Goal: Task Accomplishment & Management: Complete application form

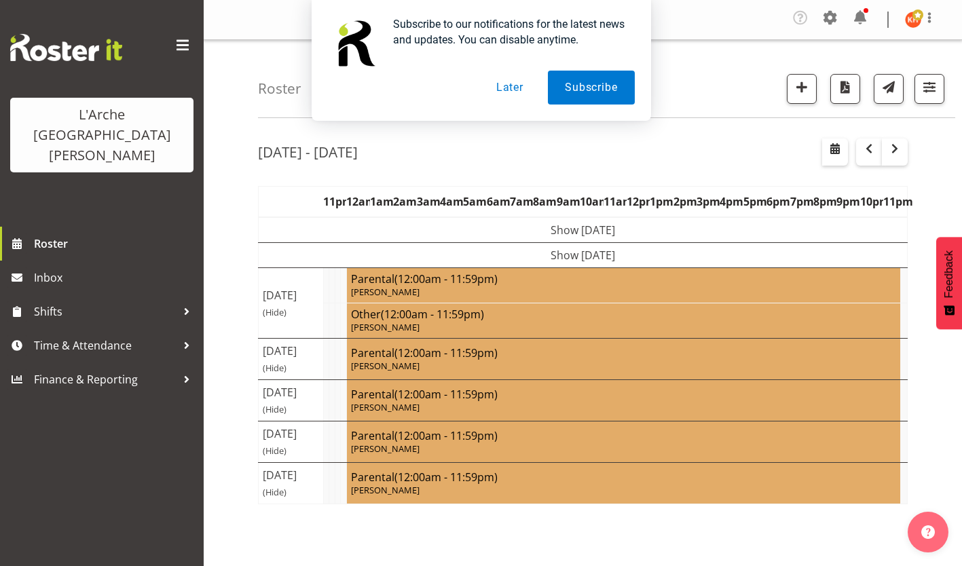
click at [506, 90] on button "Later" at bounding box center [509, 88] width 61 height 34
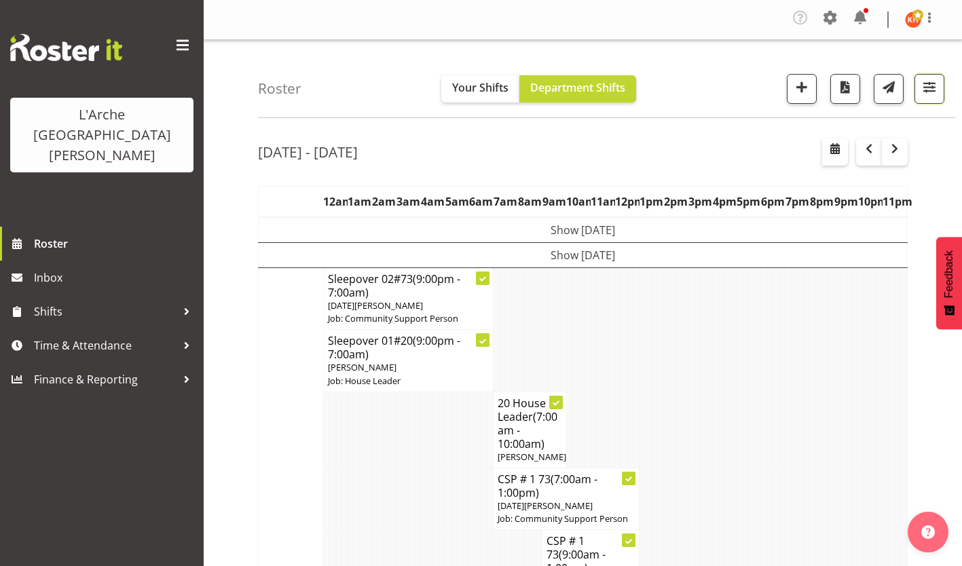
click at [938, 78] on span "button" at bounding box center [929, 87] width 18 height 18
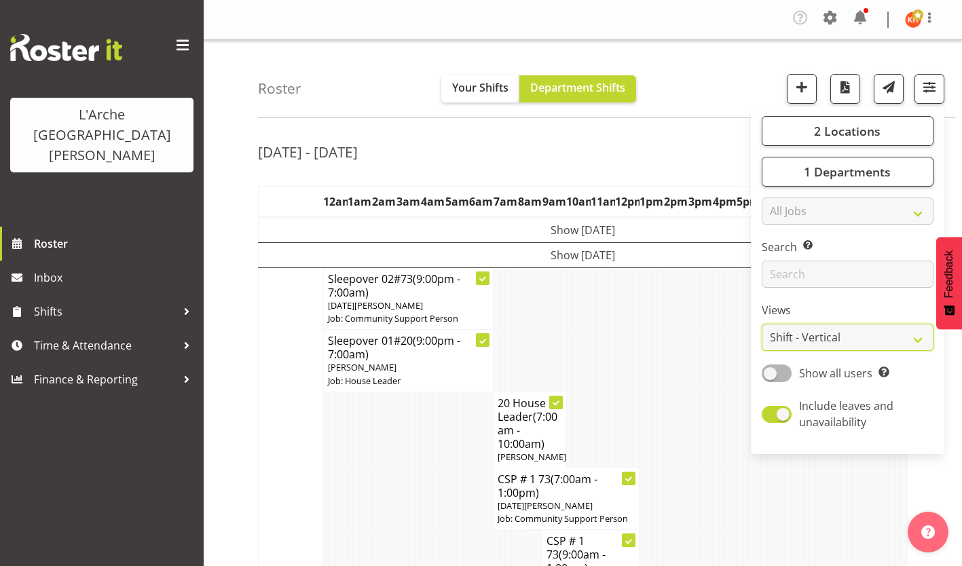
click at [832, 324] on select "Staff Role Shift - Horizontal Shift - Vertical Staff - Location" at bounding box center [847, 337] width 172 height 27
select select "staff"
click at [797, 324] on select "Staff Role Shift - Horizontal Shift - Vertical Staff - Location" at bounding box center [847, 337] width 172 height 27
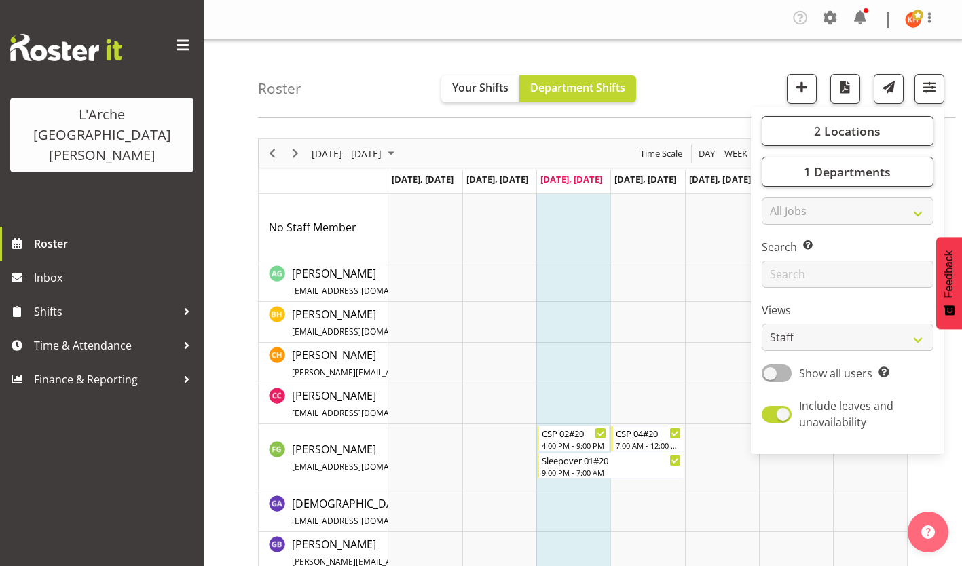
click at [187, 49] on span at bounding box center [183, 46] width 22 height 22
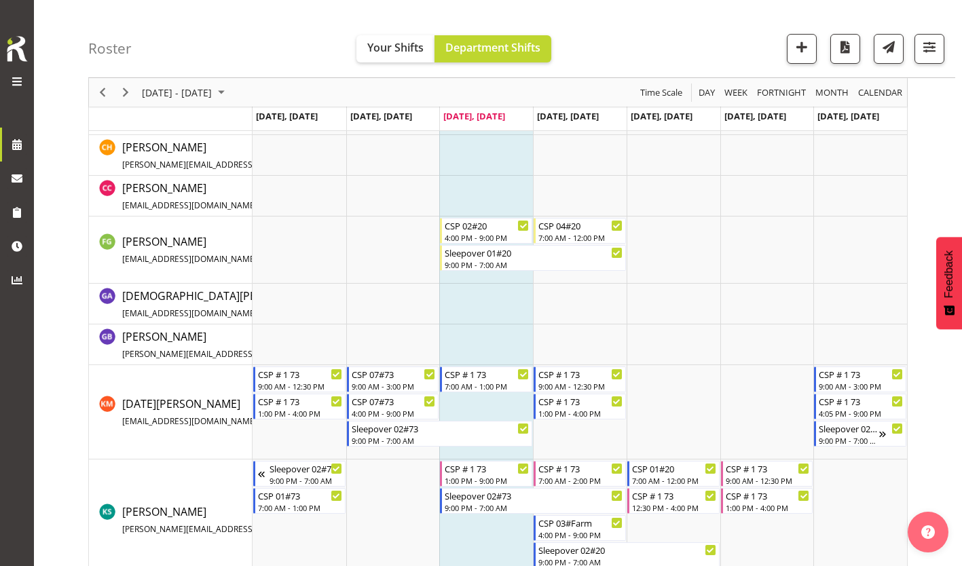
scroll to position [208, 0]
click at [128, 91] on span "Next" at bounding box center [125, 92] width 16 height 17
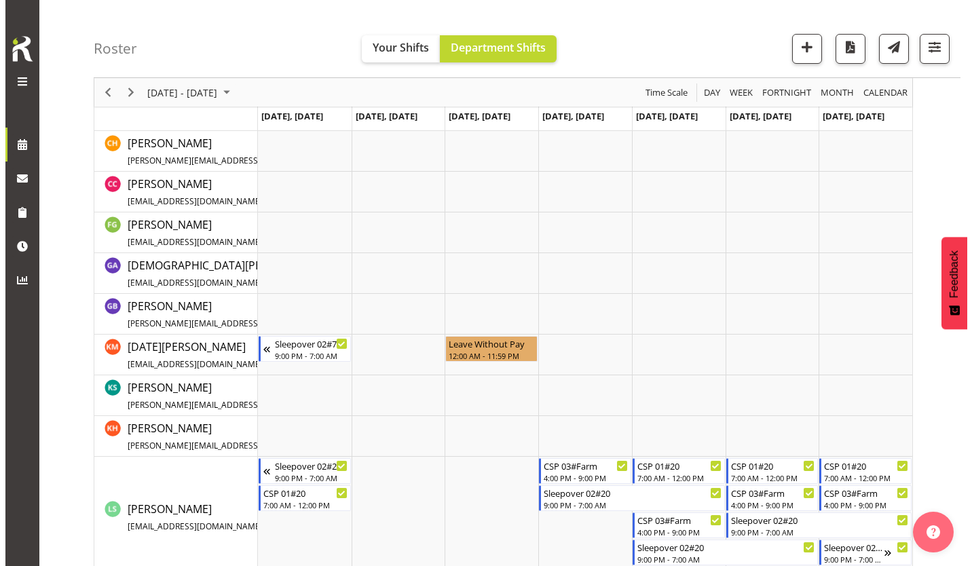
scroll to position [390, 0]
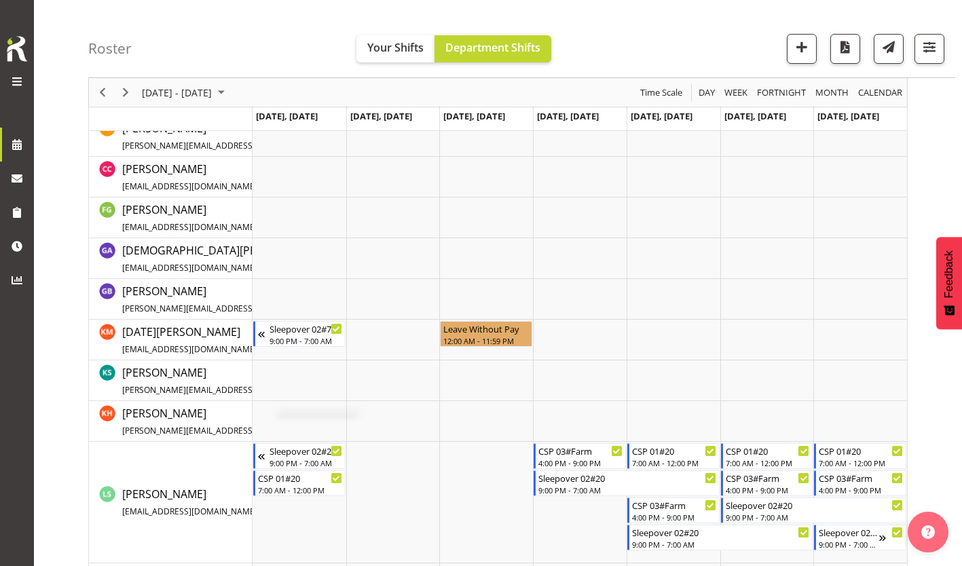
click at [276, 340] on td "Timeline Week of September 10, 2025" at bounding box center [299, 340] width 94 height 41
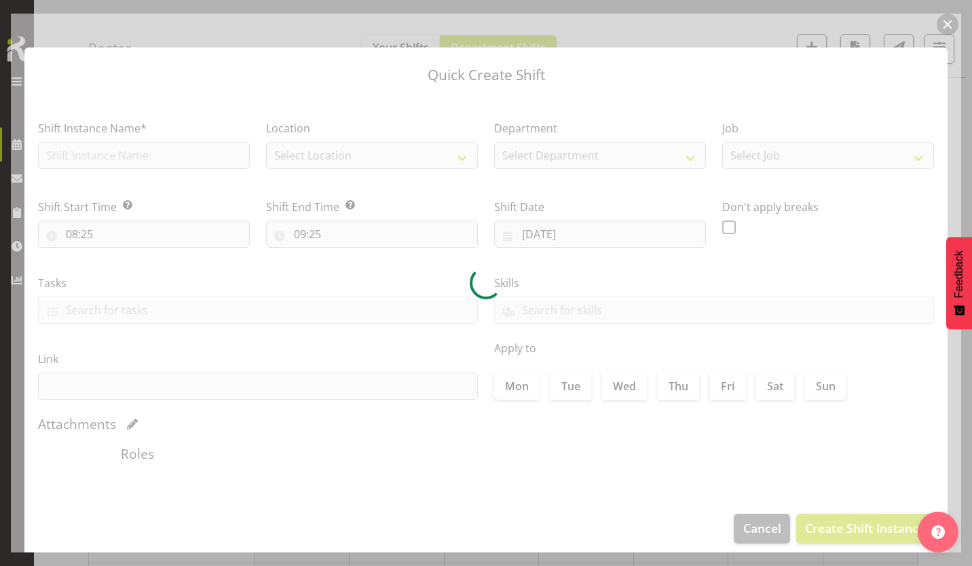
type input "[DATE]"
checkbox input "true"
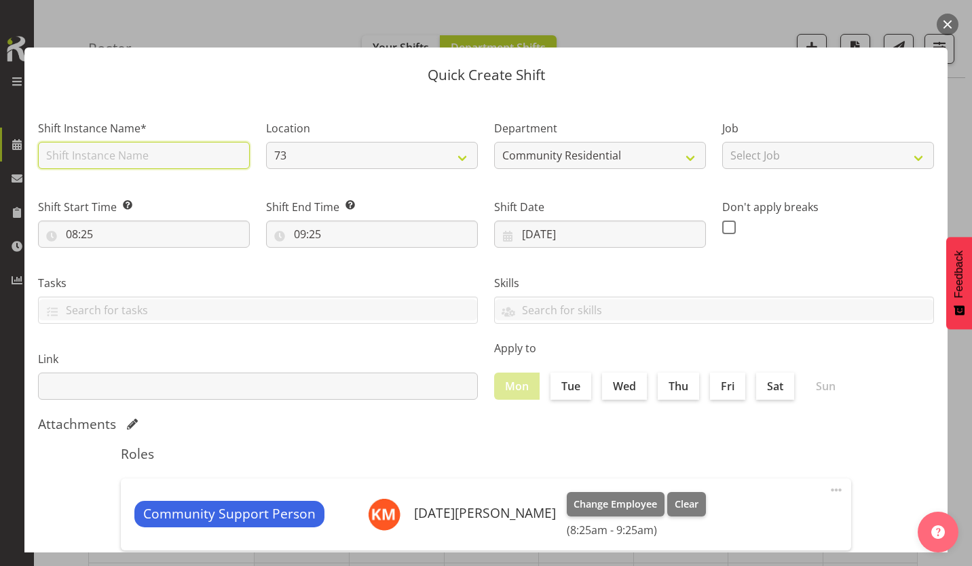
click at [178, 147] on input "text" at bounding box center [144, 155] width 212 height 27
type input "CSP #73"
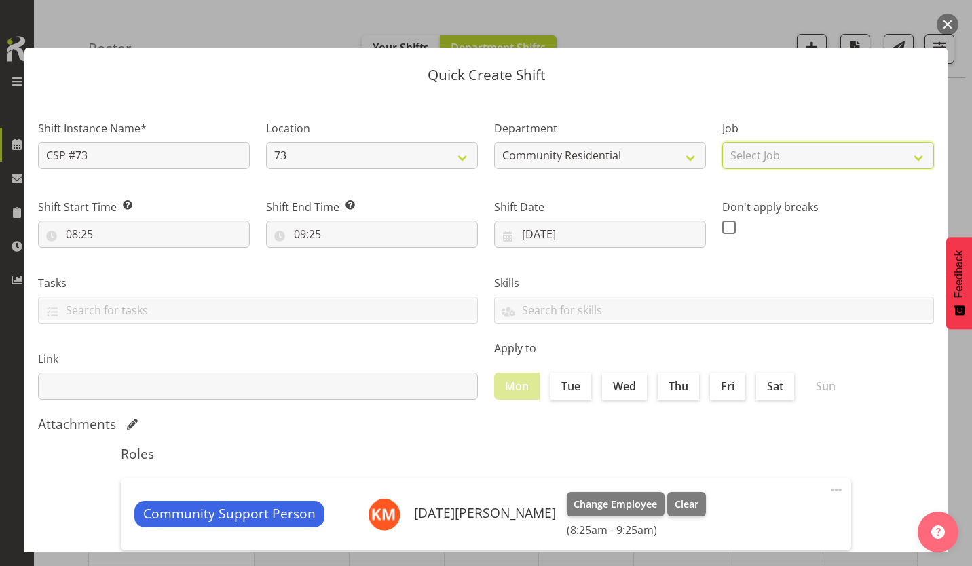
click at [733, 152] on select "Select Job Accounts Admin Art Coordinator Community Leader Community Support Pe…" at bounding box center [828, 155] width 212 height 27
select select "2"
click at [722, 142] on select "Select Job Accounts Admin Art Coordinator Community Leader Community Support Pe…" at bounding box center [828, 155] width 212 height 27
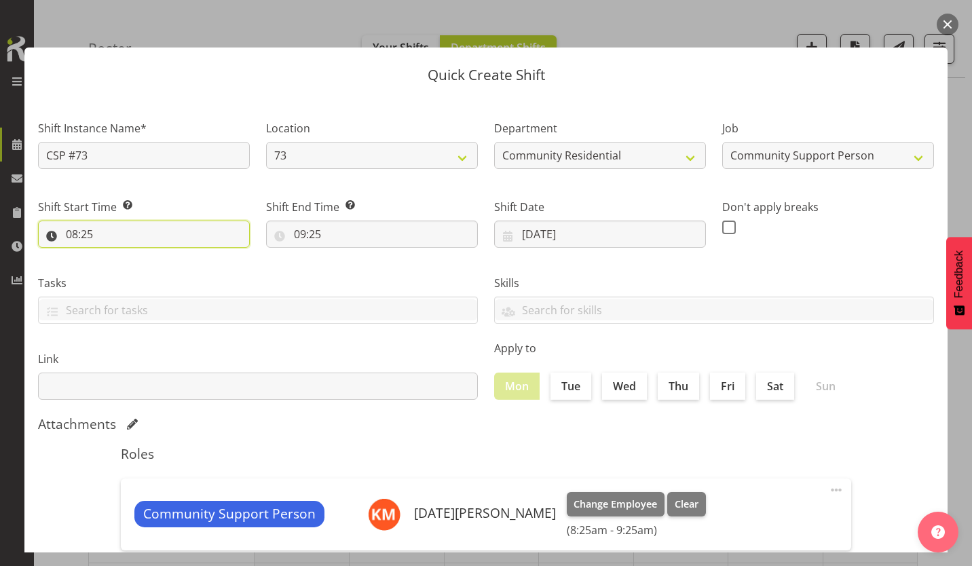
click at [121, 221] on input "08:25" at bounding box center [144, 234] width 212 height 27
click at [92, 221] on input "08:25" at bounding box center [144, 234] width 212 height 27
click at [129, 256] on select "00 01 02 03 04 05 06 07 08 09 10 11 12 13 14 15 16 17 18 19 20 21 22 23" at bounding box center [130, 269] width 31 height 27
select select "7"
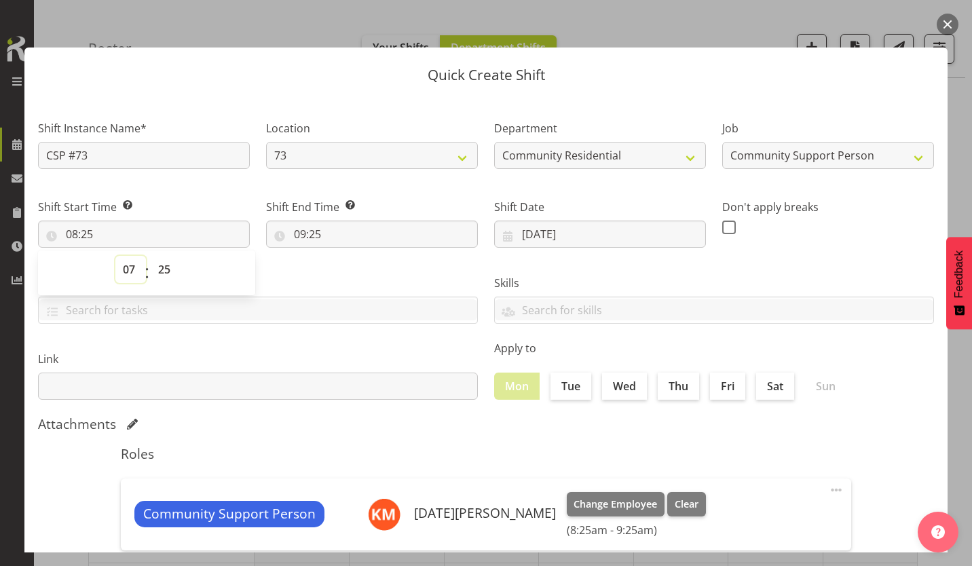
click at [121, 256] on select "00 01 02 03 04 05 06 07 08 09 10 11 12 13 14 15 16 17 18 19 20 21 22 23" at bounding box center [130, 269] width 31 height 27
type input "07:25"
click at [164, 256] on select "00 01 02 03 04 05 06 07 08 09 10 11 12 13 14 15 16 17 18 19 20 21 22 23 24 25 2…" at bounding box center [166, 269] width 31 height 27
select select "0"
click at [151, 256] on select "00 01 02 03 04 05 06 07 08 09 10 11 12 13 14 15 16 17 18 19 20 21 22 23 24 25 2…" at bounding box center [166, 269] width 31 height 27
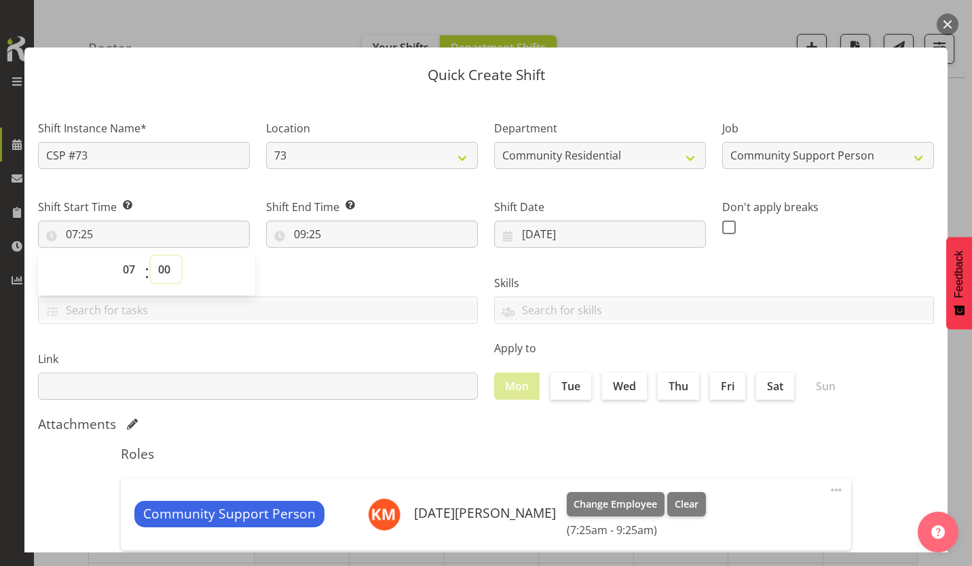
type input "07:00"
click at [291, 221] on input "09:25" at bounding box center [372, 234] width 212 height 27
click at [355, 256] on select "00 01 02 03 04 05 06 07 08 09 10 11 12 13 14 15 16 17 18 19 20 21 22 23" at bounding box center [358, 269] width 31 height 27
select select "13"
click at [345, 256] on select "00 01 02 03 04 05 06 07 08 09 10 11 12 13 14 15 16 17 18 19 20 21 22 23" at bounding box center [358, 269] width 31 height 27
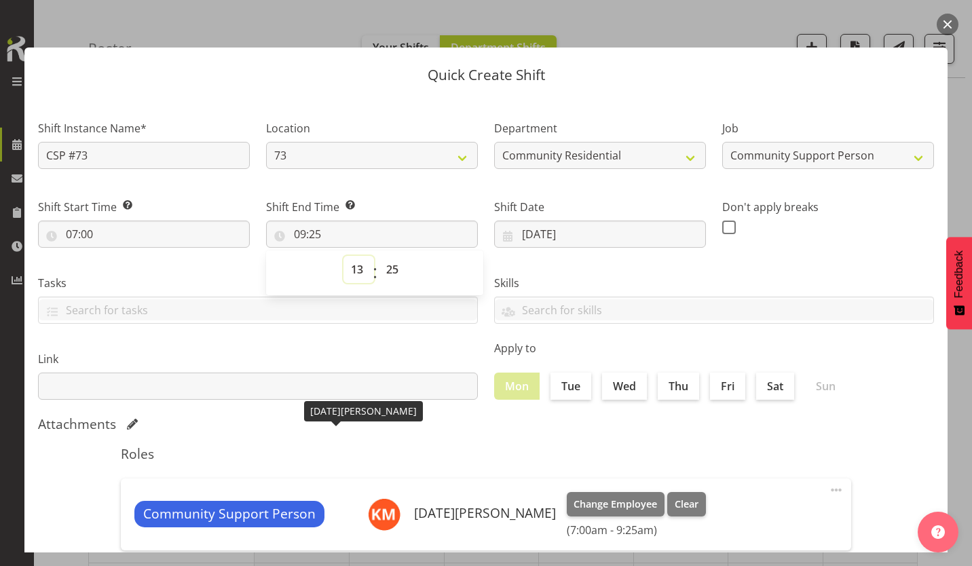
type input "13:25"
click at [384, 256] on select "00 01 02 03 04 05 06 07 08 09 10 11 12 13 14 15 16 17 18 19 20 21 22 23 24 25 2…" at bounding box center [394, 269] width 31 height 27
select select "0"
click at [379, 256] on select "00 01 02 03 04 05 06 07 08 09 10 11 12 13 14 15 16 17 18 19 20 21 22 23 24 25 2…" at bounding box center [394, 269] width 31 height 27
type input "13:00"
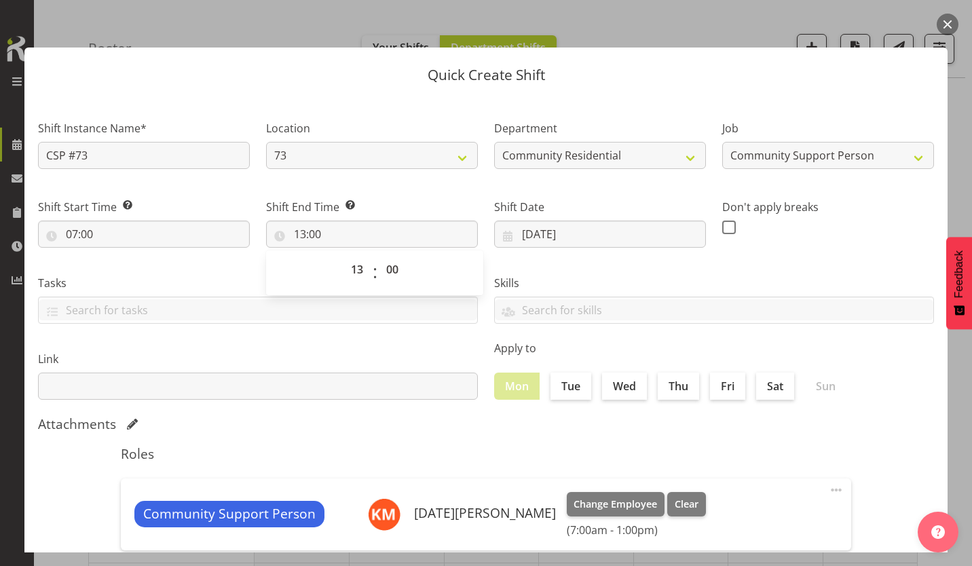
click at [722, 221] on span at bounding box center [729, 228] width 14 height 14
click at [722, 223] on input "checkbox" at bounding box center [726, 227] width 9 height 9
checkbox input "true"
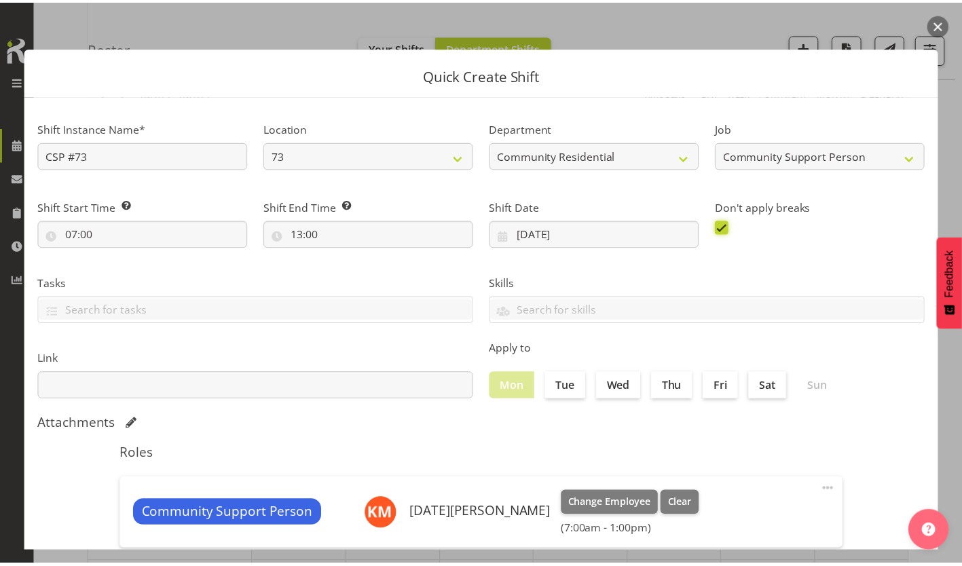
scroll to position [58, 0]
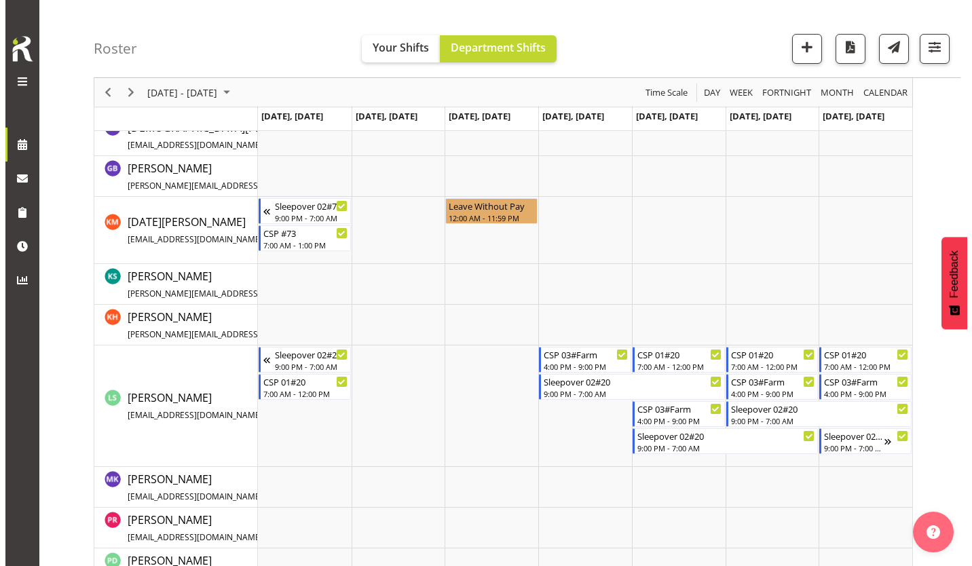
scroll to position [512, 0]
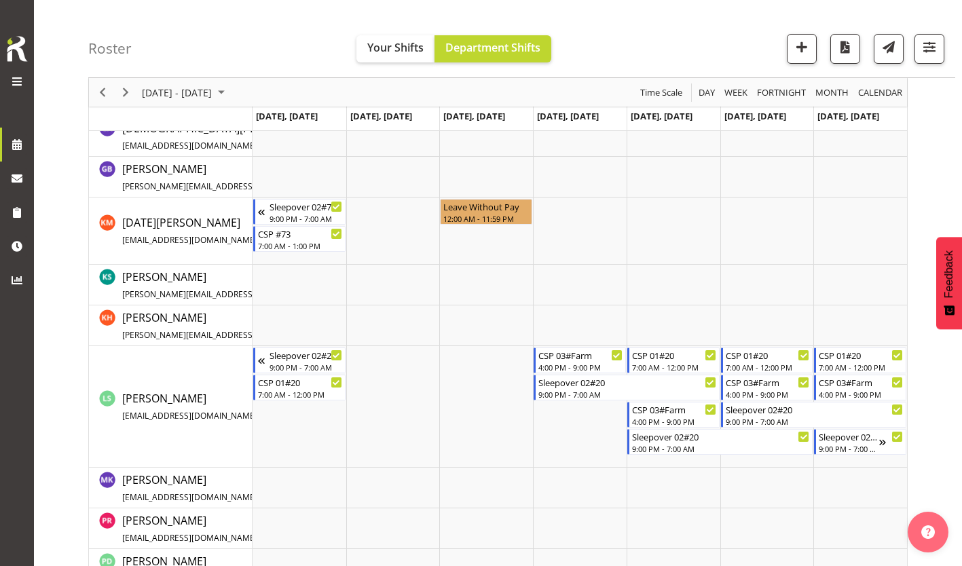
click at [297, 250] on td "Timeline Week of September 10, 2025" at bounding box center [299, 230] width 94 height 67
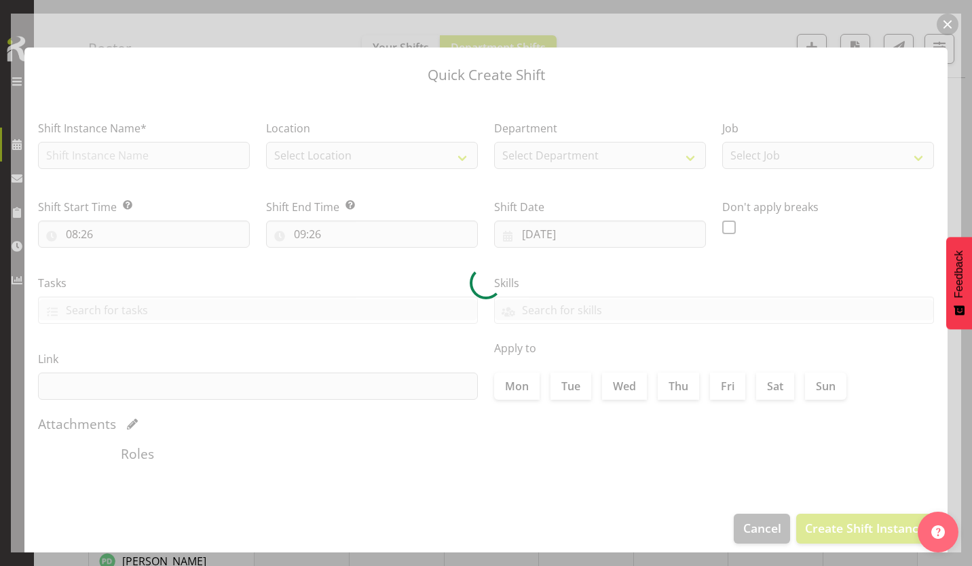
type input "[DATE]"
checkbox input "true"
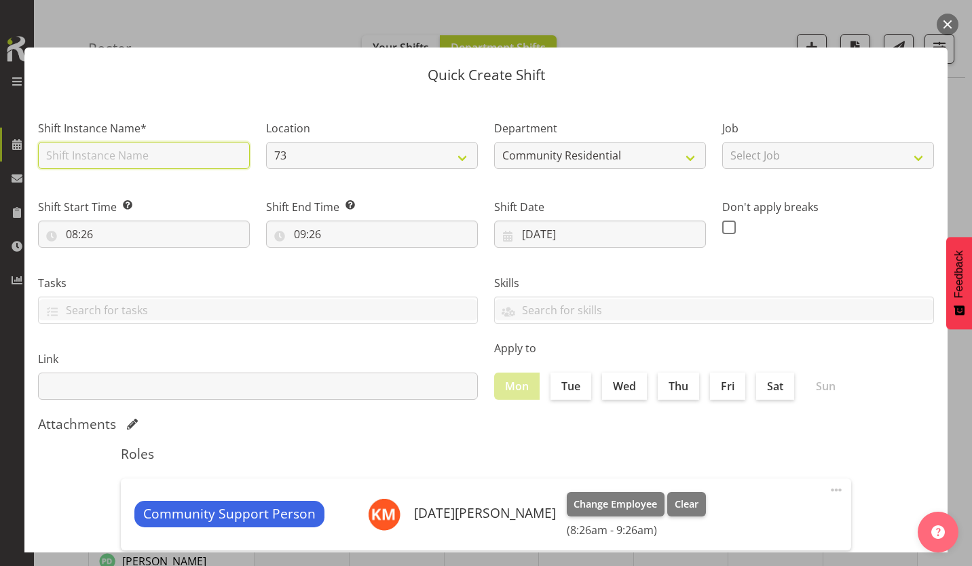
click at [111, 144] on input "text" at bounding box center [144, 155] width 212 height 27
type input "CSP #73"
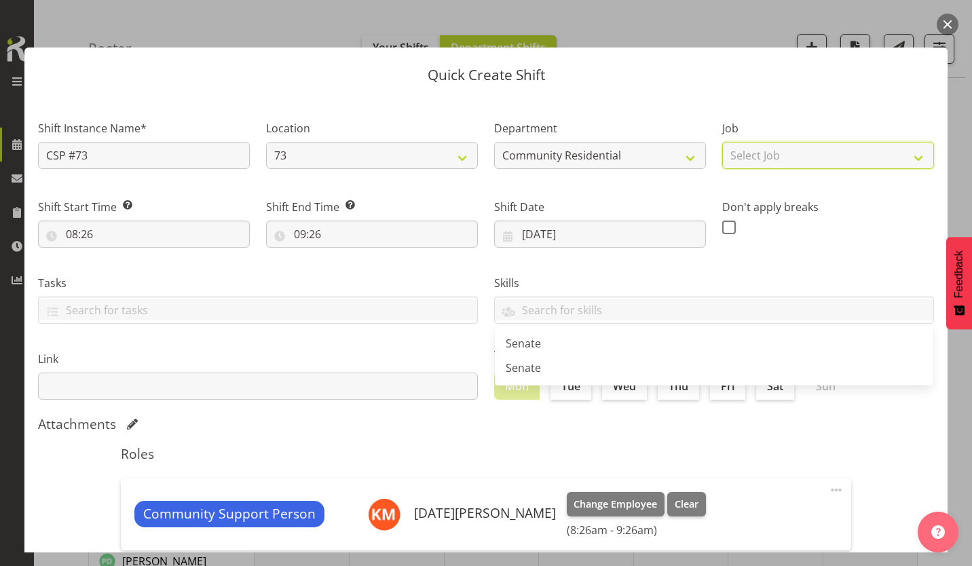
click at [832, 143] on select "Select Job Accounts Admin Art Coordinator Community Leader Community Support Pe…" at bounding box center [828, 155] width 212 height 27
select select "2"
click at [722, 142] on select "Select Job Accounts Admin Art Coordinator Community Leader Community Support Pe…" at bounding box center [828, 155] width 212 height 27
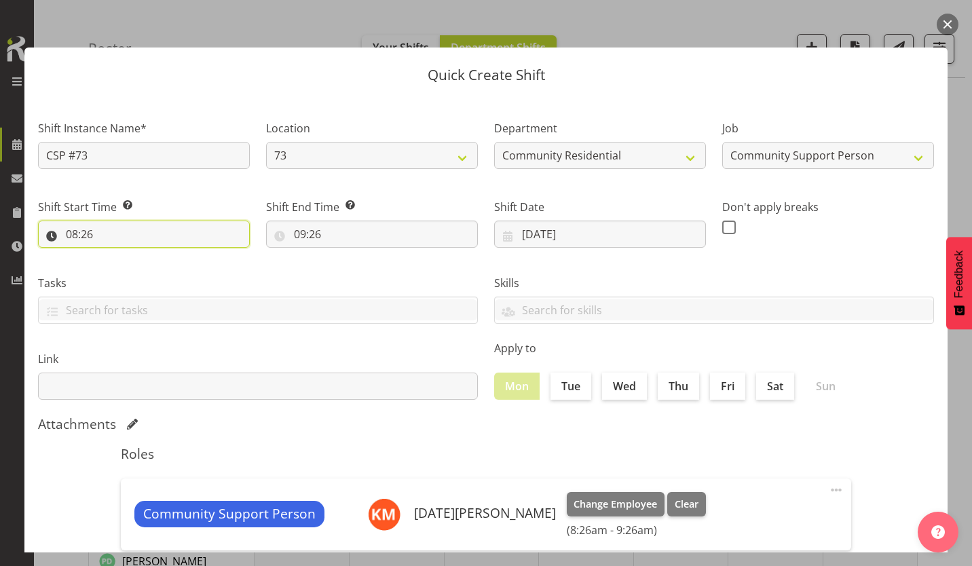
click at [67, 221] on input "08:26" at bounding box center [144, 234] width 212 height 27
click at [138, 256] on select "00 01 02 03 04 05 06 07 08 09 10 11 12 13 14 15 16 17 18 19 20 21 22 23" at bounding box center [130, 269] width 31 height 27
select select "13"
click at [121, 256] on select "00 01 02 03 04 05 06 07 08 09 10 11 12 13 14 15 16 17 18 19 20 21 22 23" at bounding box center [130, 269] width 31 height 27
type input "13:26"
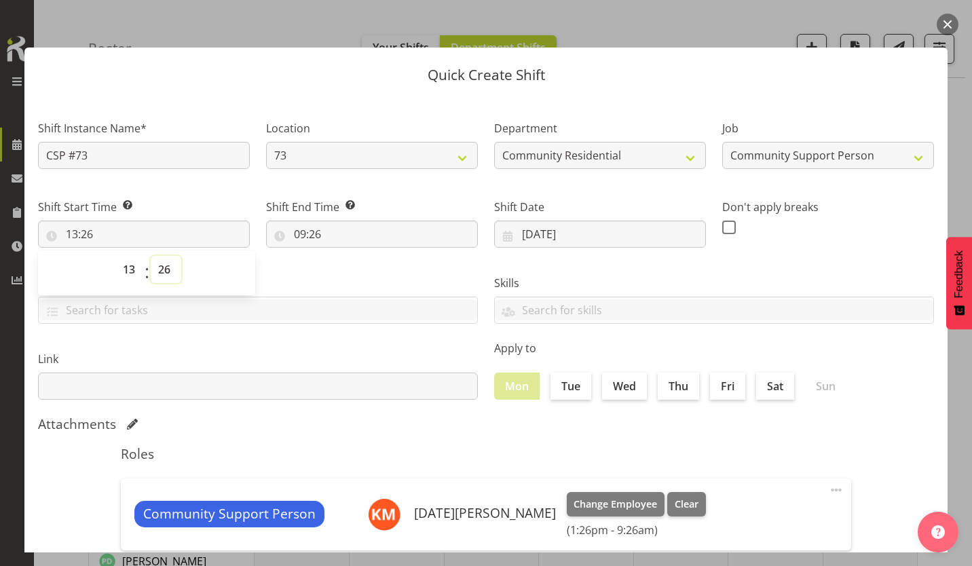
click at [162, 256] on select "00 01 02 03 04 05 06 07 08 09 10 11 12 13 14 15 16 17 18 19 20 21 22 23 24 25 2…" at bounding box center [166, 269] width 31 height 27
select select "30"
click at [151, 256] on select "00 01 02 03 04 05 06 07 08 09 10 11 12 13 14 15 16 17 18 19 20 21 22 23 24 25 2…" at bounding box center [166, 269] width 31 height 27
type input "13:30"
click at [290, 221] on input "09:26" at bounding box center [372, 234] width 212 height 27
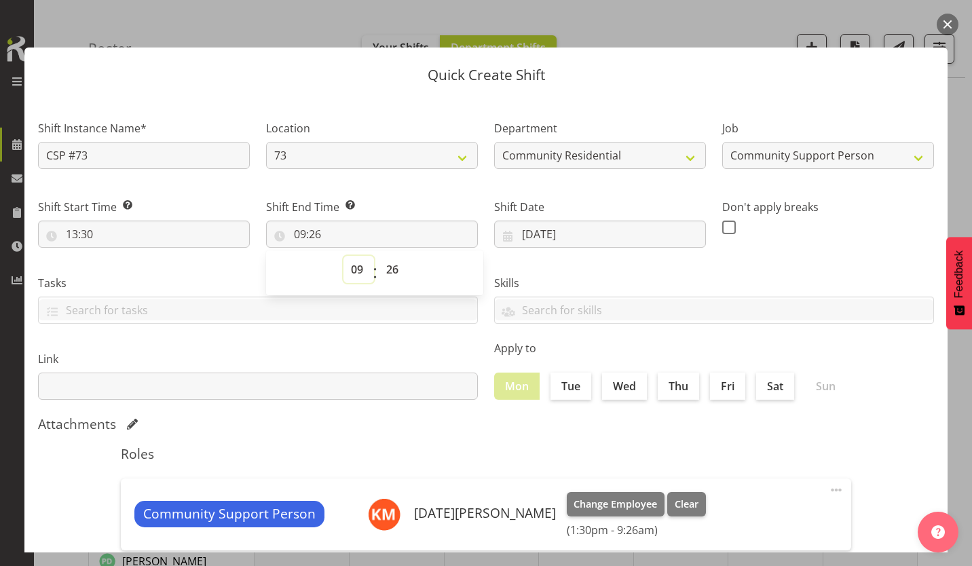
click at [356, 256] on select "00 01 02 03 04 05 06 07 08 09 10 11 12 13 14 15 16 17 18 19 20 21 22 23" at bounding box center [358, 269] width 31 height 27
select select "16"
click at [345, 256] on select "00 01 02 03 04 05 06 07 08 09 10 11 12 13 14 15 16 17 18 19 20 21 22 23" at bounding box center [358, 269] width 31 height 27
type input "16:26"
click at [386, 256] on select "00 01 02 03 04 05 06 07 08 09 10 11 12 13 14 15 16 17 18 19 20 21 22 23 24 25 2…" at bounding box center [394, 269] width 31 height 27
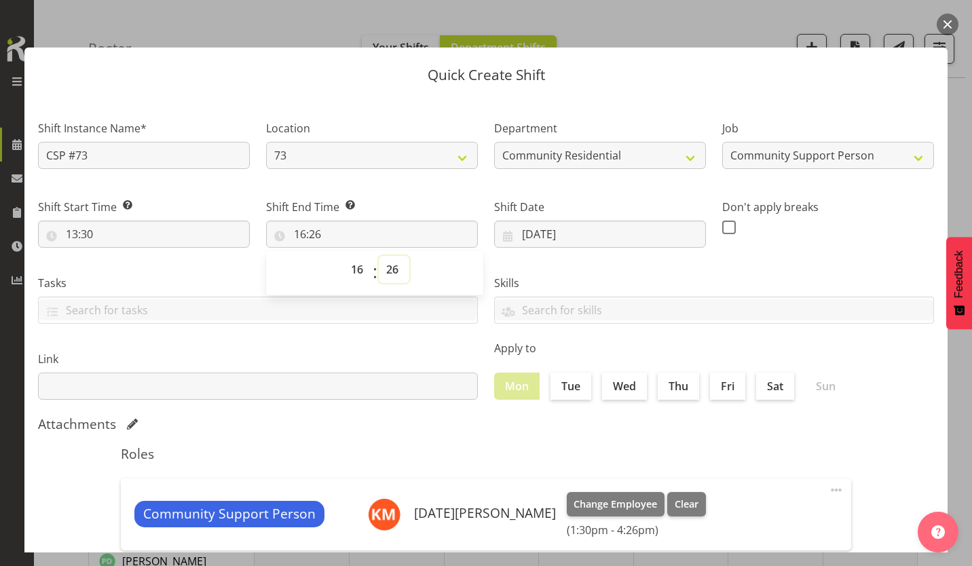
select select "0"
click at [379, 256] on select "00 01 02 03 04 05 06 07 08 09 10 11 12 13 14 15 16 17 18 19 20 21 22 23 24 25 2…" at bounding box center [394, 269] width 31 height 27
type input "16:00"
click at [723, 221] on span at bounding box center [729, 228] width 14 height 14
click at [723, 223] on input "checkbox" at bounding box center [726, 227] width 9 height 9
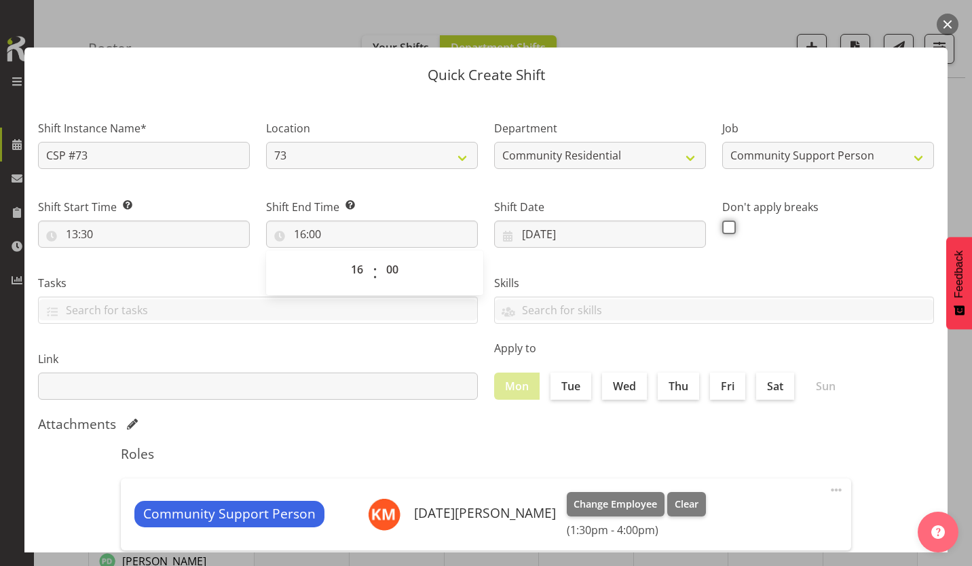
checkbox input "true"
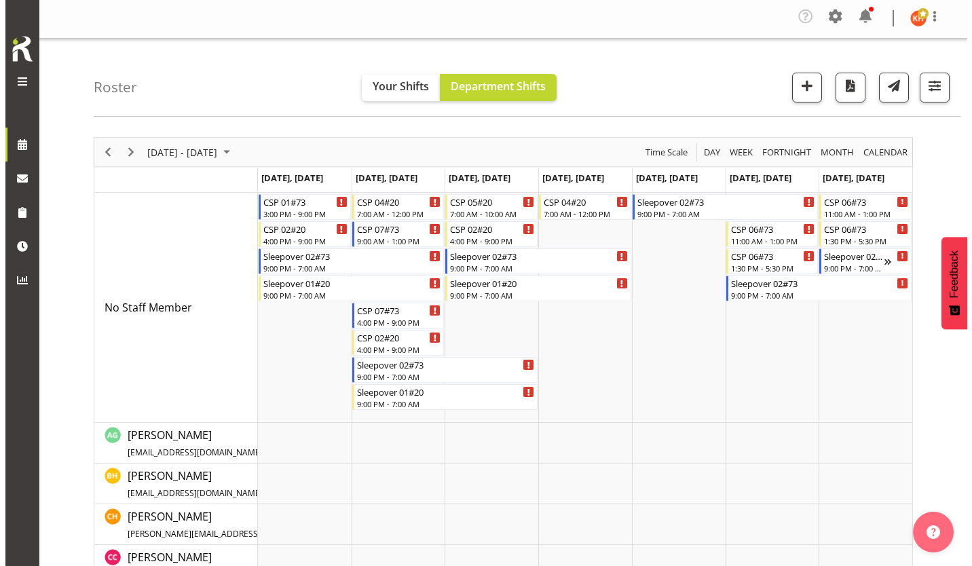
scroll to position [0, 0]
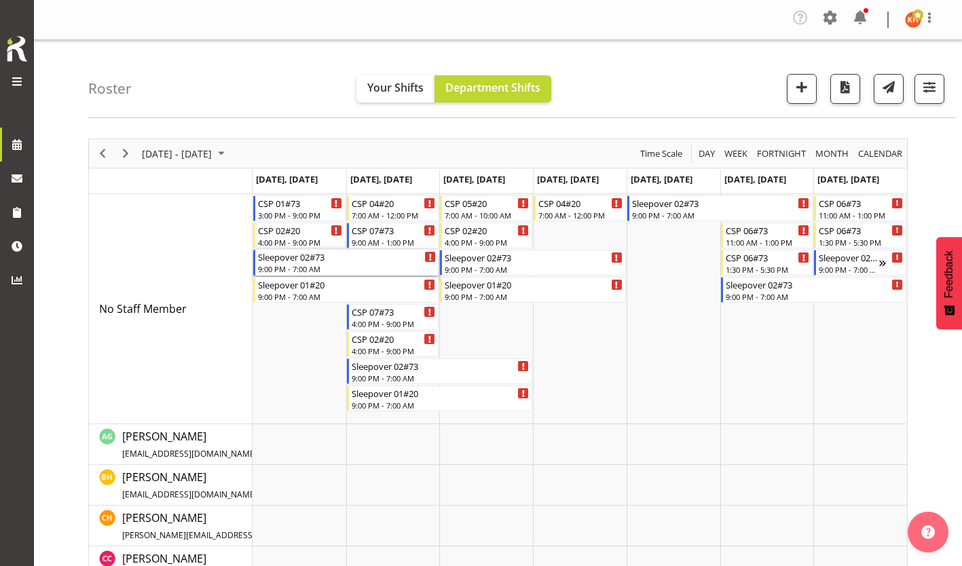
click at [354, 251] on div "Sleepover 02#73" at bounding box center [347, 257] width 178 height 14
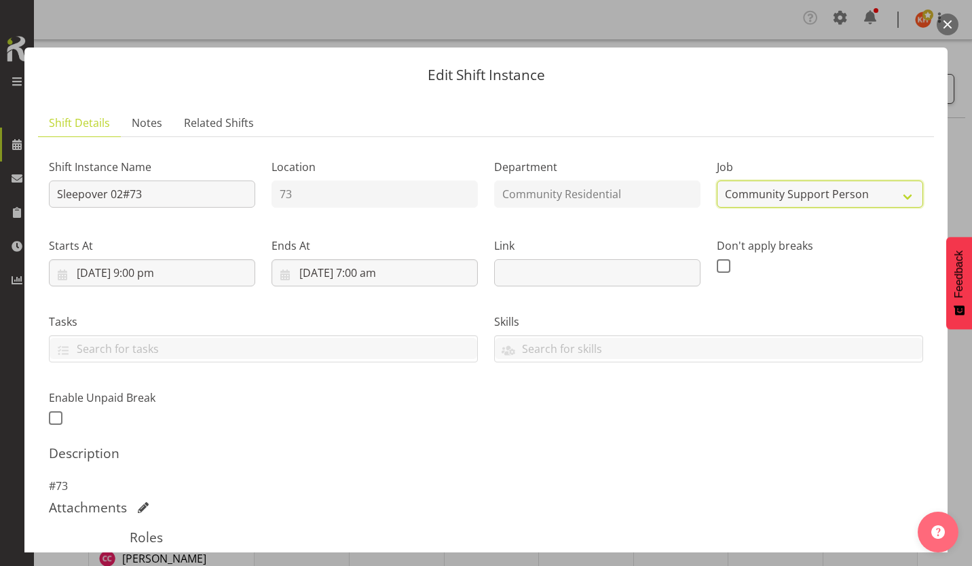
click at [771, 181] on select "Create new job Accounts Admin Art Coordinator Community Leader Community Suppor…" at bounding box center [820, 194] width 206 height 27
select select "1"
click at [717, 181] on select "Create new job Accounts Admin Art Coordinator Community Leader Community Suppor…" at bounding box center [820, 194] width 206 height 27
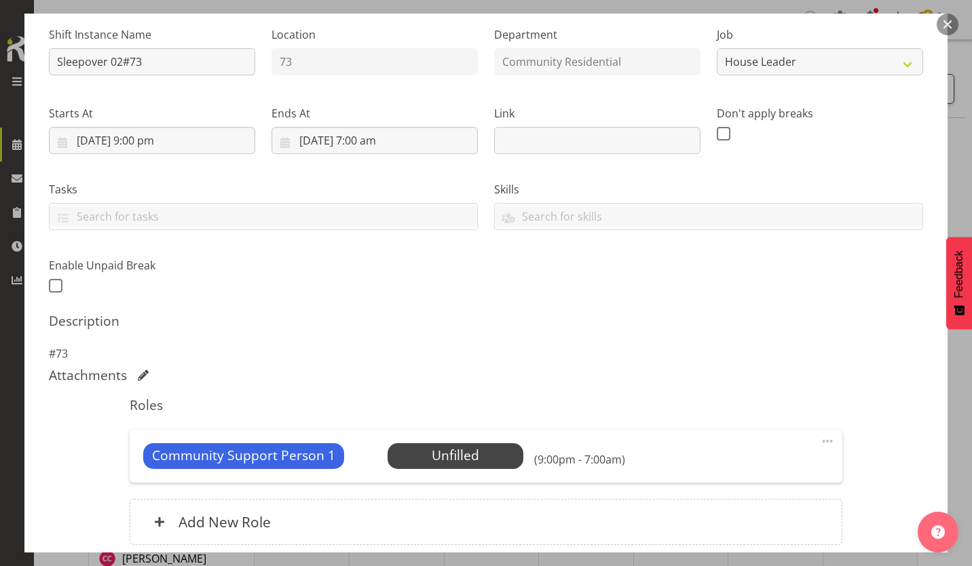
click at [825, 433] on span at bounding box center [827, 441] width 16 height 16
click at [761, 510] on link "Delete" at bounding box center [770, 522] width 130 height 24
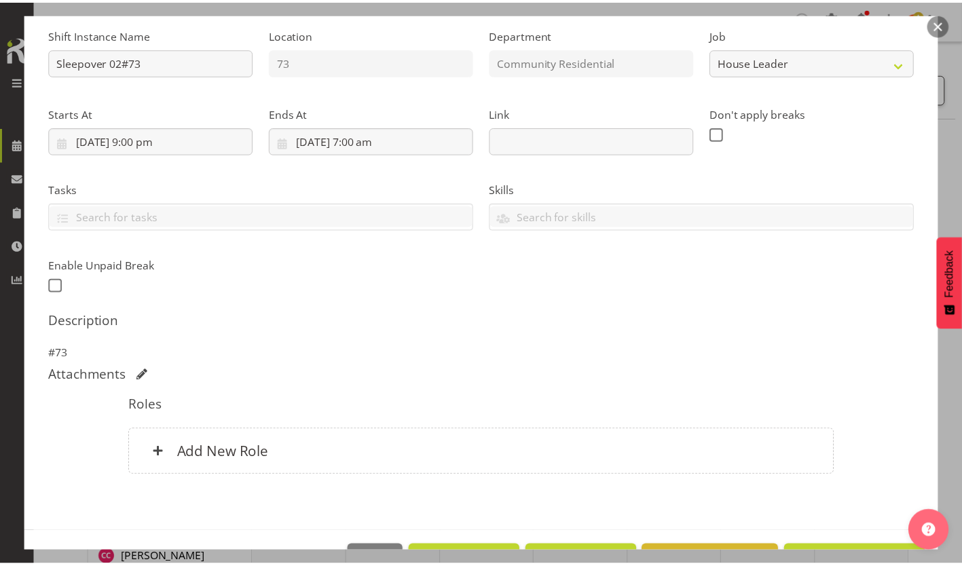
scroll to position [75, 0]
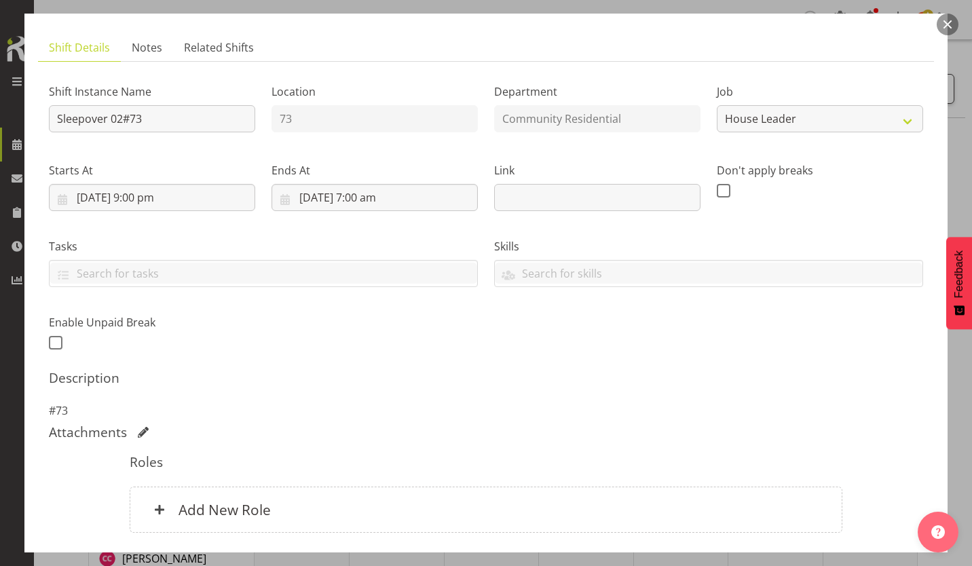
click at [220, 501] on h6 "Add New Role" at bounding box center [224, 510] width 92 height 18
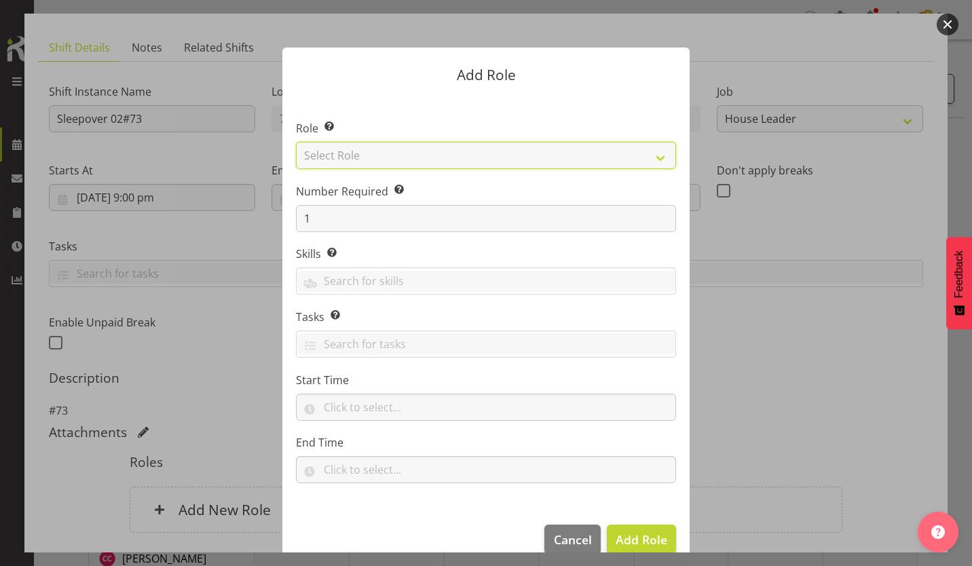
click at [502, 159] on select "Select Role Area Manager Art Coordination Community - SIL Community Leader Comm…" at bounding box center [486, 155] width 380 height 27
select select "12"
click at [296, 143] on select "Select Role Area Manager Art Coordination Community - SIL Community Leader Comm…" at bounding box center [486, 155] width 380 height 27
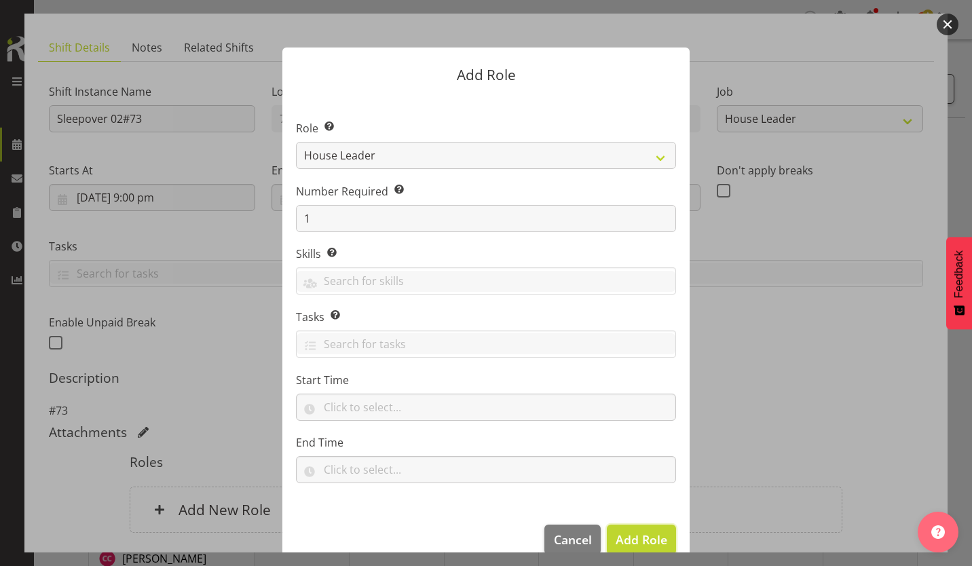
click at [639, 531] on span "Add Role" at bounding box center [642, 539] width 52 height 16
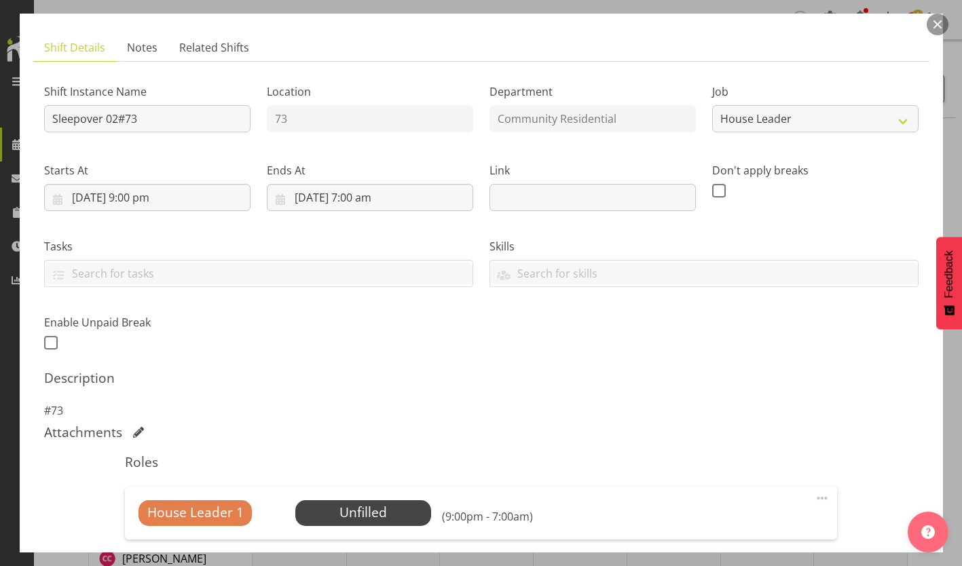
scroll to position [132, 0]
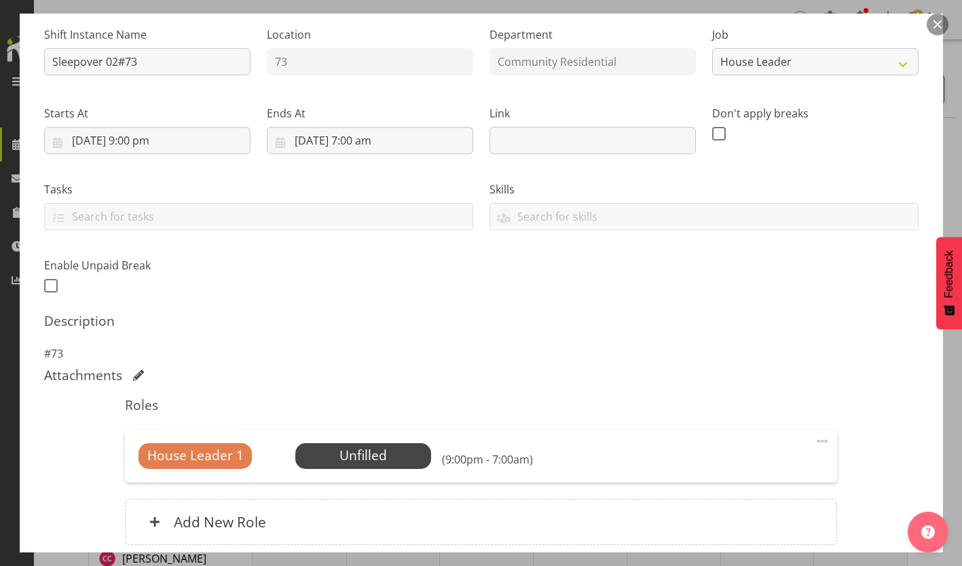
click at [0, 0] on span "Select Employee" at bounding box center [0, 0] width 0 height 0
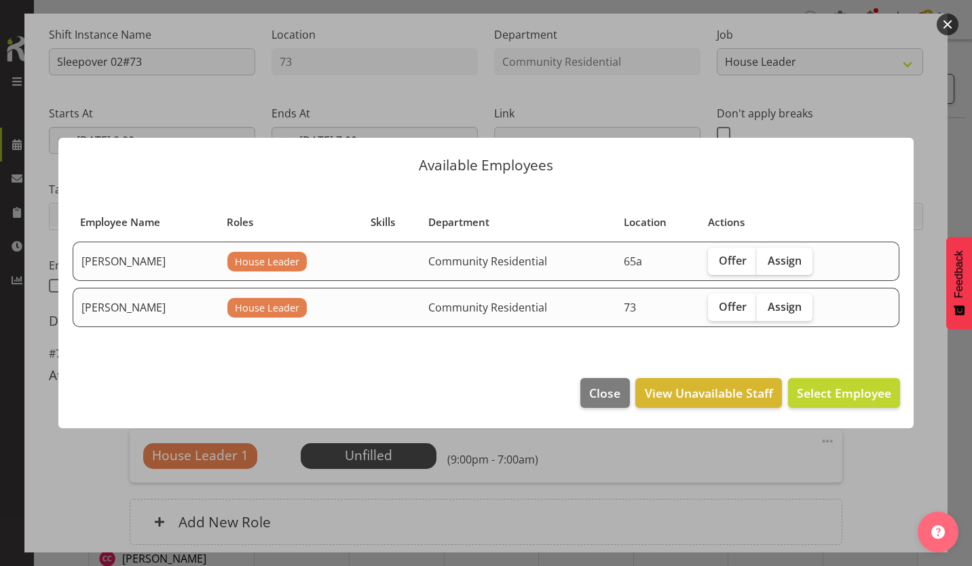
click at [768, 303] on span "Assign" at bounding box center [785, 307] width 34 height 14
click at [758, 303] on input "Assign" at bounding box center [761, 306] width 9 height 9
checkbox input "true"
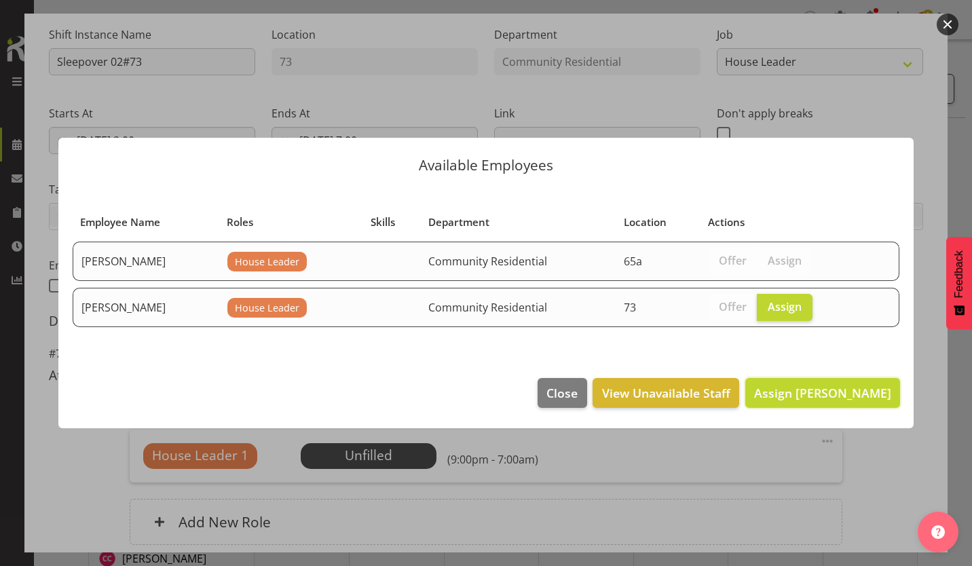
click at [860, 385] on span "Assign [PERSON_NAME]" at bounding box center [822, 393] width 137 height 16
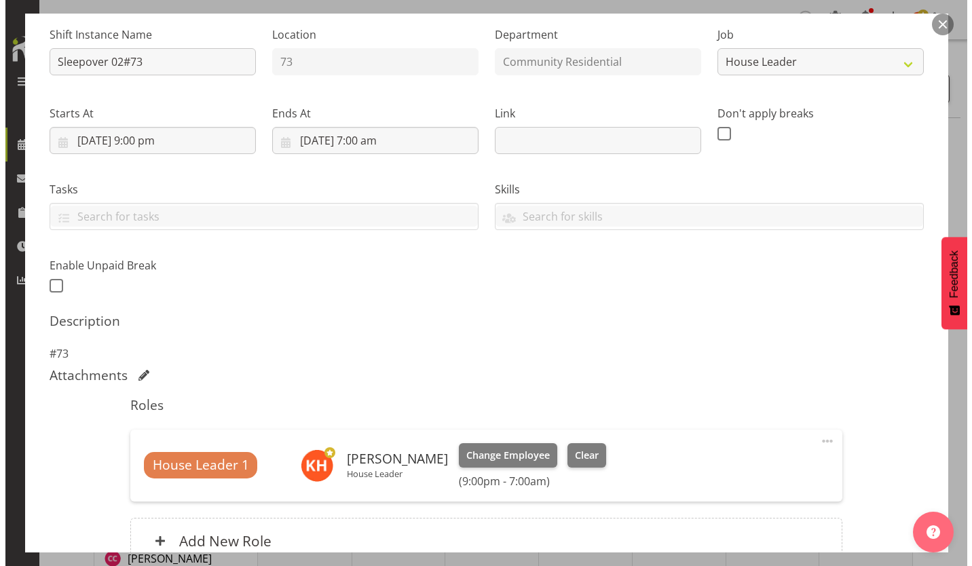
scroll to position [99, 0]
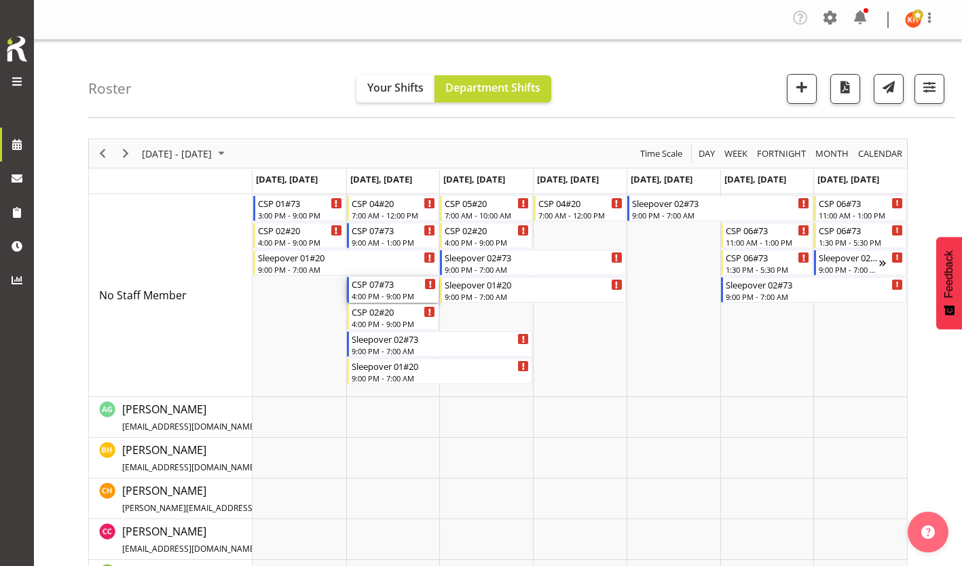
click at [372, 290] on div "4:00 PM - 9:00 PM" at bounding box center [394, 295] width 85 height 11
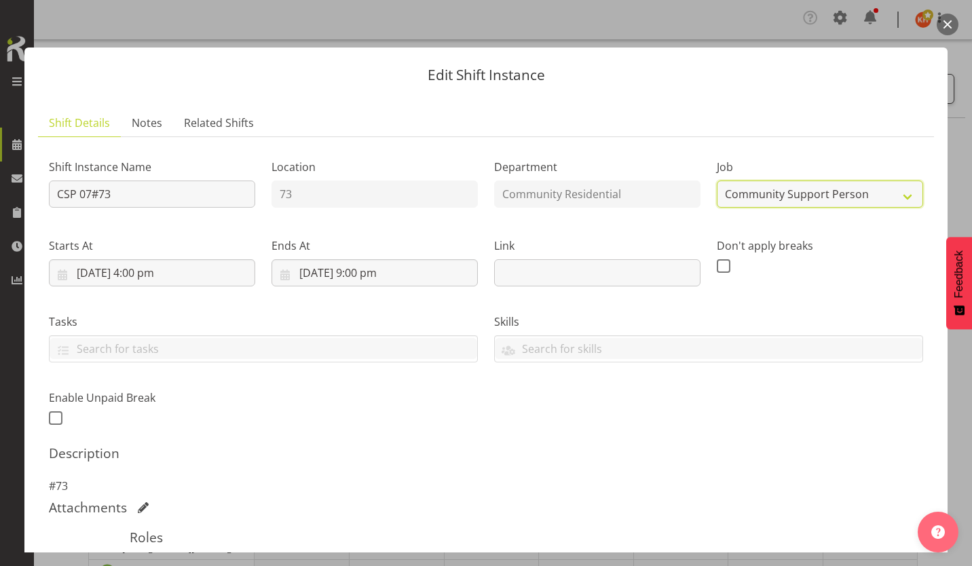
click at [770, 181] on select "Create new job Accounts Admin Art Coordinator Community Leader Community Suppor…" at bounding box center [820, 194] width 206 height 27
select select "3"
click at [717, 181] on select "Create new job Accounts Admin Art Coordinator Community Leader Community Suppor…" at bounding box center [820, 194] width 206 height 27
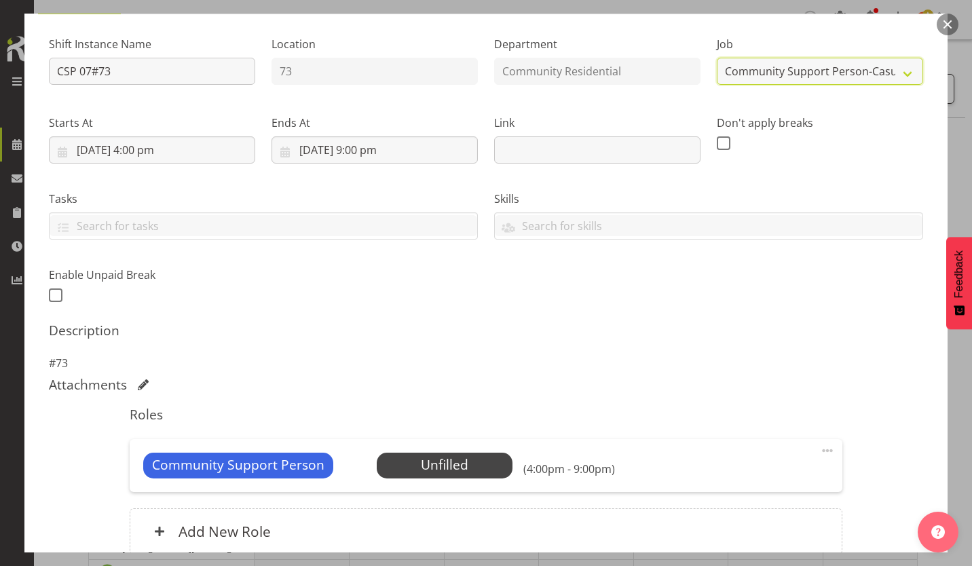
scroll to position [132, 0]
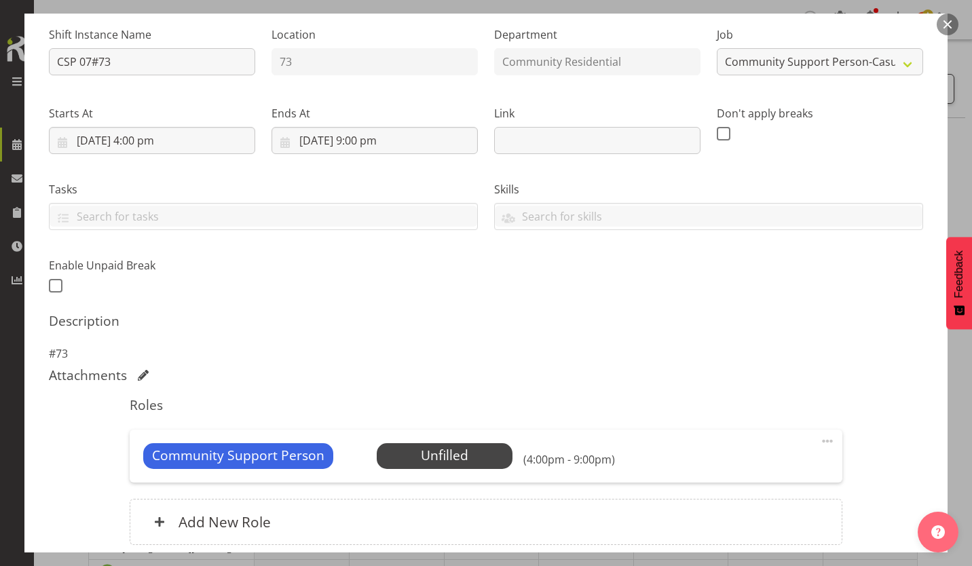
click at [821, 433] on span at bounding box center [827, 441] width 16 height 16
click at [776, 510] on link "Delete" at bounding box center [770, 522] width 130 height 24
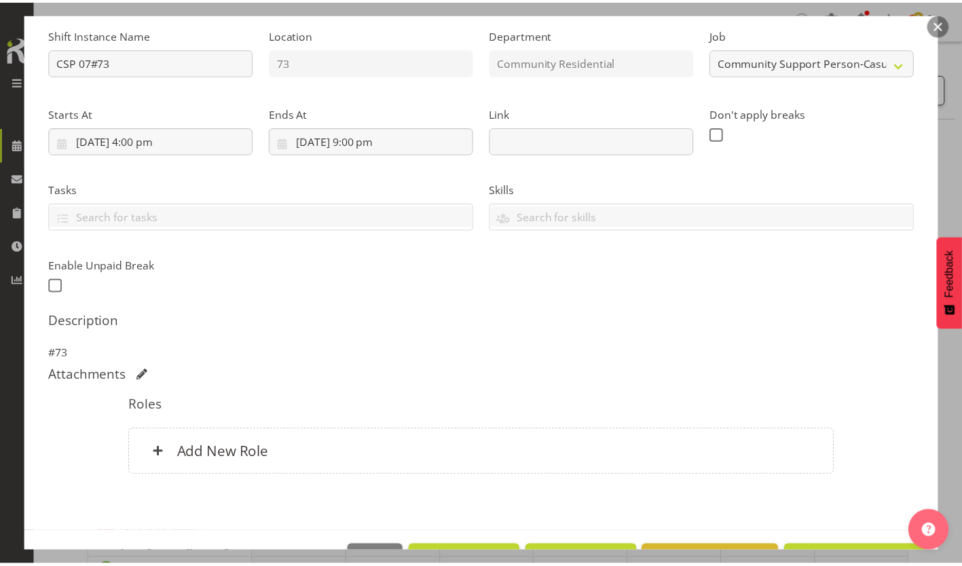
scroll to position [75, 0]
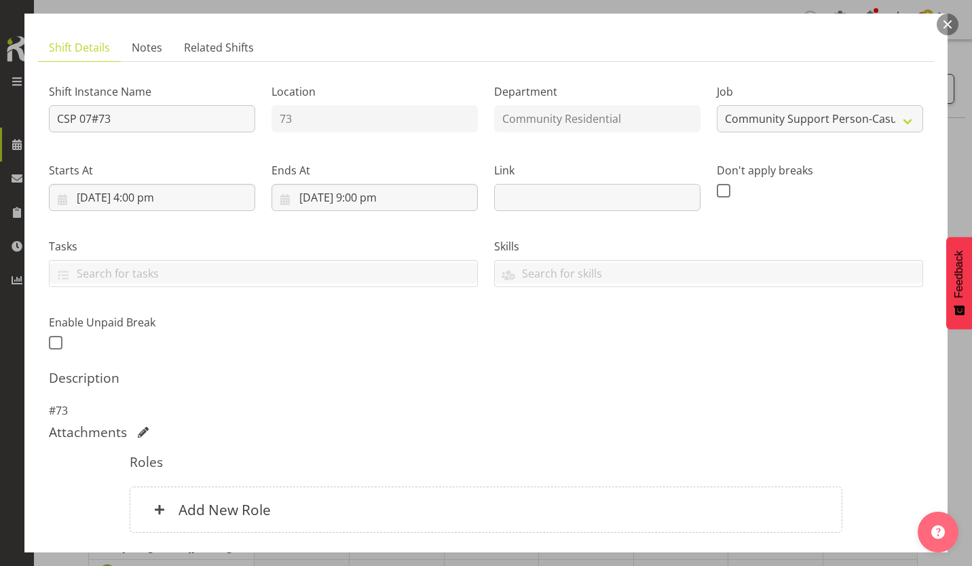
click at [464, 487] on div "Add New Role" at bounding box center [486, 510] width 712 height 46
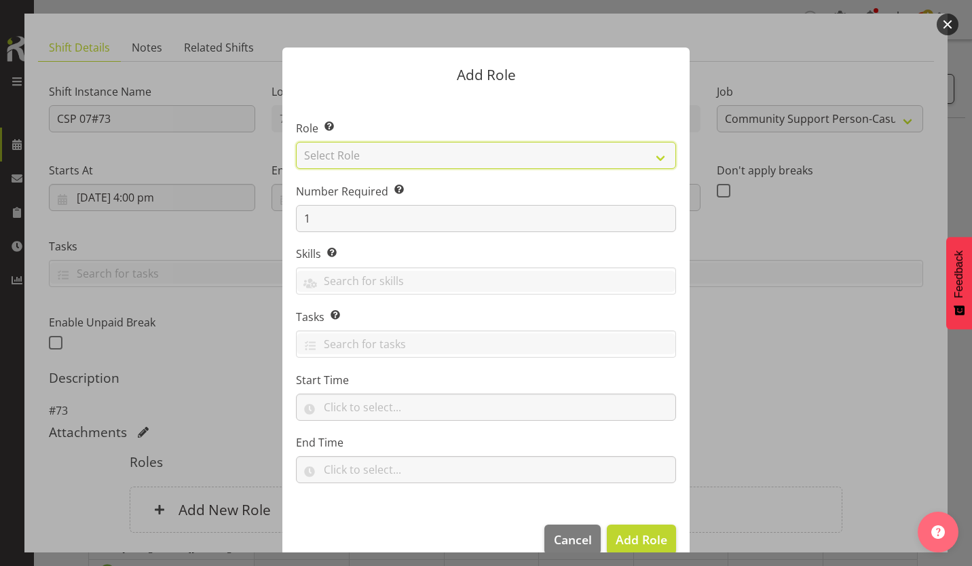
click at [507, 161] on select "Select Role Area Manager Art Coordination Community - SIL Community Leader Comm…" at bounding box center [486, 155] width 380 height 27
select select "287"
click at [296, 143] on select "Select Role Area Manager Art Coordination Community - SIL Community Leader Comm…" at bounding box center [486, 155] width 380 height 27
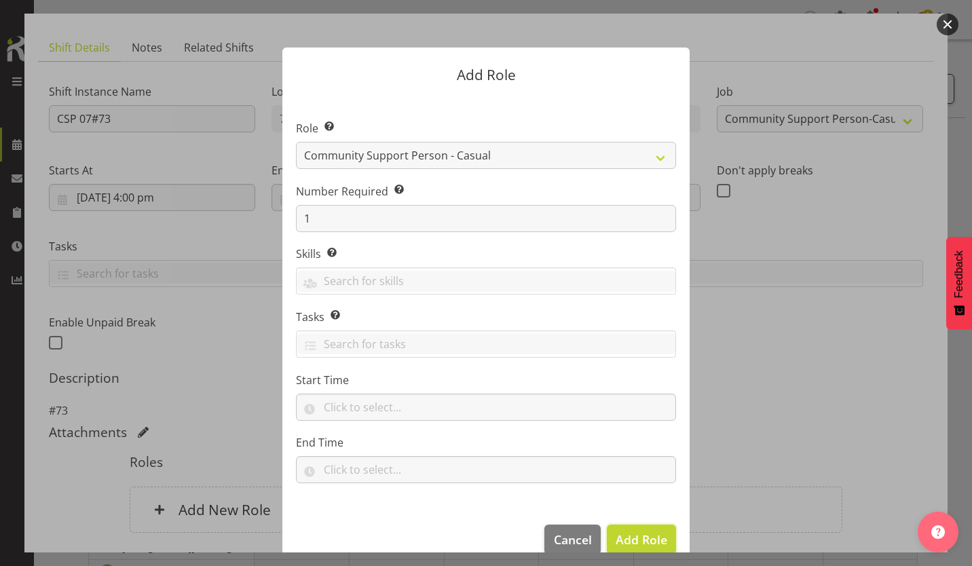
click at [633, 525] on button "Add Role" at bounding box center [641, 540] width 69 height 30
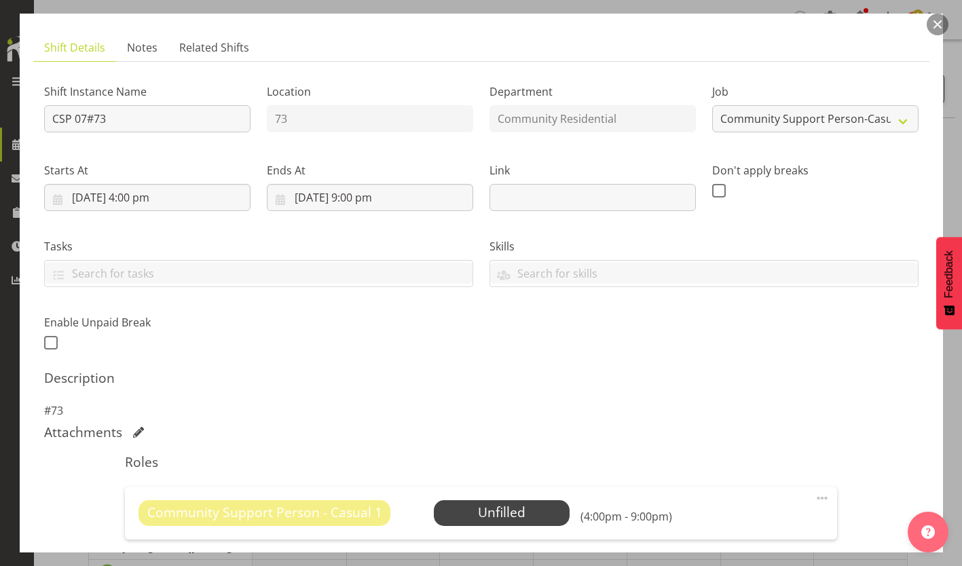
click at [0, 0] on span "Select Employee" at bounding box center [0, 0] width 0 height 0
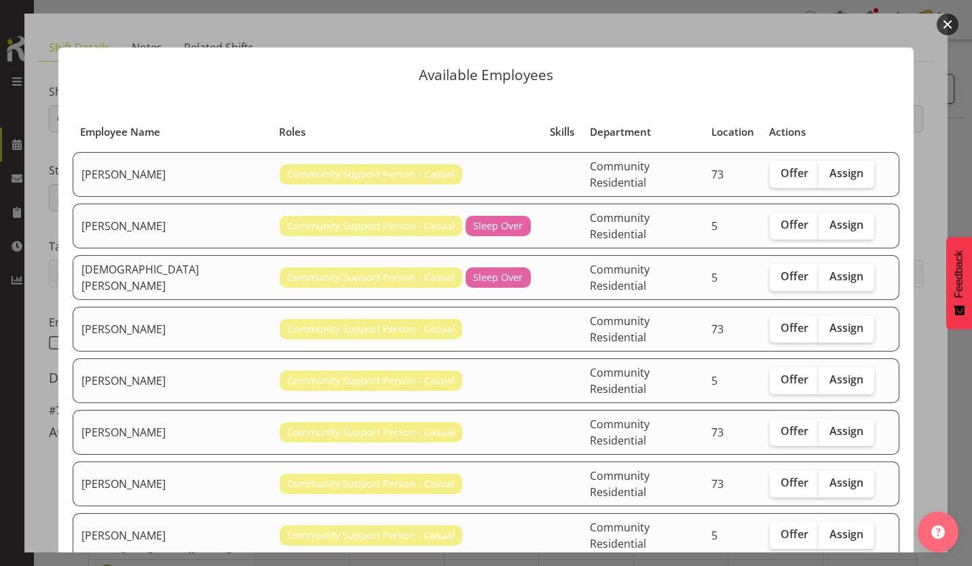
click at [829, 476] on span "Assign" at bounding box center [846, 483] width 34 height 14
click at [823, 478] on input "Assign" at bounding box center [822, 482] width 9 height 9
checkbox input "true"
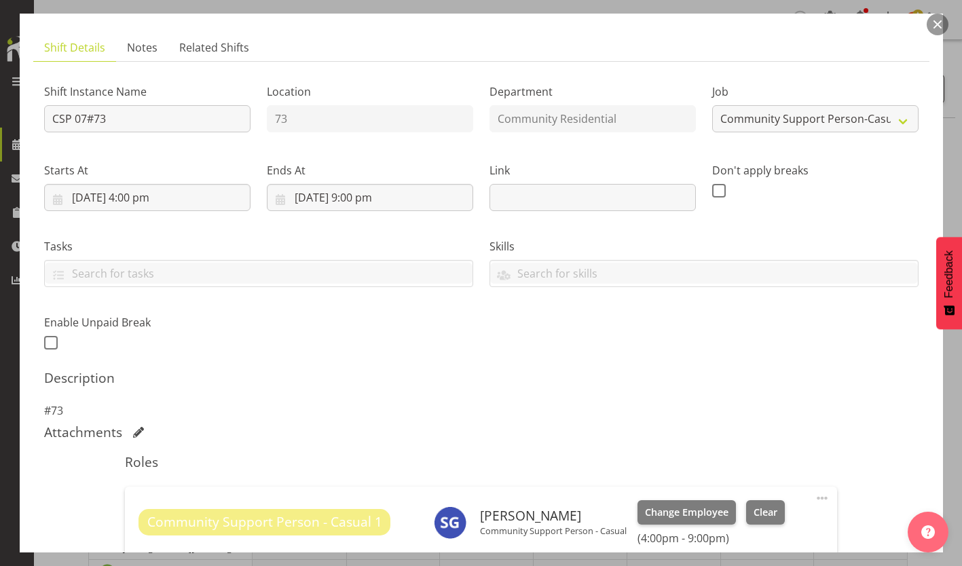
scroll to position [149, 0]
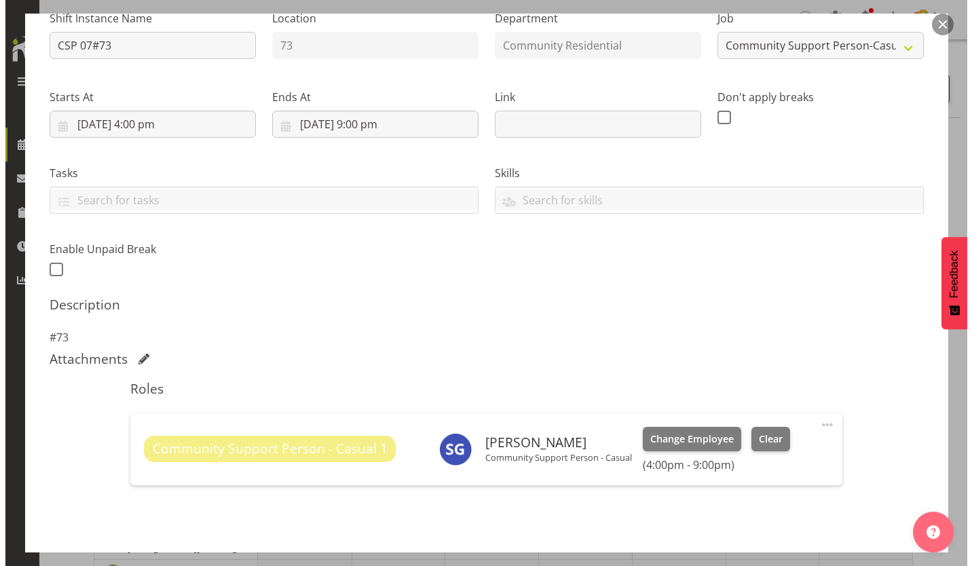
scroll to position [99, 0]
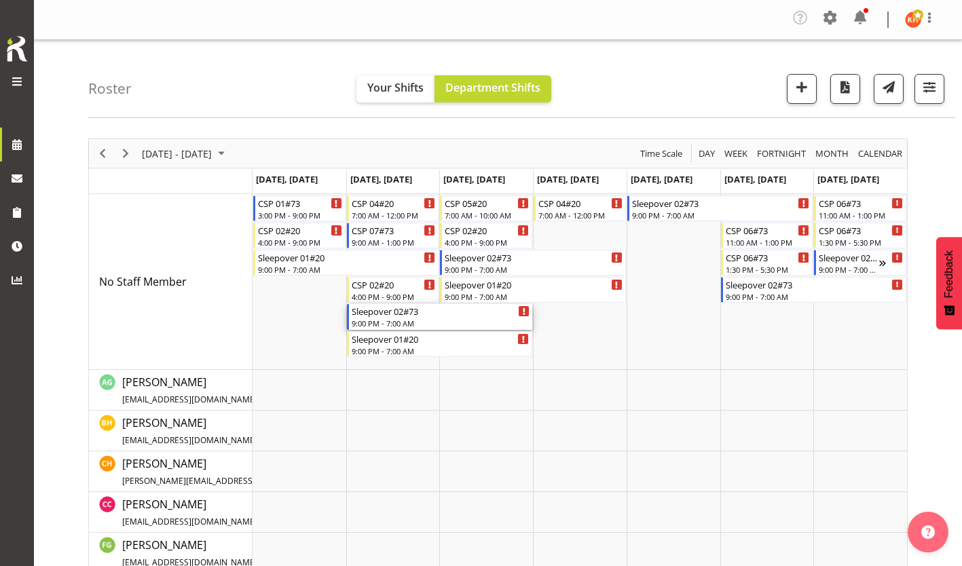
click at [455, 318] on div "9:00 PM - 7:00 AM" at bounding box center [441, 323] width 178 height 11
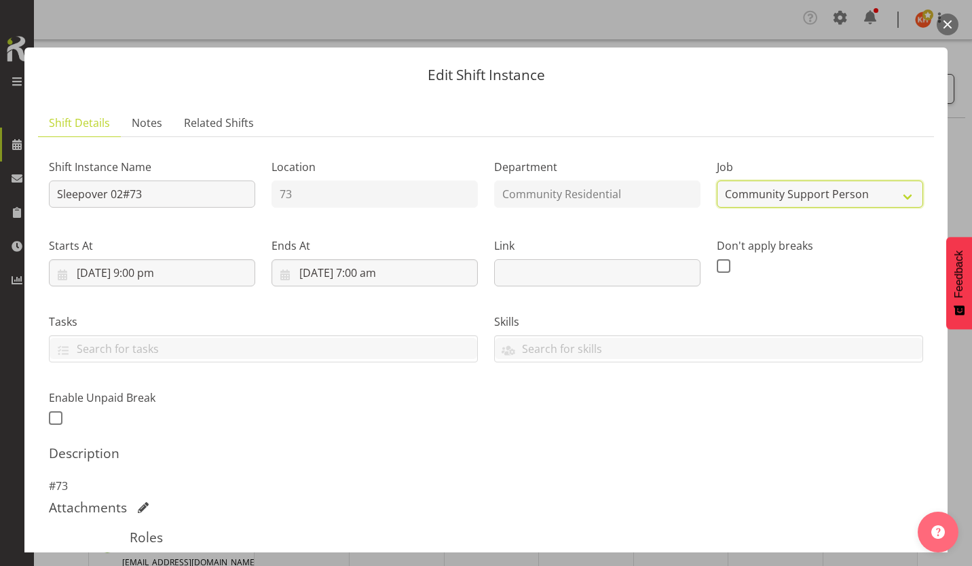
click at [759, 181] on select "Create new job Accounts Admin Art Coordinator Community Leader Community Suppor…" at bounding box center [820, 194] width 206 height 27
select select "3"
click at [717, 181] on select "Create new job Accounts Admin Art Coordinator Community Leader Community Suppor…" at bounding box center [820, 194] width 206 height 27
click at [823, 565] on span at bounding box center [827, 573] width 16 height 16
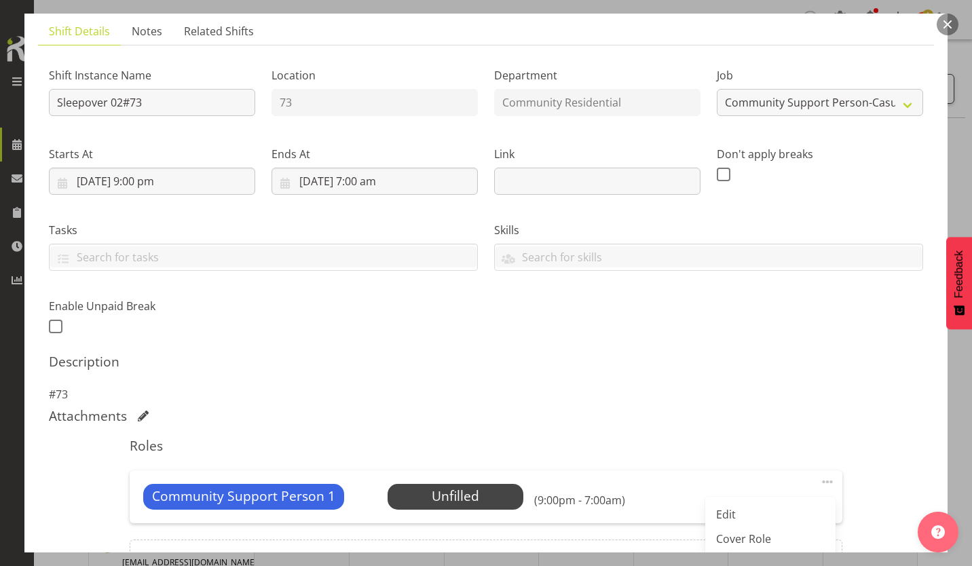
click at [761, 551] on link "Delete" at bounding box center [770, 563] width 130 height 24
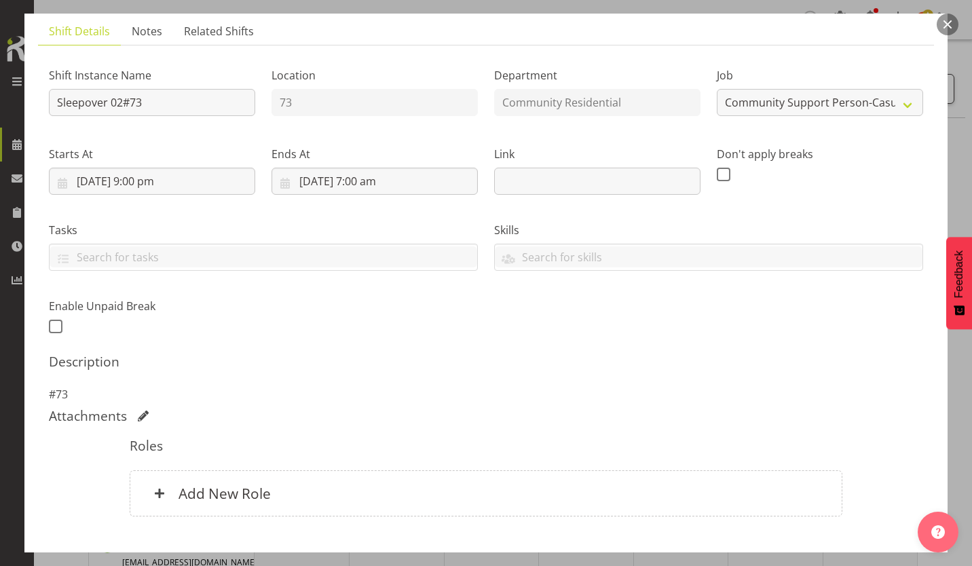
scroll to position [75, 0]
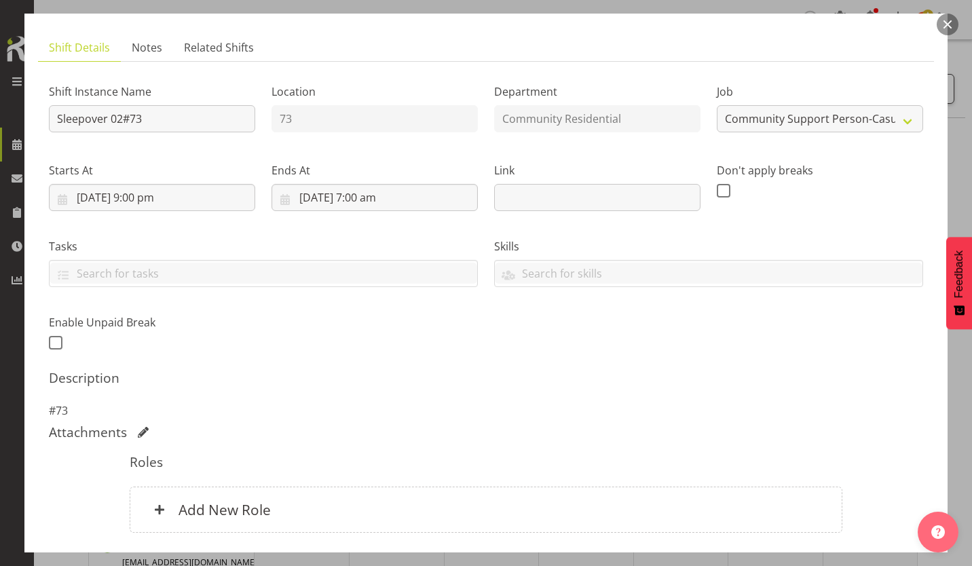
click at [220, 501] on h6 "Add New Role" at bounding box center [224, 510] width 92 height 18
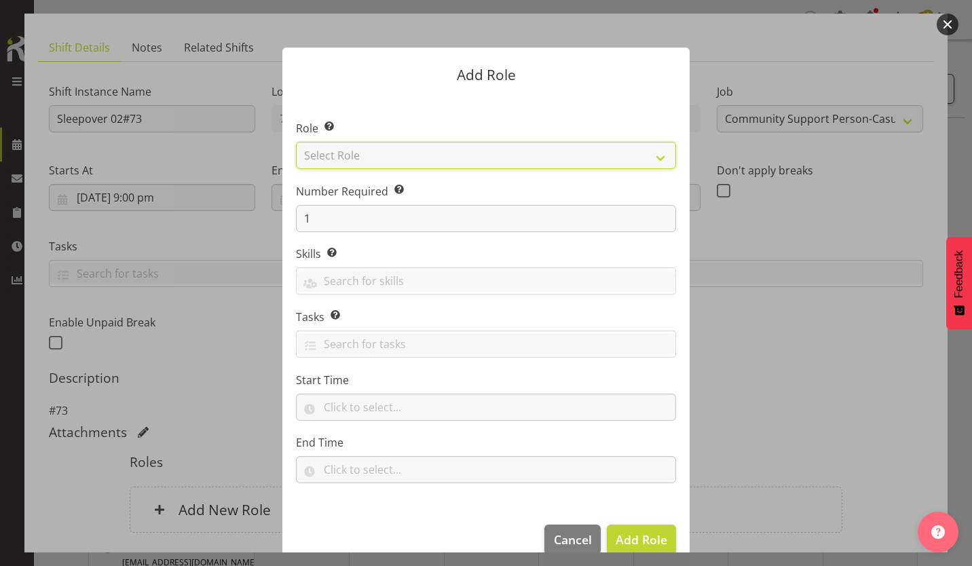
click at [455, 157] on select "Select Role Area Manager Art Coordination Community - SIL Community Leader Comm…" at bounding box center [486, 155] width 380 height 27
select select "287"
click at [296, 143] on select "Select Role Area Manager Art Coordination Community - SIL Community Leader Comm…" at bounding box center [486, 155] width 380 height 27
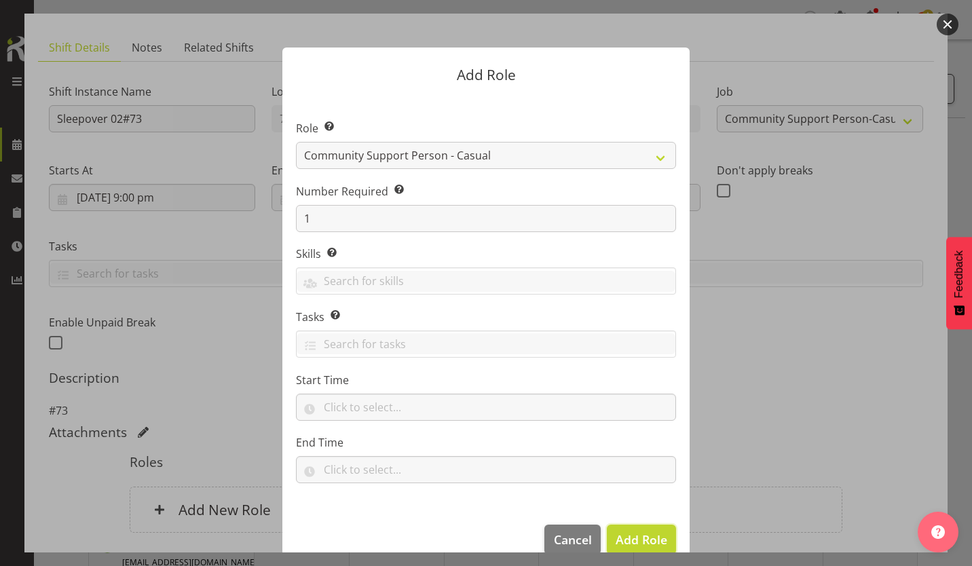
click at [650, 531] on span "Add Role" at bounding box center [642, 539] width 52 height 16
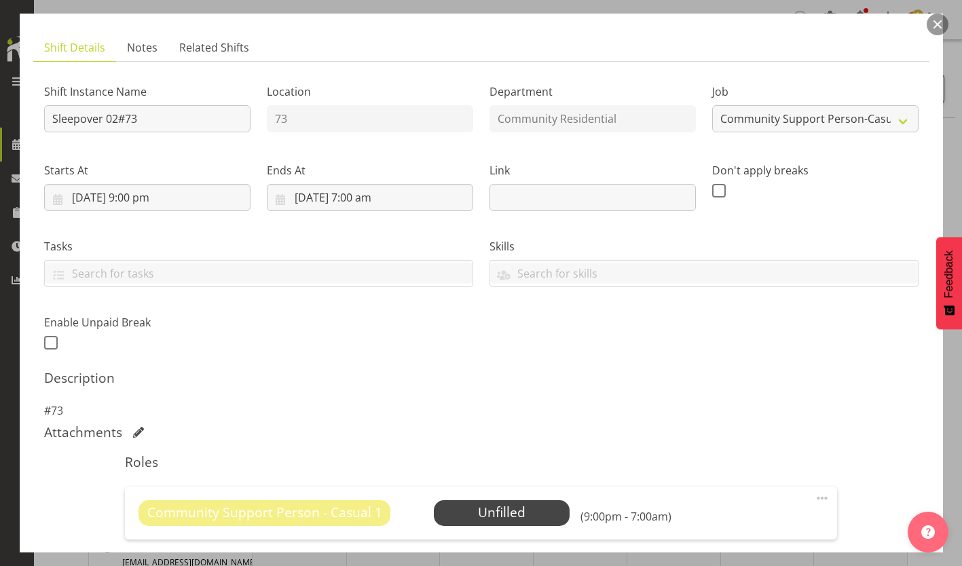
click at [0, 0] on span "Select Employee" at bounding box center [0, 0] width 0 height 0
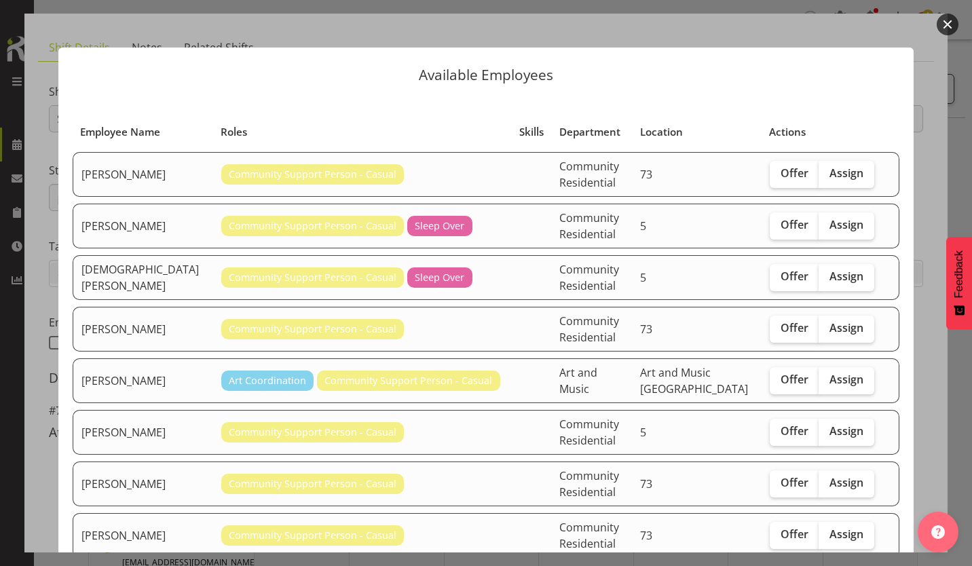
click at [836, 527] on span "Assign" at bounding box center [846, 534] width 34 height 14
click at [827, 530] on input "Assign" at bounding box center [822, 534] width 9 height 9
checkbox input "true"
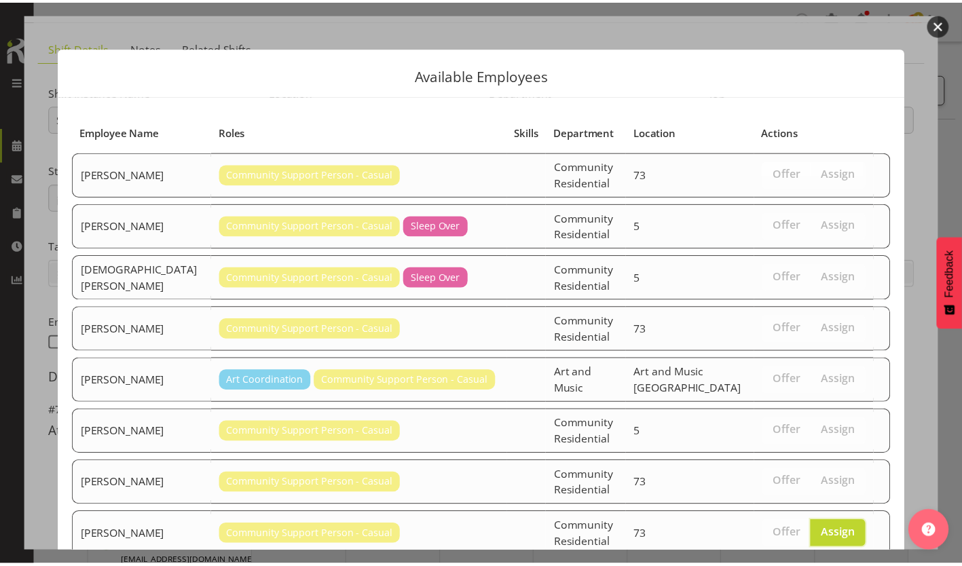
scroll to position [29, 0]
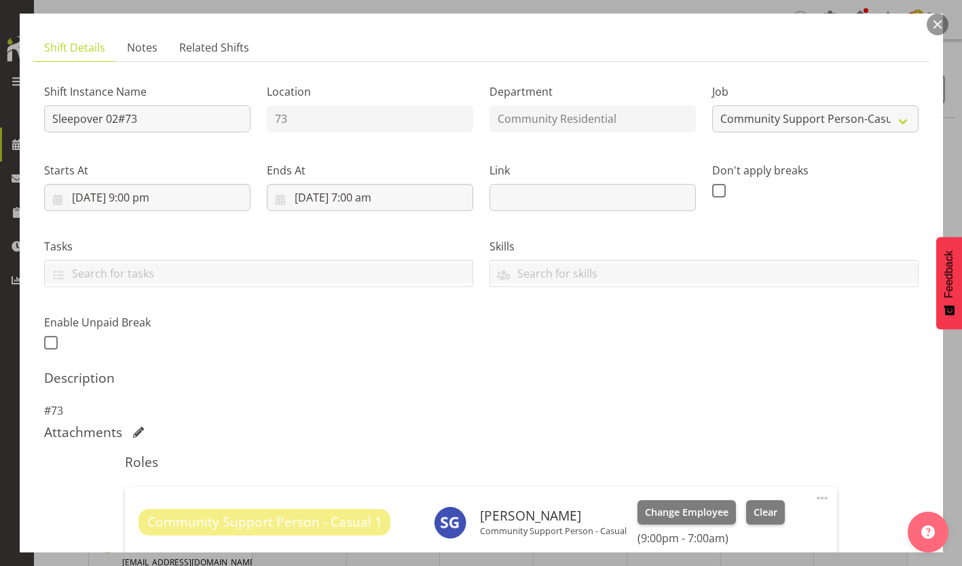
scroll to position [149, 0]
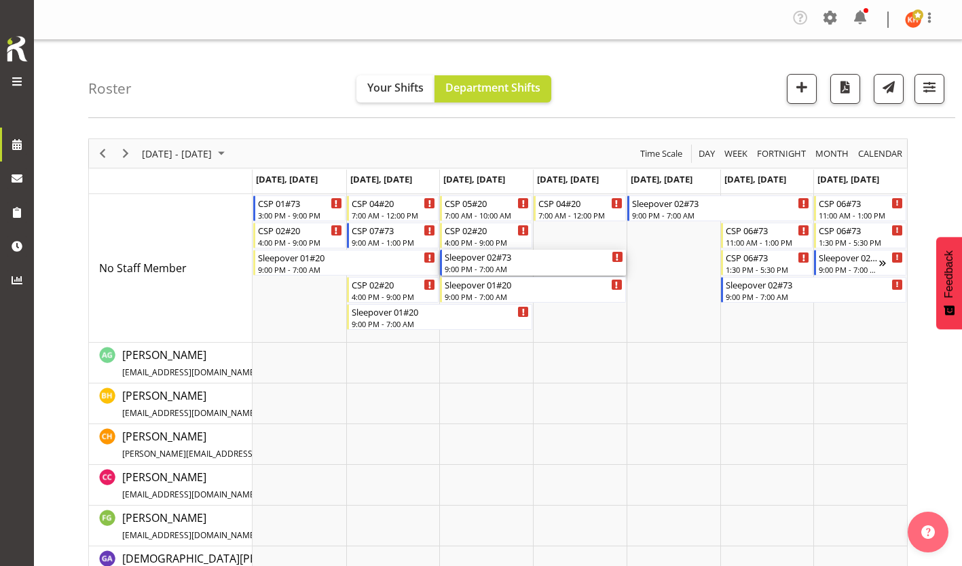
click at [490, 263] on div "9:00 PM - 7:00 AM" at bounding box center [534, 268] width 178 height 11
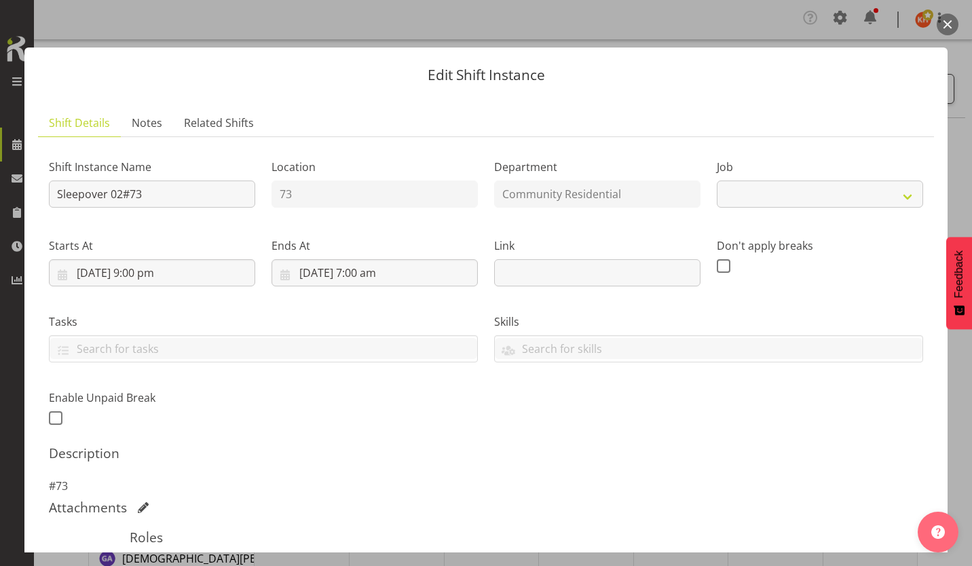
select select "2"
click at [0, 0] on span "Select Employee" at bounding box center [0, 0] width 0 height 0
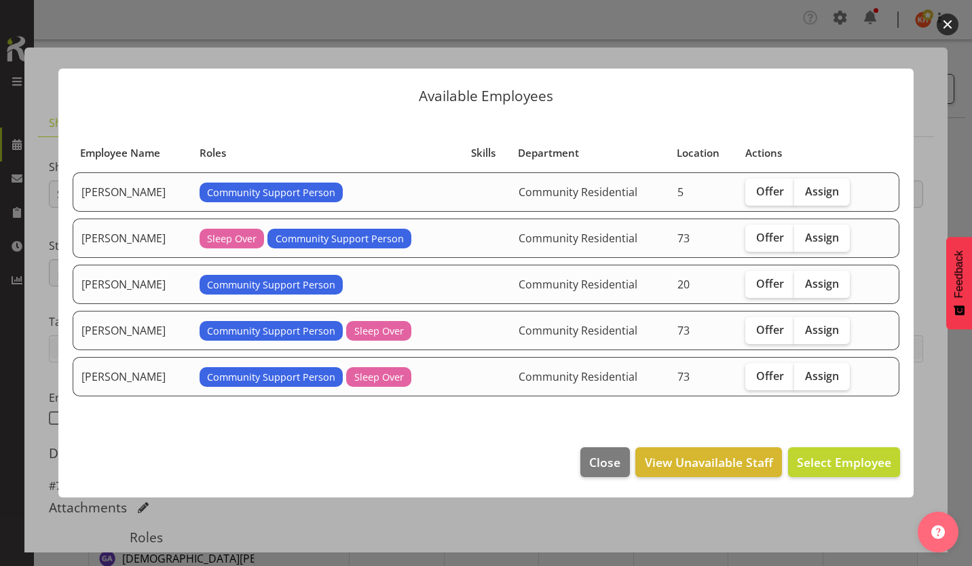
click at [805, 244] on span "Assign" at bounding box center [822, 238] width 34 height 14
click at [799, 242] on input "Assign" at bounding box center [798, 237] width 9 height 9
checkbox input "true"
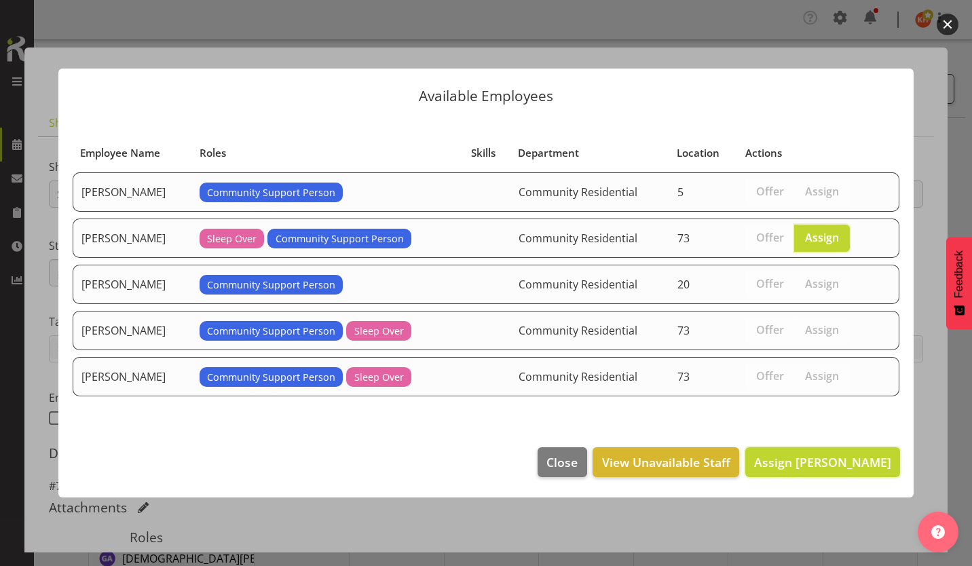
click at [811, 454] on span "Assign [PERSON_NAME]" at bounding box center [822, 462] width 137 height 16
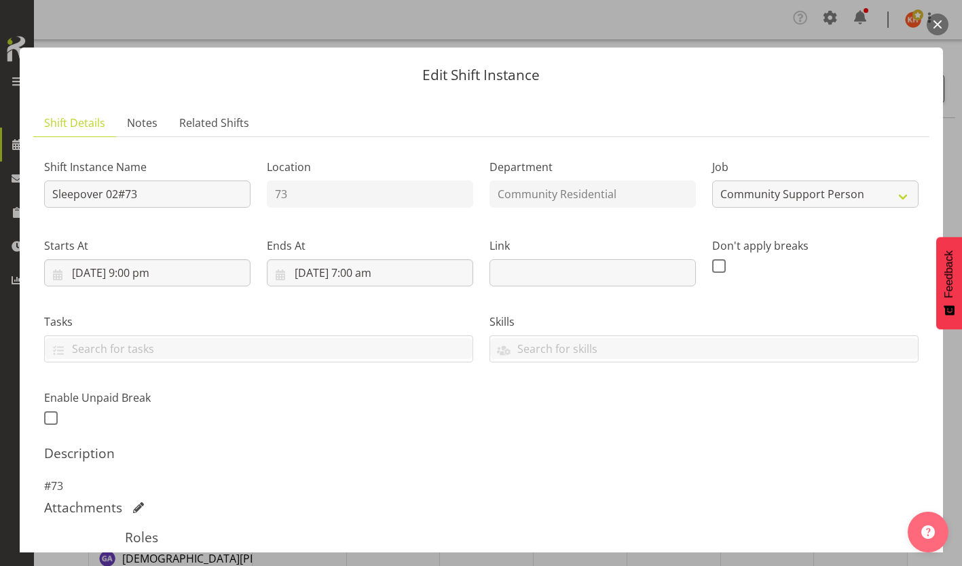
scroll to position [149, 0]
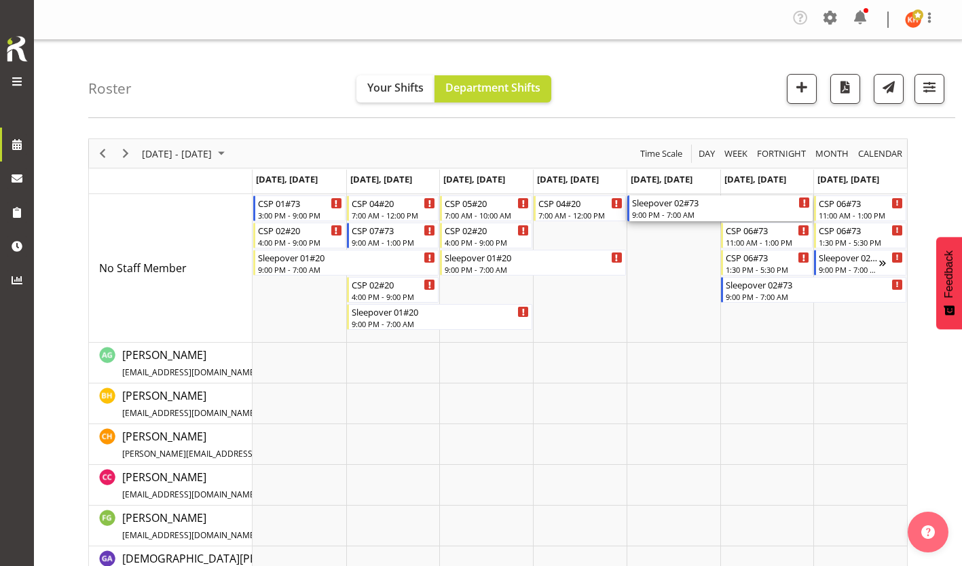
click at [677, 209] on div "9:00 PM - 7:00 AM" at bounding box center [721, 214] width 178 height 11
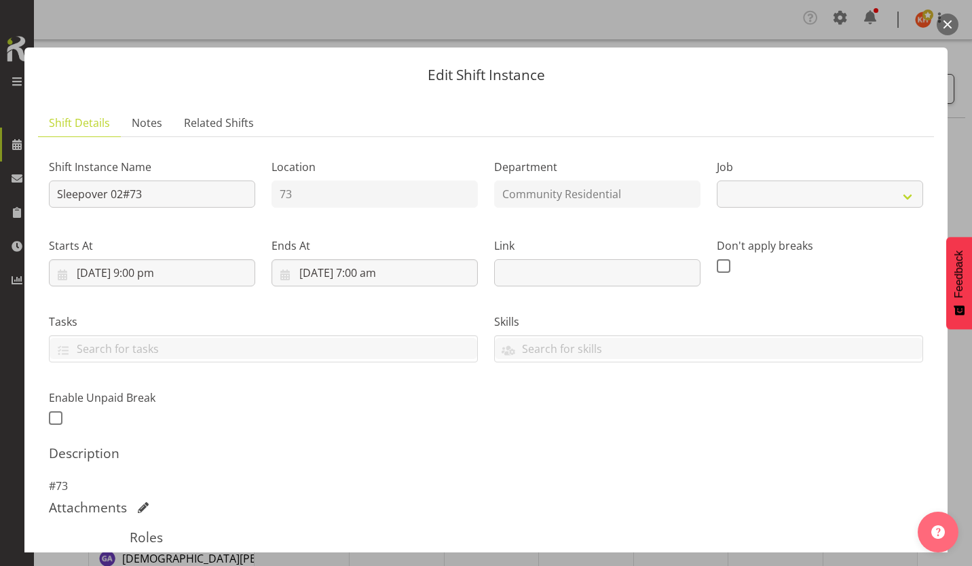
select select "2"
click at [0, 0] on span "Select Employee" at bounding box center [0, 0] width 0 height 0
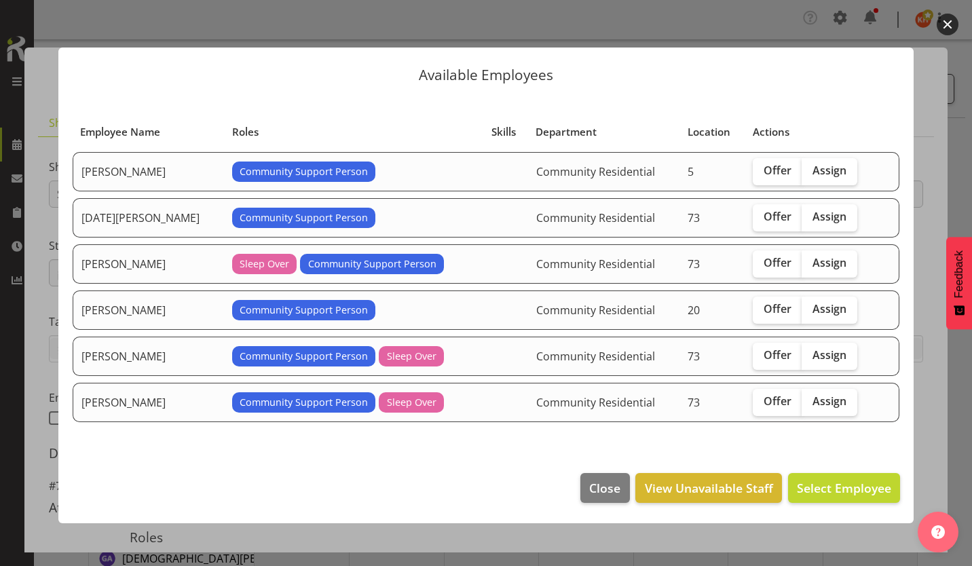
click at [812, 222] on span "Assign" at bounding box center [829, 217] width 34 height 14
click at [804, 221] on input "Assign" at bounding box center [806, 216] width 9 height 9
checkbox input "true"
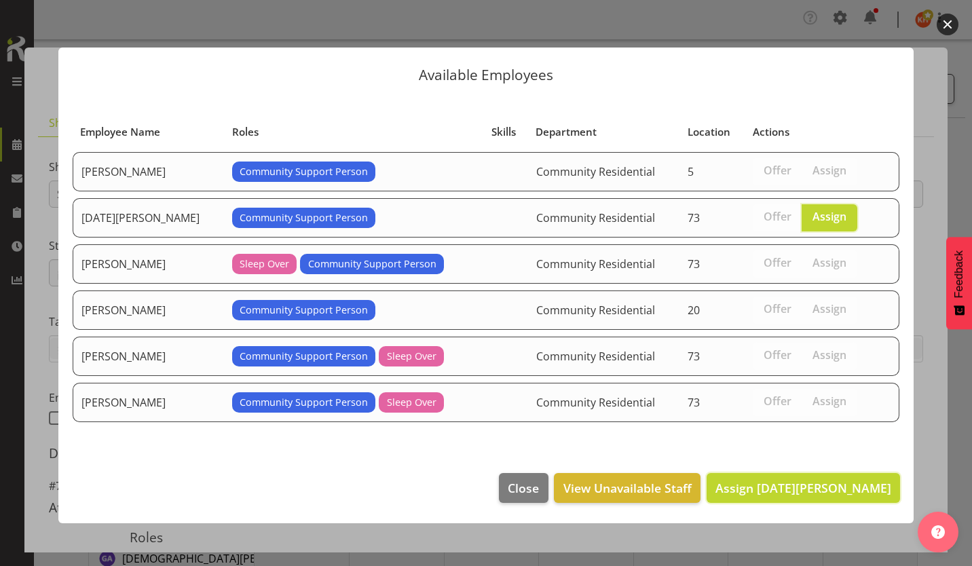
click at [820, 479] on span "Assign [DATE][PERSON_NAME]" at bounding box center [803, 488] width 176 height 18
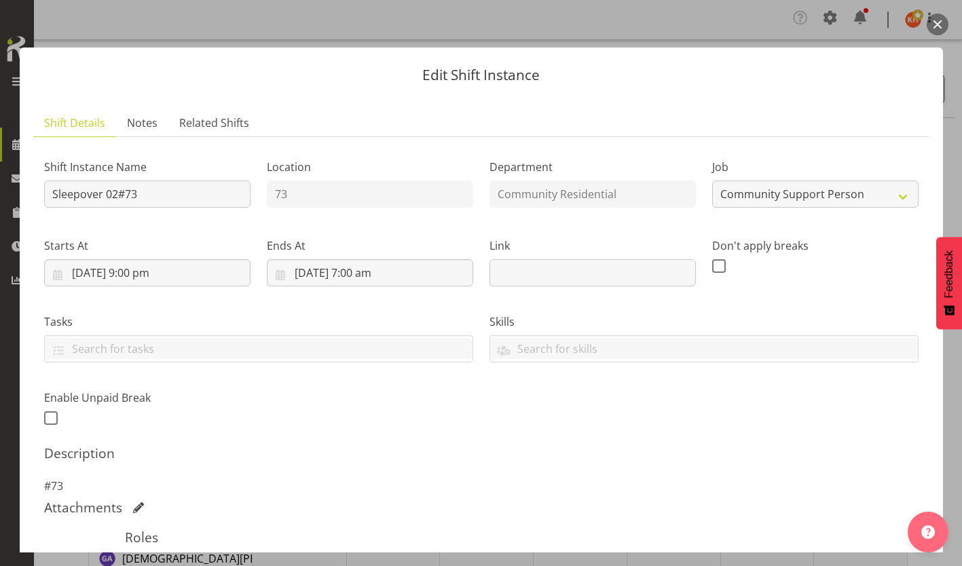
scroll to position [133, 0]
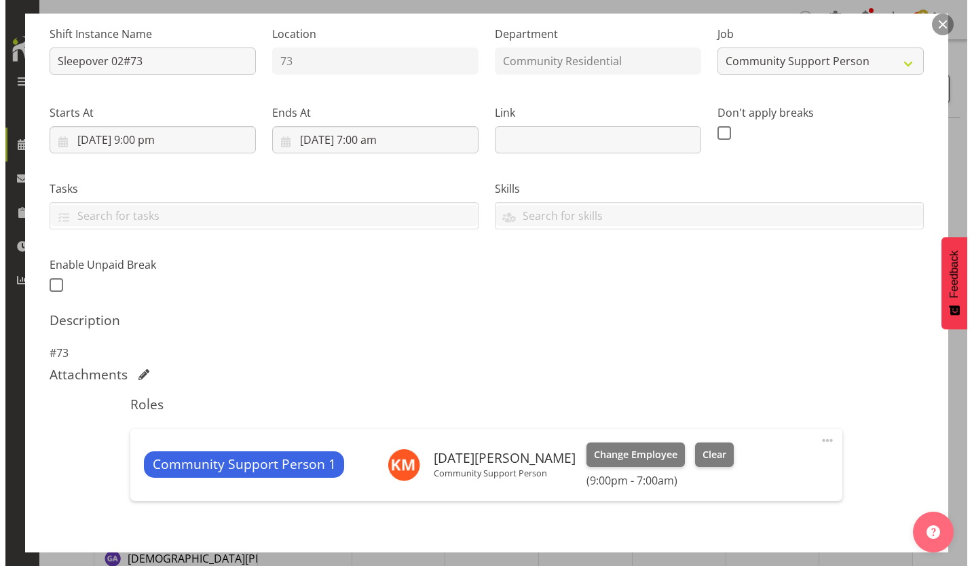
scroll to position [99, 0]
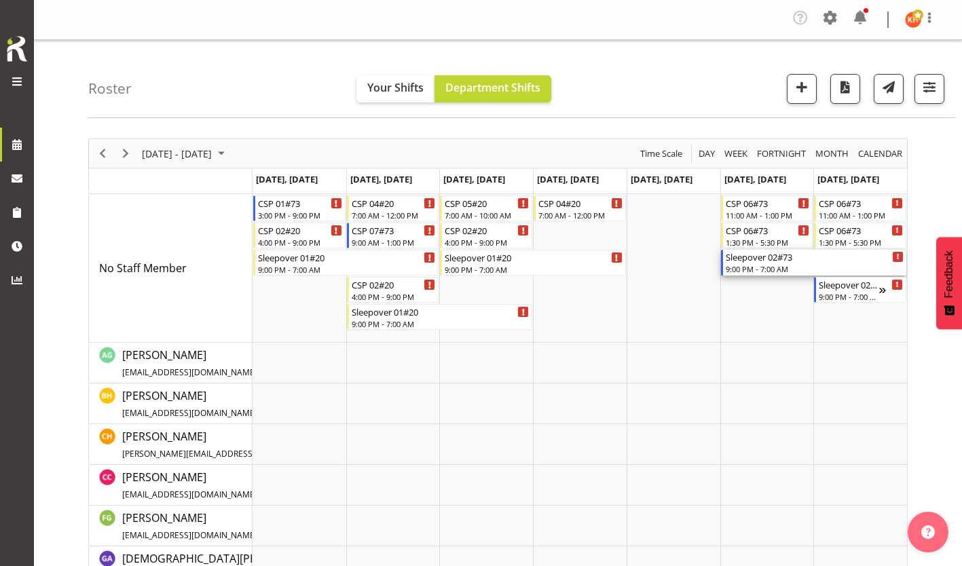
click at [787, 251] on div "Sleepover 02#73" at bounding box center [815, 257] width 178 height 14
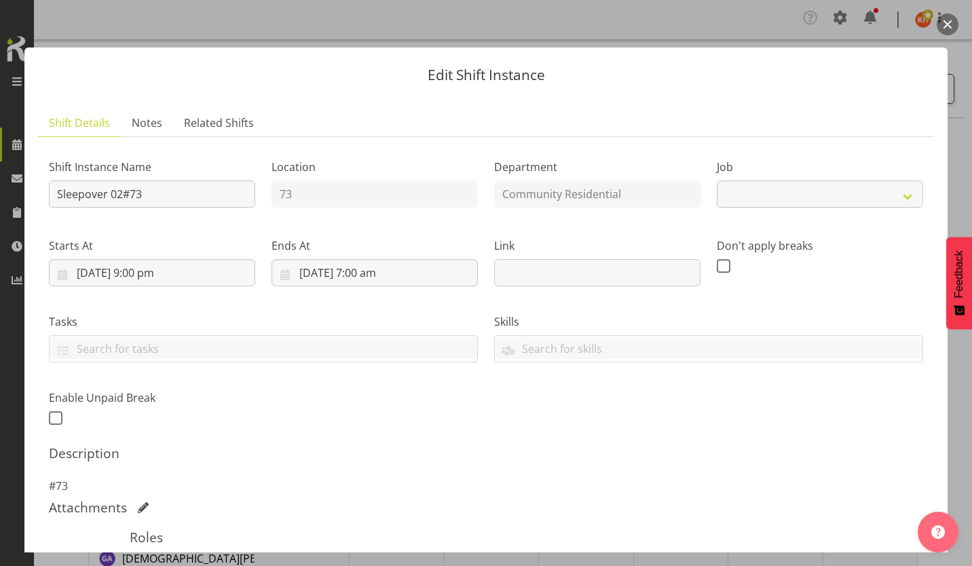
select select "2"
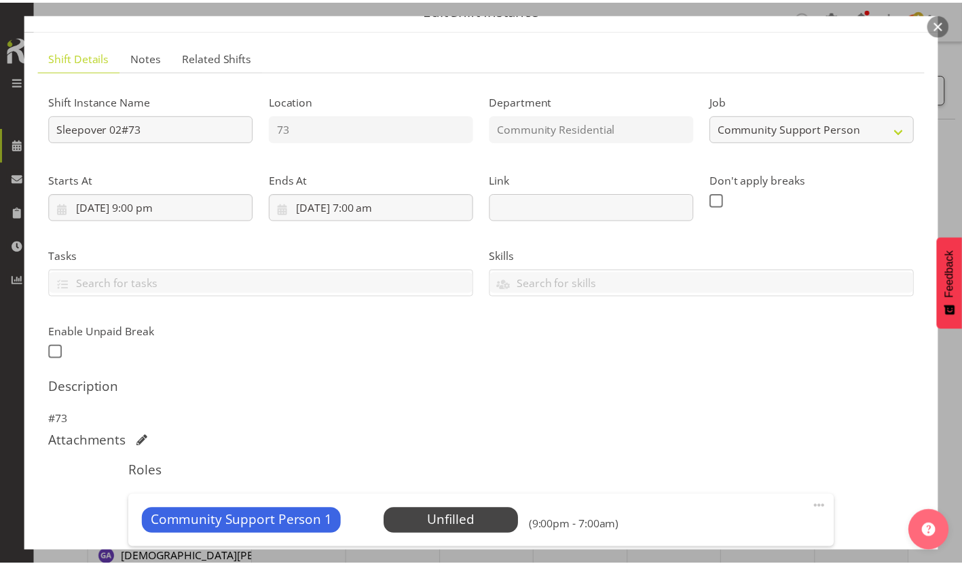
scroll to position [65, 0]
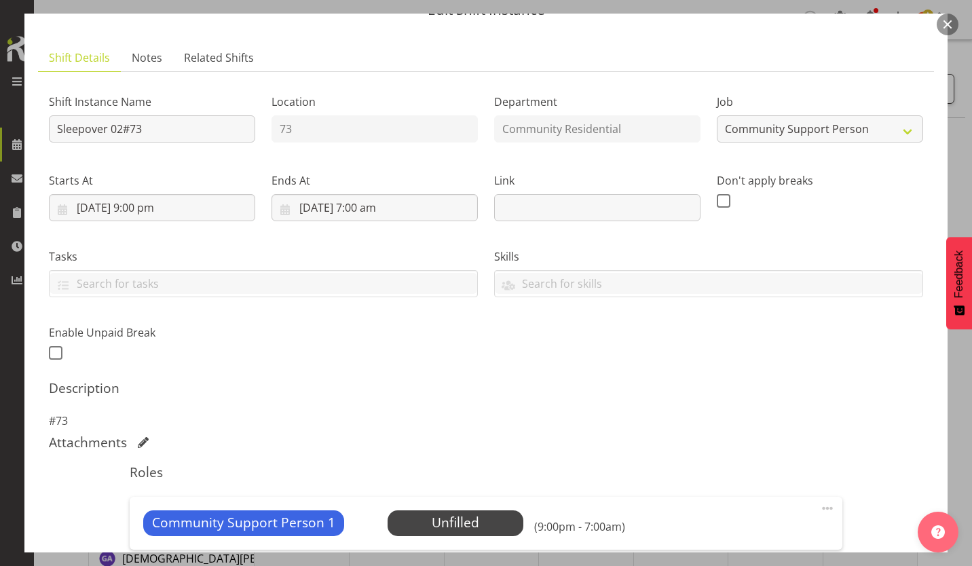
click at [0, 0] on span "Select Employee" at bounding box center [0, 0] width 0 height 0
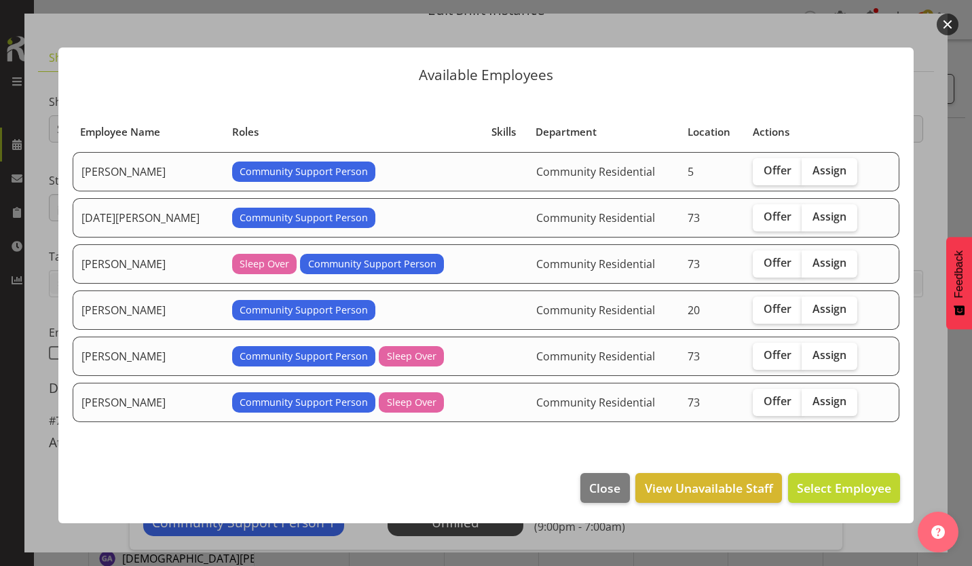
click at [812, 394] on span "Assign" at bounding box center [829, 401] width 34 height 14
click at [808, 397] on input "Assign" at bounding box center [806, 401] width 9 height 9
checkbox input "true"
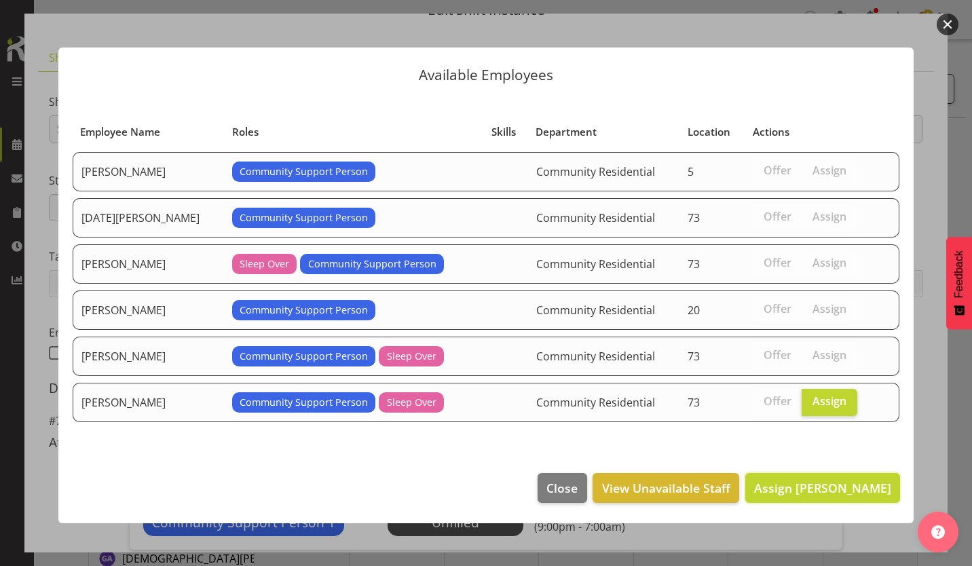
click at [844, 480] on span "Assign [PERSON_NAME]" at bounding box center [822, 488] width 137 height 16
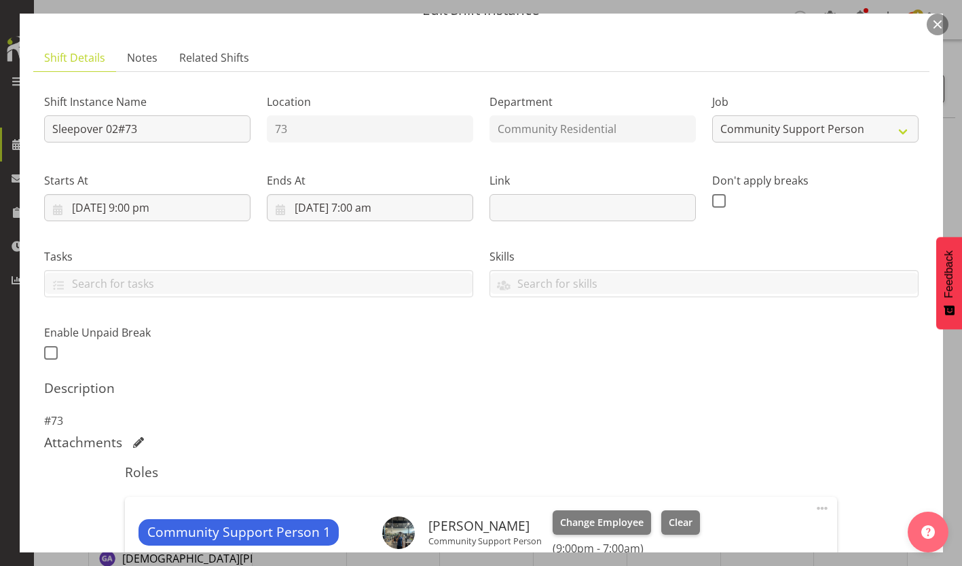
scroll to position [149, 0]
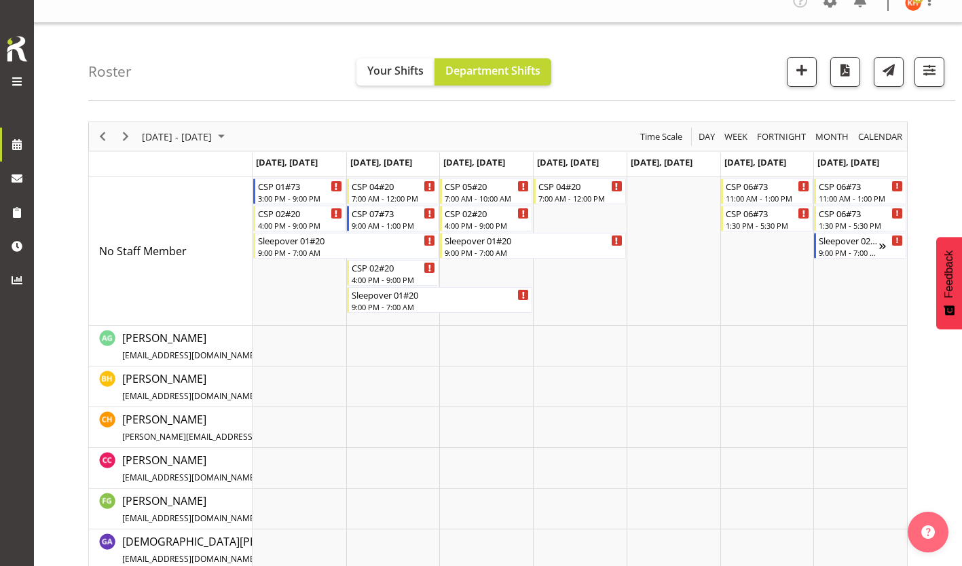
scroll to position [16, 0]
click at [846, 233] on div "Sleepover 02#73" at bounding box center [848, 240] width 61 height 14
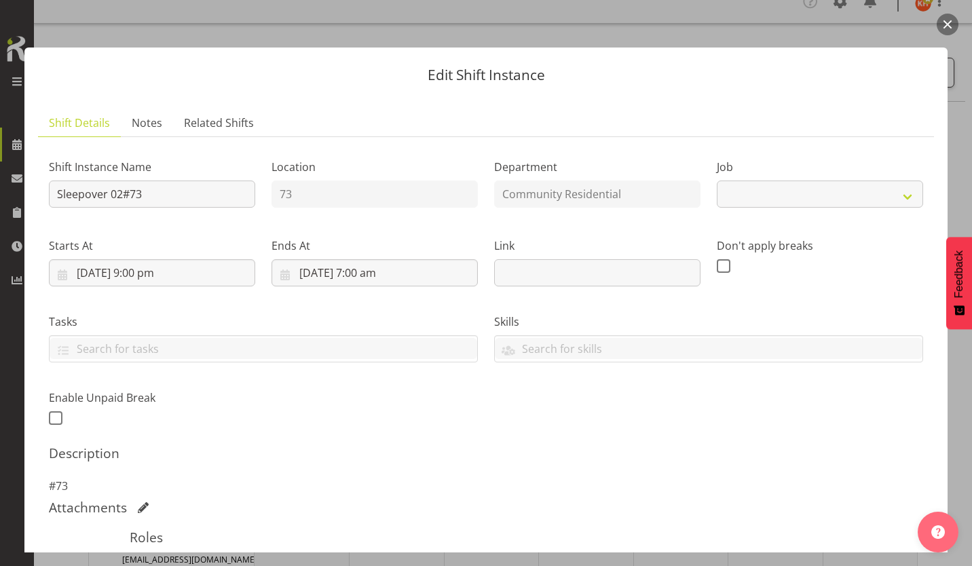
select select "2"
click at [0, 0] on span "Select Employee" at bounding box center [0, 0] width 0 height 0
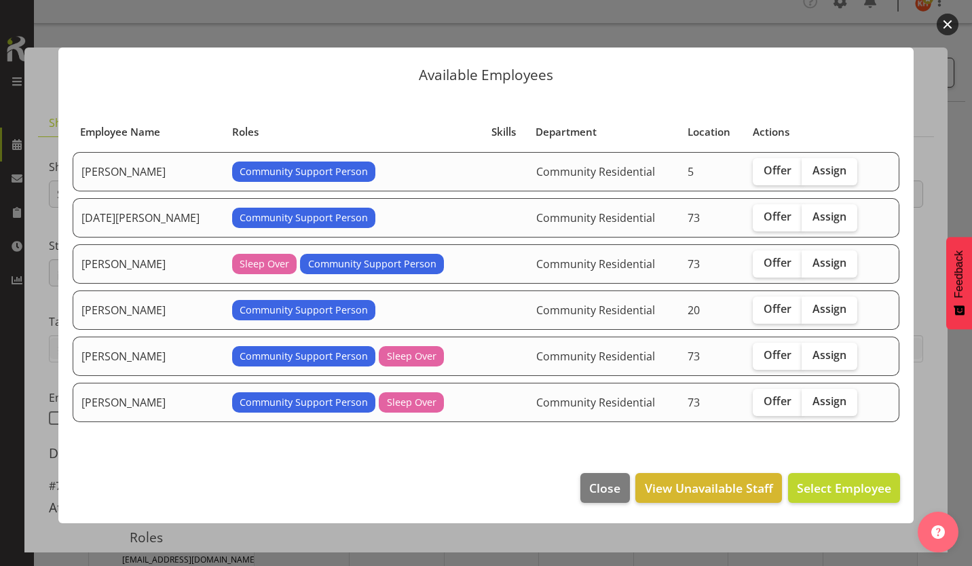
click at [812, 222] on span "Assign" at bounding box center [829, 217] width 34 height 14
click at [804, 221] on input "Assign" at bounding box center [806, 216] width 9 height 9
checkbox input "true"
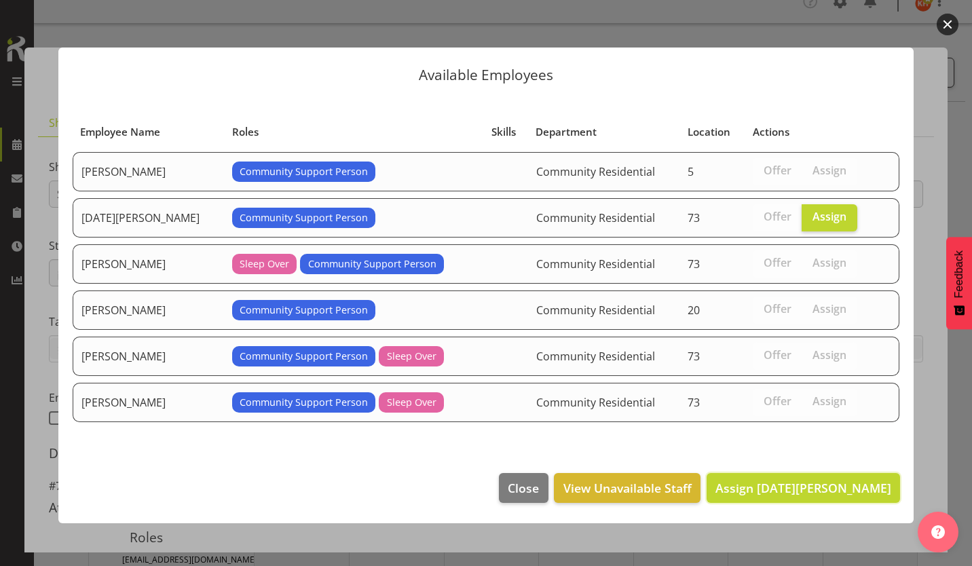
click at [805, 480] on span "Assign [DATE][PERSON_NAME]" at bounding box center [803, 488] width 176 height 16
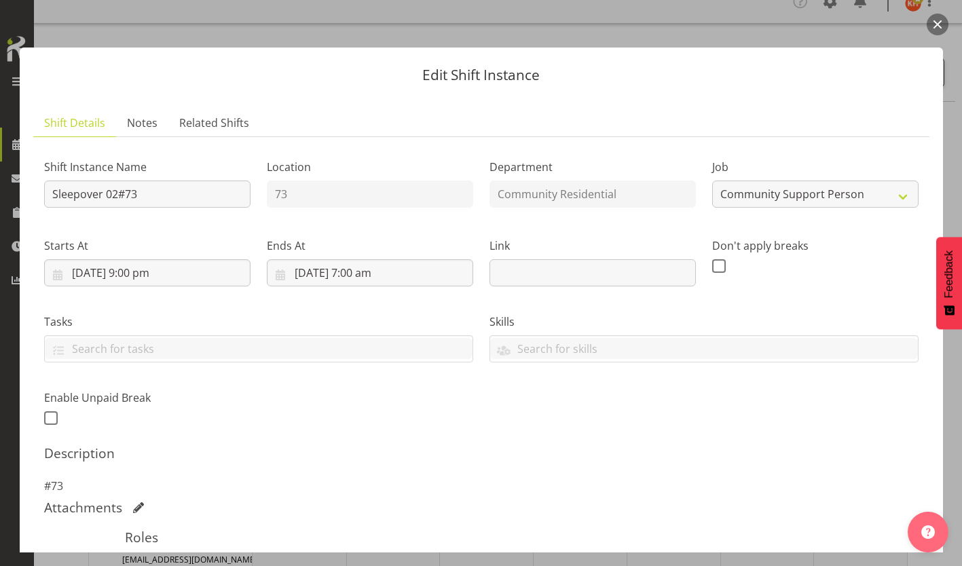
scroll to position [149, 0]
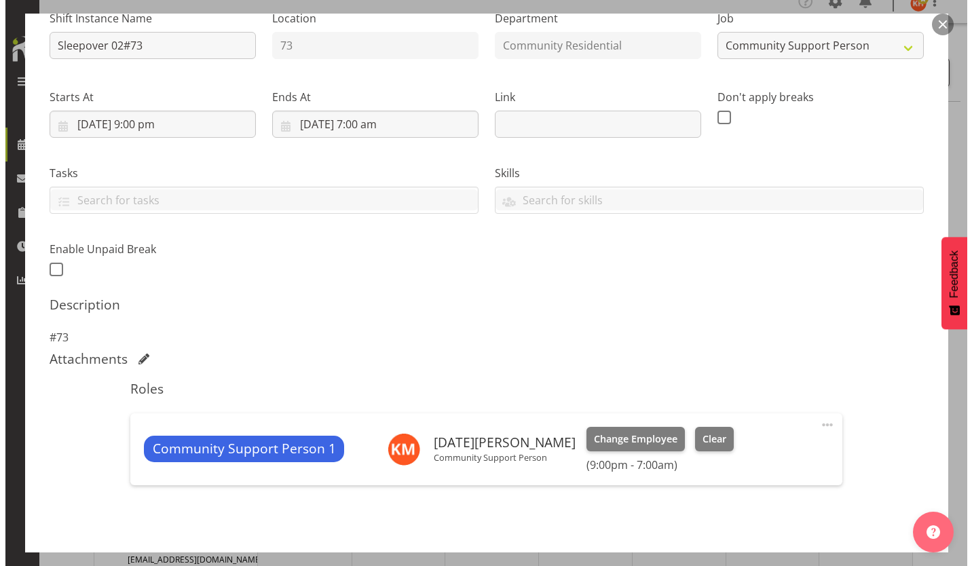
scroll to position [99, 0]
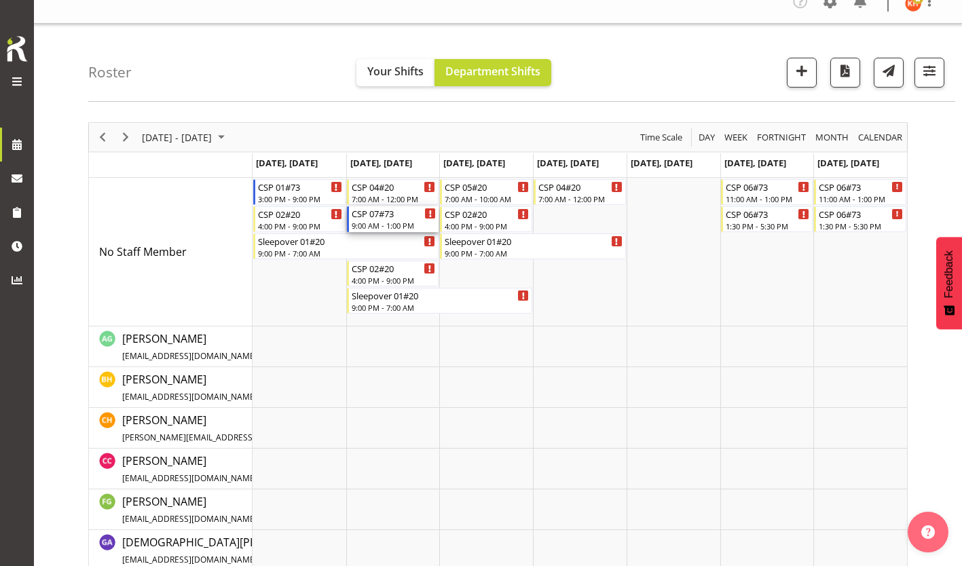
click at [383, 210] on div "CSP 07#73 9:00 AM - 1:00 PM" at bounding box center [394, 219] width 85 height 26
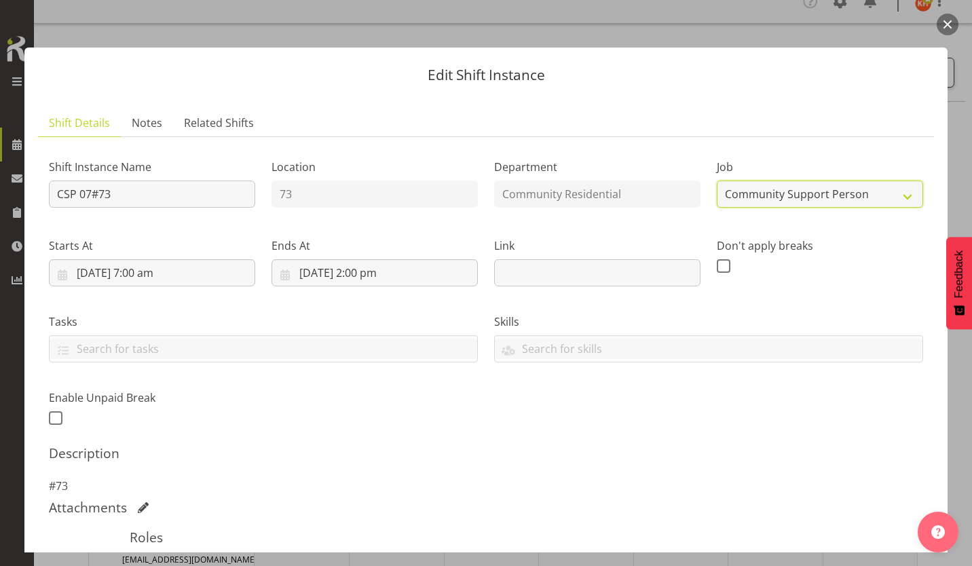
click at [750, 181] on select "Create new job Accounts Admin Art Coordinator Community Leader Community Suppor…" at bounding box center [820, 194] width 206 height 27
select select "3"
click at [717, 181] on select "Create new job Accounts Admin Art Coordinator Community Leader Community Suppor…" at bounding box center [820, 194] width 206 height 27
click at [823, 565] on span at bounding box center [827, 573] width 16 height 16
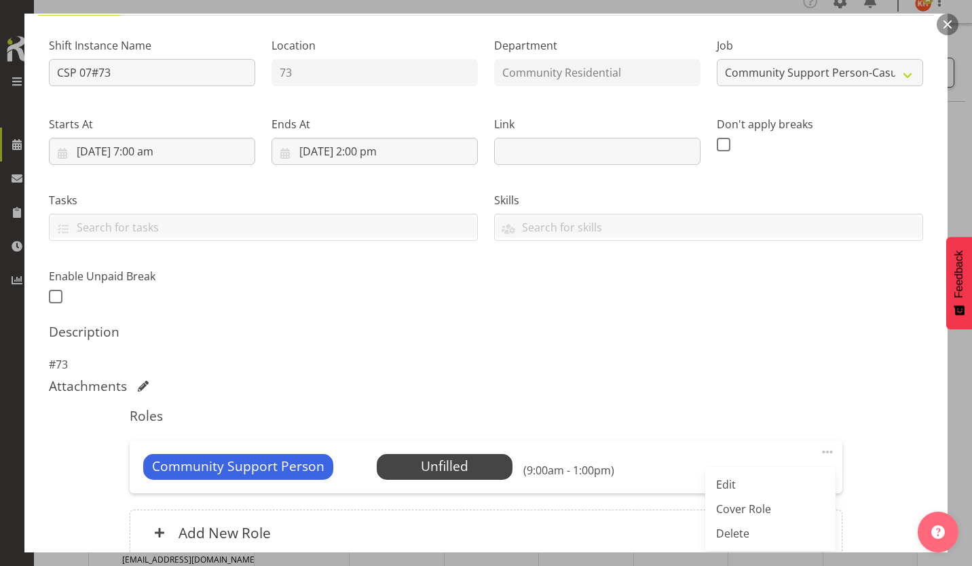
click at [757, 521] on link "Delete" at bounding box center [770, 533] width 130 height 24
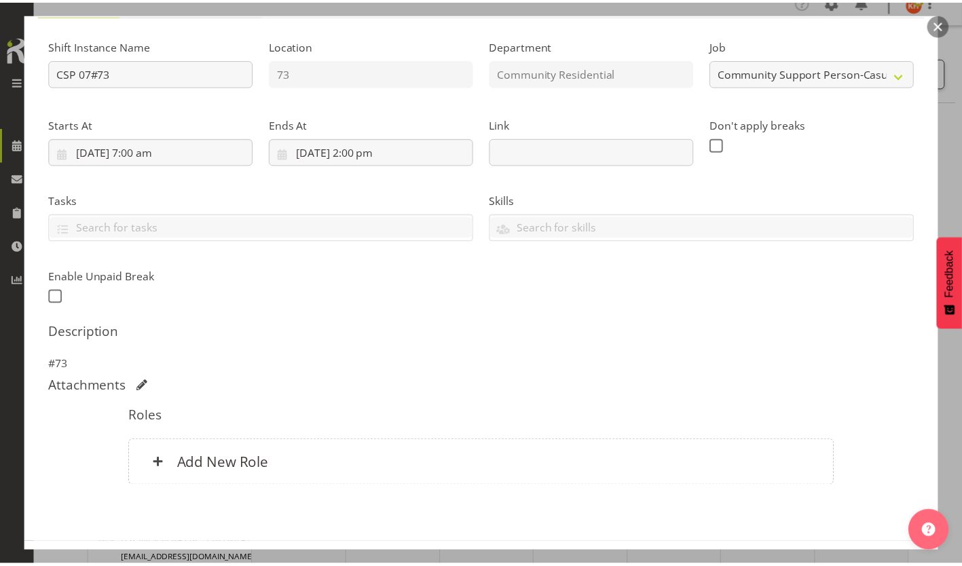
scroll to position [75, 0]
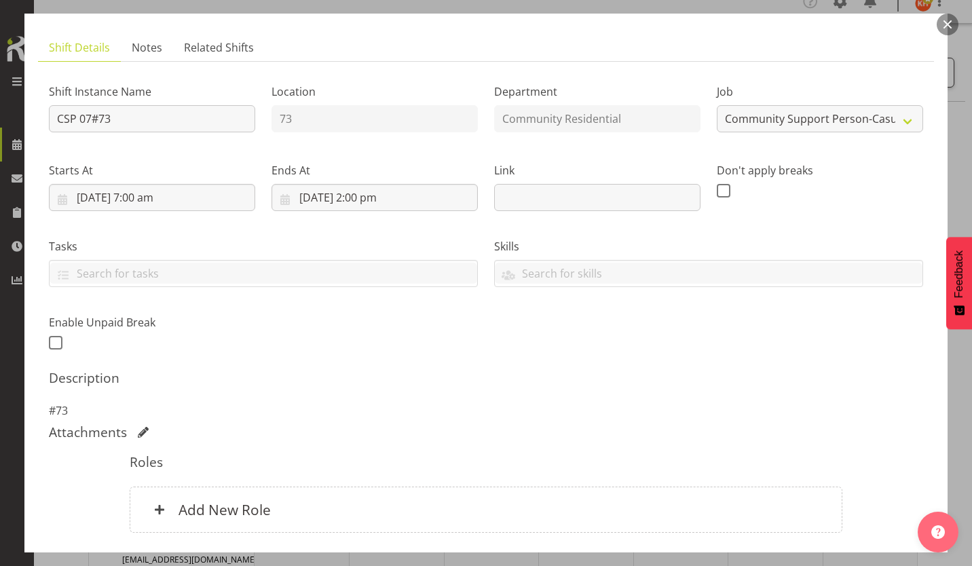
click at [242, 501] on h6 "Add New Role" at bounding box center [224, 510] width 92 height 18
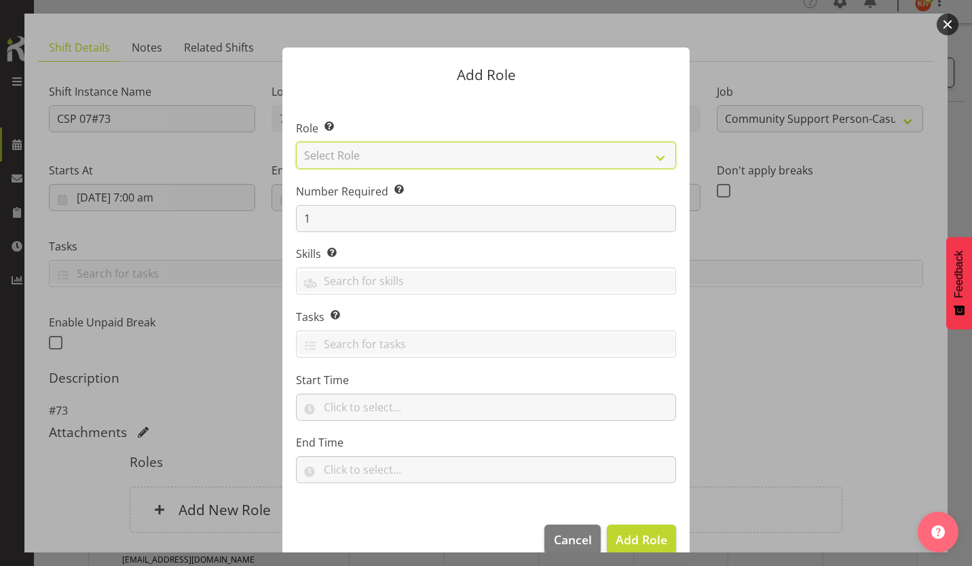
click at [466, 155] on select "Select Role Area Manager Art Coordination Community - SIL Community Leader Comm…" at bounding box center [486, 155] width 380 height 27
select select "287"
click at [296, 143] on select "Select Role Area Manager Art Coordination Community - SIL Community Leader Comm…" at bounding box center [486, 155] width 380 height 27
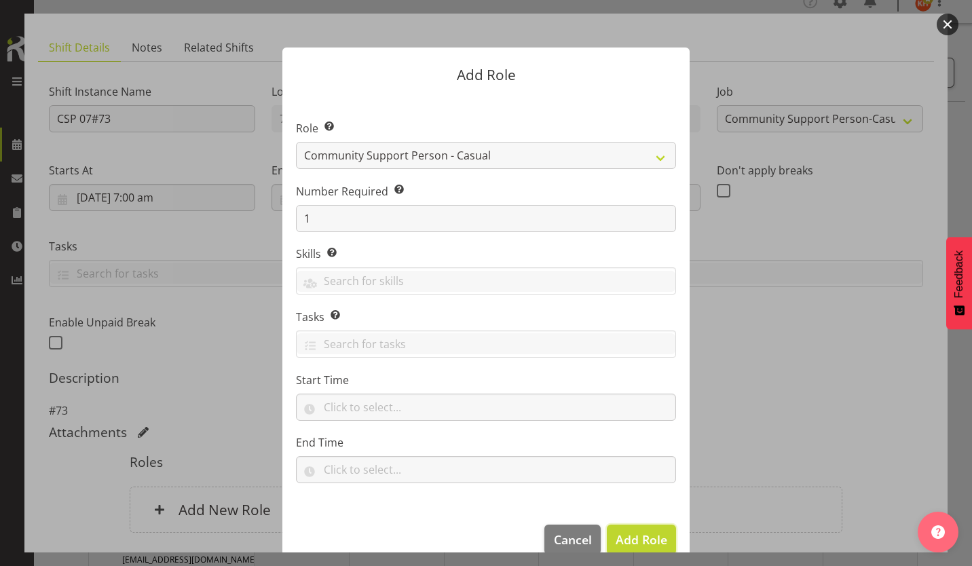
click at [656, 531] on span "Add Role" at bounding box center [642, 539] width 52 height 16
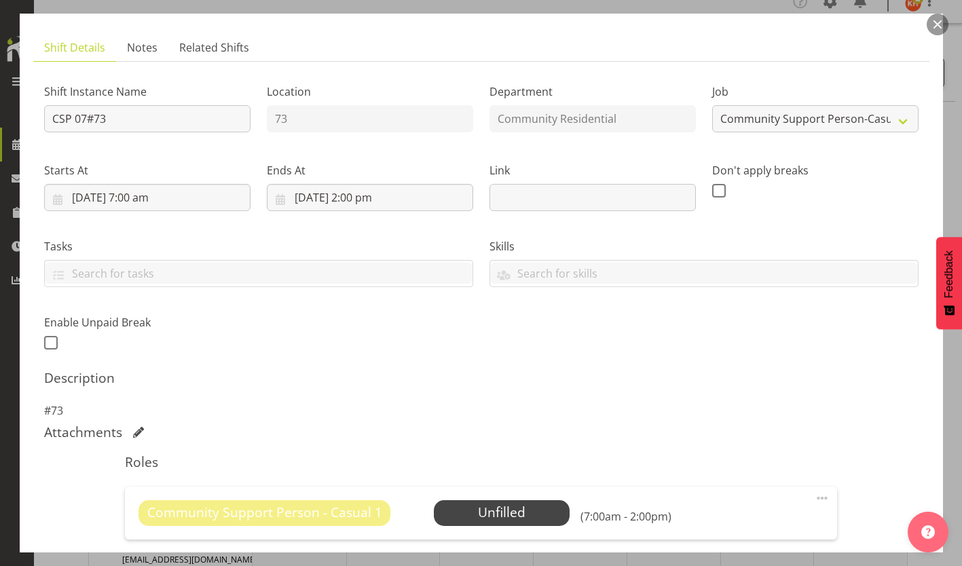
scroll to position [132, 0]
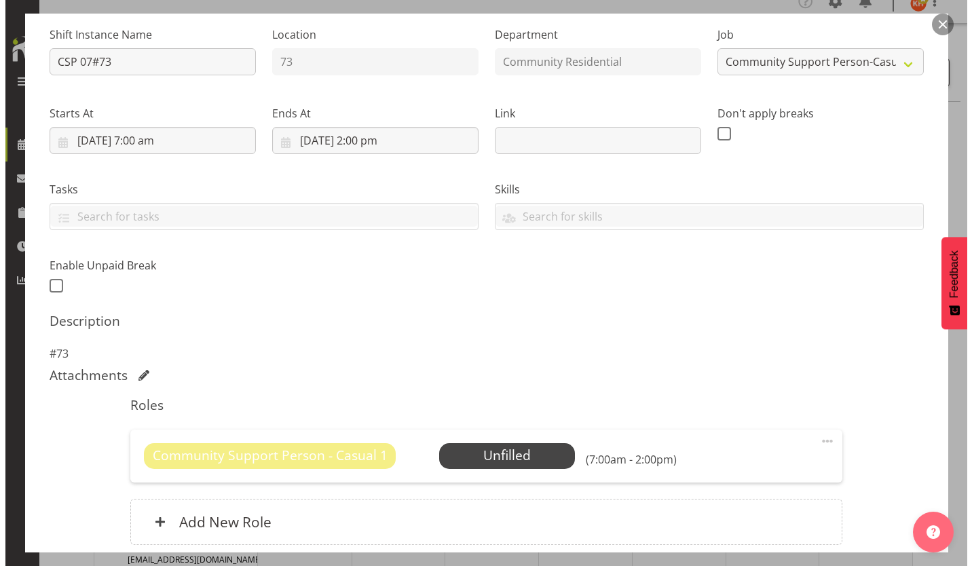
scroll to position [83, 0]
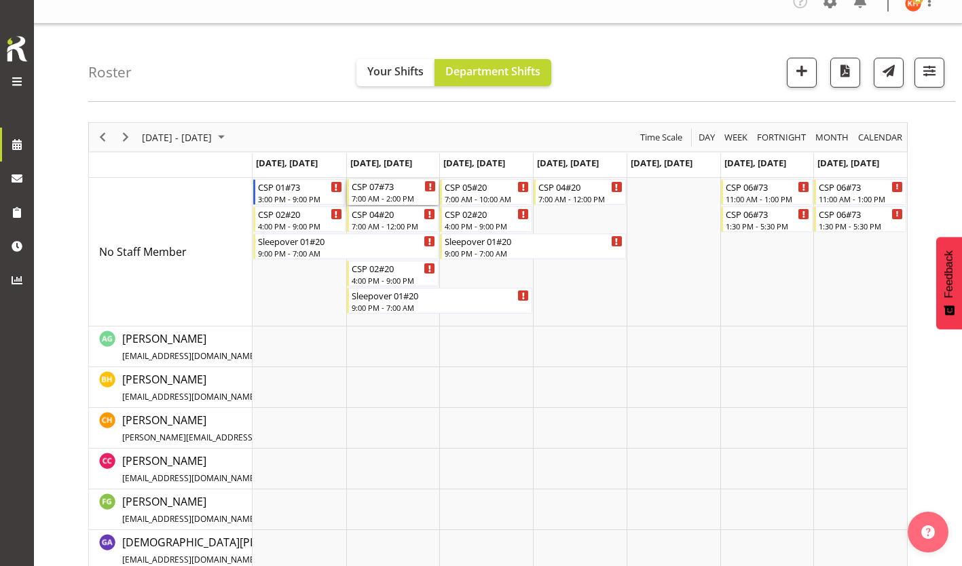
click at [384, 180] on div "CSP 07#73" at bounding box center [394, 186] width 85 height 14
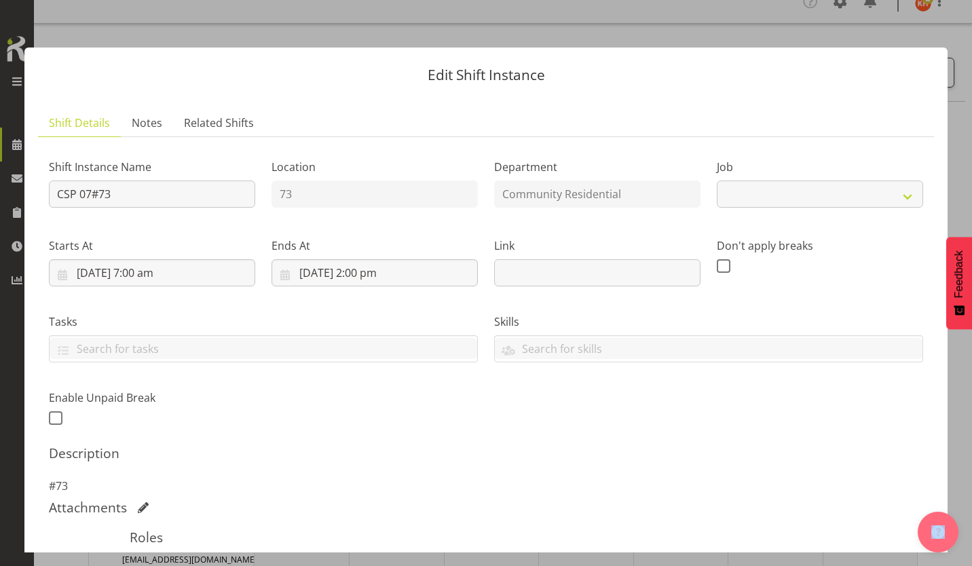
select select "3"
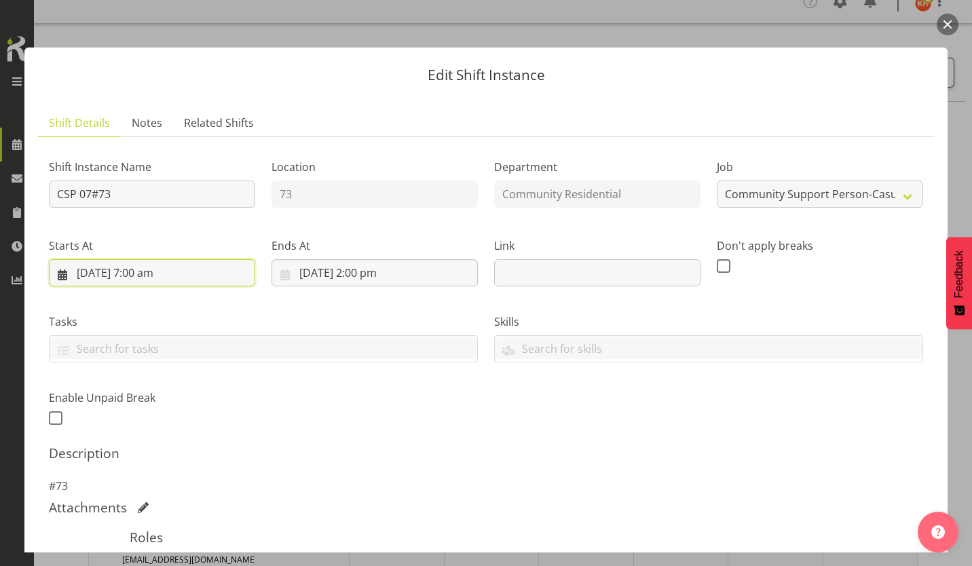
click at [118, 259] on input "[DATE] 7:00 am" at bounding box center [152, 272] width 206 height 27
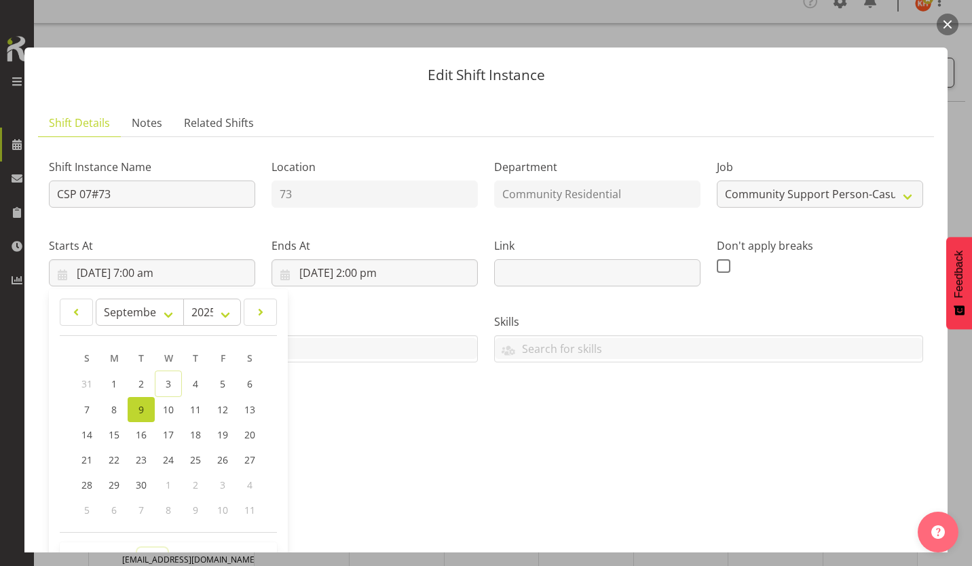
click at [149, 548] on select "00 01 02 03 04 05 06 07 08 09 10 11 12 13 14 15 16 17 18 19 20 21 22 23" at bounding box center [152, 561] width 31 height 27
select select "9"
click at [138, 548] on select "00 01 02 03 04 05 06 07 08 09 10 11 12 13 14 15 16 17 18 19 20 21 22 23" at bounding box center [152, 561] width 31 height 27
type input "[DATE] 9:00 am"
click at [341, 259] on input "[DATE] 2:00 pm" at bounding box center [374, 272] width 206 height 27
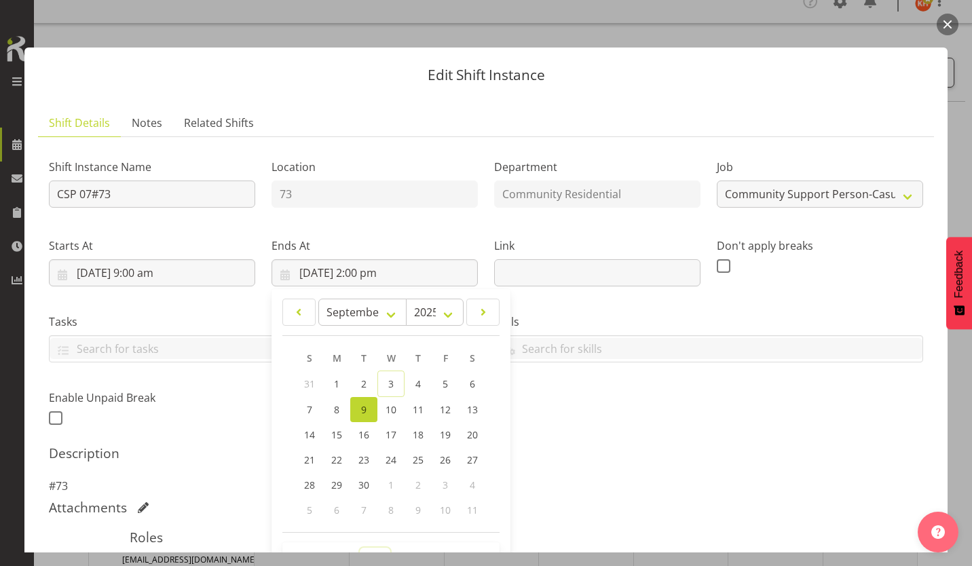
click at [370, 548] on select "00 01 02 03 04 05 06 07 08 09 10 11 12 13 14 15 16 17 18 19 20 21 22 23" at bounding box center [375, 561] width 31 height 27
select select "13"
click at [360, 548] on select "00 01 02 03 04 05 06 07 08 09 10 11 12 13 14 15 16 17 18 19 20 21 22 23" at bounding box center [375, 561] width 31 height 27
type input "[DATE] 1:00 pm"
click at [559, 445] on h5 "Description" at bounding box center [486, 453] width 874 height 16
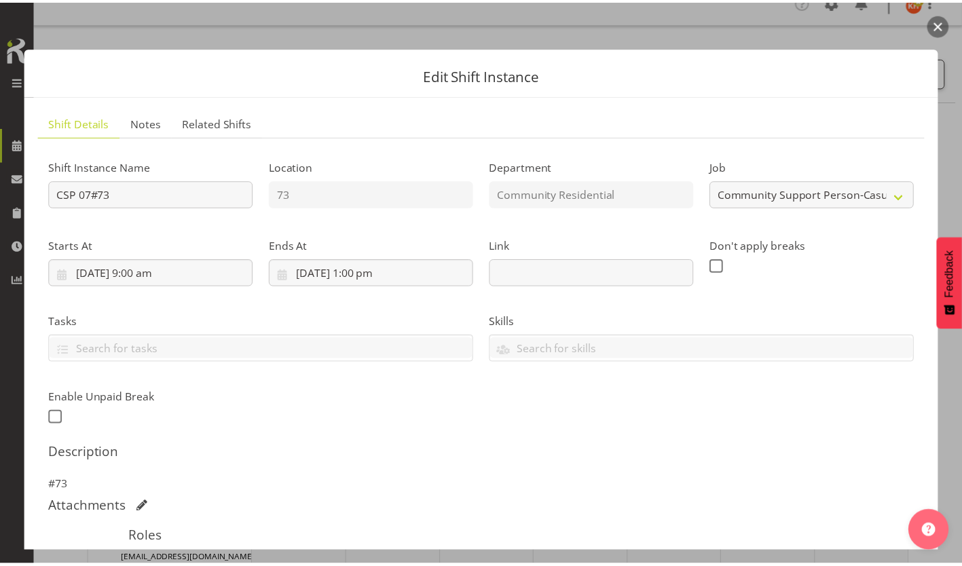
scroll to position [132, 0]
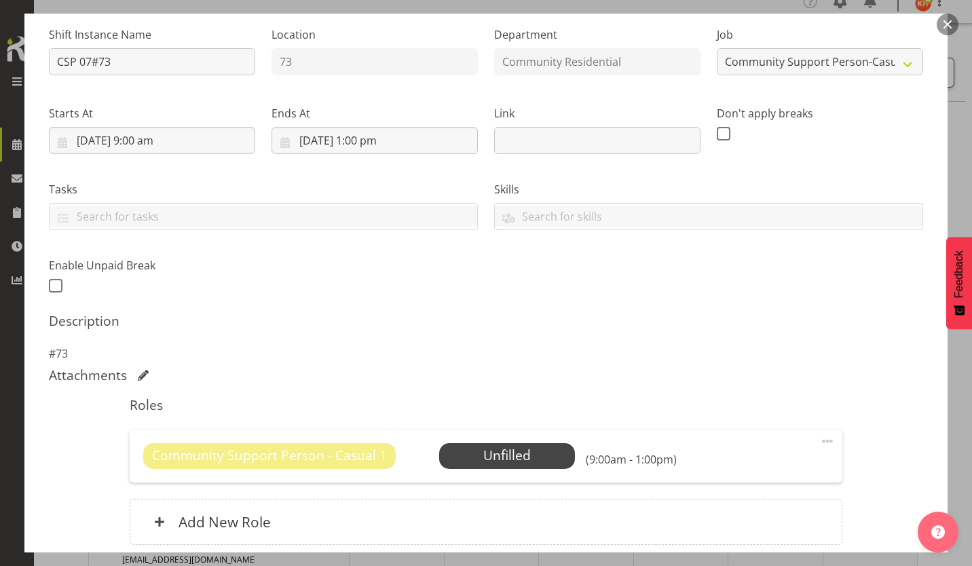
click at [0, 0] on span "Select Employee" at bounding box center [0, 0] width 0 height 0
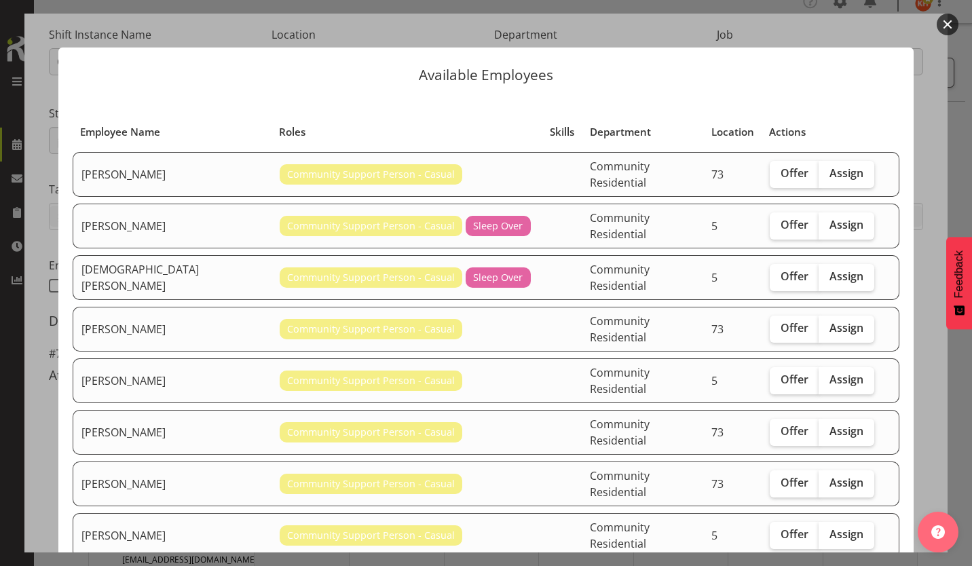
click at [829, 476] on span "Assign" at bounding box center [846, 483] width 34 height 14
click at [818, 478] on input "Assign" at bounding box center [822, 482] width 9 height 9
checkbox input "true"
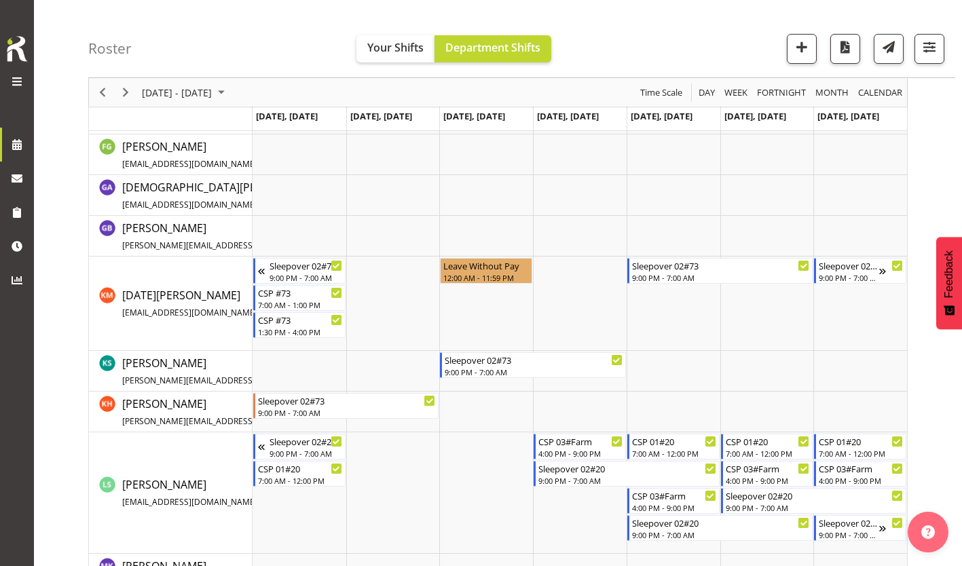
scroll to position [353, 0]
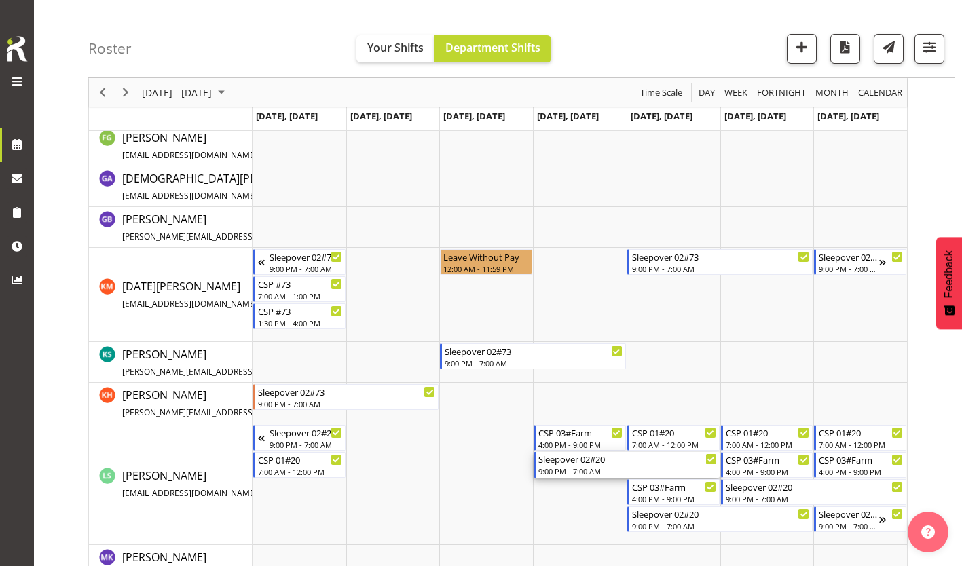
click at [592, 455] on div "Sleepover 02#20 9:00 PM - 7:00 AM" at bounding box center [627, 465] width 178 height 26
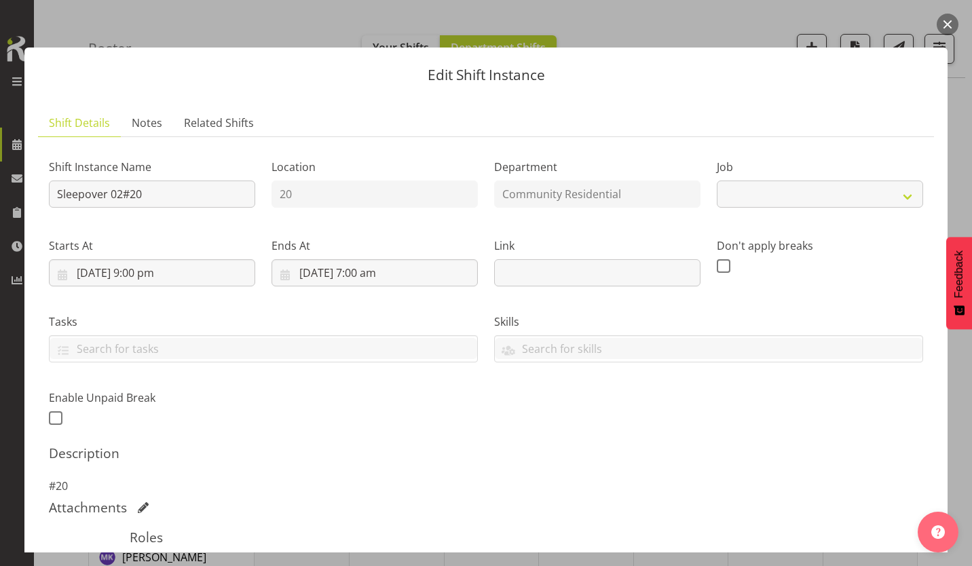
select select "2"
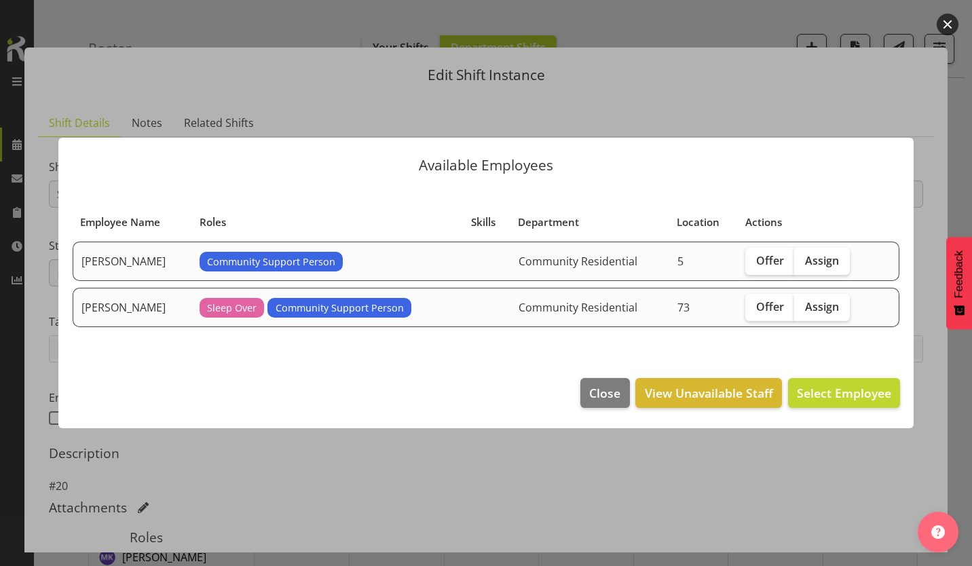
click at [806, 300] on span "Assign" at bounding box center [822, 307] width 34 height 14
click at [803, 302] on input "Assign" at bounding box center [798, 306] width 9 height 9
checkbox input "true"
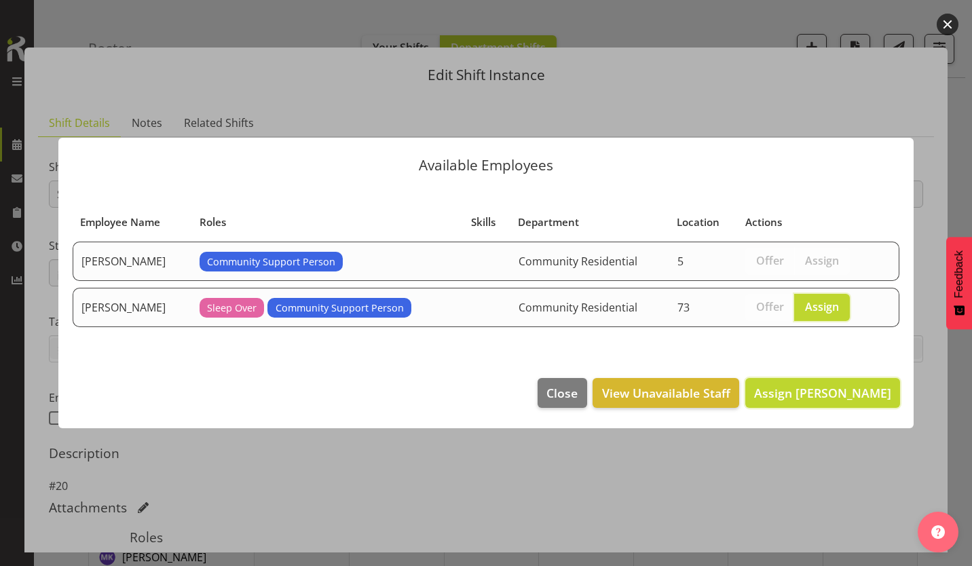
click at [837, 385] on span "Assign [PERSON_NAME]" at bounding box center [822, 393] width 137 height 16
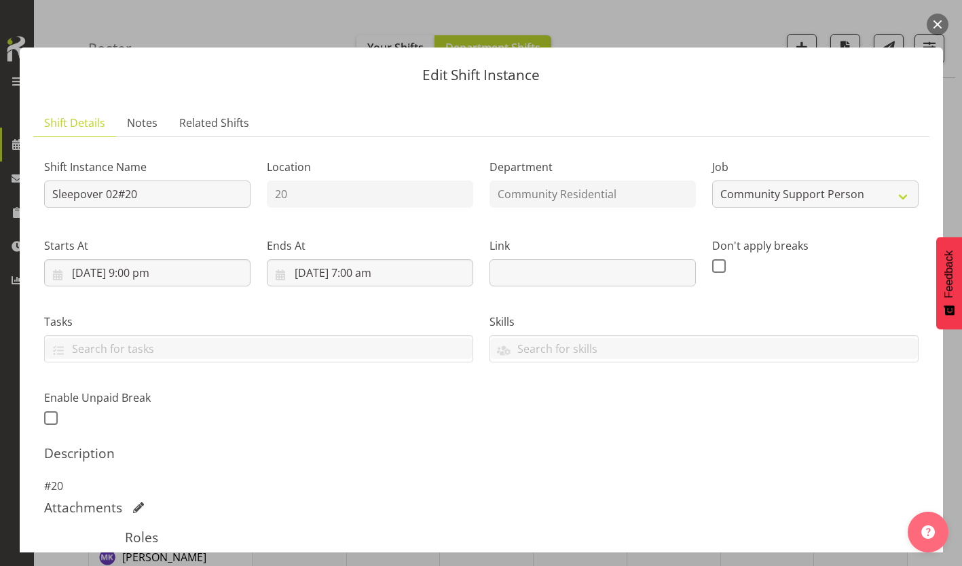
scroll to position [149, 0]
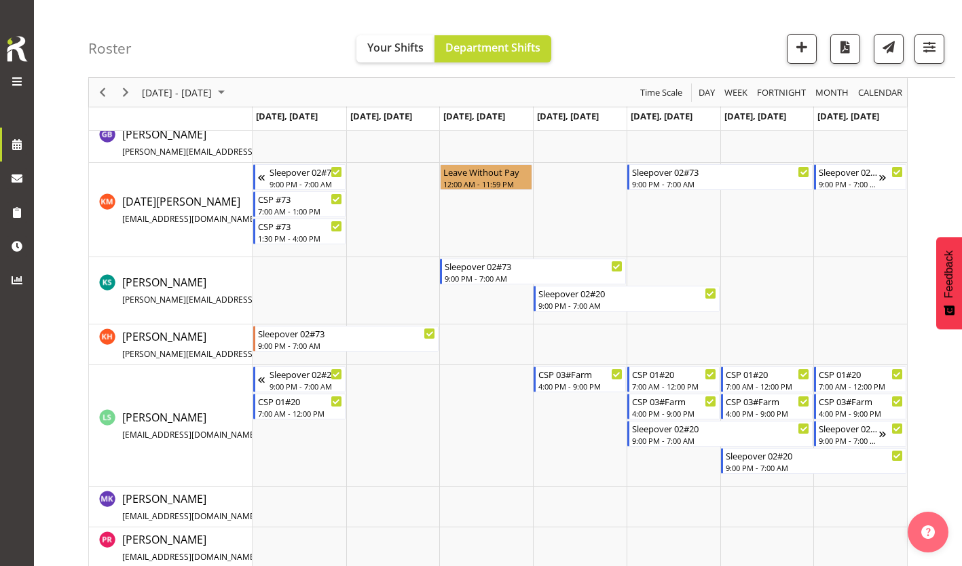
scroll to position [441, 0]
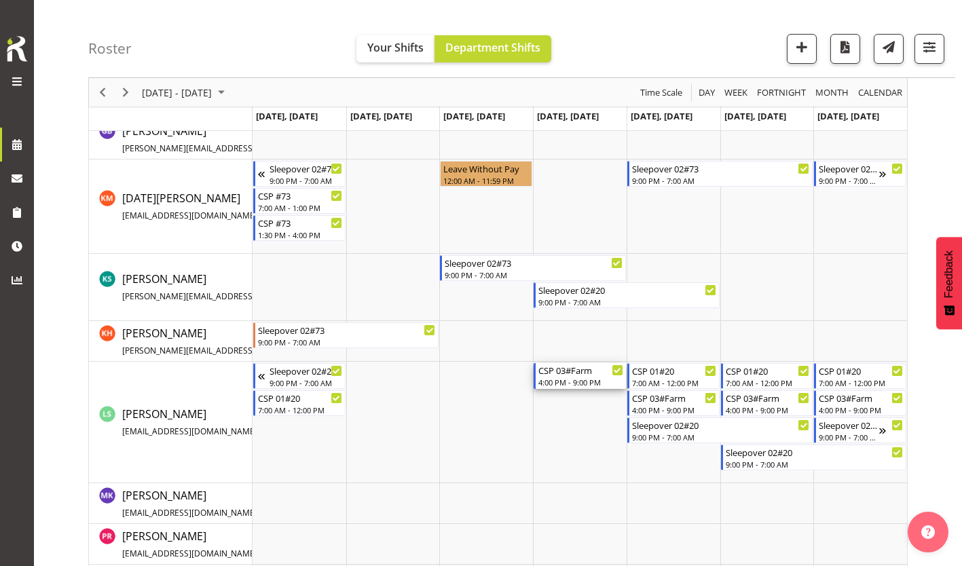
click at [563, 365] on div "CSP 03#Farm" at bounding box center [580, 370] width 85 height 14
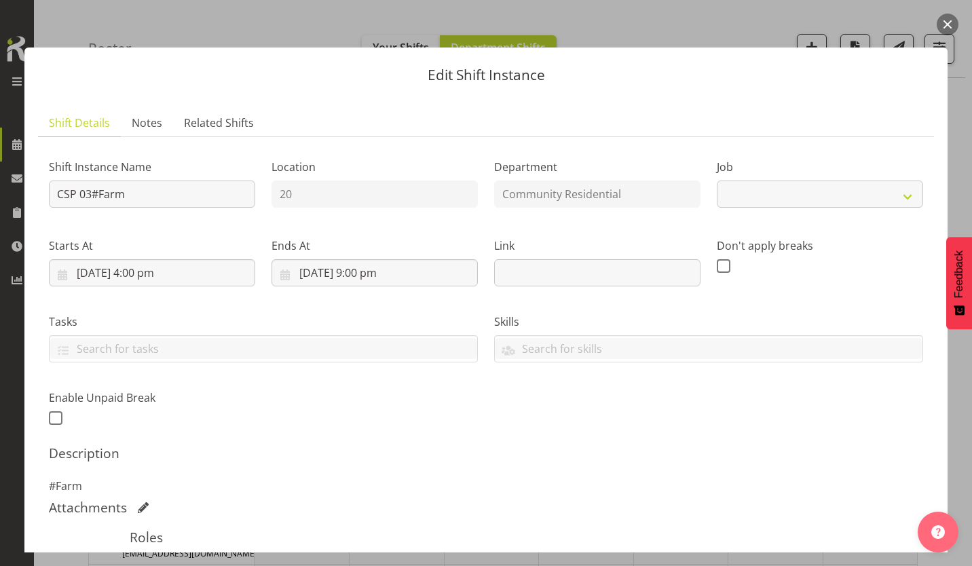
select select "2"
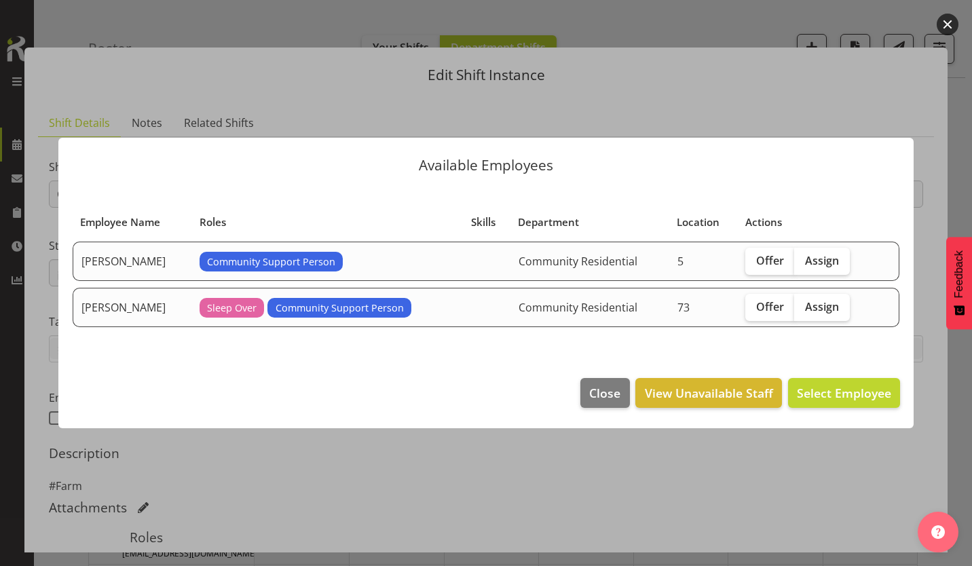
click at [807, 308] on span "Assign" at bounding box center [822, 307] width 34 height 14
click at [803, 308] on input "Assign" at bounding box center [798, 306] width 9 height 9
checkbox input "true"
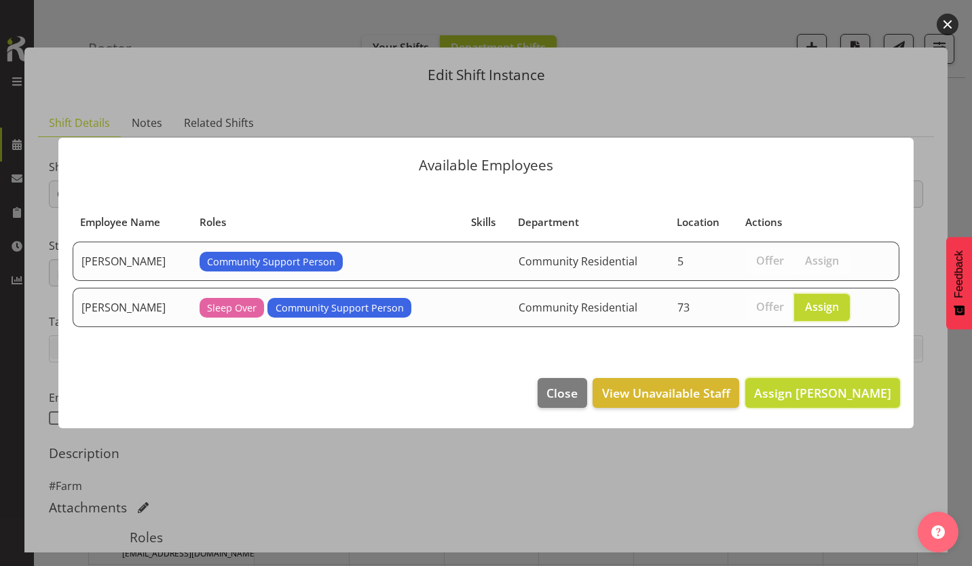
click at [821, 378] on button "Assign [PERSON_NAME]" at bounding box center [822, 393] width 155 height 30
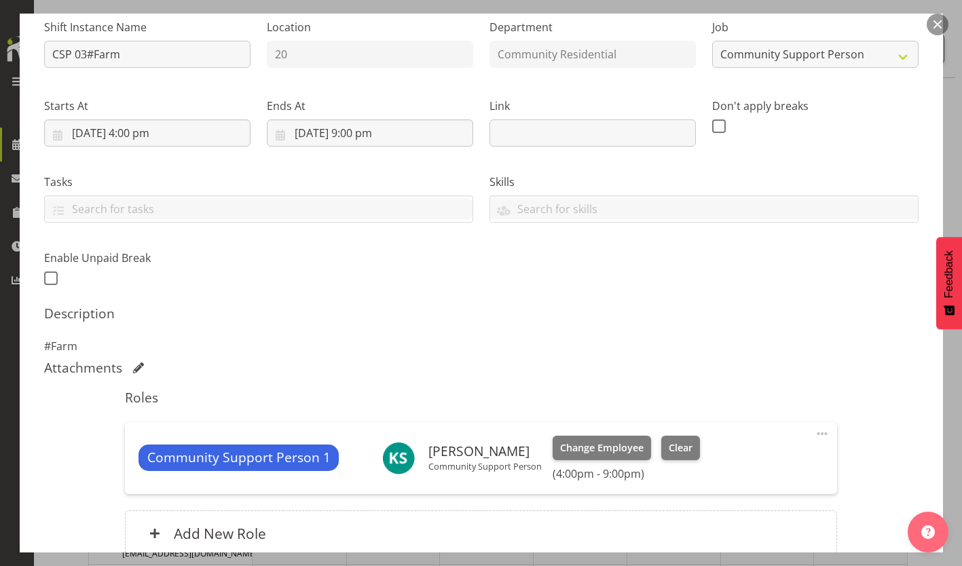
scroll to position [149, 0]
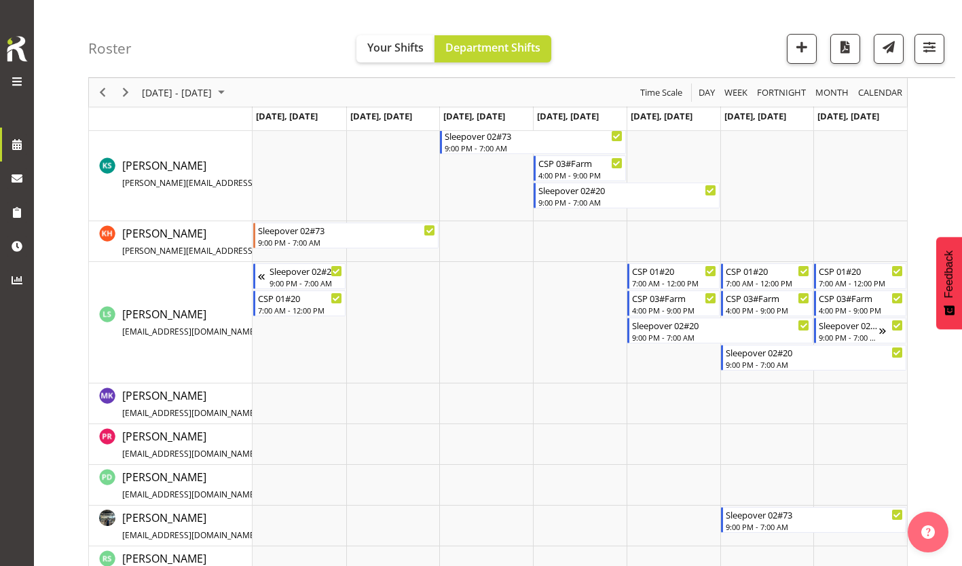
scroll to position [612, 0]
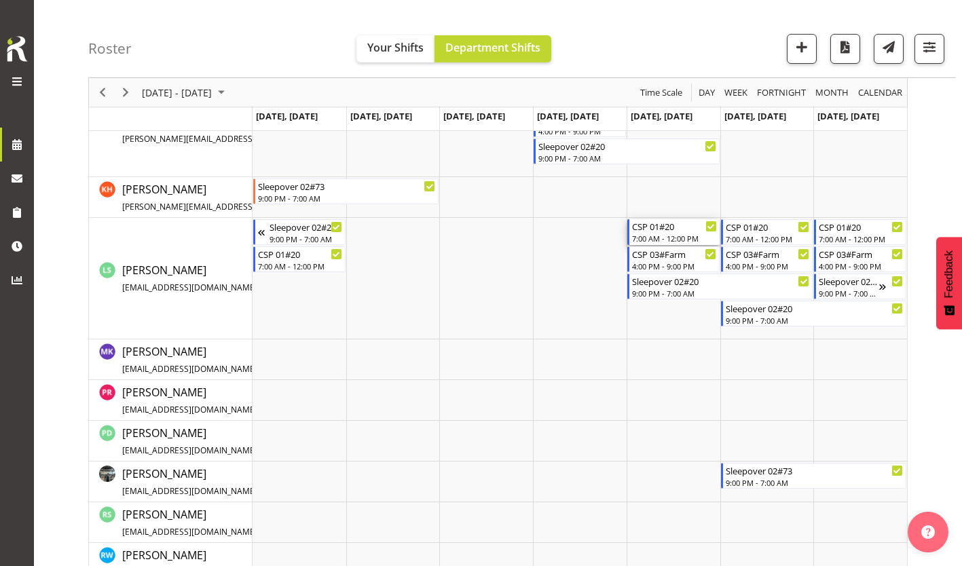
click at [656, 222] on div "CSP 01#20" at bounding box center [674, 226] width 85 height 14
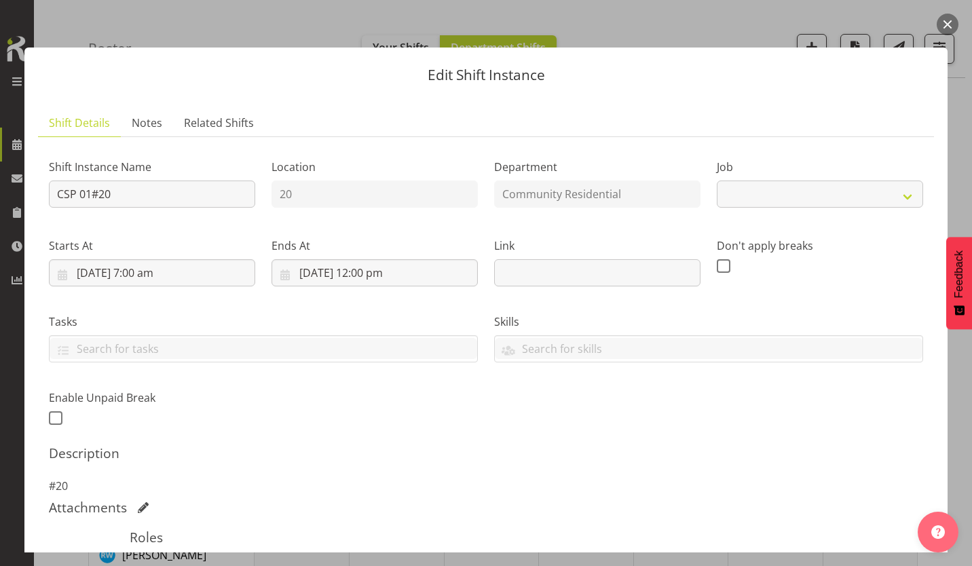
select select "2"
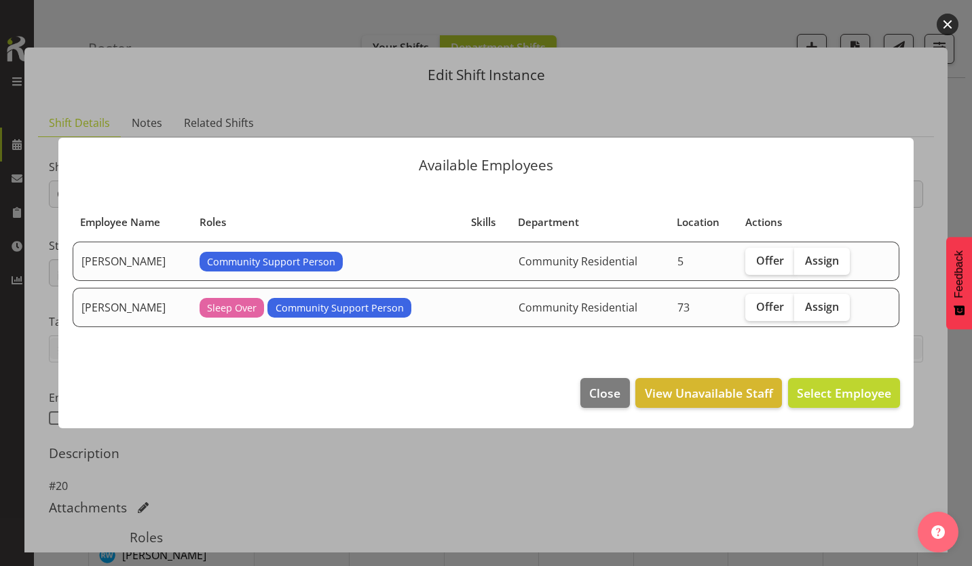
click at [809, 303] on span "Assign" at bounding box center [822, 307] width 34 height 14
click at [803, 303] on input "Assign" at bounding box center [798, 306] width 9 height 9
checkbox input "true"
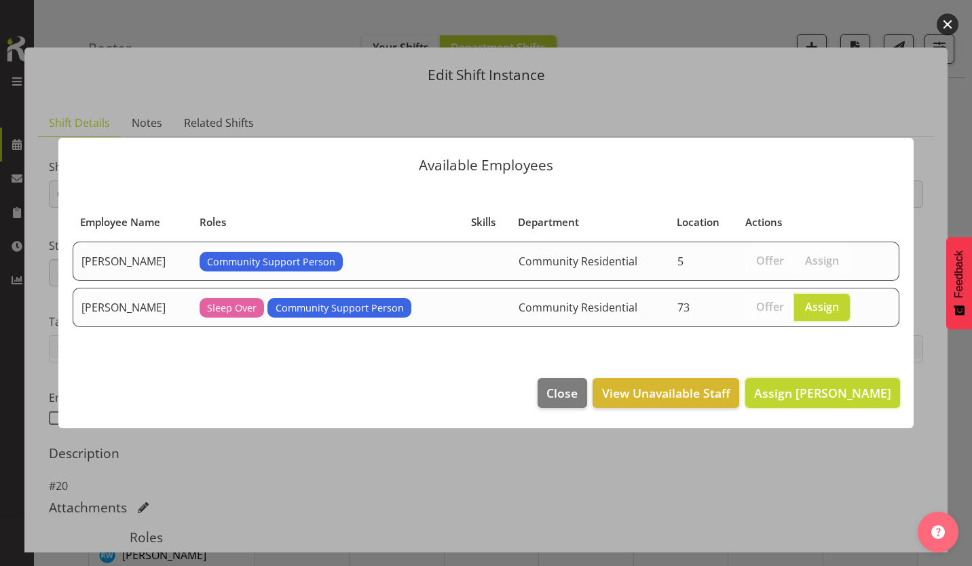
click at [826, 385] on span "Assign [PERSON_NAME]" at bounding box center [822, 393] width 137 height 16
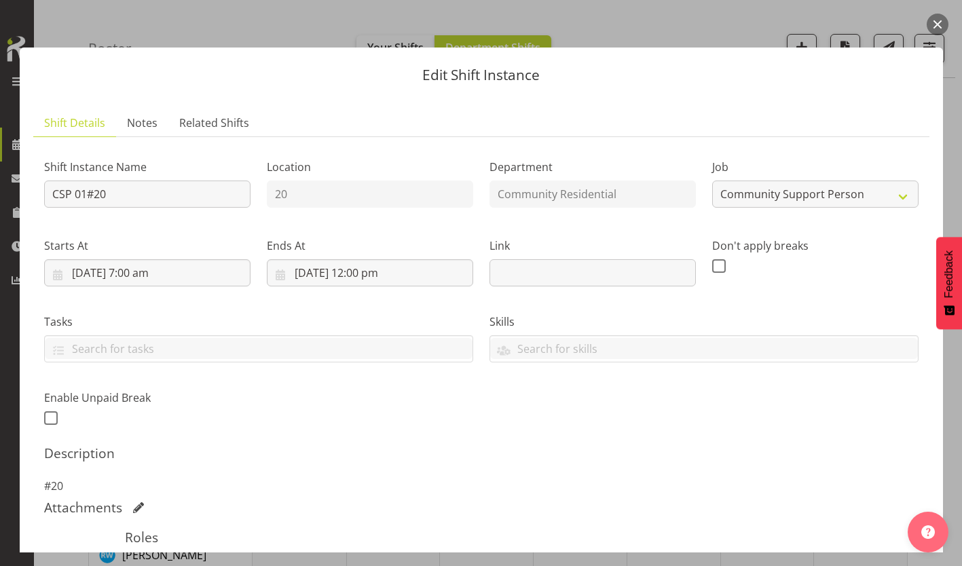
scroll to position [149, 0]
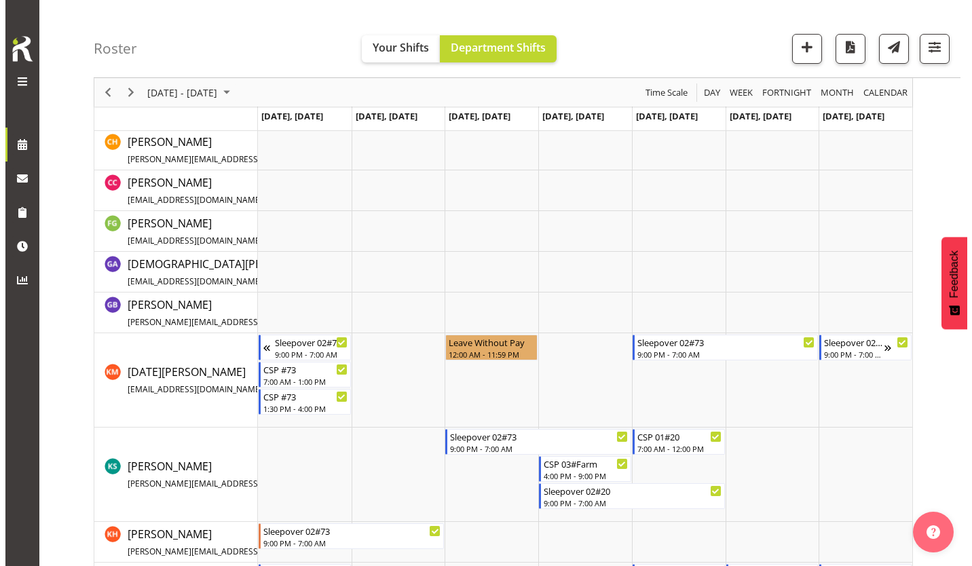
scroll to position [267, 0]
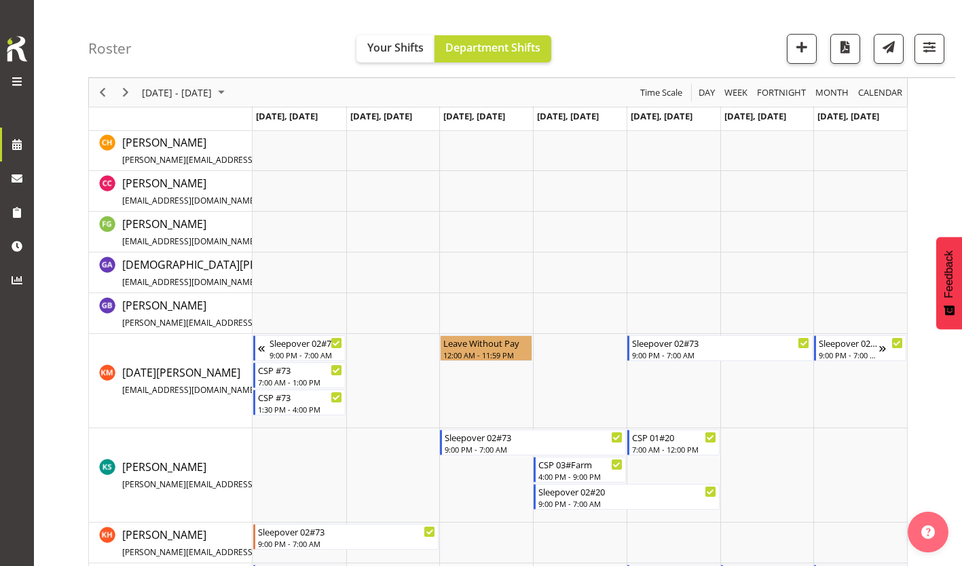
click at [560, 344] on td "Timeline Week of September 10, 2025" at bounding box center [580, 381] width 94 height 94
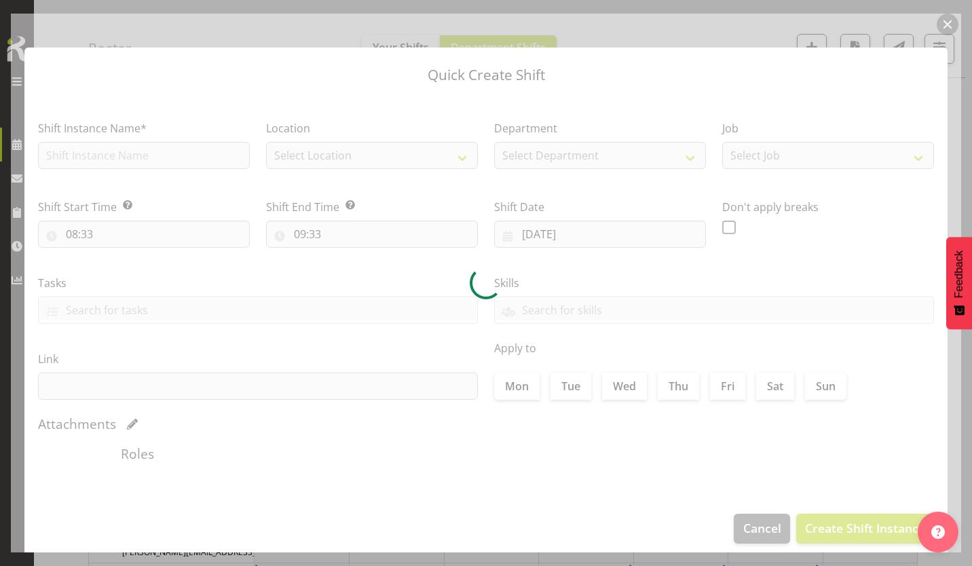
type input "[DATE]"
checkbox input "true"
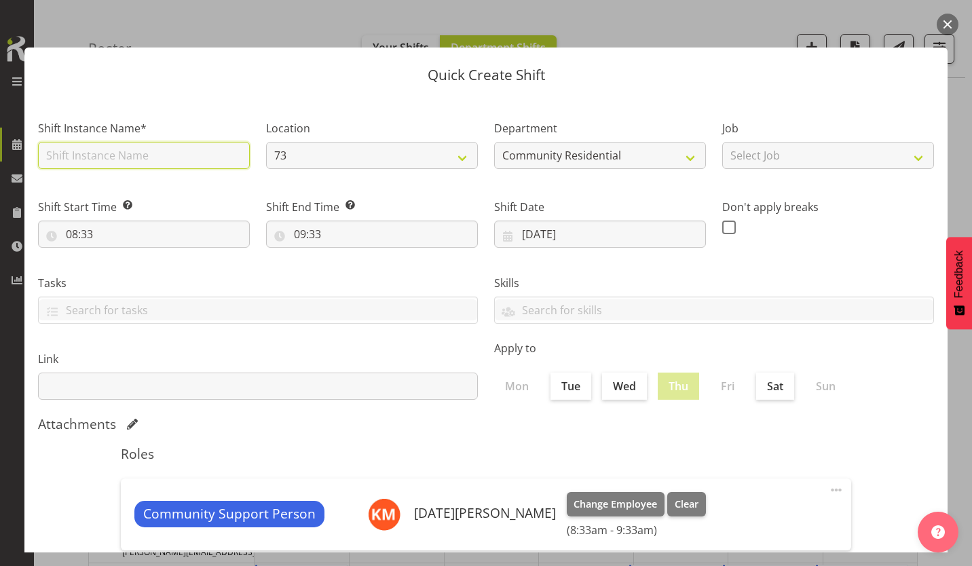
click at [94, 149] on input "text" at bounding box center [144, 155] width 212 height 27
type input "CSP #73"
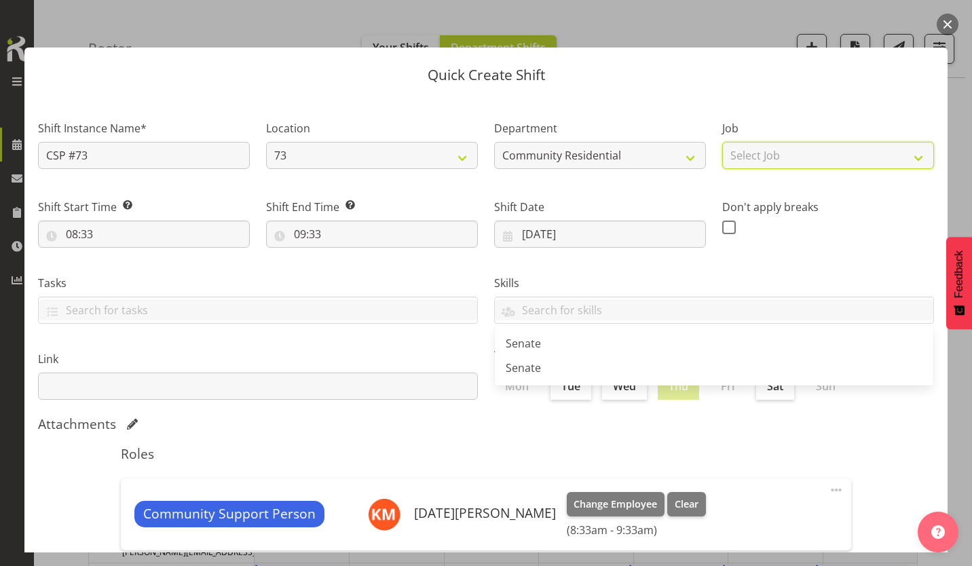
click at [769, 149] on select "Select Job Accounts Admin Art Coordinator Community Leader Community Support Pe…" at bounding box center [828, 155] width 212 height 27
select select "2"
click at [722, 142] on select "Select Job Accounts Admin Art Coordinator Community Leader Community Support Pe…" at bounding box center [828, 155] width 212 height 27
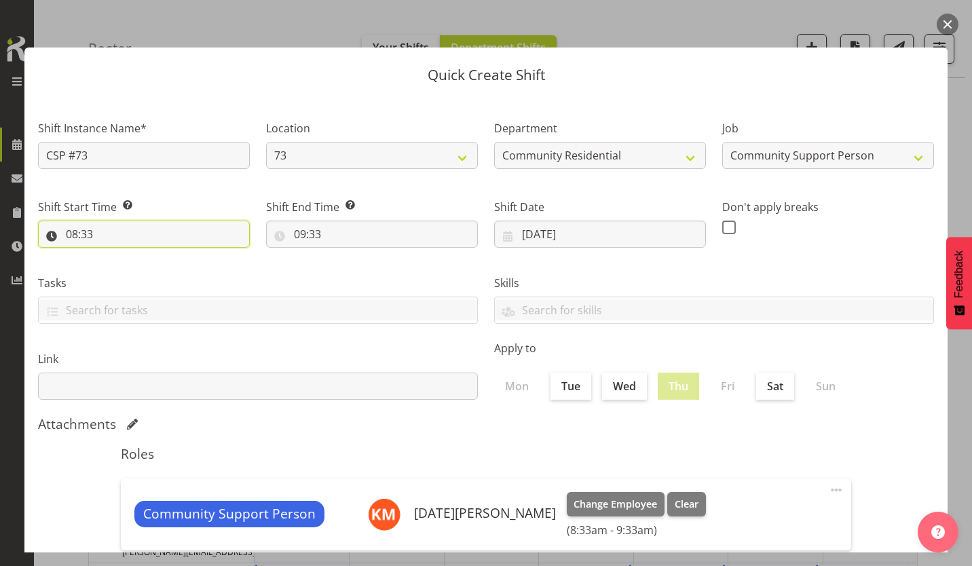
click at [64, 221] on input "08:33" at bounding box center [144, 234] width 212 height 27
click at [130, 256] on select "00 01 02 03 04 05 06 07 08 09 10 11 12 13 14 15 16 17 18 19 20 21 22 23" at bounding box center [130, 269] width 31 height 27
select select "9"
click at [121, 256] on select "00 01 02 03 04 05 06 07 08 09 10 11 12 13 14 15 16 17 18 19 20 21 22 23" at bounding box center [130, 269] width 31 height 27
type input "09:33"
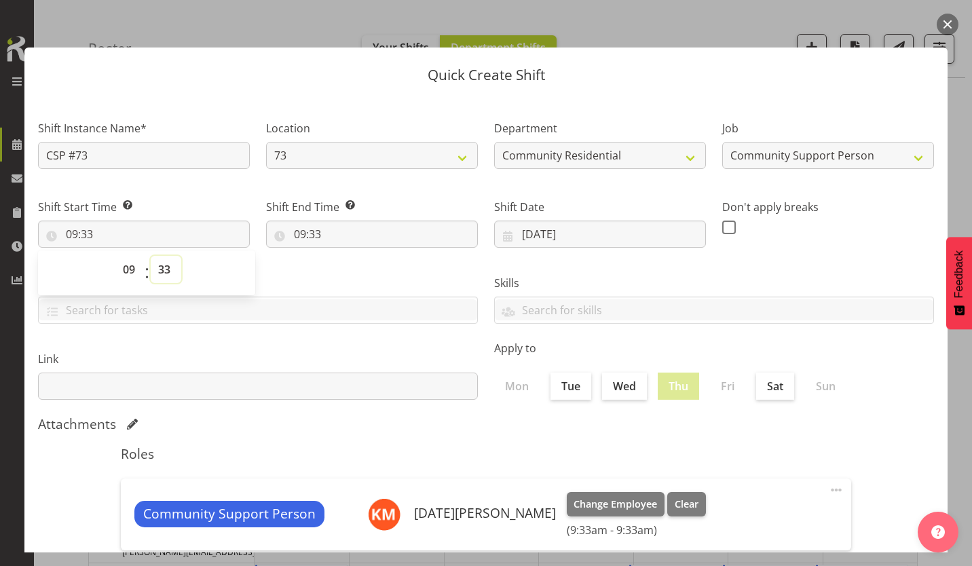
click at [164, 256] on select "00 01 02 03 04 05 06 07 08 09 10 11 12 13 14 15 16 17 18 19 20 21 22 23 24 25 2…" at bounding box center [166, 269] width 31 height 27
select select "0"
click at [151, 256] on select "00 01 02 03 04 05 06 07 08 09 10 11 12 13 14 15 16 17 18 19 20 21 22 23 24 25 2…" at bounding box center [166, 269] width 31 height 27
type input "09:00"
click at [292, 221] on input "09:33" at bounding box center [372, 234] width 212 height 27
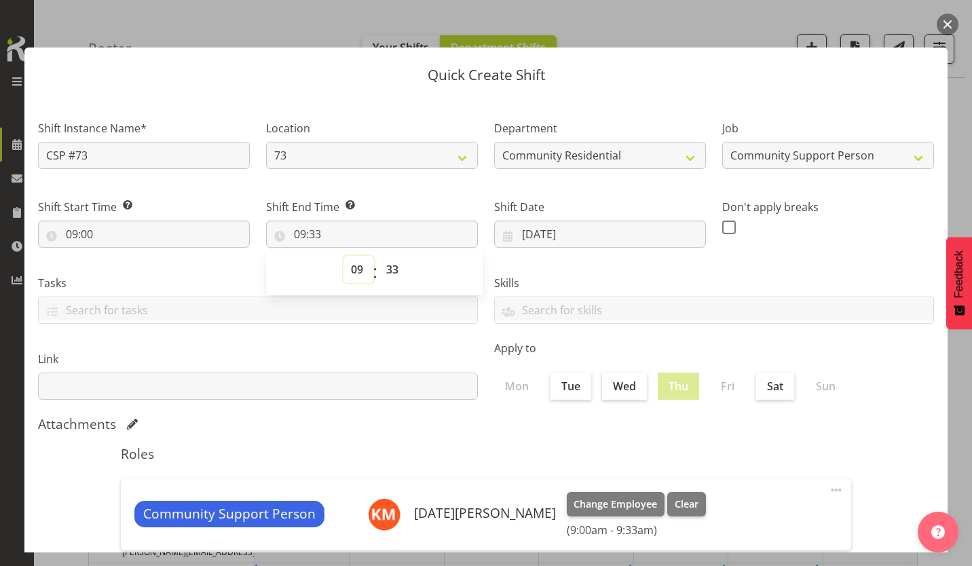
click at [358, 256] on select "00 01 02 03 04 05 06 07 08 09 10 11 12 13 14 15 16 17 18 19 20 21 22 23" at bounding box center [358, 269] width 31 height 27
select select "12"
click at [345, 256] on select "00 01 02 03 04 05 06 07 08 09 10 11 12 13 14 15 16 17 18 19 20 21 22 23" at bounding box center [358, 269] width 31 height 27
type input "12:33"
click at [389, 256] on select "00 01 02 03 04 05 06 07 08 09 10 11 12 13 14 15 16 17 18 19 20 21 22 23 24 25 2…" at bounding box center [394, 269] width 31 height 27
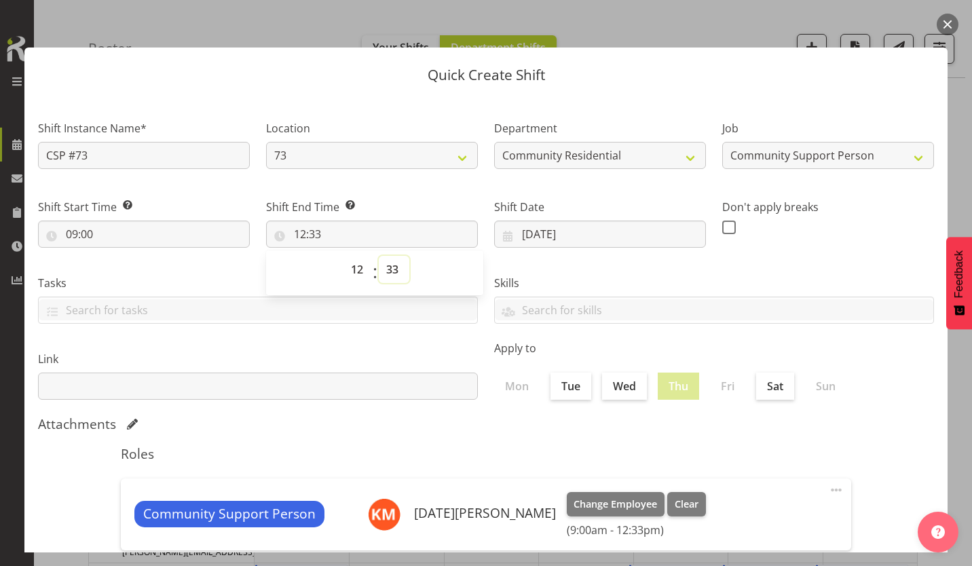
select select "0"
click at [379, 256] on select "00 01 02 03 04 05 06 07 08 09 10 11 12 13 14 15 16 17 18 19 20 21 22 23 24 25 2…" at bounding box center [394, 269] width 31 height 27
type input "12:00"
click at [722, 221] on span at bounding box center [729, 228] width 14 height 14
click at [722, 223] on input "checkbox" at bounding box center [726, 227] width 9 height 9
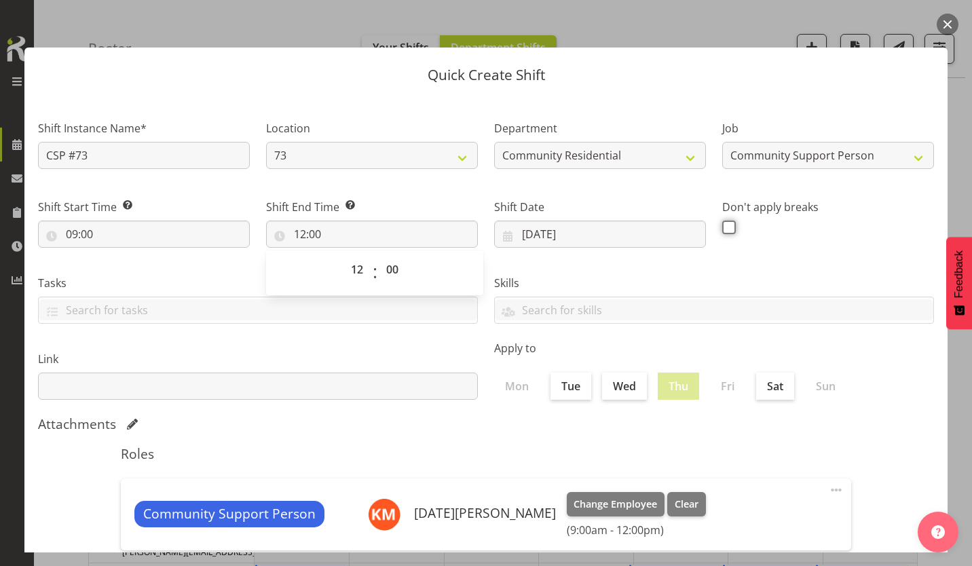
checkbox input "true"
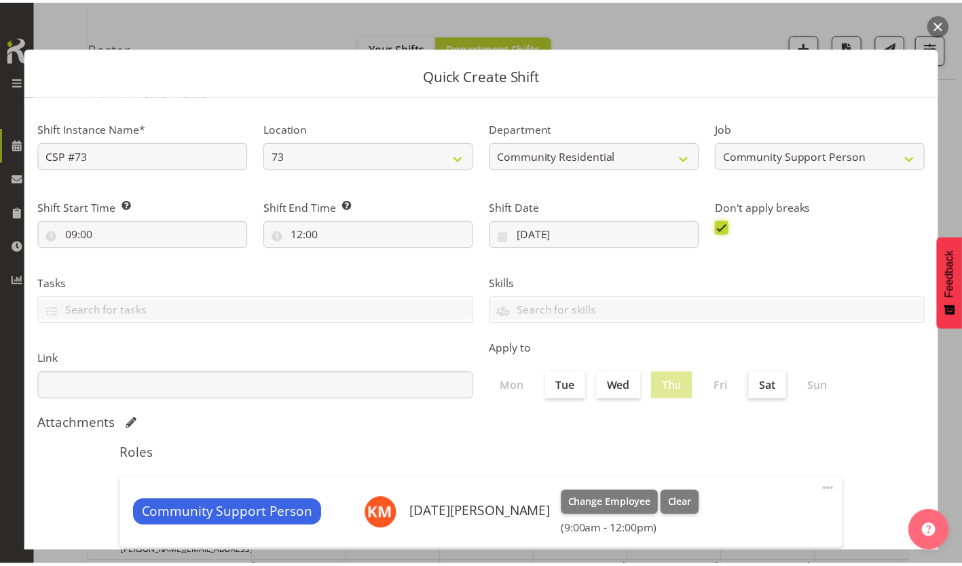
scroll to position [58, 0]
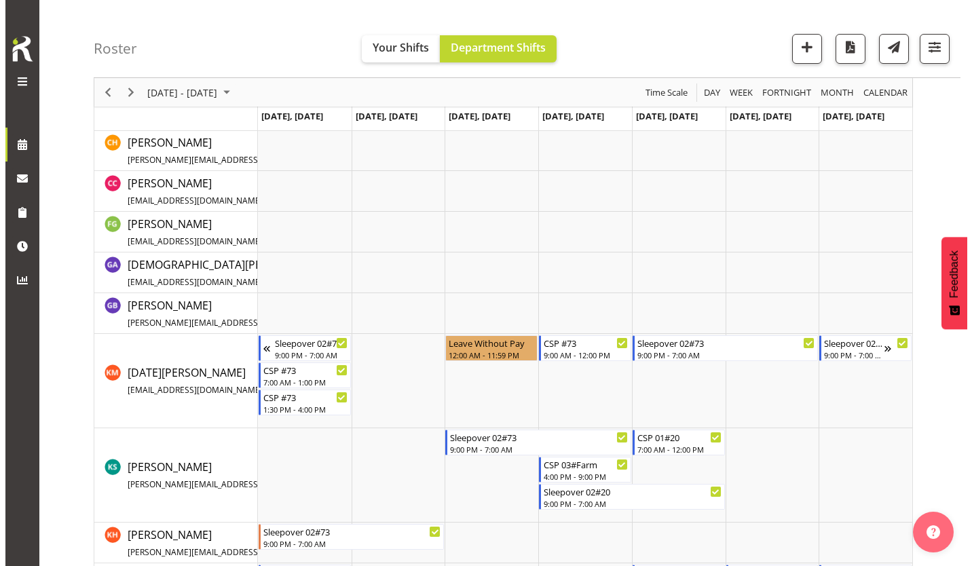
scroll to position [347, 0]
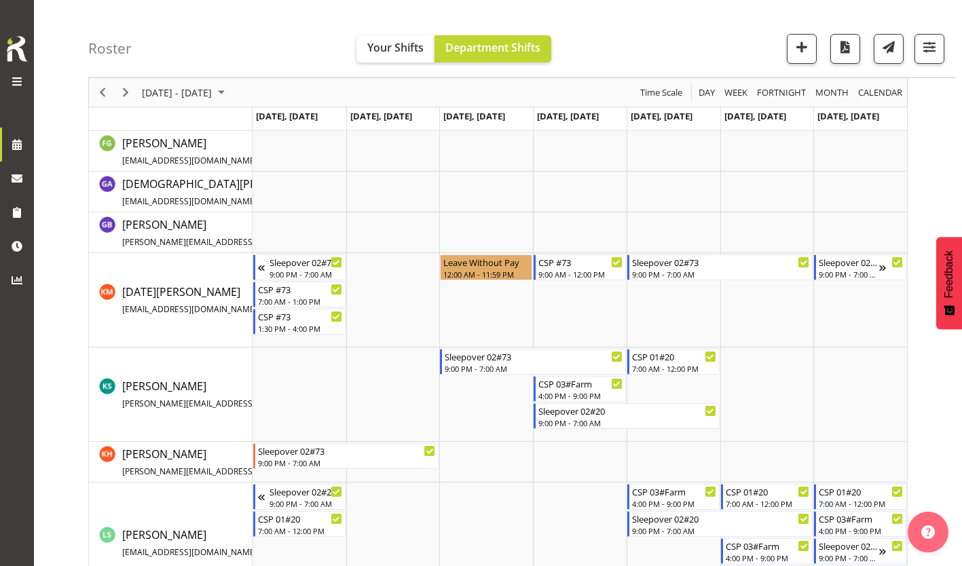
click at [582, 299] on td "Timeline Week of September 10, 2025" at bounding box center [580, 300] width 94 height 94
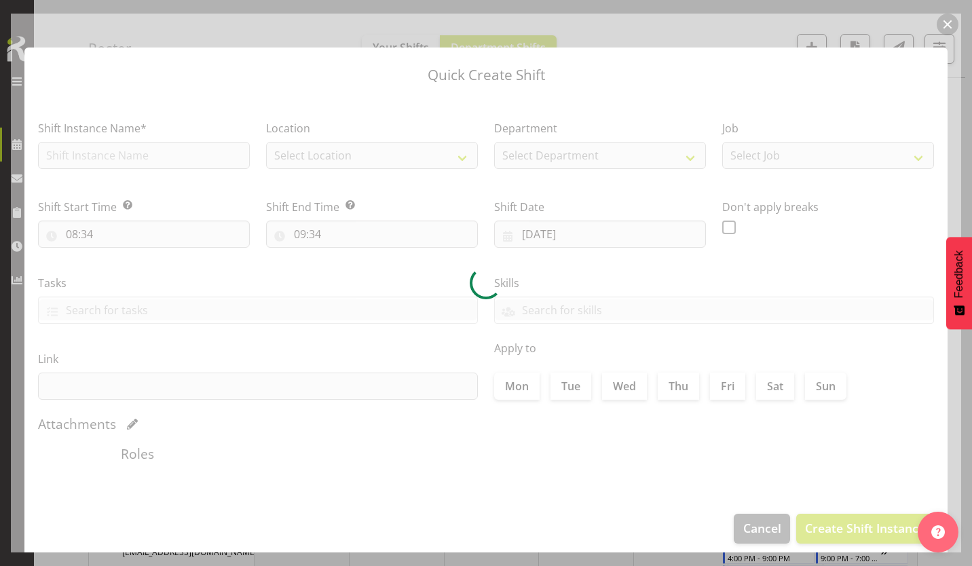
type input "[DATE]"
checkbox input "true"
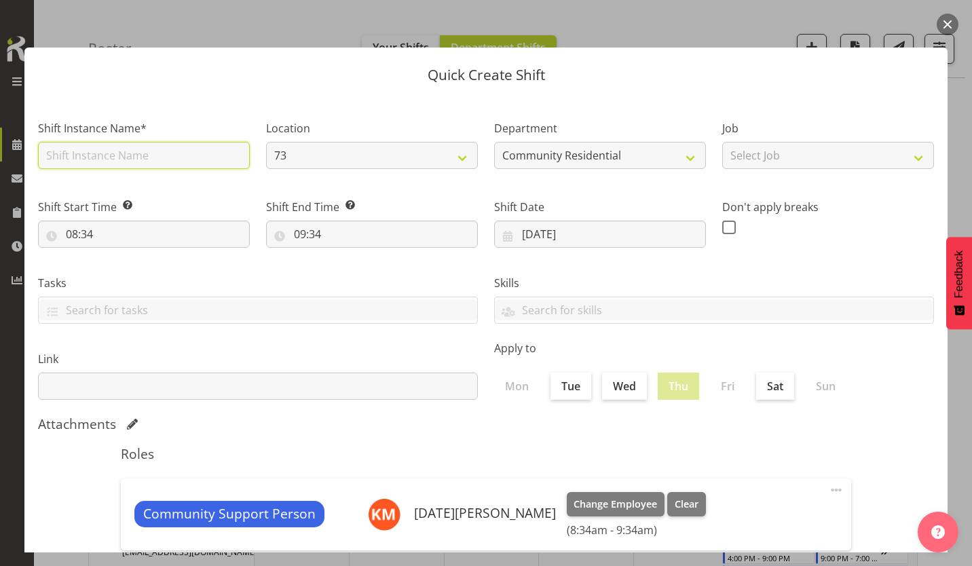
click at [151, 152] on input "text" at bounding box center [144, 155] width 212 height 27
type input "House Leader #73"
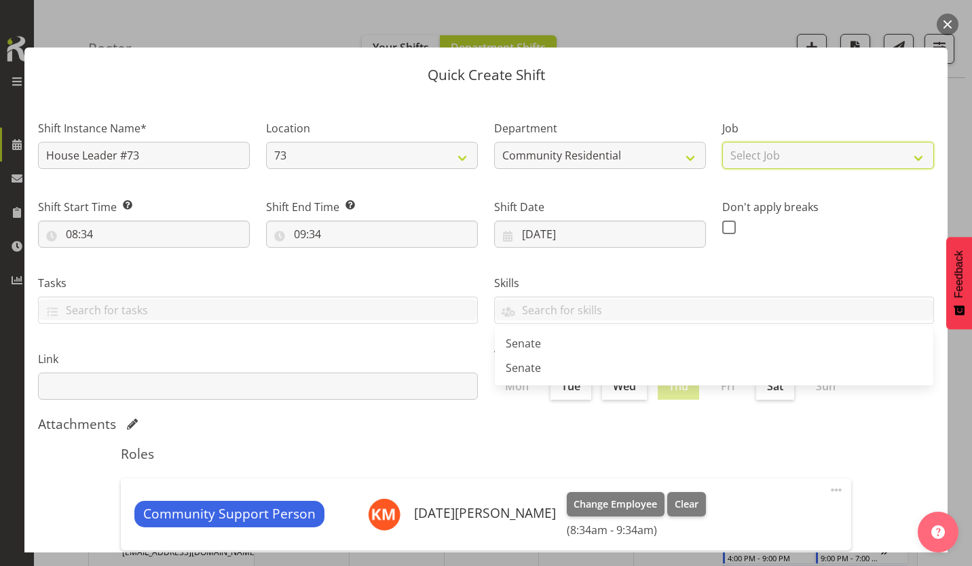
click at [742, 151] on select "Select Job Accounts Admin Art Coordinator Community Leader Community Support Pe…" at bounding box center [828, 155] width 212 height 27
select select "2"
click at [722, 142] on select "Select Job Accounts Admin Art Coordinator Community Leader Community Support Pe…" at bounding box center [828, 155] width 212 height 27
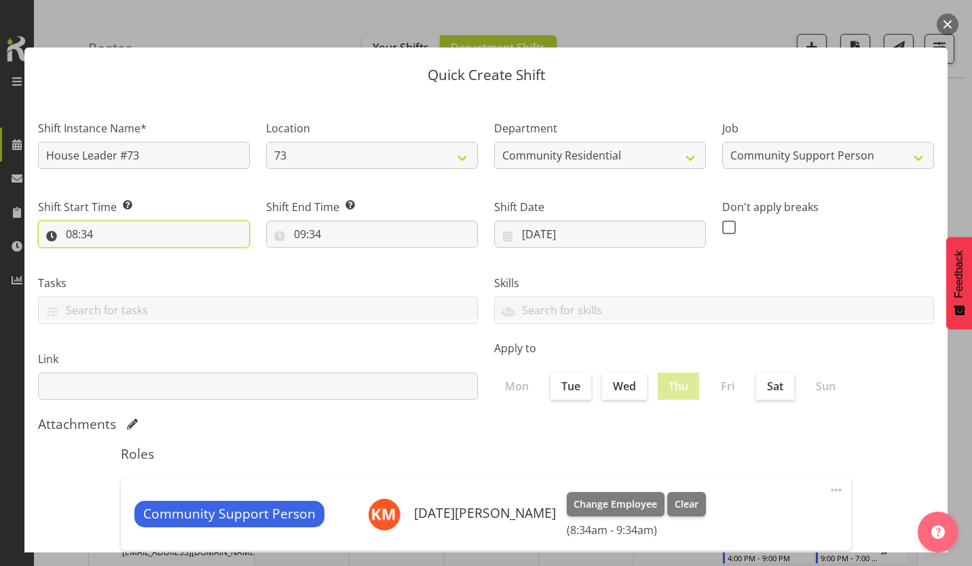
click at [65, 221] on input "08:34" at bounding box center [144, 234] width 212 height 27
click at [130, 256] on select "00 01 02 03 04 05 06 07 08 09 10 11 12 13 14 15 16 17 18 19 20 21 22 23" at bounding box center [130, 269] width 31 height 27
select select "12"
click at [121, 256] on select "00 01 02 03 04 05 06 07 08 09 10 11 12 13 14 15 16 17 18 19 20 21 22 23" at bounding box center [130, 269] width 31 height 27
type input "12:34"
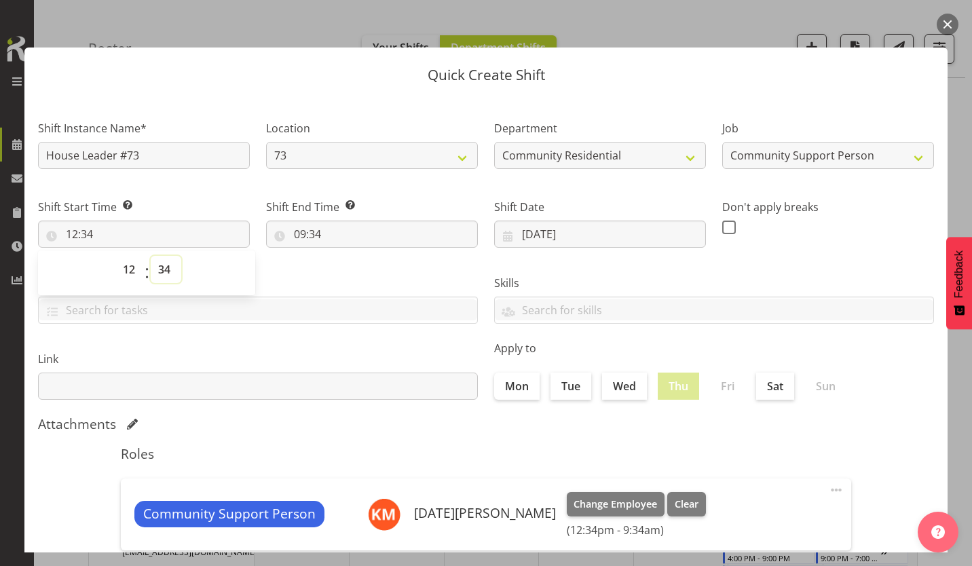
click at [157, 256] on select "00 01 02 03 04 05 06 07 08 09 10 11 12 13 14 15 16 17 18 19 20 21 22 23 24 25 2…" at bounding box center [166, 269] width 31 height 27
select select "30"
click at [151, 256] on select "00 01 02 03 04 05 06 07 08 09 10 11 12 13 14 15 16 17 18 19 20 21 22 23 24 25 2…" at bounding box center [166, 269] width 31 height 27
type input "12:30"
click at [286, 221] on input "09:34" at bounding box center [372, 234] width 212 height 27
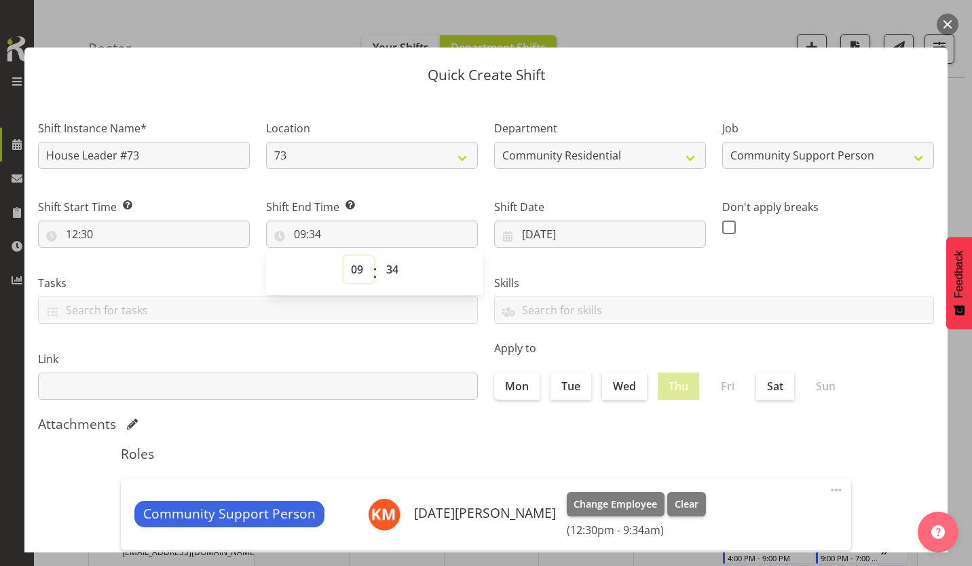
click at [355, 256] on select "00 01 02 03 04 05 06 07 08 09 10 11 12 13 14 15 16 17 18 19 20 21 22 23" at bounding box center [358, 269] width 31 height 27
select select "16"
click at [345, 256] on select "00 01 02 03 04 05 06 07 08 09 10 11 12 13 14 15 16 17 18 19 20 21 22 23" at bounding box center [358, 269] width 31 height 27
type input "16:34"
click at [388, 256] on select "00 01 02 03 04 05 06 07 08 09 10 11 12 13 14 15 16 17 18 19 20 21 22 23 24 25 2…" at bounding box center [394, 269] width 31 height 27
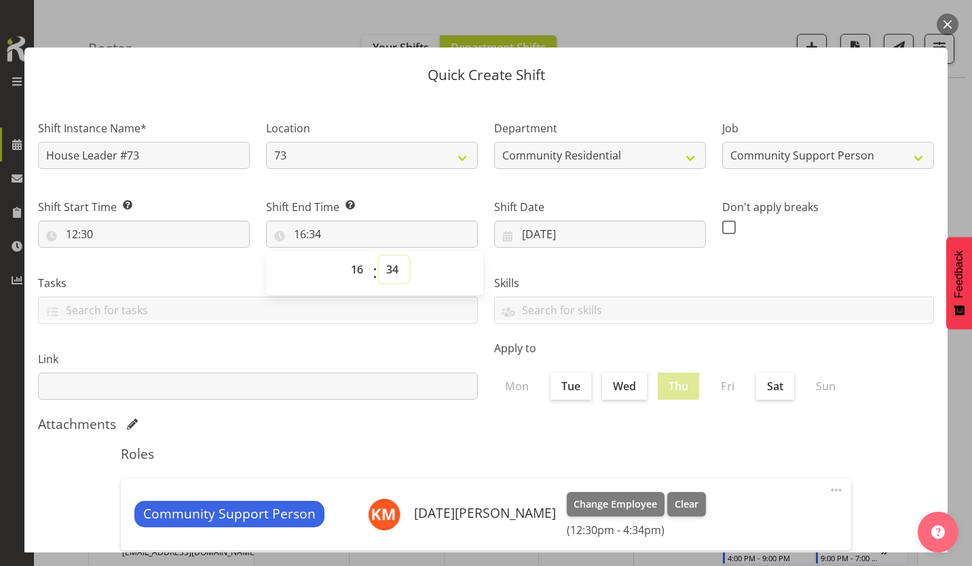
select select "0"
click at [379, 256] on select "00 01 02 03 04 05 06 07 08 09 10 11 12 13 14 15 16 17 18 19 20 21 22 23 24 25 2…" at bounding box center [394, 269] width 31 height 27
type input "16:00"
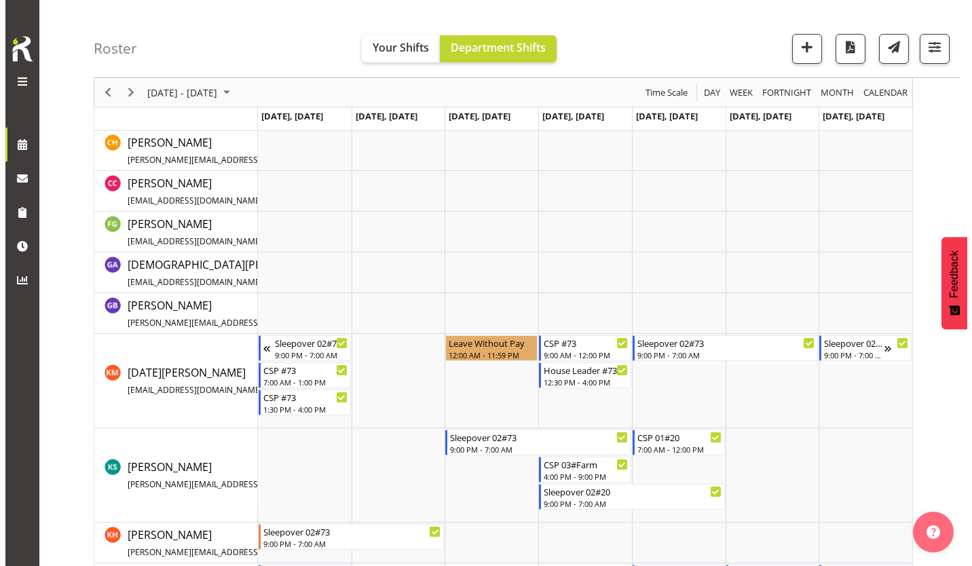
scroll to position [347, 0]
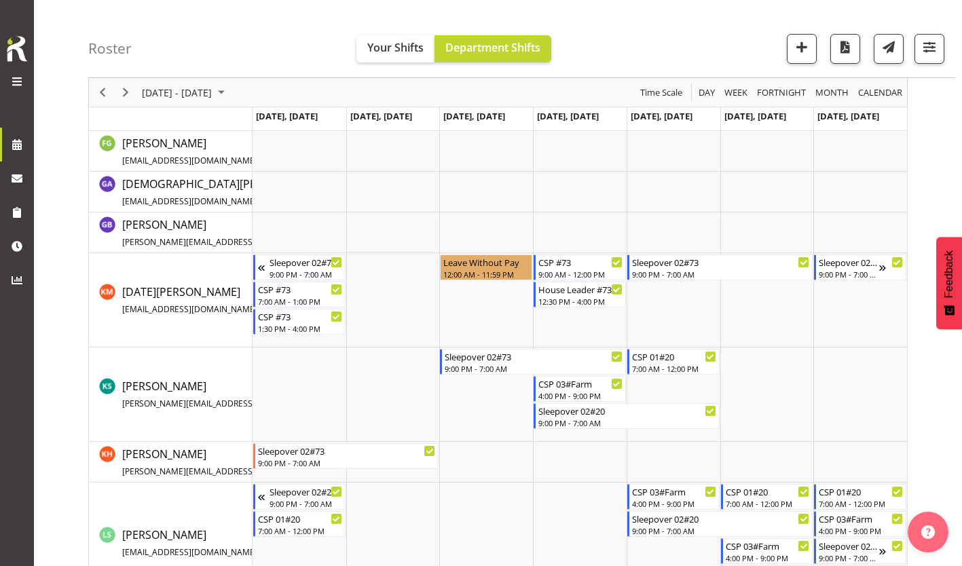
click at [655, 284] on td "Timeline Week of September 10, 2025" at bounding box center [673, 300] width 94 height 94
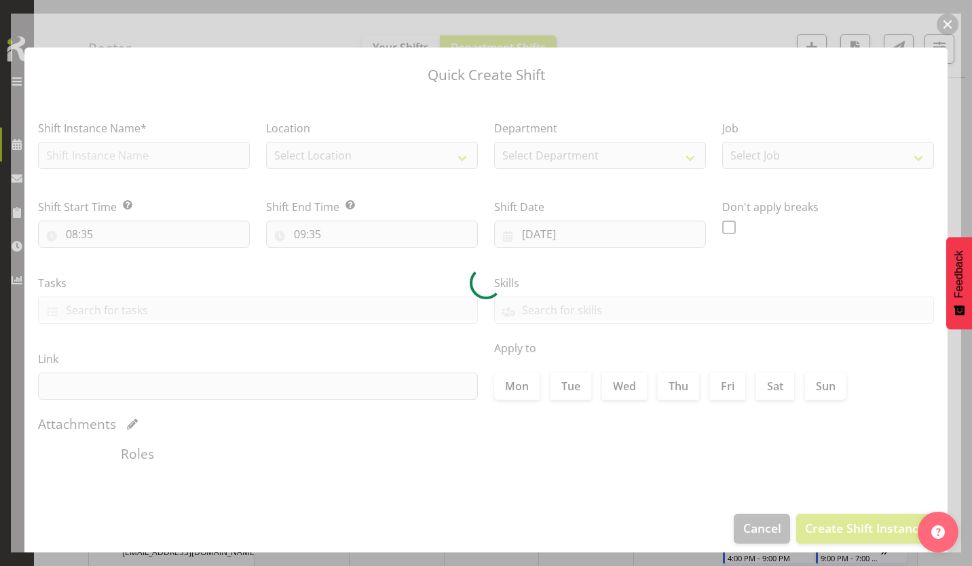
type input "[DATE]"
checkbox input "true"
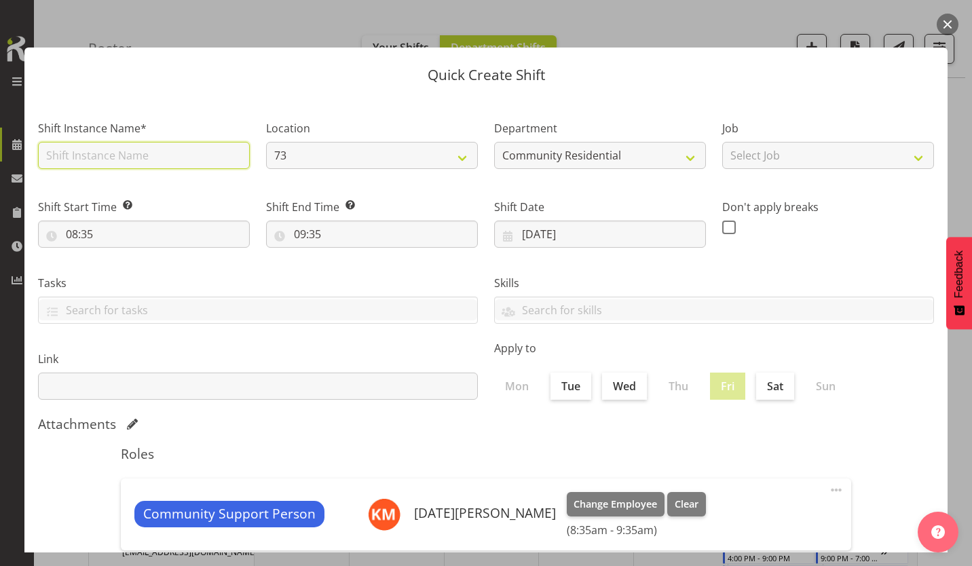
click at [178, 149] on input "text" at bounding box center [144, 155] width 212 height 27
type input "CSP #73"
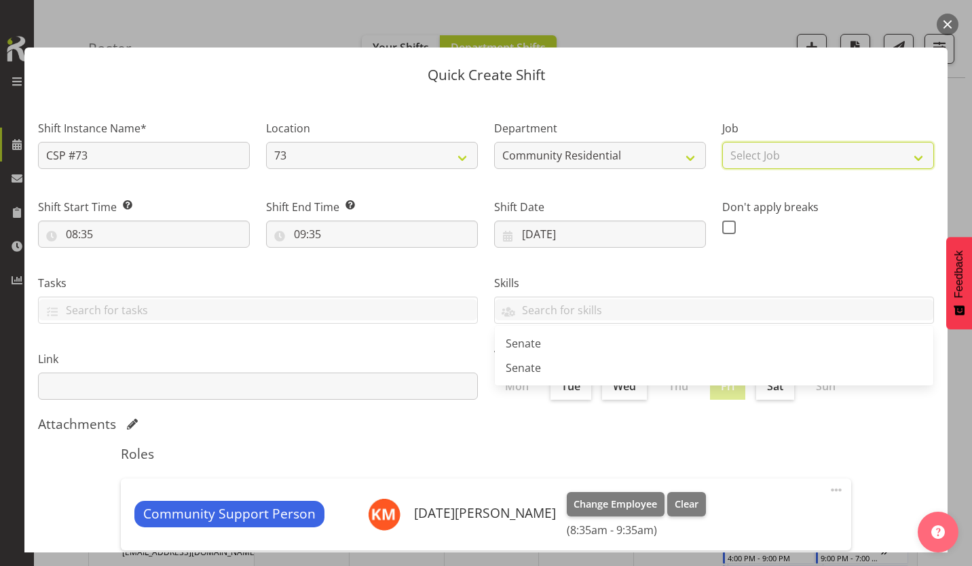
click at [738, 144] on select "Select Job Accounts Admin Art Coordinator Community Leader Community Support Pe…" at bounding box center [828, 155] width 212 height 27
select select "2"
click at [722, 142] on select "Select Job Accounts Admin Art Coordinator Community Leader Community Support Pe…" at bounding box center [828, 155] width 212 height 27
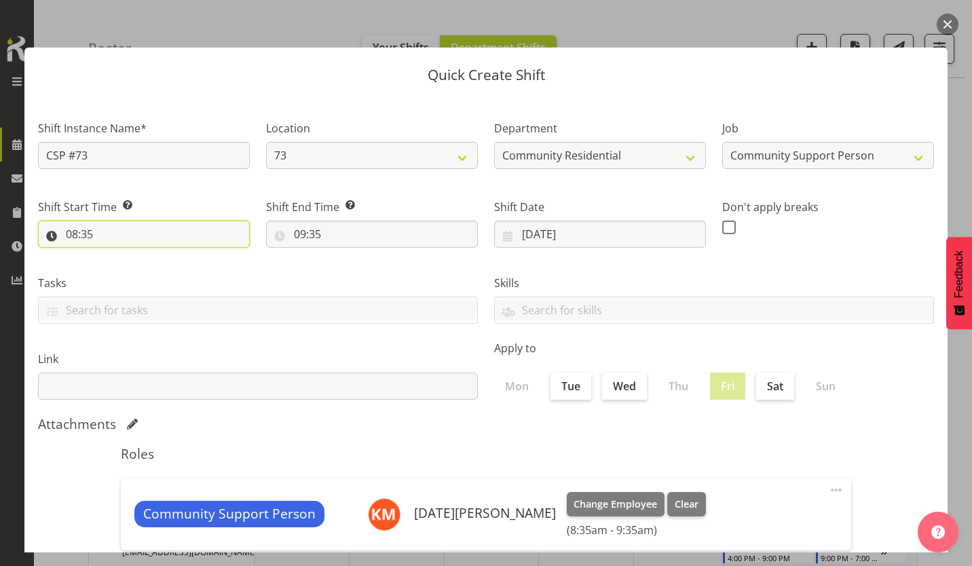
click at [62, 221] on input "08:35" at bounding box center [144, 234] width 212 height 27
click at [136, 256] on select "00 01 02 03 04 05 06 07 08 09 10 11 12 13 14 15 16 17 18 19 20 21 22 23" at bounding box center [130, 269] width 31 height 27
select select "9"
click at [121, 256] on select "00 01 02 03 04 05 06 07 08 09 10 11 12 13 14 15 16 17 18 19 20 21 22 23" at bounding box center [130, 269] width 31 height 27
type input "09:35"
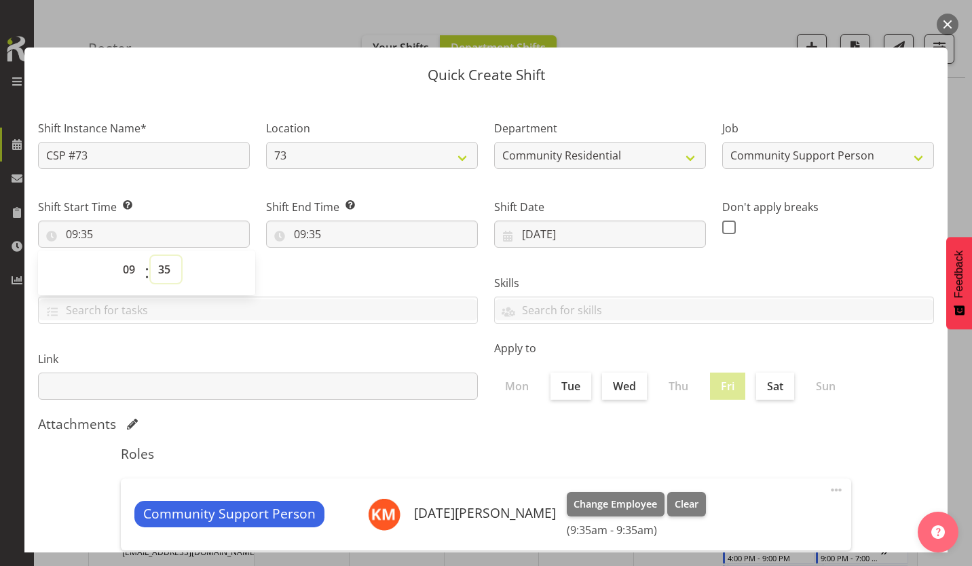
click at [164, 256] on select "00 01 02 03 04 05 06 07 08 09 10 11 12 13 14 15 16 17 18 19 20 21 22 23 24 25 2…" at bounding box center [166, 269] width 31 height 27
select select "0"
click at [151, 256] on select "00 01 02 03 04 05 06 07 08 09 10 11 12 13 14 15 16 17 18 19 20 21 22 23 24 25 2…" at bounding box center [166, 269] width 31 height 27
type input "09:00"
click at [291, 221] on input "09:35" at bounding box center [372, 234] width 212 height 27
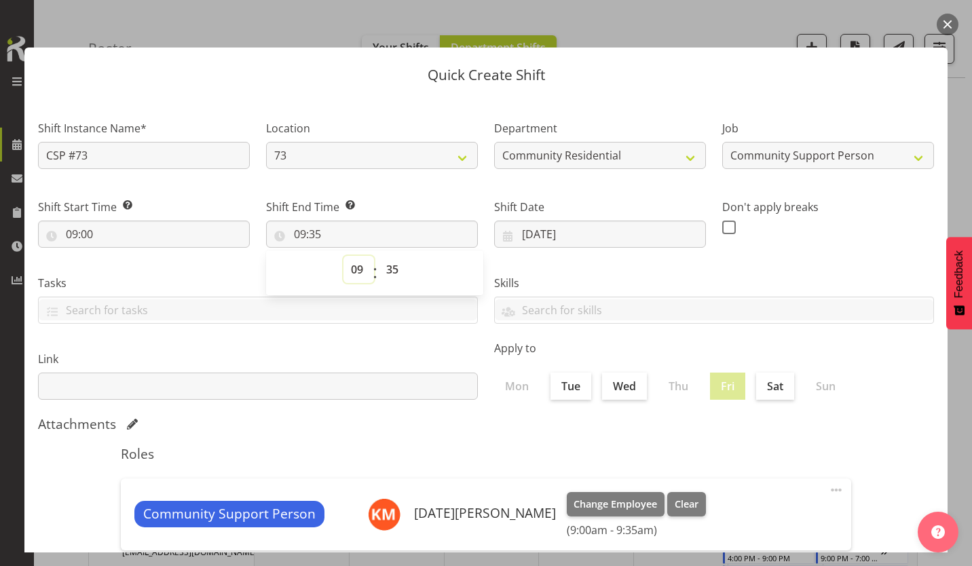
click at [357, 256] on select "00 01 02 03 04 05 06 07 08 09 10 11 12 13 14 15 16 17 18 19 20 21 22 23" at bounding box center [358, 269] width 31 height 27
select select "12"
click at [345, 256] on select "00 01 02 03 04 05 06 07 08 09 10 11 12 13 14 15 16 17 18 19 20 21 22 23" at bounding box center [358, 269] width 31 height 27
type input "12:35"
click at [385, 256] on select "00 01 02 03 04 05 06 07 08 09 10 11 12 13 14 15 16 17 18 19 20 21 22 23 24 25 2…" at bounding box center [394, 269] width 31 height 27
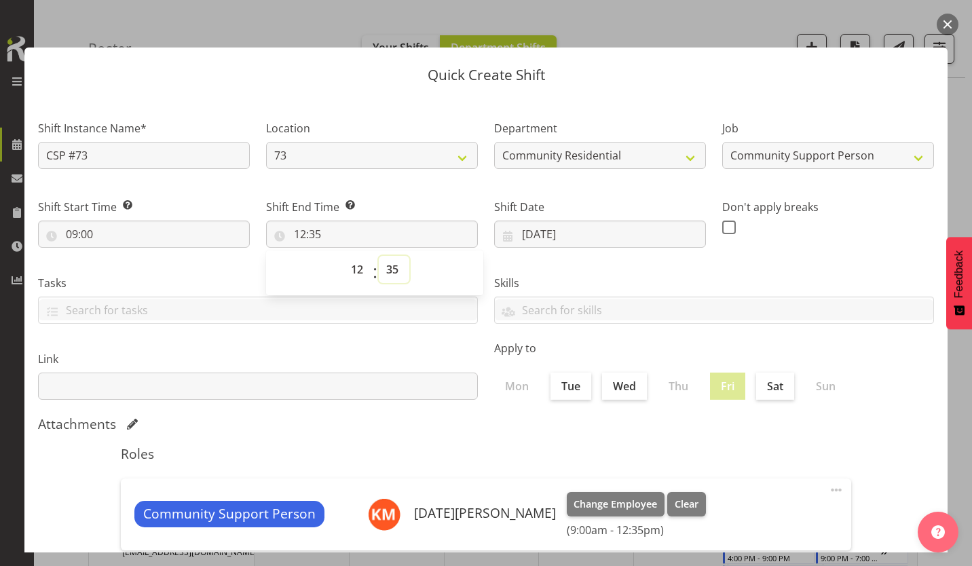
select select "30"
click at [379, 256] on select "00 01 02 03 04 05 06 07 08 09 10 11 12 13 14 15 16 17 18 19 20 21 22 23 24 25 2…" at bounding box center [394, 269] width 31 height 27
type input "12:30"
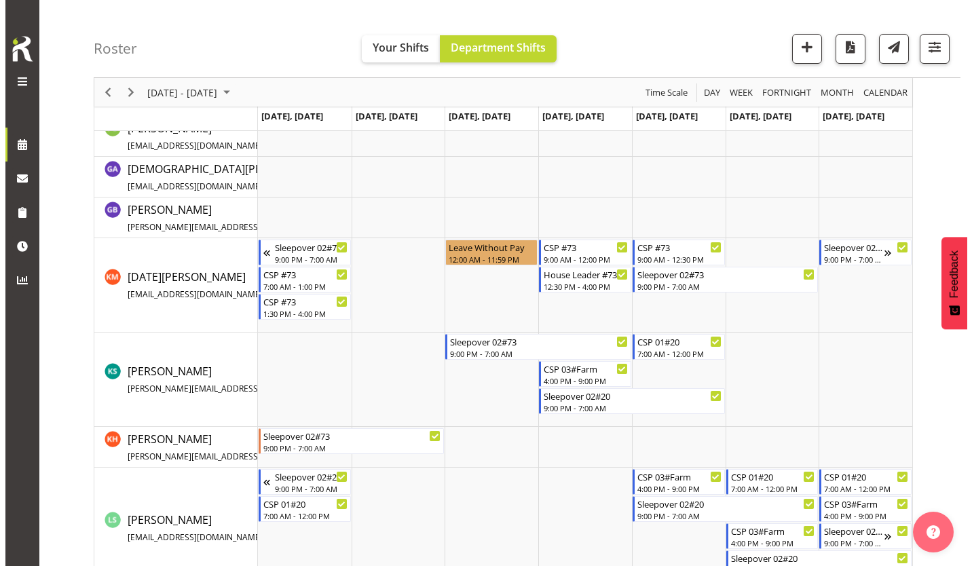
scroll to position [361, 0]
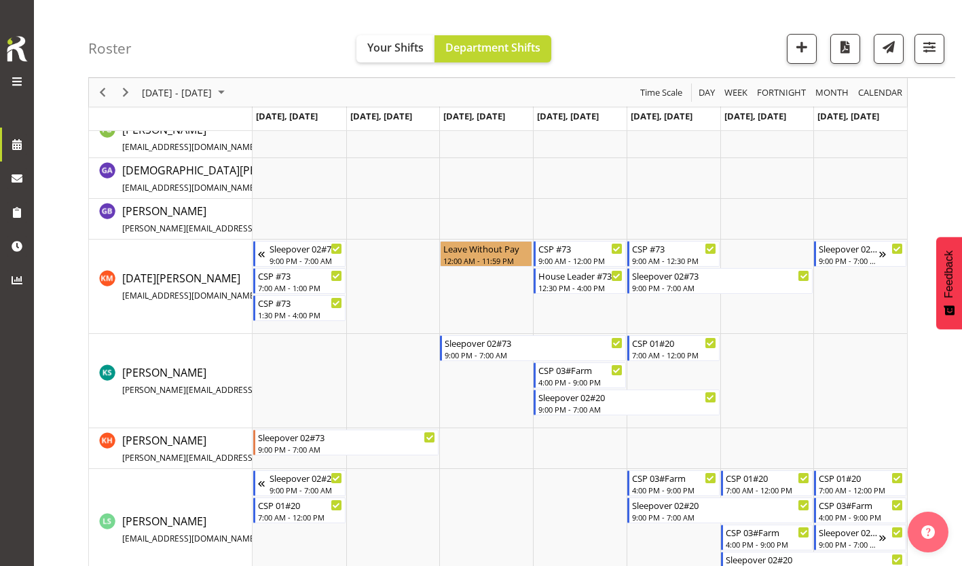
click at [639, 307] on td "Timeline Week of September 10, 2025" at bounding box center [673, 287] width 94 height 94
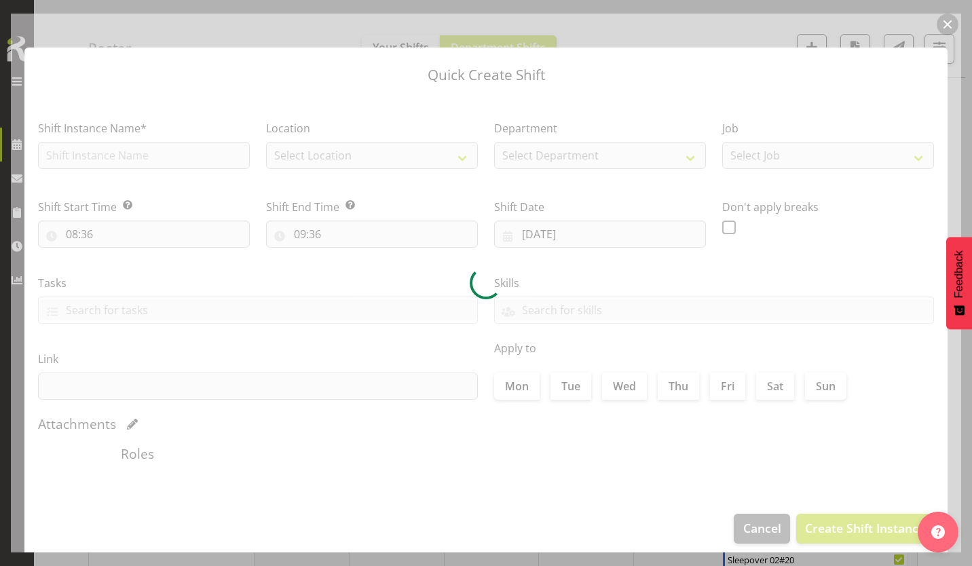
type input "[DATE]"
checkbox input "true"
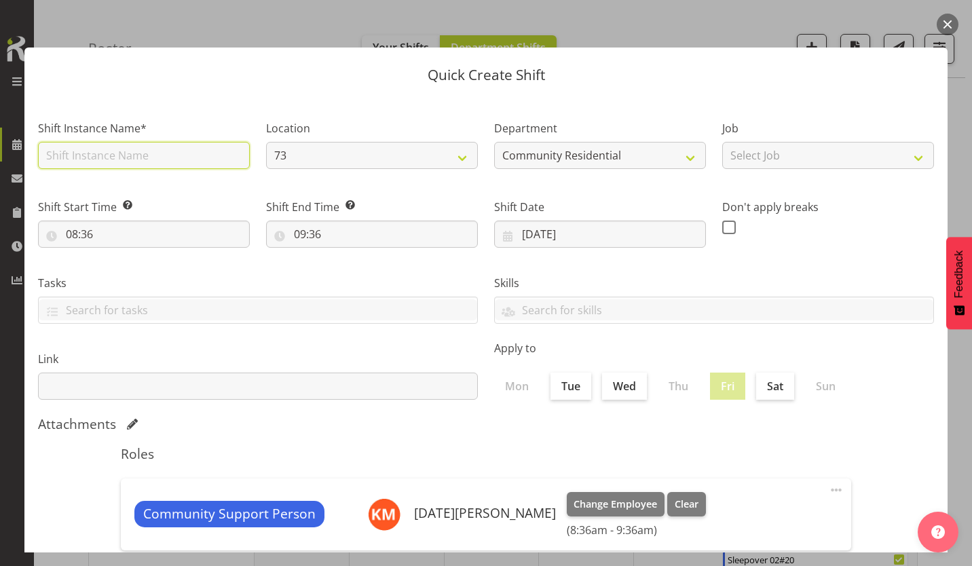
click at [174, 149] on input "text" at bounding box center [144, 155] width 212 height 27
type input "CSP #73"
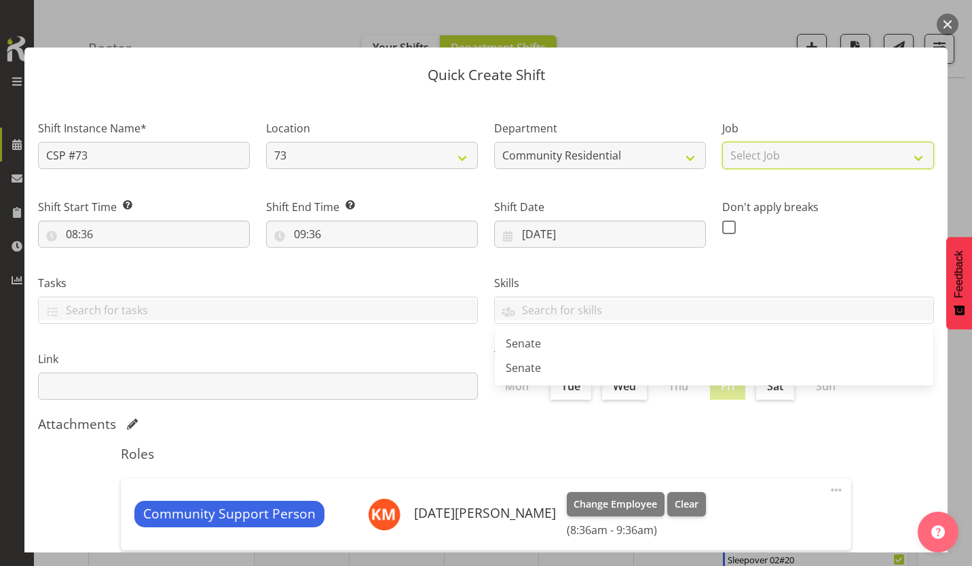
click at [764, 142] on select "Select Job Accounts Admin Art Coordinator Community Leader Community Support Pe…" at bounding box center [828, 155] width 212 height 27
select select "3"
click at [722, 142] on select "Select Job Accounts Admin Art Coordinator Community Leader Community Support Pe…" at bounding box center [828, 155] width 212 height 27
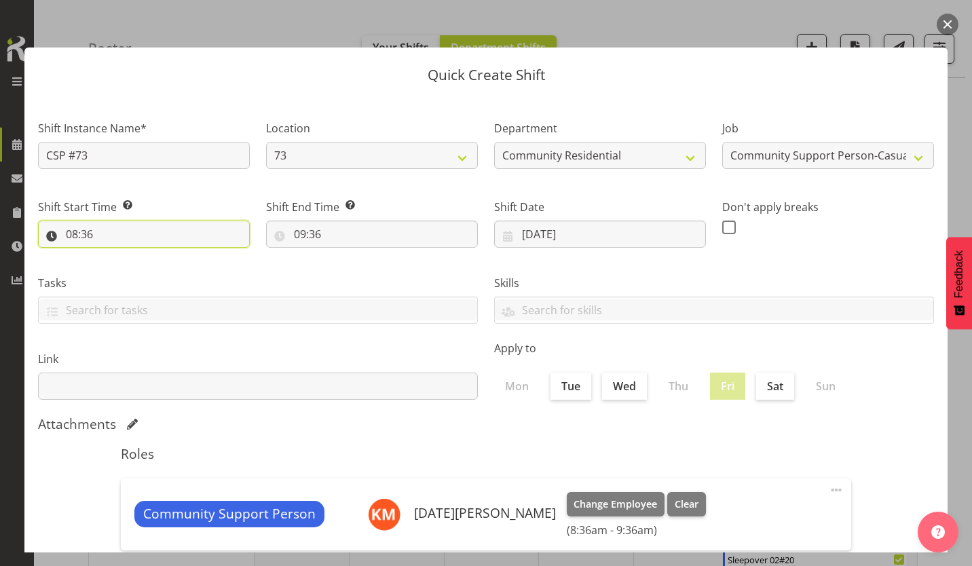
click at [65, 221] on input "08:36" at bounding box center [144, 234] width 212 height 27
click at [136, 256] on select "00 01 02 03 04 05 06 07 08 09 10 11 12 13 14 15 16 17 18 19 20 21 22 23" at bounding box center [130, 269] width 31 height 27
select select "13"
click at [121, 256] on select "00 01 02 03 04 05 06 07 08 09 10 11 12 13 14 15 16 17 18 19 20 21 22 23" at bounding box center [130, 269] width 31 height 27
type input "13:36"
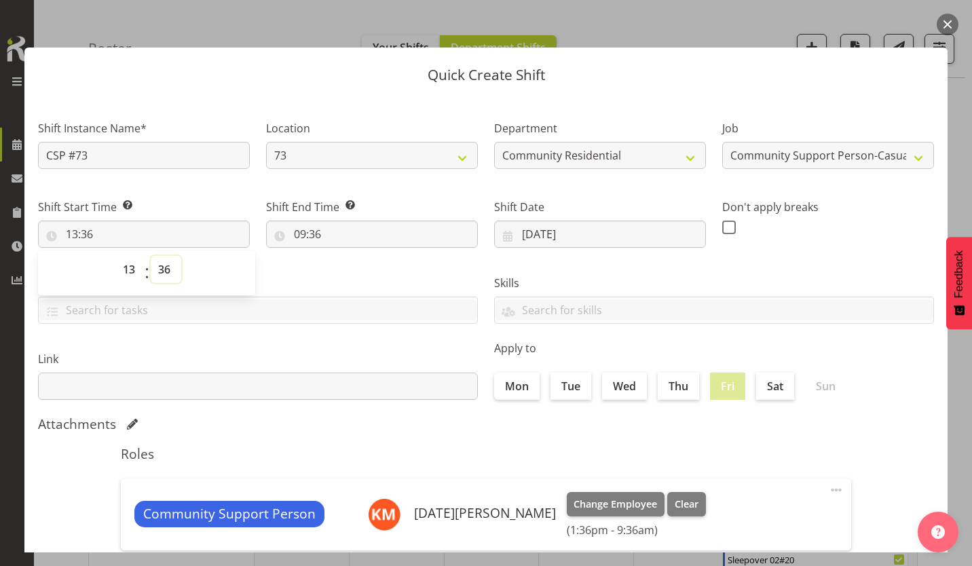
click at [162, 256] on select "00 01 02 03 04 05 06 07 08 09 10 11 12 13 14 15 16 17 18 19 20 21 22 23 24 25 2…" at bounding box center [166, 269] width 31 height 27
select select "30"
click at [151, 256] on select "00 01 02 03 04 05 06 07 08 09 10 11 12 13 14 15 16 17 18 19 20 21 22 23 24 25 2…" at bounding box center [166, 269] width 31 height 27
type input "13:30"
click at [291, 221] on input "09:36" at bounding box center [372, 234] width 212 height 27
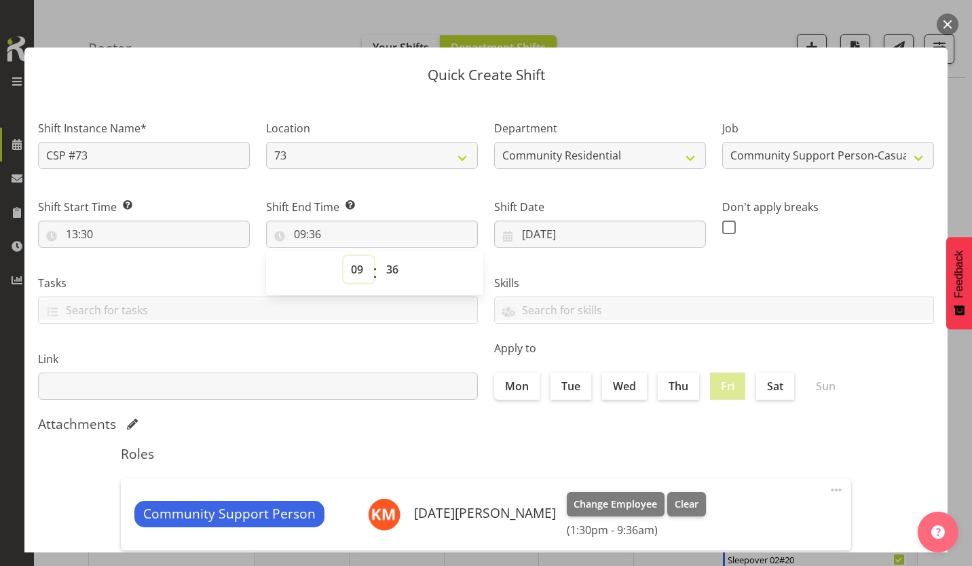
click at [363, 256] on select "00 01 02 03 04 05 06 07 08 09 10 11 12 13 14 15 16 17 18 19 20 21 22 23" at bounding box center [358, 269] width 31 height 27
select select "21"
click at [345, 256] on select "00 01 02 03 04 05 06 07 08 09 10 11 12 13 14 15 16 17 18 19 20 21 22 23" at bounding box center [358, 269] width 31 height 27
type input "21:36"
click at [385, 256] on select "00 01 02 03 04 05 06 07 08 09 10 11 12 13 14 15 16 17 18 19 20 21 22 23 24 25 2…" at bounding box center [394, 269] width 31 height 27
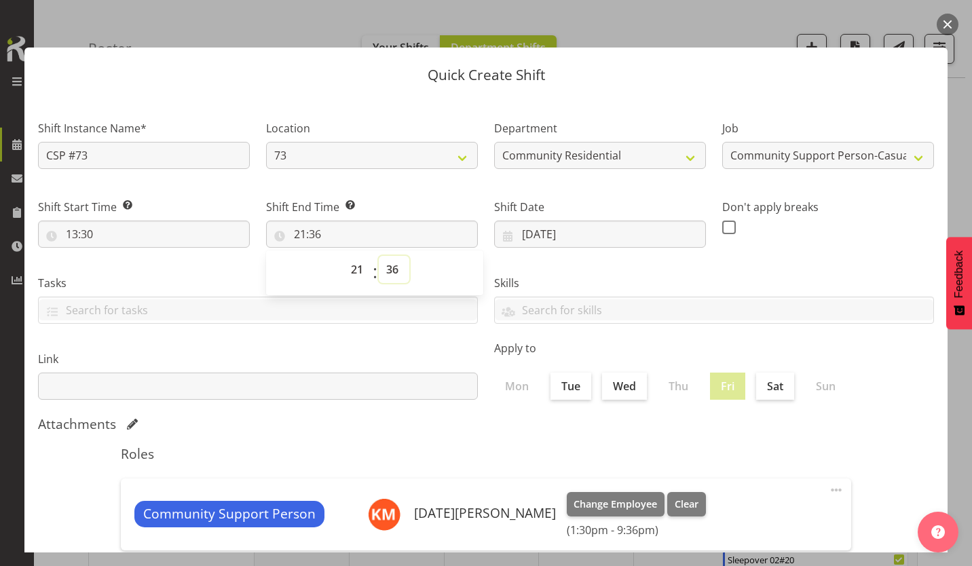
select select "0"
click at [379, 256] on select "00 01 02 03 04 05 06 07 08 09 10 11 12 13 14 15 16 17 18 19 20 21 22 23 24 25 2…" at bounding box center [394, 269] width 31 height 27
type input "21:00"
click at [722, 221] on span at bounding box center [729, 228] width 14 height 14
click at [722, 223] on input "checkbox" at bounding box center [726, 227] width 9 height 9
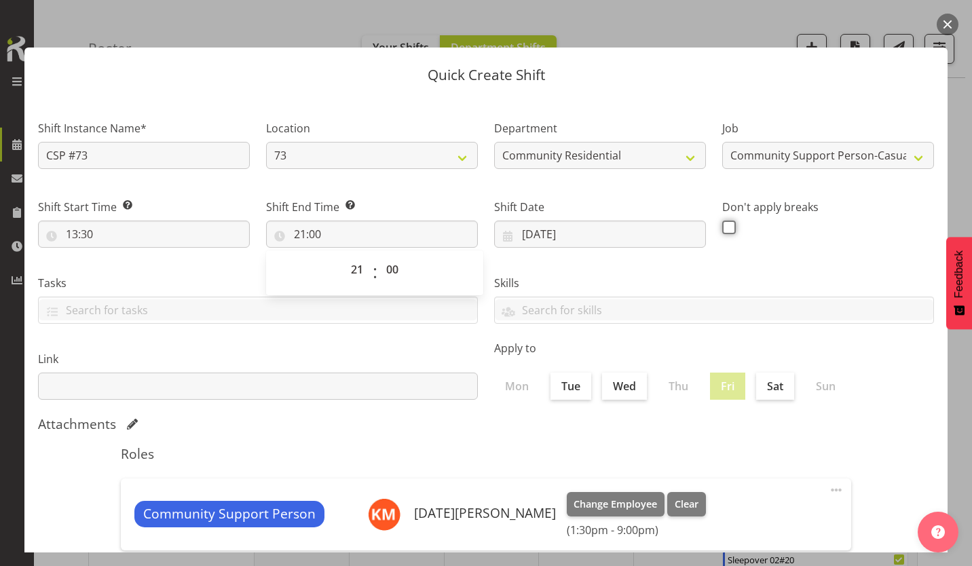
checkbox input "true"
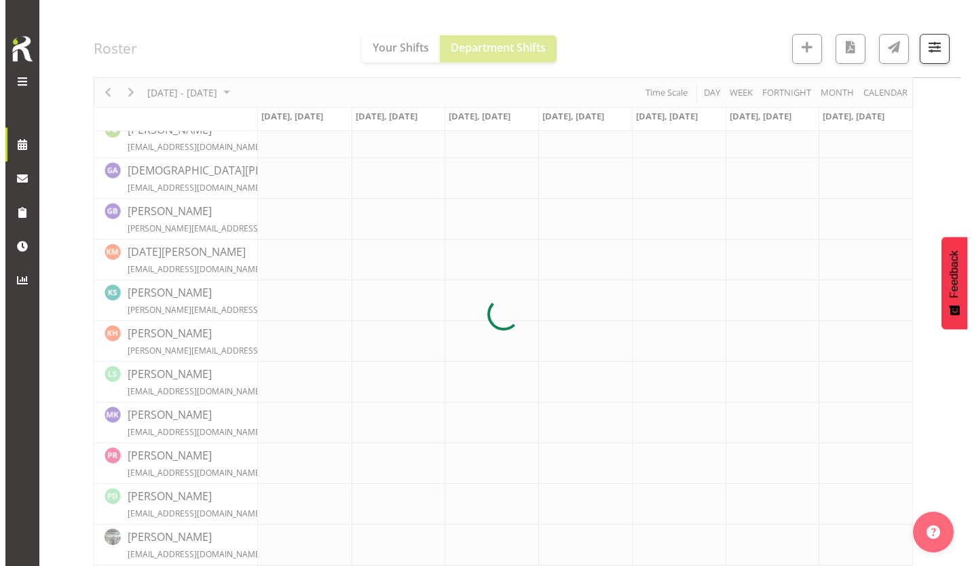
scroll to position [361, 0]
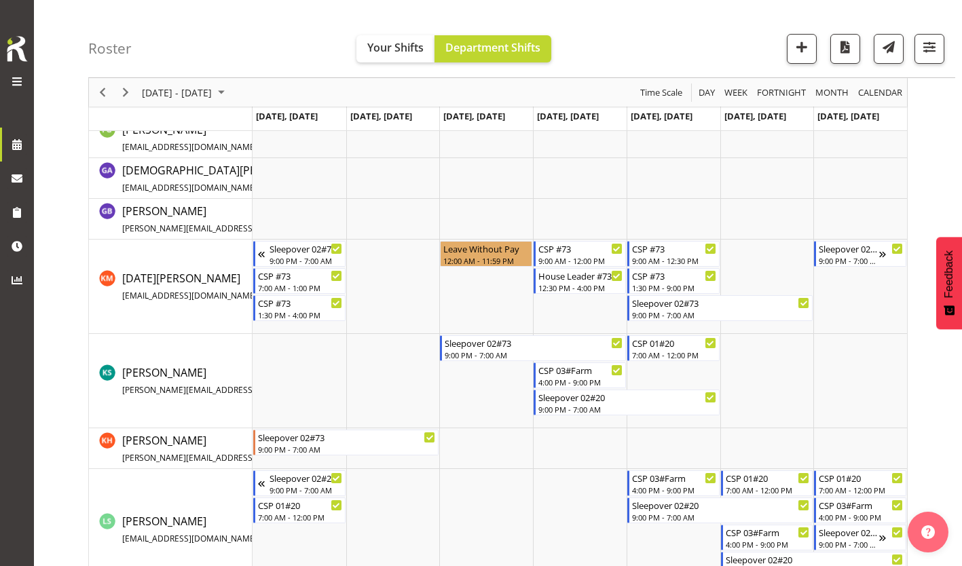
click at [744, 252] on td "Timeline Week of September 10, 2025" at bounding box center [767, 287] width 94 height 94
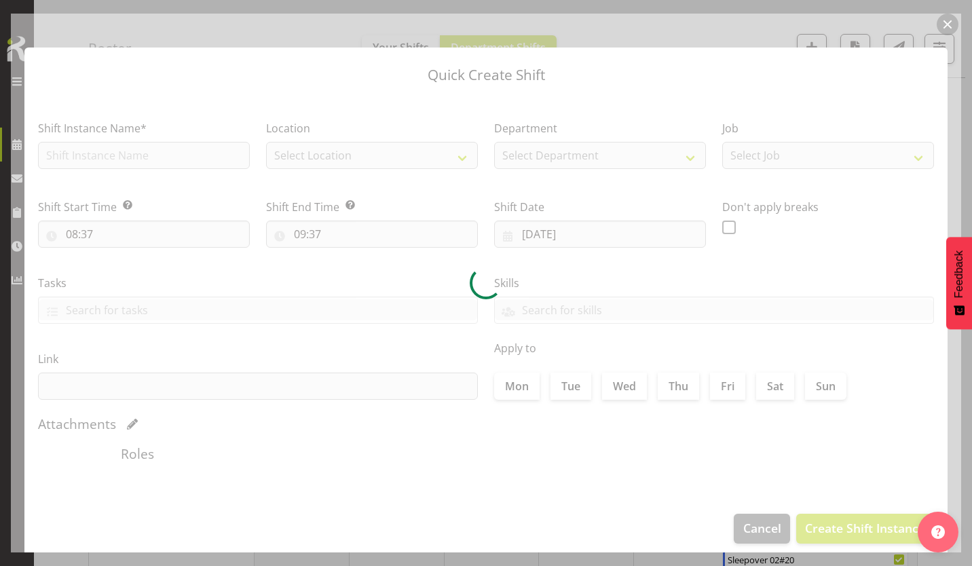
type input "[DATE]"
checkbox input "true"
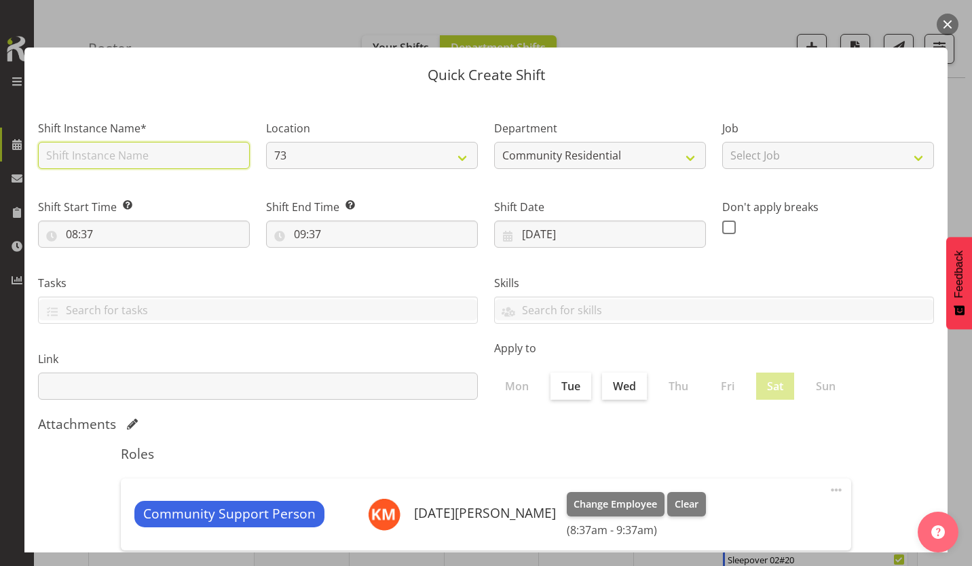
click at [150, 145] on input "text" at bounding box center [144, 155] width 212 height 27
type input "CSP #73"
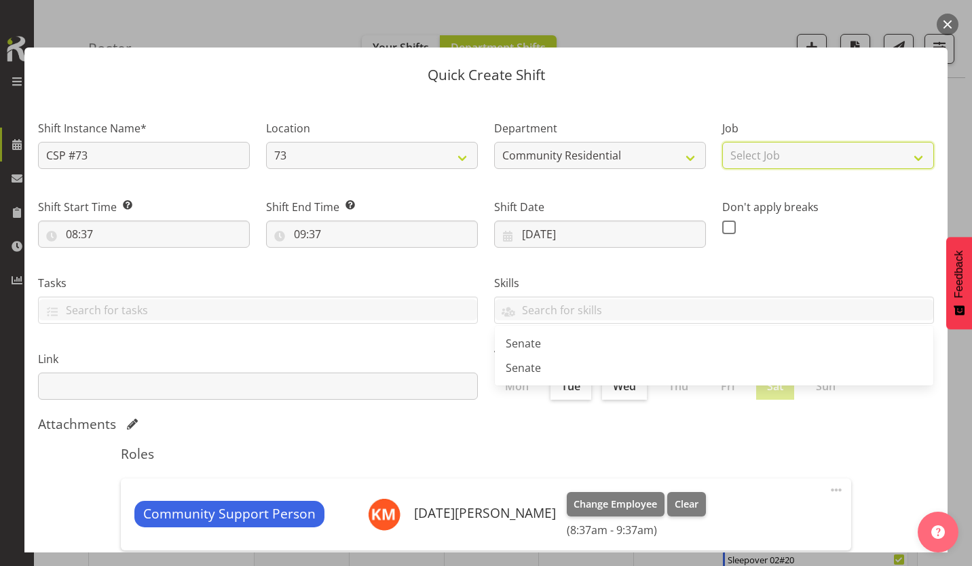
click at [736, 143] on select "Select Job Accounts Admin Art Coordinator Community Leader Community Support Pe…" at bounding box center [828, 155] width 212 height 27
select select "2"
click at [722, 142] on select "Select Job Accounts Admin Art Coordinator Community Leader Community Support Pe…" at bounding box center [828, 155] width 212 height 27
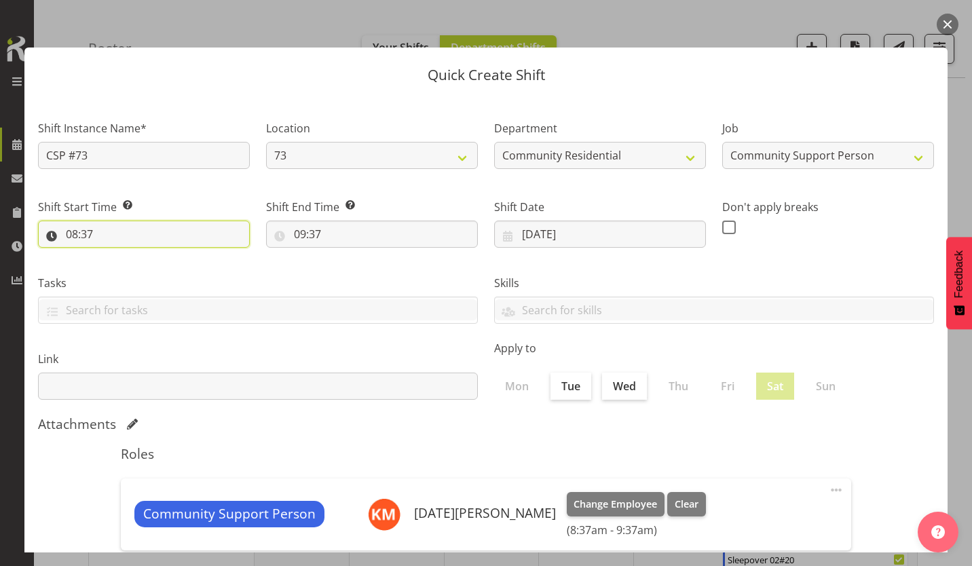
click at [67, 221] on input "08:37" at bounding box center [144, 234] width 212 height 27
click at [135, 256] on select "00 01 02 03 04 05 06 07 08 09 10 11 12 13 14 15 16 17 18 19 20 21 22 23" at bounding box center [130, 269] width 31 height 27
select select "7"
click at [121, 256] on select "00 01 02 03 04 05 06 07 08 09 10 11 12 13 14 15 16 17 18 19 20 21 22 23" at bounding box center [130, 269] width 31 height 27
type input "07:37"
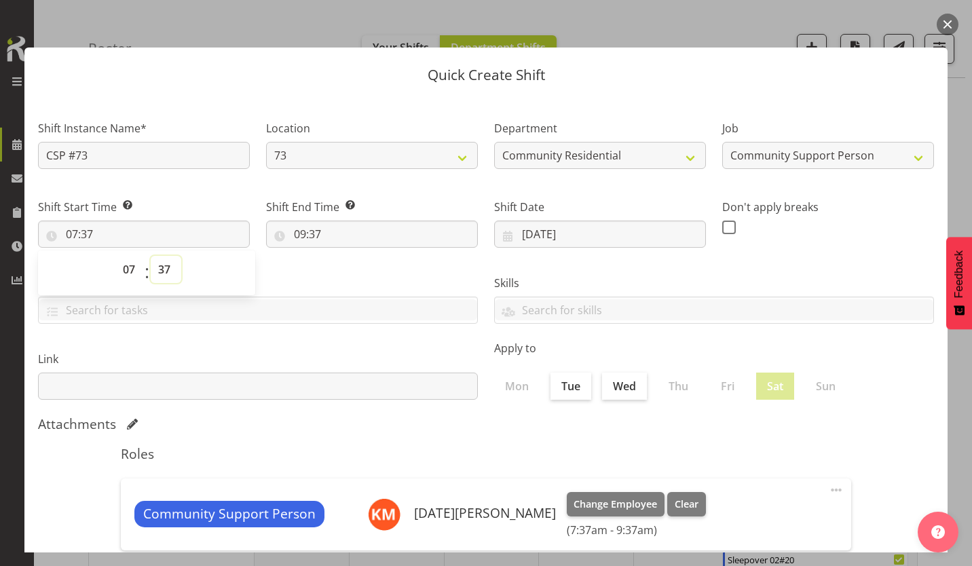
click at [167, 256] on select "00 01 02 03 04 05 06 07 08 09 10 11 12 13 14 15 16 17 18 19 20 21 22 23 24 25 2…" at bounding box center [166, 269] width 31 height 27
select select "0"
click at [151, 256] on select "00 01 02 03 04 05 06 07 08 09 10 11 12 13 14 15 16 17 18 19 20 21 22 23 24 25 2…" at bounding box center [166, 269] width 31 height 27
type input "07:00"
click at [290, 221] on input "09:37" at bounding box center [372, 234] width 212 height 27
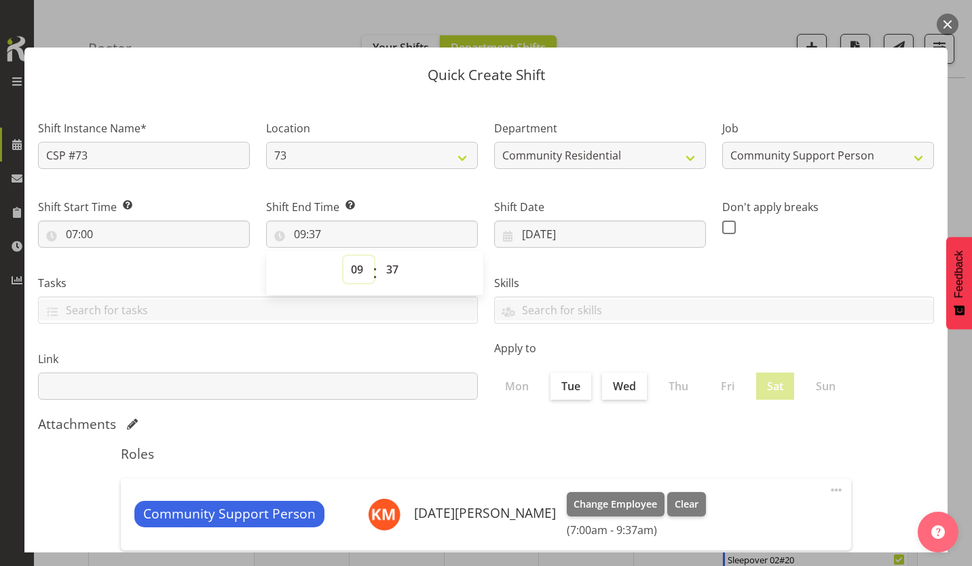
click at [357, 256] on select "00 01 02 03 04 05 06 07 08 09 10 11 12 13 14 15 16 17 18 19 20 21 22 23" at bounding box center [358, 269] width 31 height 27
select select "10"
click at [345, 256] on select "00 01 02 03 04 05 06 07 08 09 10 11 12 13 14 15 16 17 18 19 20 21 22 23" at bounding box center [358, 269] width 31 height 27
type input "10:37"
click at [388, 256] on select "00 01 02 03 04 05 06 07 08 09 10 11 12 13 14 15 16 17 18 19 20 21 22 23 24 25 2…" at bounding box center [394, 269] width 31 height 27
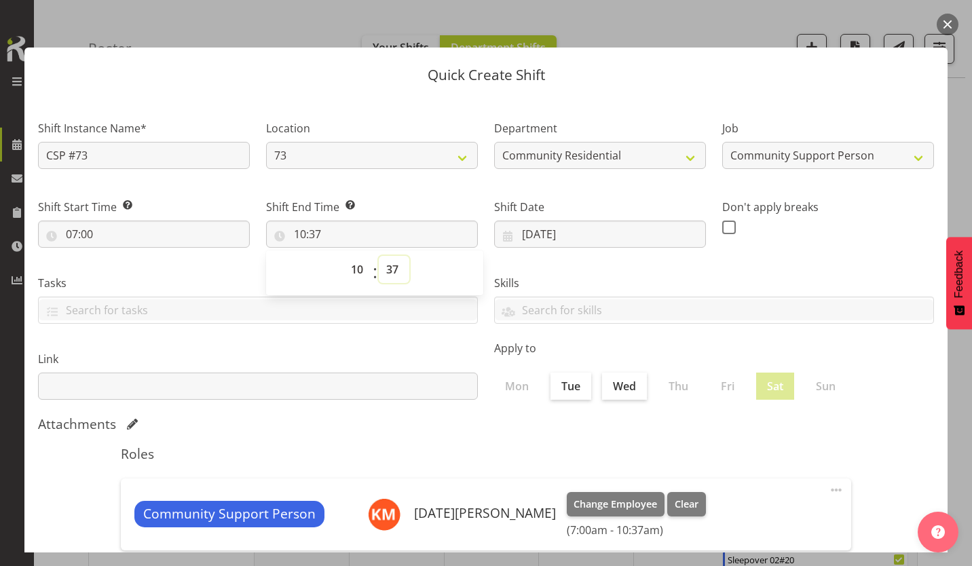
select select "0"
click at [379, 256] on select "00 01 02 03 04 05 06 07 08 09 10 11 12 13 14 15 16 17 18 19 20 21 22 23 24 25 2…" at bounding box center [394, 269] width 31 height 27
type input "10:00"
click at [722, 221] on span at bounding box center [729, 228] width 14 height 14
click at [722, 223] on input "checkbox" at bounding box center [726, 227] width 9 height 9
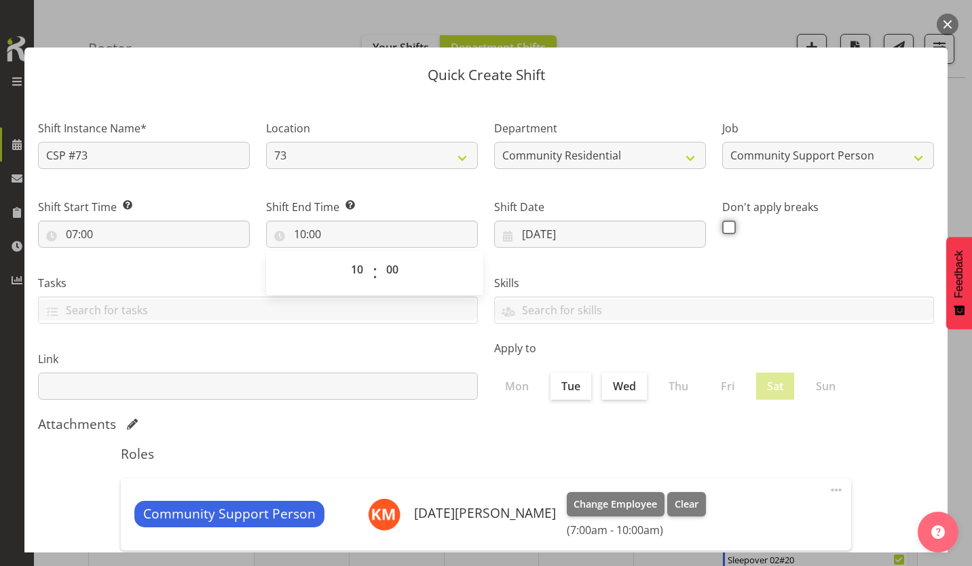
checkbox input "true"
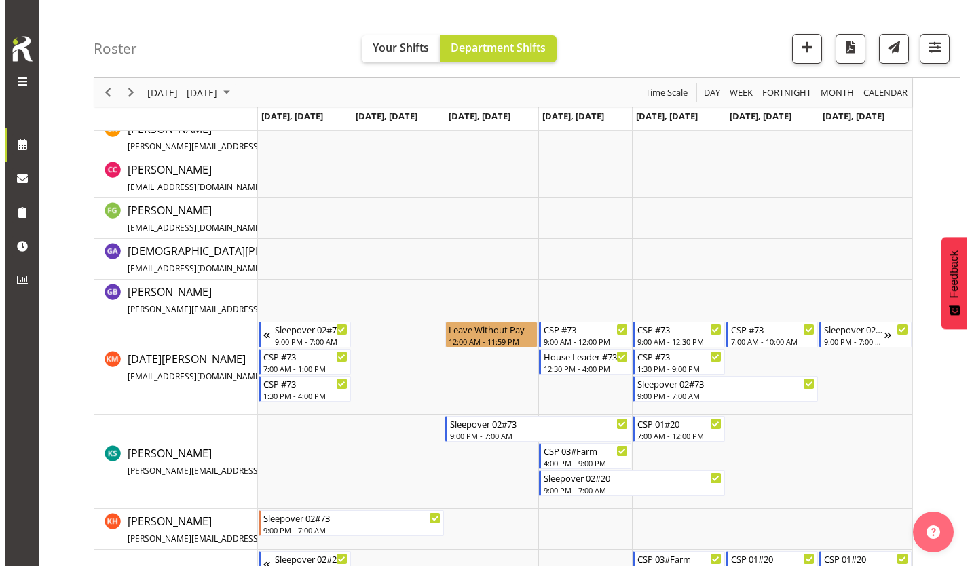
scroll to position [361, 0]
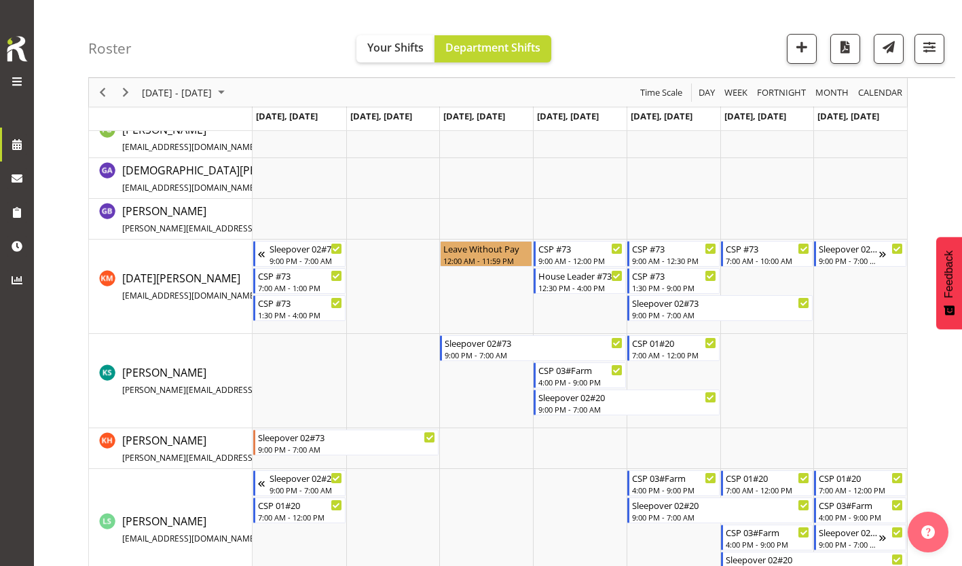
click at [836, 289] on td "Timeline Week of September 10, 2025" at bounding box center [860, 287] width 94 height 94
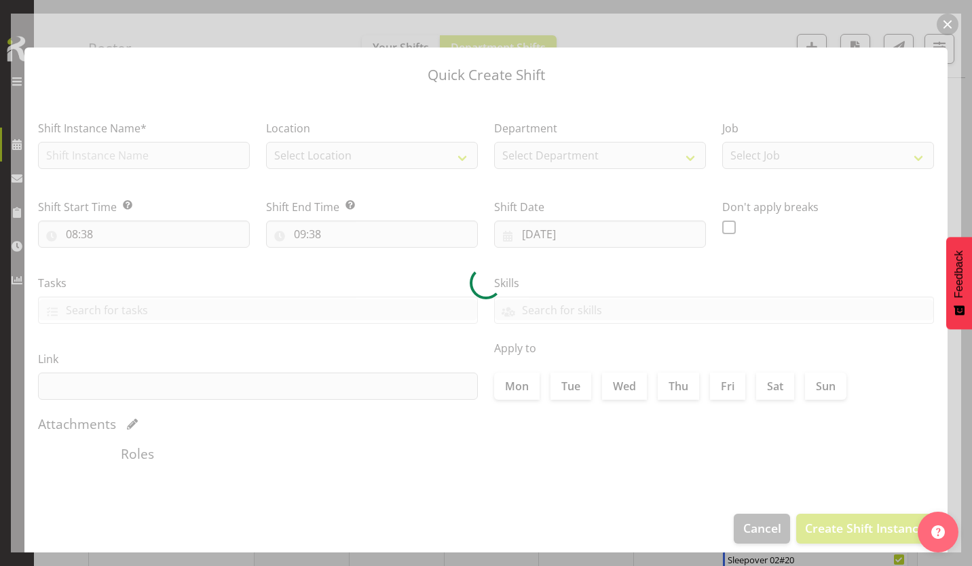
type input "[DATE]"
checkbox input "true"
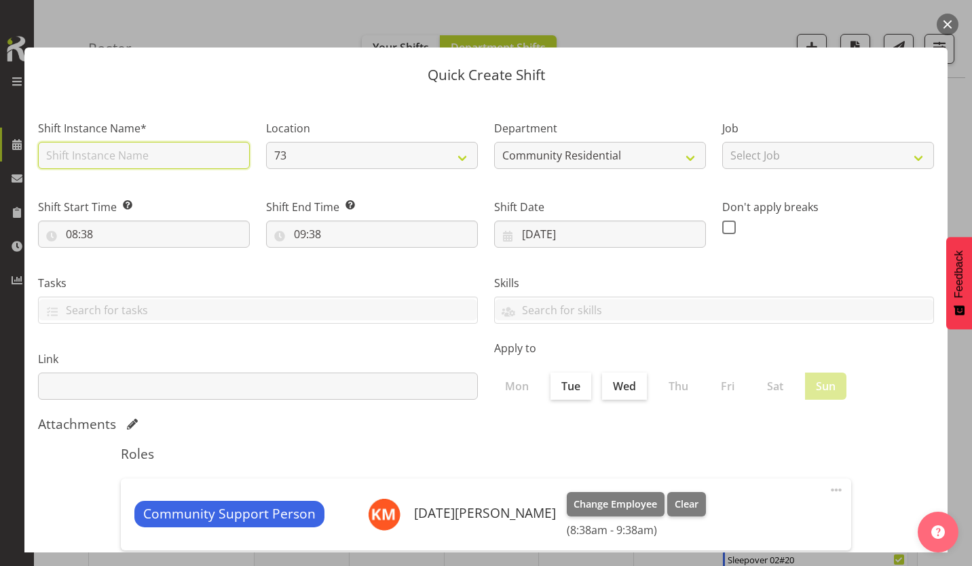
click at [138, 145] on input "text" at bounding box center [144, 155] width 212 height 27
type input "CSP #73"
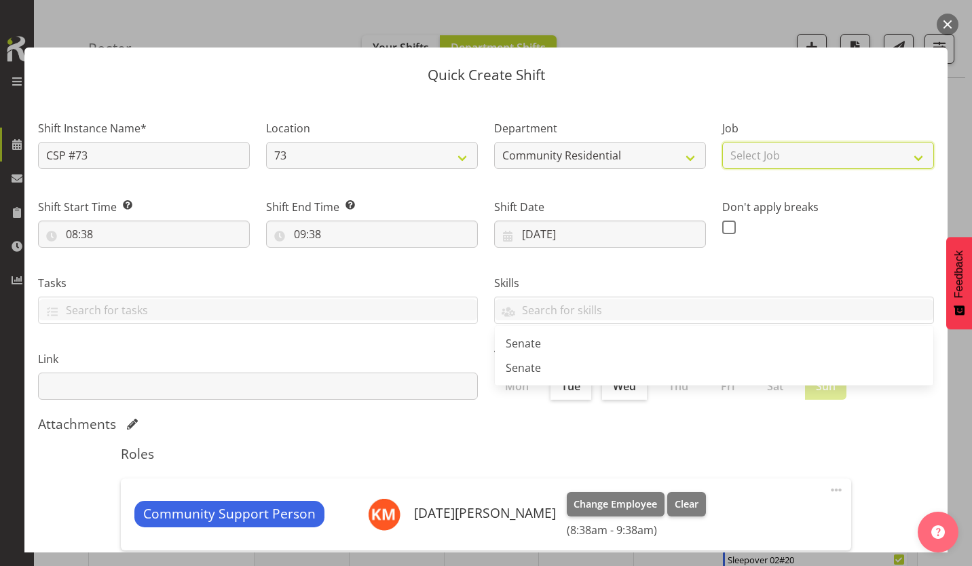
click at [733, 149] on select "Select Job Accounts Admin Art Coordinator Community Leader Community Support Pe…" at bounding box center [828, 155] width 212 height 27
select select "2"
click at [722, 142] on select "Select Job Accounts Admin Art Coordinator Community Leader Community Support Pe…" at bounding box center [828, 155] width 212 height 27
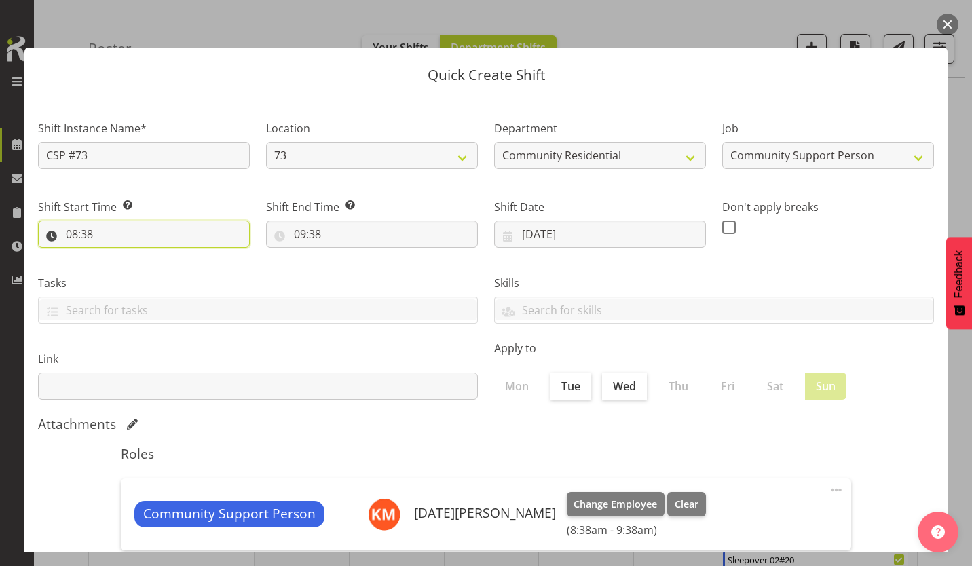
click at [64, 221] on input "08:38" at bounding box center [144, 234] width 212 height 27
click at [129, 256] on select "00 01 02 03 04 05 06 07 08 09 10 11 12 13 14 15 16 17 18 19 20 21 22 23" at bounding box center [130, 269] width 31 height 27
select select "16"
click at [121, 256] on select "00 01 02 03 04 05 06 07 08 09 10 11 12 13 14 15 16 17 18 19 20 21 22 23" at bounding box center [130, 269] width 31 height 27
type input "16:38"
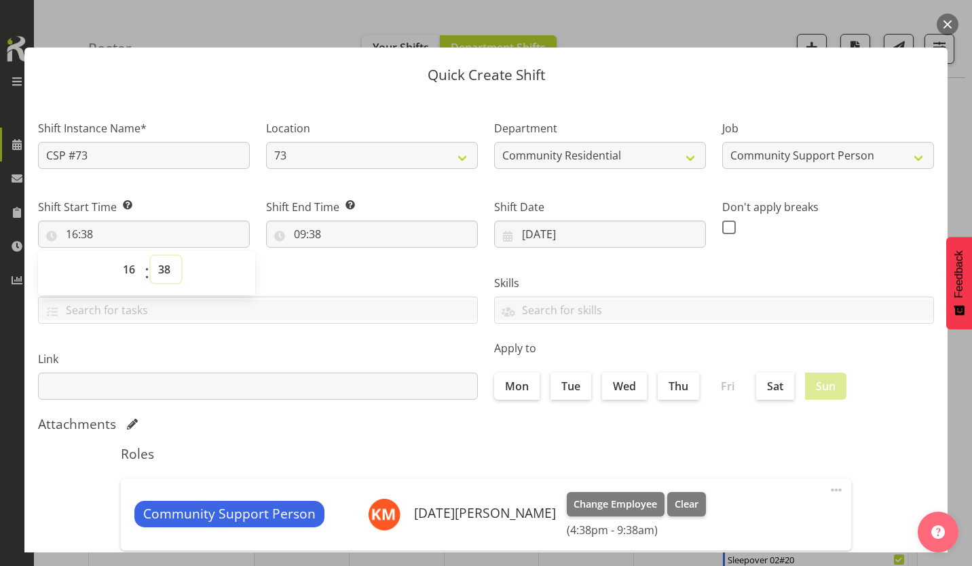
click at [158, 256] on select "00 01 02 03 04 05 06 07 08 09 10 11 12 13 14 15 16 17 18 19 20 21 22 23 24 25 2…" at bounding box center [166, 269] width 31 height 27
select select "0"
click at [151, 256] on select "00 01 02 03 04 05 06 07 08 09 10 11 12 13 14 15 16 17 18 19 20 21 22 23 24 25 2…" at bounding box center [166, 269] width 31 height 27
type input "16:00"
click at [295, 221] on input "09:38" at bounding box center [372, 234] width 212 height 27
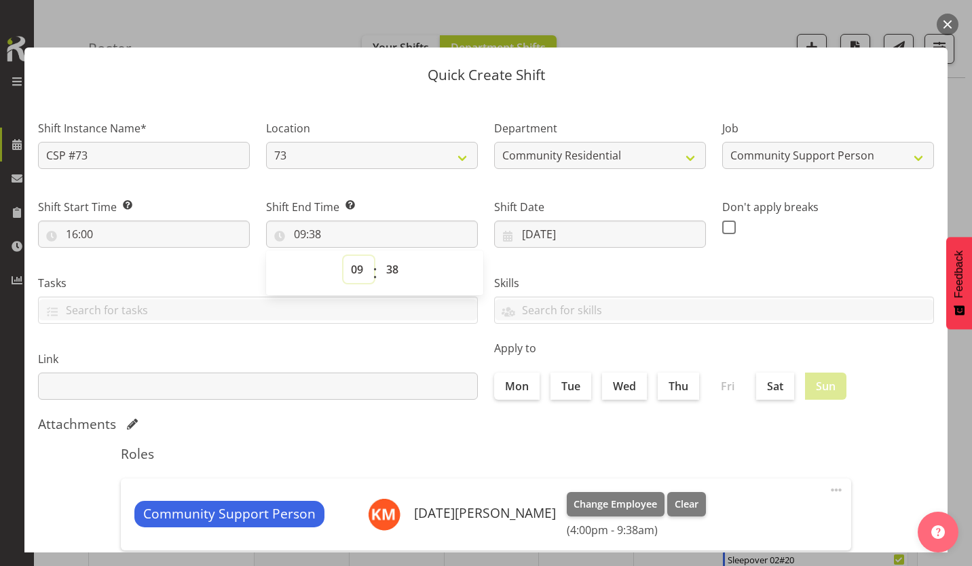
click at [354, 256] on select "00 01 02 03 04 05 06 07 08 09 10 11 12 13 14 15 16 17 18 19 20 21 22 23" at bounding box center [358, 269] width 31 height 27
select select "21"
click at [345, 256] on select "00 01 02 03 04 05 06 07 08 09 10 11 12 13 14 15 16 17 18 19 20 21 22 23" at bounding box center [358, 269] width 31 height 27
type input "21:38"
click at [385, 256] on select "00 01 02 03 04 05 06 07 08 09 10 11 12 13 14 15 16 17 18 19 20 21 22 23 24 25 2…" at bounding box center [394, 269] width 31 height 27
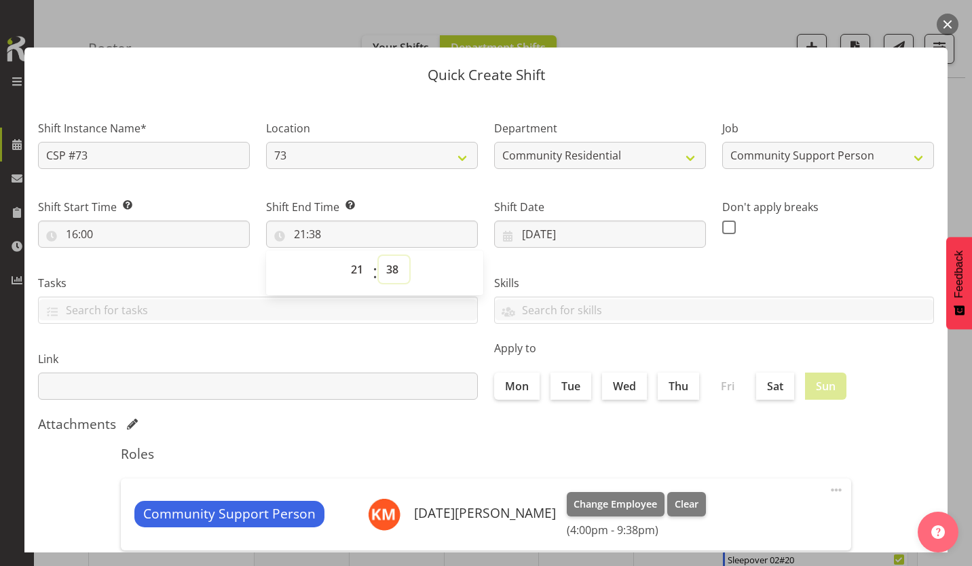
select select "0"
click at [379, 256] on select "00 01 02 03 04 05 06 07 08 09 10 11 12 13 14 15 16 17 18 19 20 21 22 23 24 25 2…" at bounding box center [394, 269] width 31 height 27
type input "21:00"
click at [722, 221] on span at bounding box center [729, 228] width 14 height 14
click at [722, 223] on input "checkbox" at bounding box center [726, 227] width 9 height 9
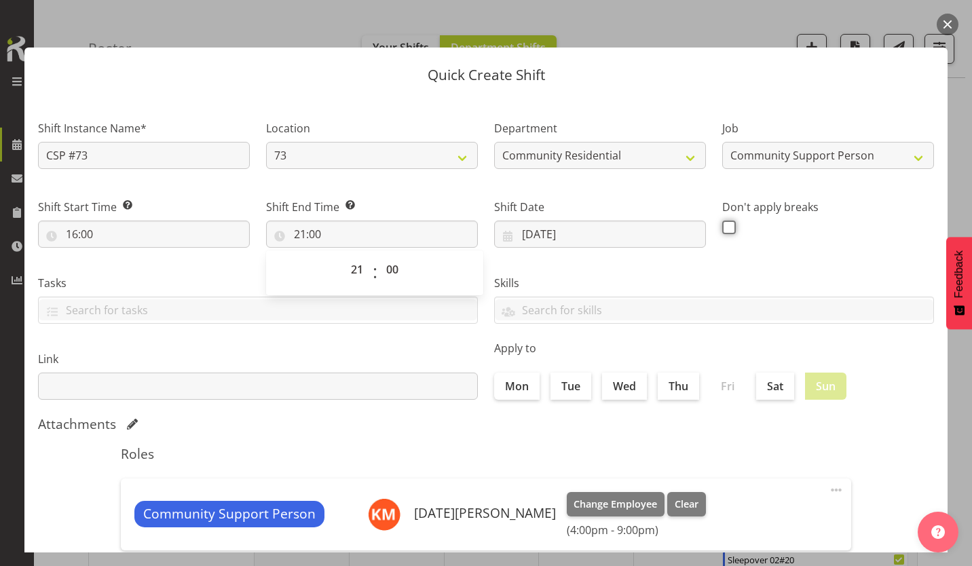
checkbox input "true"
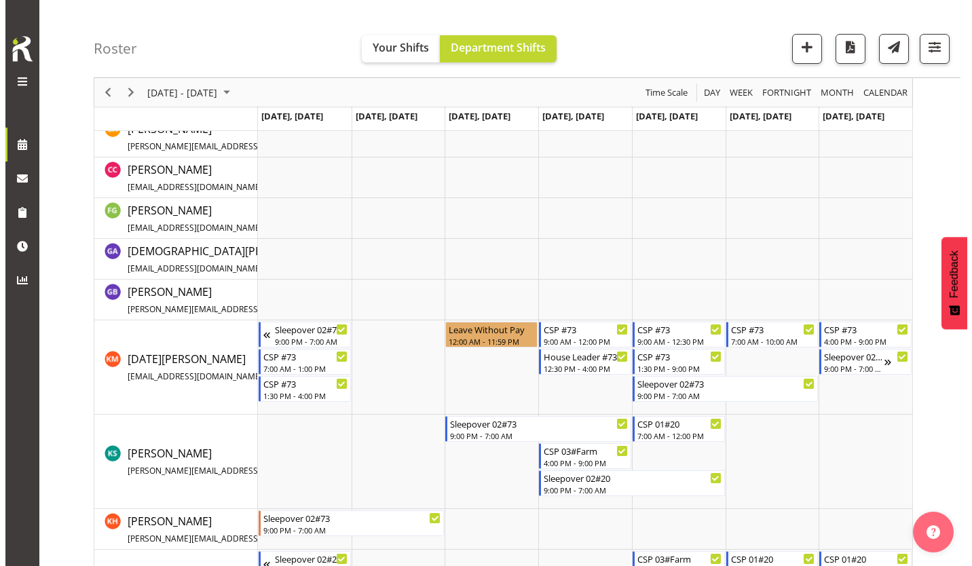
scroll to position [361, 0]
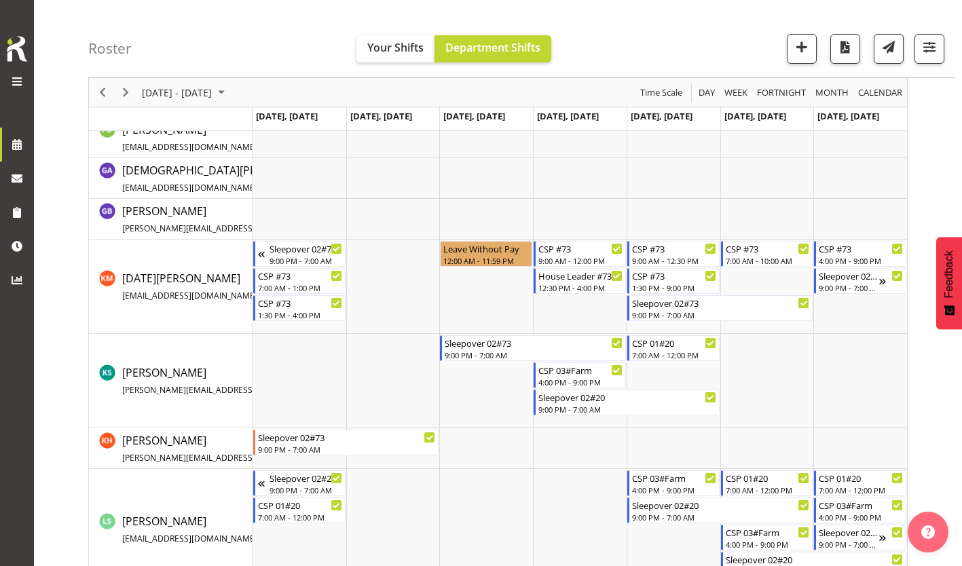
click at [479, 364] on td "Timeline Week of September 10, 2025" at bounding box center [486, 381] width 94 height 94
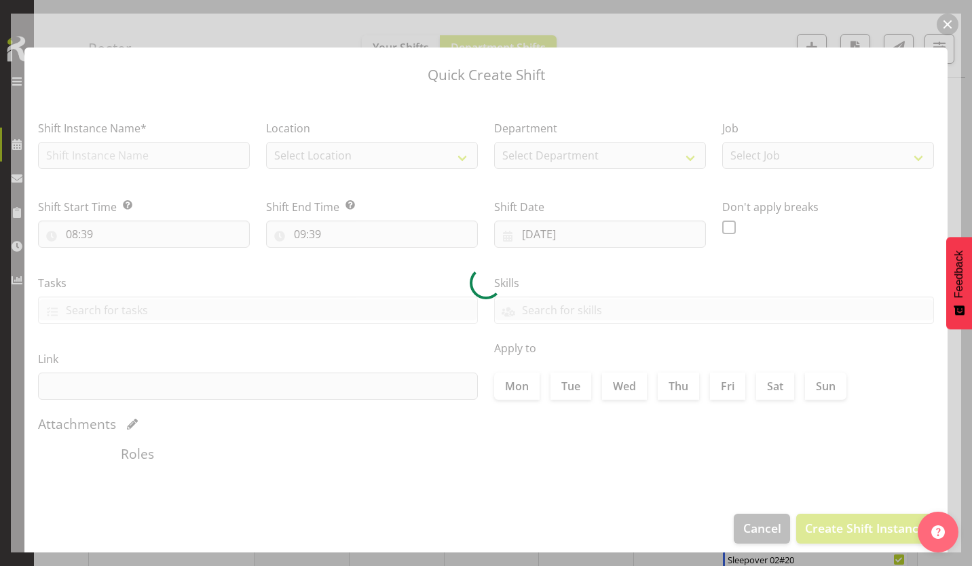
type input "[DATE]"
checkbox input "true"
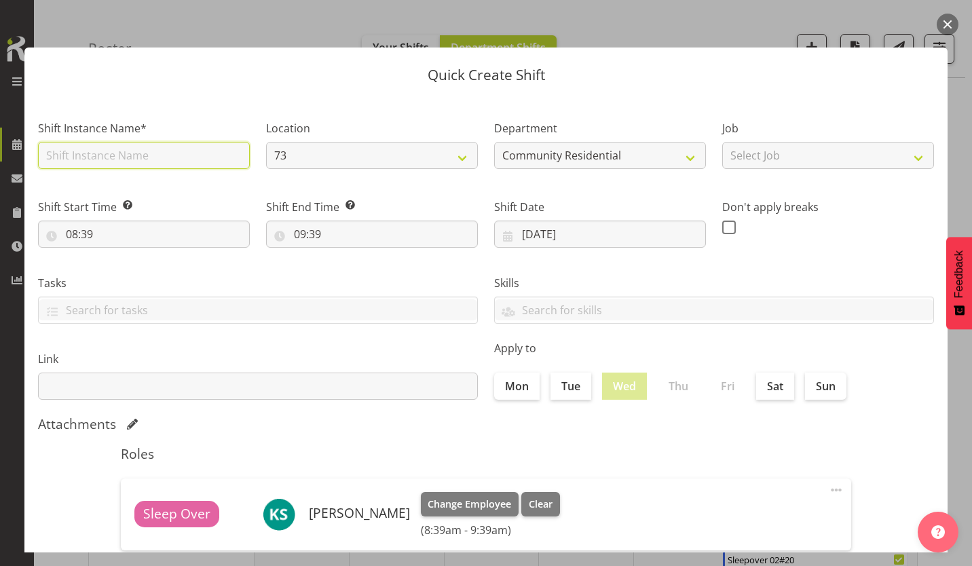
click at [153, 145] on input "text" at bounding box center [144, 155] width 212 height 27
type input "CSP #73"
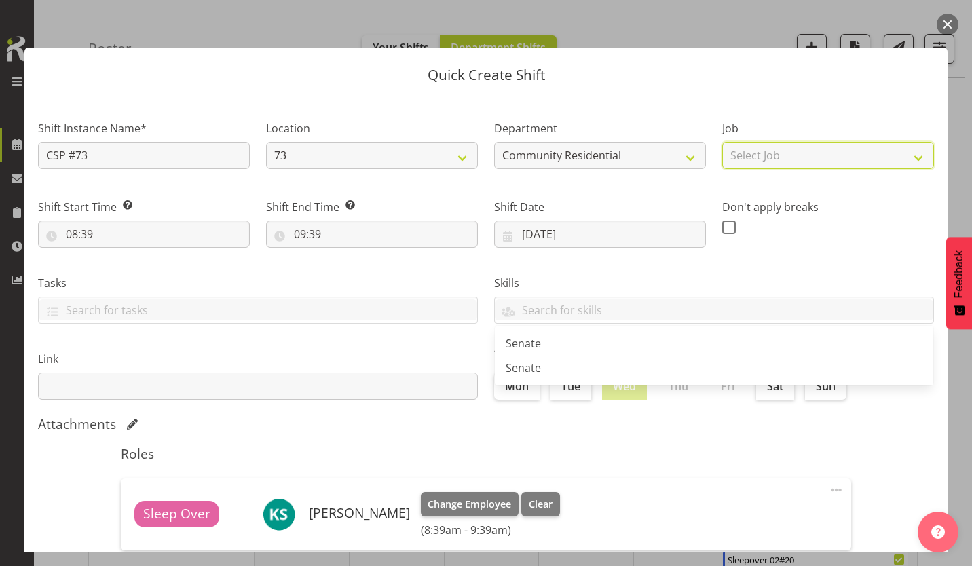
click at [736, 147] on select "Select Job Accounts Admin Art Coordinator Community Leader Community Support Pe…" at bounding box center [828, 155] width 212 height 27
select select "2"
click at [722, 142] on select "Select Job Accounts Admin Art Coordinator Community Leader Community Support Pe…" at bounding box center [828, 155] width 212 height 27
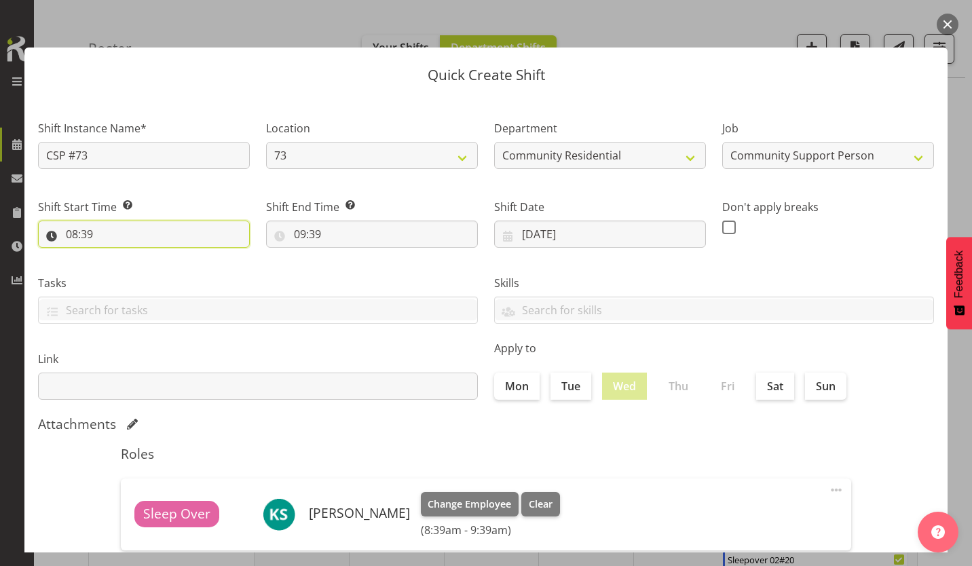
click at [66, 221] on input "08:39" at bounding box center [144, 234] width 212 height 27
click at [129, 256] on select "00 01 02 03 04 05 06 07 08 09 10 11 12 13 14 15 16 17 18 19 20 21 22 23" at bounding box center [130, 269] width 31 height 27
select select "13"
click at [121, 256] on select "00 01 02 03 04 05 06 07 08 09 10 11 12 13 14 15 16 17 18 19 20 21 22 23" at bounding box center [130, 269] width 31 height 27
type input "13:39"
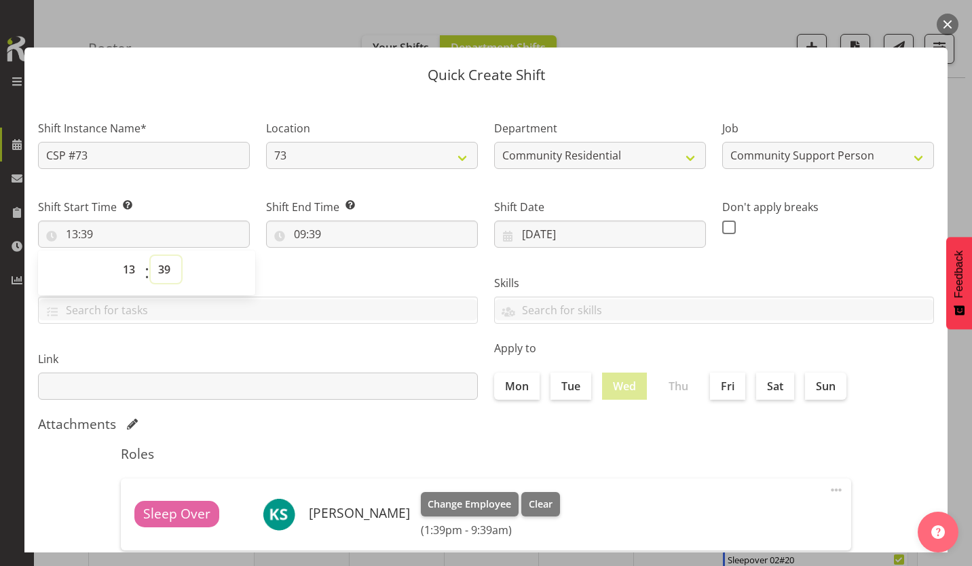
click at [164, 256] on select "00 01 02 03 04 05 06 07 08 09 10 11 12 13 14 15 16 17 18 19 20 21 22 23 24 25 2…" at bounding box center [166, 269] width 31 height 27
select select "0"
click at [151, 256] on select "00 01 02 03 04 05 06 07 08 09 10 11 12 13 14 15 16 17 18 19 20 21 22 23 24 25 2…" at bounding box center [166, 269] width 31 height 27
type input "13:00"
click at [293, 221] on input "09:39" at bounding box center [372, 234] width 212 height 27
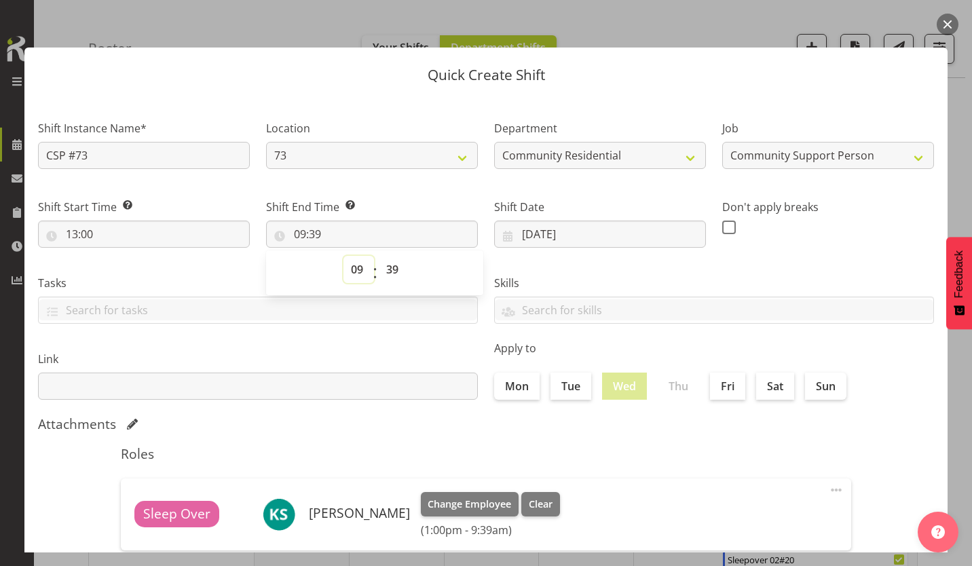
click at [358, 256] on select "00 01 02 03 04 05 06 07 08 09 10 11 12 13 14 15 16 17 18 19 20 21 22 23" at bounding box center [358, 269] width 31 height 27
select select "21"
click at [345, 256] on select "00 01 02 03 04 05 06 07 08 09 10 11 12 13 14 15 16 17 18 19 20 21 22 23" at bounding box center [358, 269] width 31 height 27
type input "21:39"
click at [390, 256] on select "00 01 02 03 04 05 06 07 08 09 10 11 12 13 14 15 16 17 18 19 20 21 22 23 24 25 2…" at bounding box center [394, 269] width 31 height 27
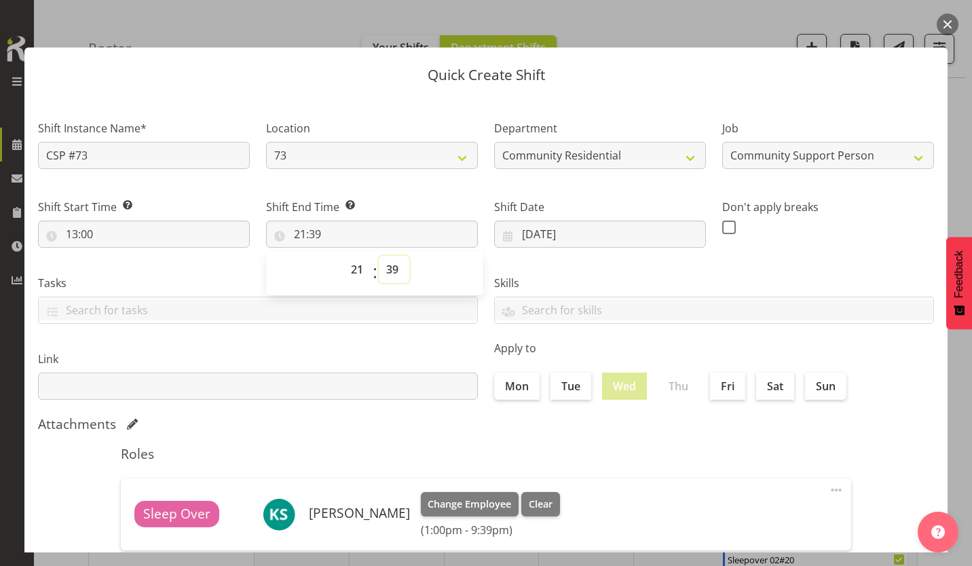
select select "0"
click at [379, 256] on select "00 01 02 03 04 05 06 07 08 09 10 11 12 13 14 15 16 17 18 19 20 21 22 23 24 25 2…" at bounding box center [394, 269] width 31 height 27
type input "21:00"
click at [722, 221] on span at bounding box center [729, 228] width 14 height 14
click at [722, 223] on input "checkbox" at bounding box center [726, 227] width 9 height 9
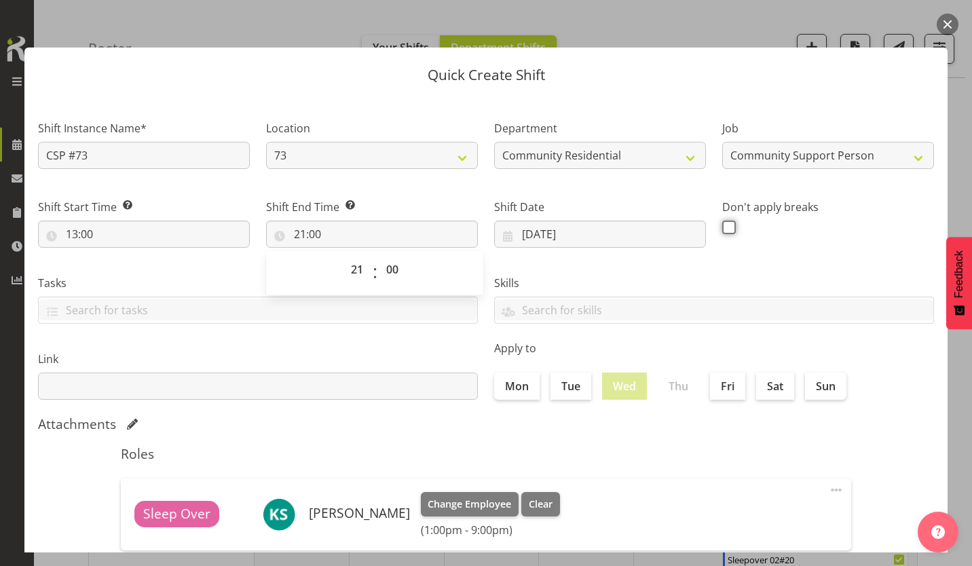
checkbox input "true"
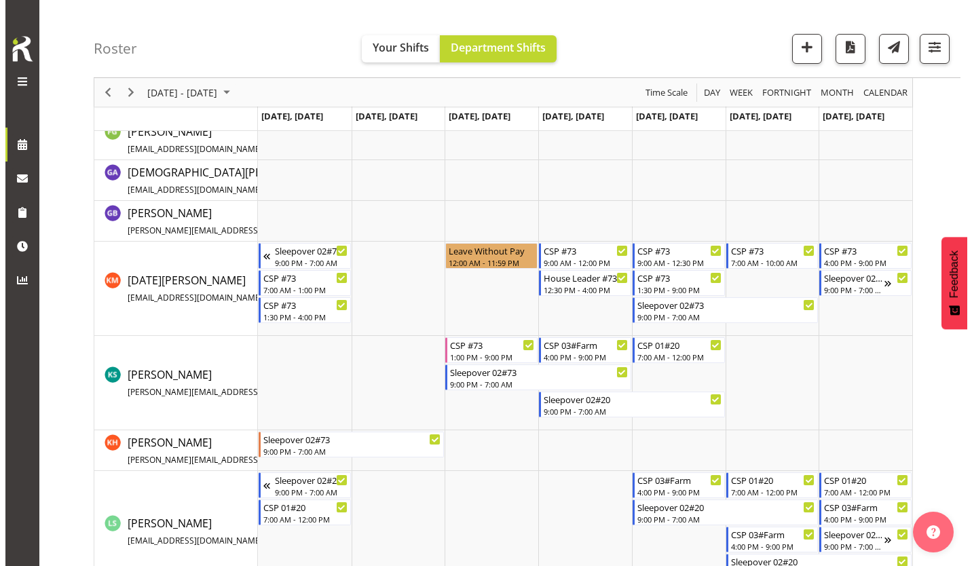
scroll to position [360, 0]
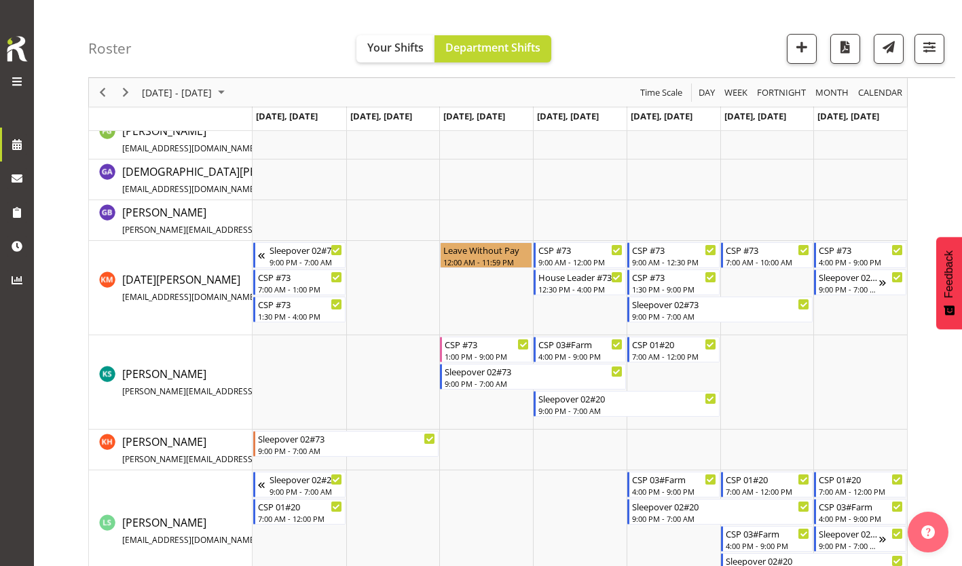
click at [571, 411] on td "Timeline Week of September 10, 2025" at bounding box center [580, 382] width 94 height 94
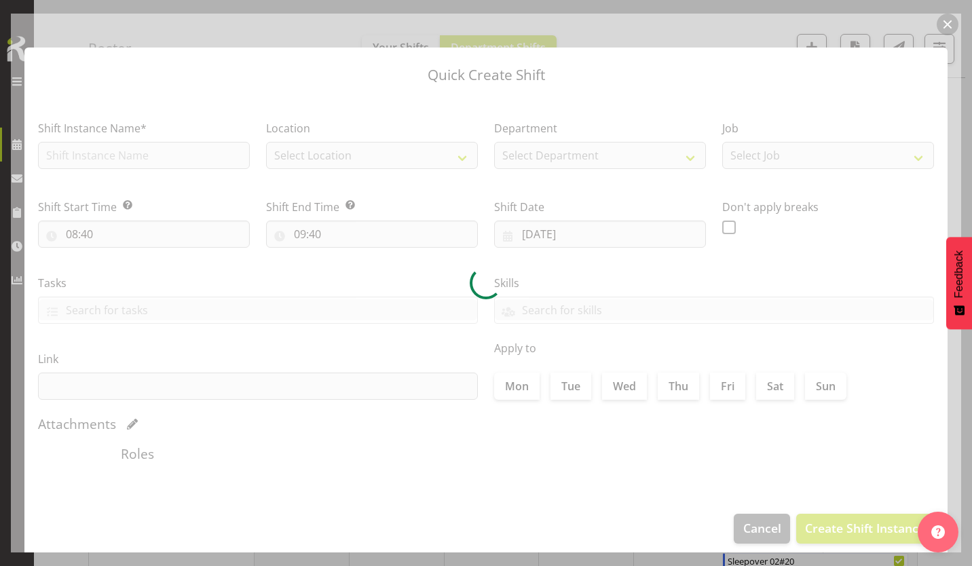
type input "[DATE]"
checkbox input "true"
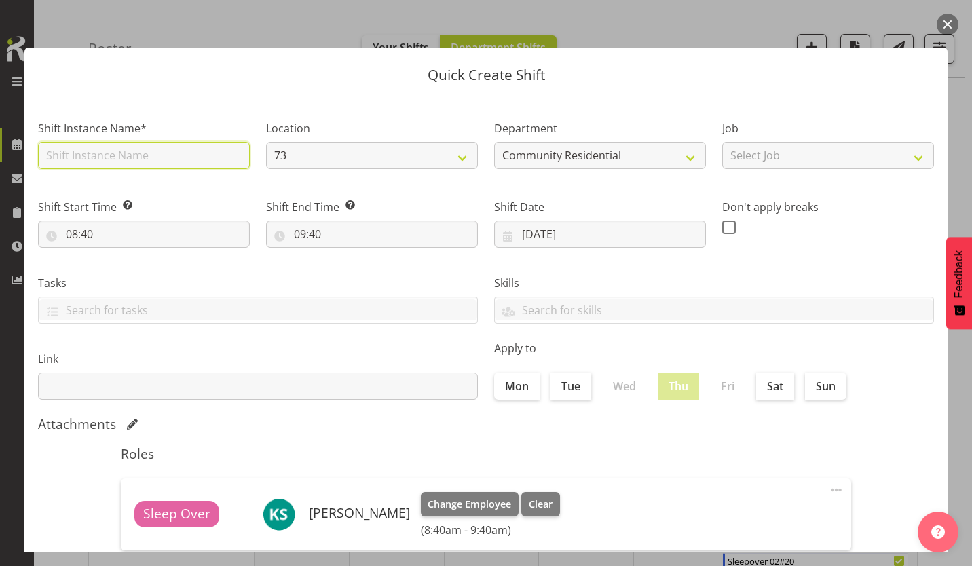
click at [155, 144] on input "text" at bounding box center [144, 155] width 212 height 27
type input "CSP #73"
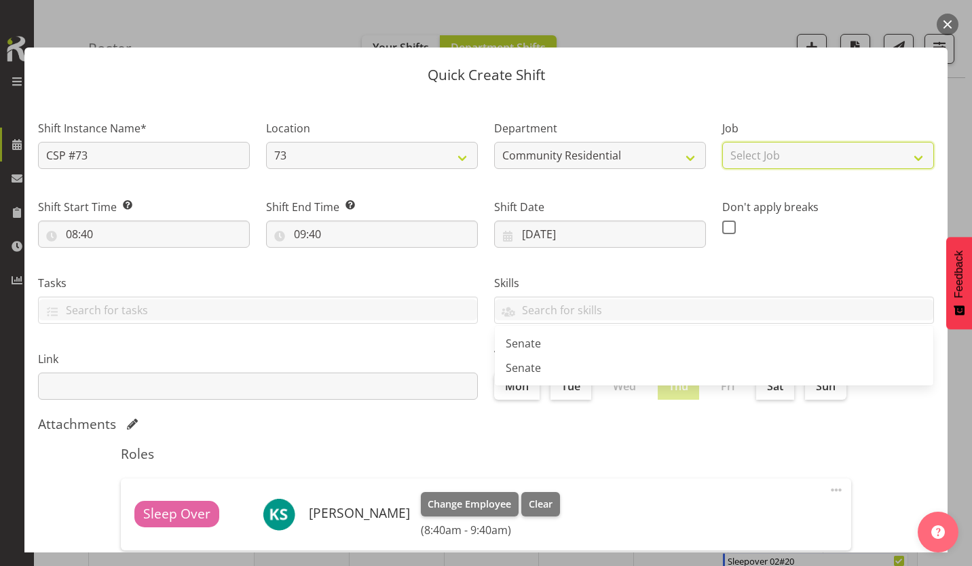
click at [732, 151] on select "Select Job Accounts Admin Art Coordinator Community Leader Community Support Pe…" at bounding box center [828, 155] width 212 height 27
select select "2"
click at [722, 142] on select "Select Job Accounts Admin Art Coordinator Community Leader Community Support Pe…" at bounding box center [828, 155] width 212 height 27
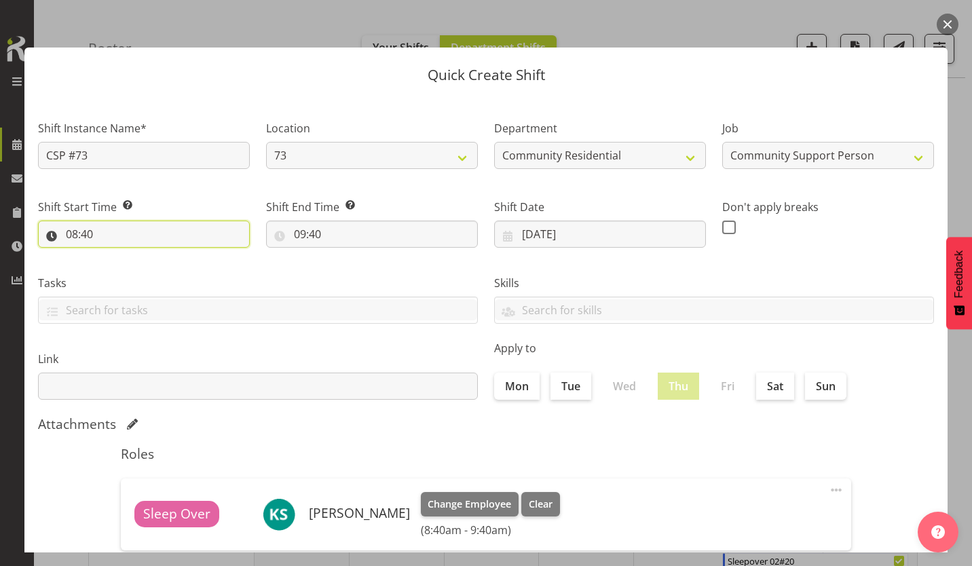
click at [68, 221] on input "08:40" at bounding box center [144, 234] width 212 height 27
click at [132, 256] on select "00 01 02 03 04 05 06 07 08 09 10 11 12 13 14 15 16 17 18 19 20 21 22 23" at bounding box center [130, 269] width 31 height 27
select select "7"
click at [121, 256] on select "00 01 02 03 04 05 06 07 08 09 10 11 12 13 14 15 16 17 18 19 20 21 22 23" at bounding box center [130, 269] width 31 height 27
type input "07:40"
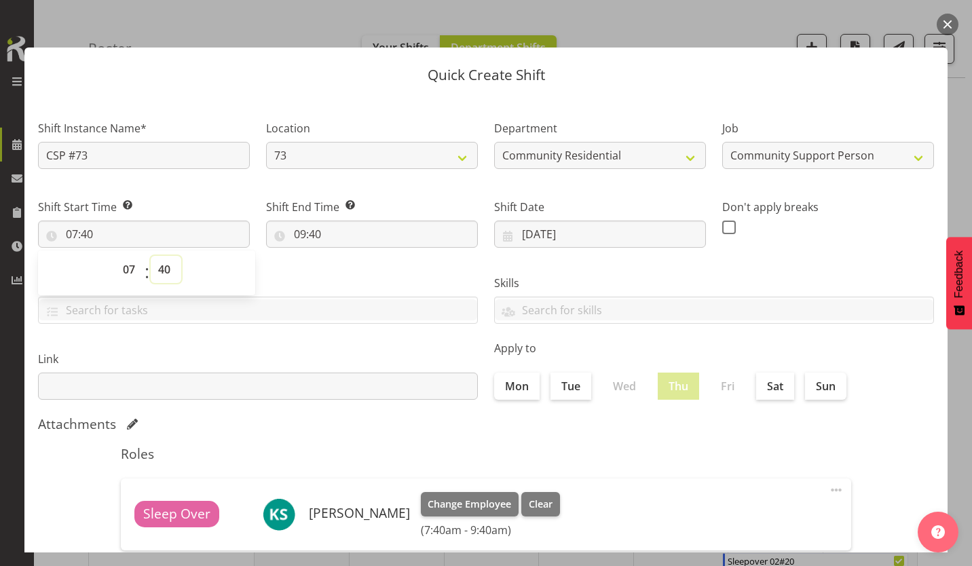
click at [165, 256] on select "00 01 02 03 04 05 06 07 08 09 10 11 12 13 14 15 16 17 18 19 20 21 22 23 24 25 2…" at bounding box center [166, 269] width 31 height 27
select select "0"
click at [151, 256] on select "00 01 02 03 04 05 06 07 08 09 10 11 12 13 14 15 16 17 18 19 20 21 22 23 24 25 2…" at bounding box center [166, 269] width 31 height 27
type input "07:00"
click at [294, 221] on input "09:40" at bounding box center [372, 234] width 212 height 27
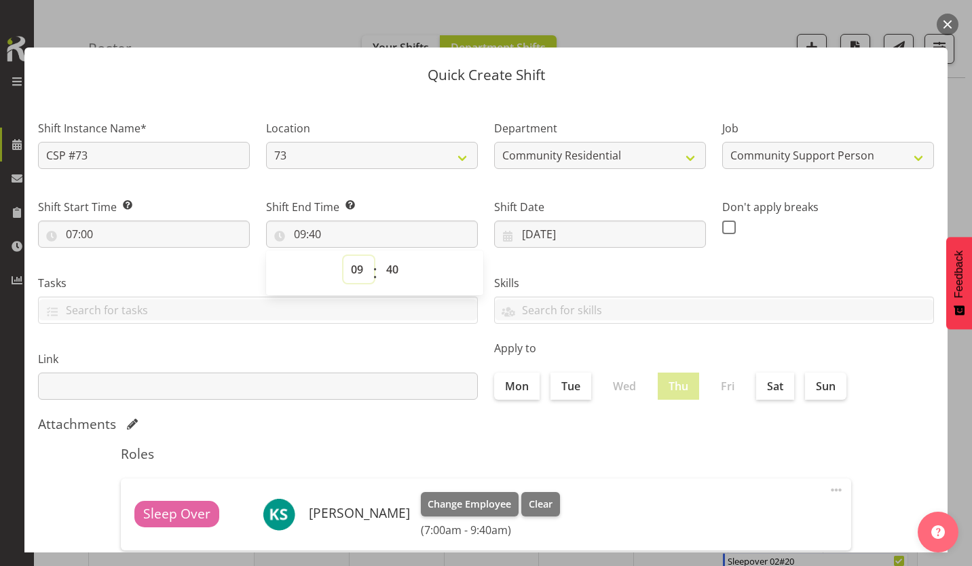
click at [359, 256] on select "00 01 02 03 04 05 06 07 08 09 10 11 12 13 14 15 16 17 18 19 20 21 22 23" at bounding box center [358, 269] width 31 height 27
select select "13"
click at [345, 256] on select "00 01 02 03 04 05 06 07 08 09 10 11 12 13 14 15 16 17 18 19 20 21 22 23" at bounding box center [358, 269] width 31 height 27
type input "13:40"
click at [364, 256] on select "00 01 02 03 04 05 06 07 08 09 10 11 12 13 14 15 16 17 18 19 20 21 22 23" at bounding box center [358, 269] width 31 height 27
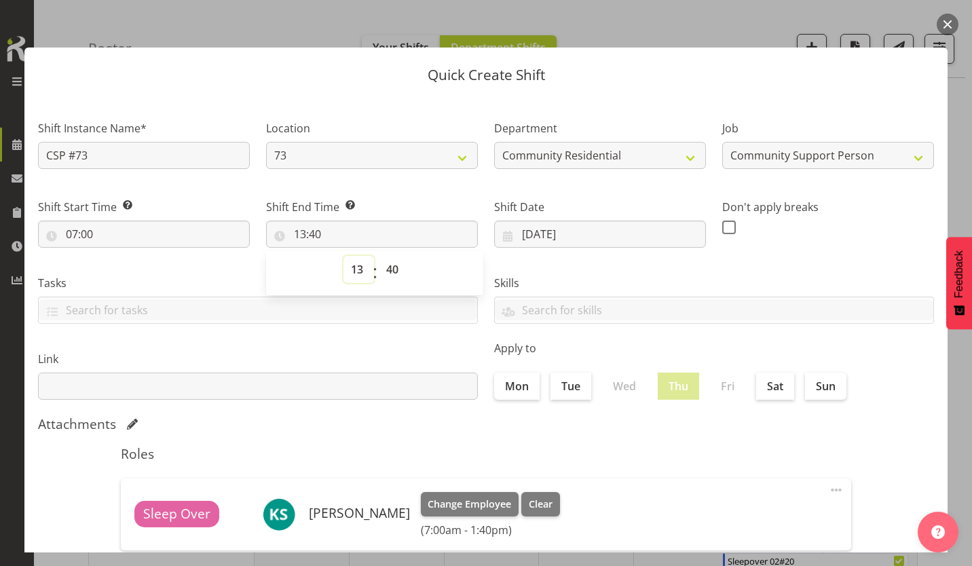
select select "14"
click at [345, 256] on select "00 01 02 03 04 05 06 07 08 09 10 11 12 13 14 15 16 17 18 19 20 21 22 23" at bounding box center [358, 269] width 31 height 27
type input "14:40"
click at [390, 256] on select "00 01 02 03 04 05 06 07 08 09 10 11 12 13 14 15 16 17 18 19 20 21 22 23 24 25 2…" at bounding box center [394, 269] width 31 height 27
select select "0"
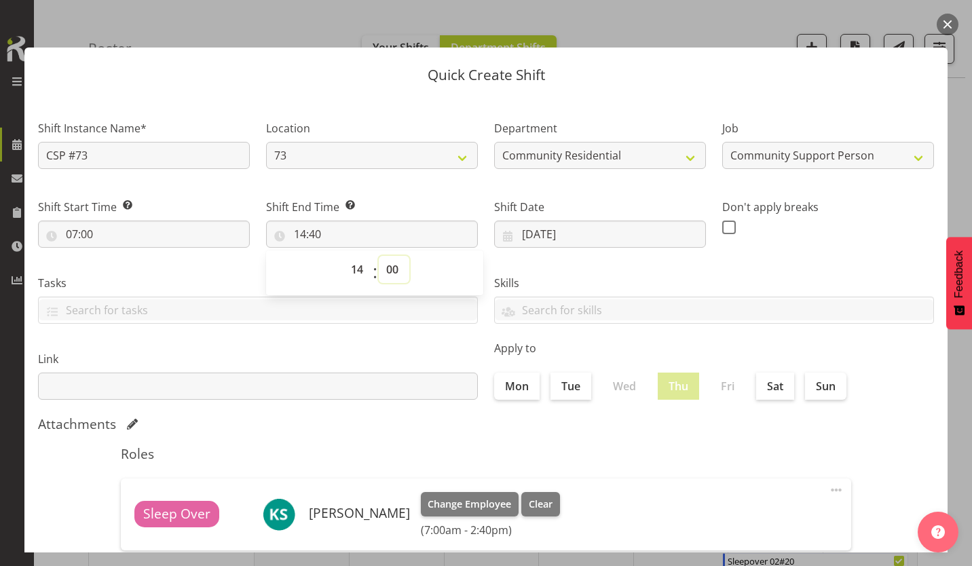
click at [379, 256] on select "00 01 02 03 04 05 06 07 08 09 10 11 12 13 14 15 16 17 18 19 20 21 22 23 24 25 2…" at bounding box center [394, 269] width 31 height 27
type input "14:00"
click at [722, 221] on span at bounding box center [729, 228] width 14 height 14
click at [722, 223] on input "checkbox" at bounding box center [726, 227] width 9 height 9
checkbox input "true"
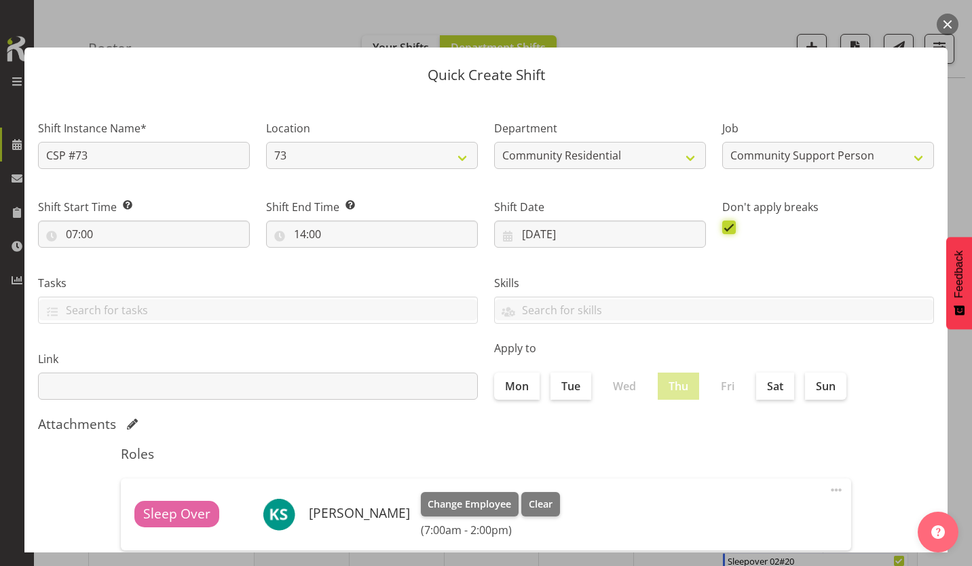
scroll to position [58, 0]
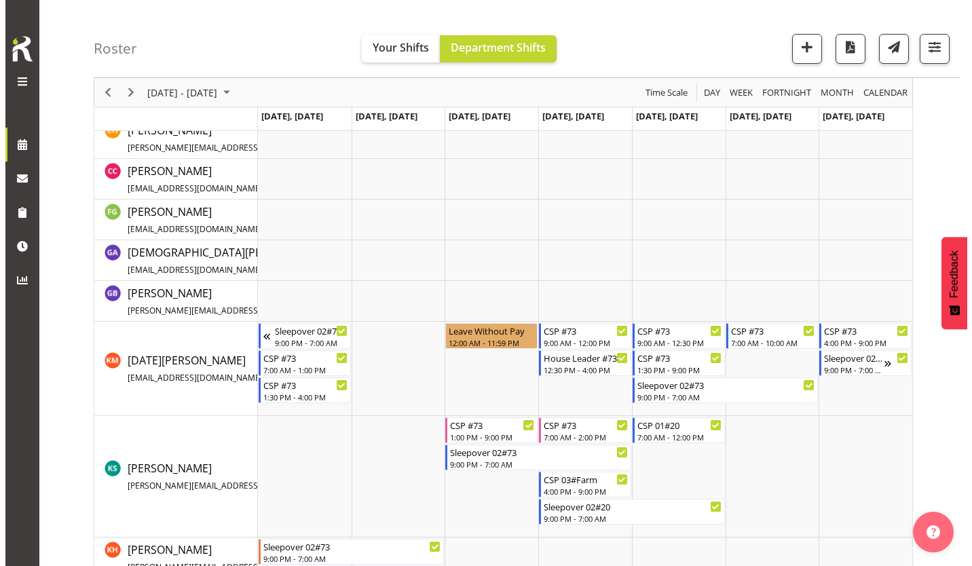
scroll to position [360, 0]
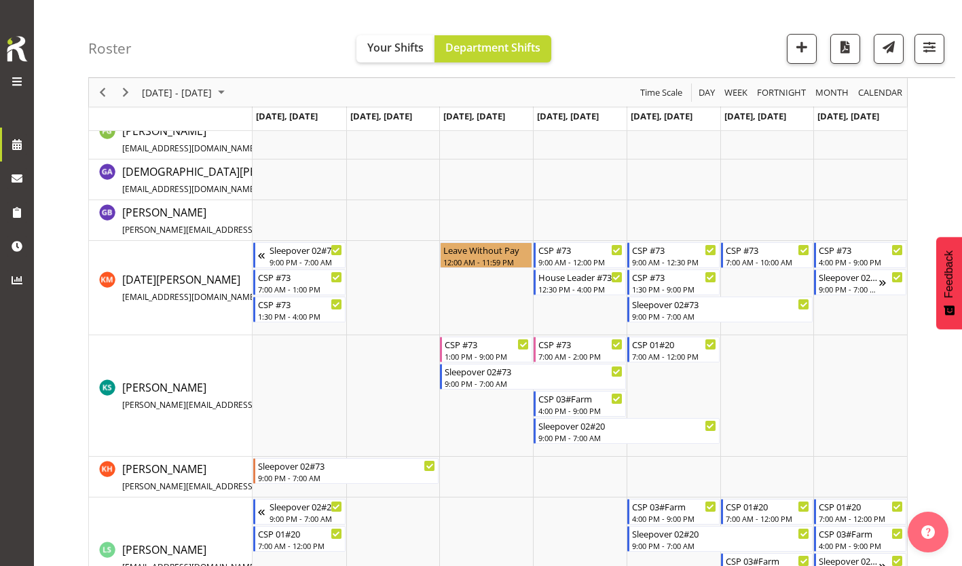
click at [662, 387] on td "Timeline Week of September 10, 2025" at bounding box center [673, 395] width 94 height 121
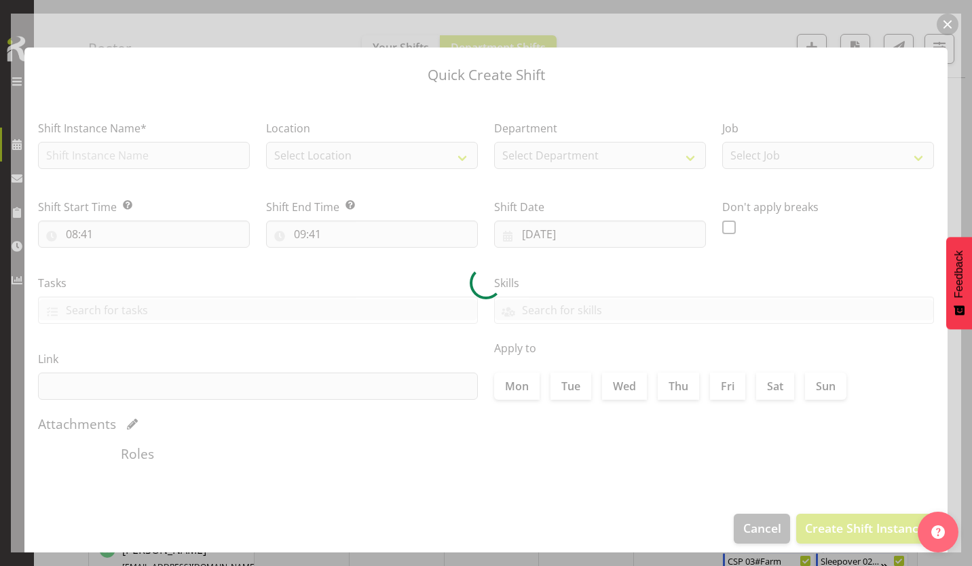
type input "[DATE]"
checkbox input "true"
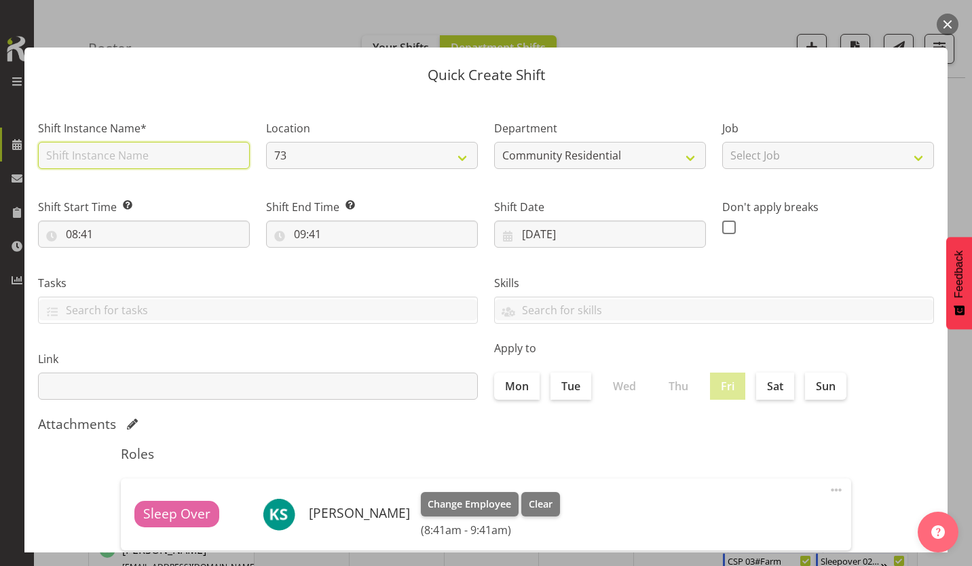
click at [148, 144] on input "text" at bounding box center [144, 155] width 212 height 27
type input "CSP #73"
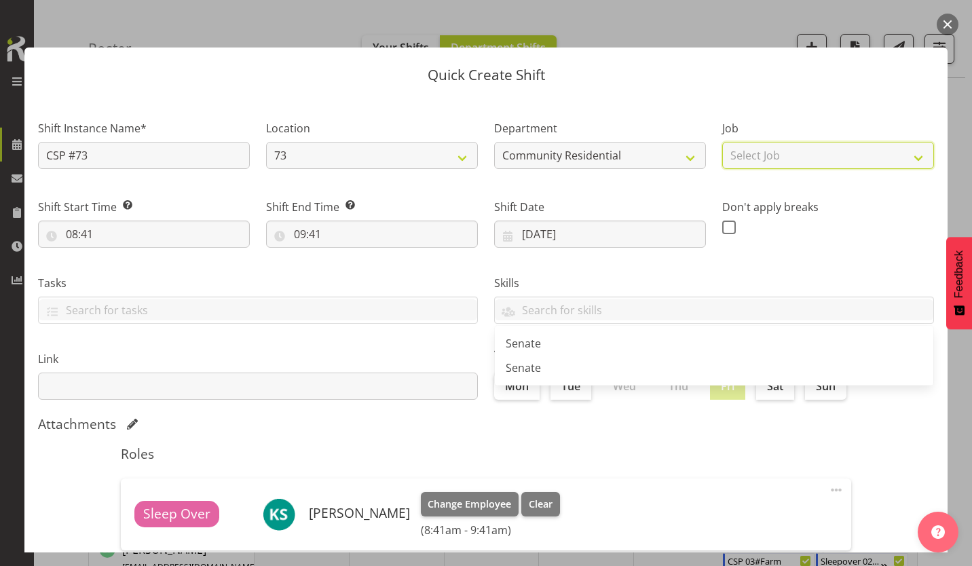
click at [748, 145] on select "Select Job Accounts Admin Art Coordinator Community Leader Community Support Pe…" at bounding box center [828, 155] width 212 height 27
select select "2"
click at [722, 142] on select "Select Job Accounts Admin Art Coordinator Community Leader Community Support Pe…" at bounding box center [828, 155] width 212 height 27
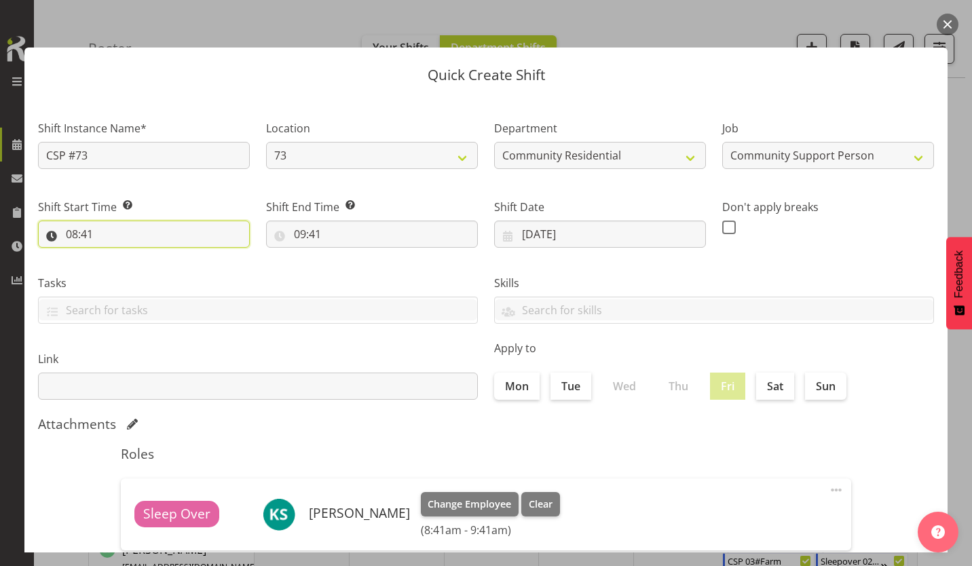
click at [68, 221] on input "08:41" at bounding box center [144, 234] width 212 height 27
click at [132, 256] on select "00 01 02 03 04 05 06 07 08 09 10 11 12 13 14 15 16 17 18 19 20 21 22 23" at bounding box center [130, 269] width 31 height 27
select select "12"
click at [121, 256] on select "00 01 02 03 04 05 06 07 08 09 10 11 12 13 14 15 16 17 18 19 20 21 22 23" at bounding box center [130, 269] width 31 height 27
type input "12:41"
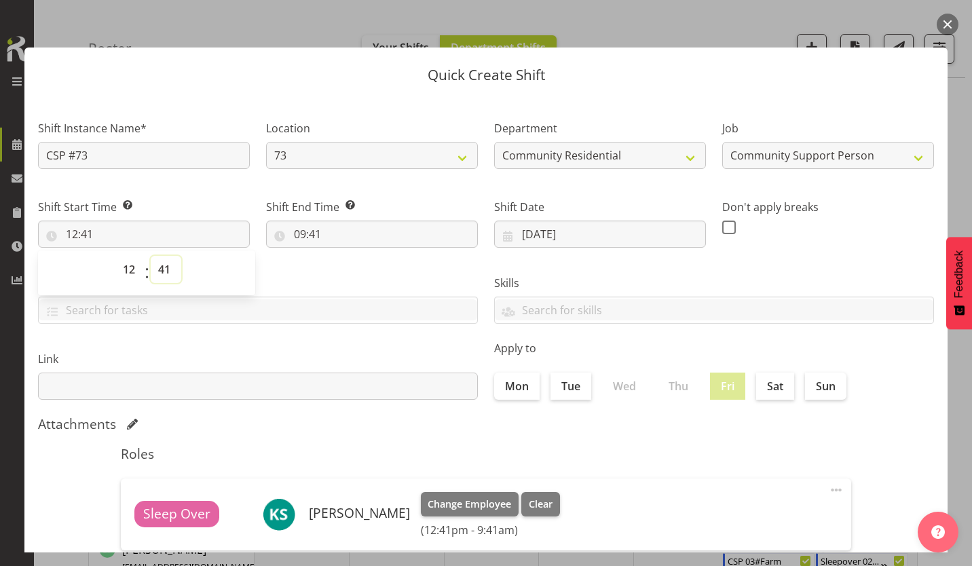
click at [162, 256] on select "00 01 02 03 04 05 06 07 08 09 10 11 12 13 14 15 16 17 18 19 20 21 22 23 24 25 2…" at bounding box center [166, 269] width 31 height 27
select select "30"
click at [151, 256] on select "00 01 02 03 04 05 06 07 08 09 10 11 12 13 14 15 16 17 18 19 20 21 22 23 24 25 2…" at bounding box center [166, 269] width 31 height 27
type input "12:30"
click at [288, 221] on input "09:41" at bounding box center [372, 234] width 212 height 27
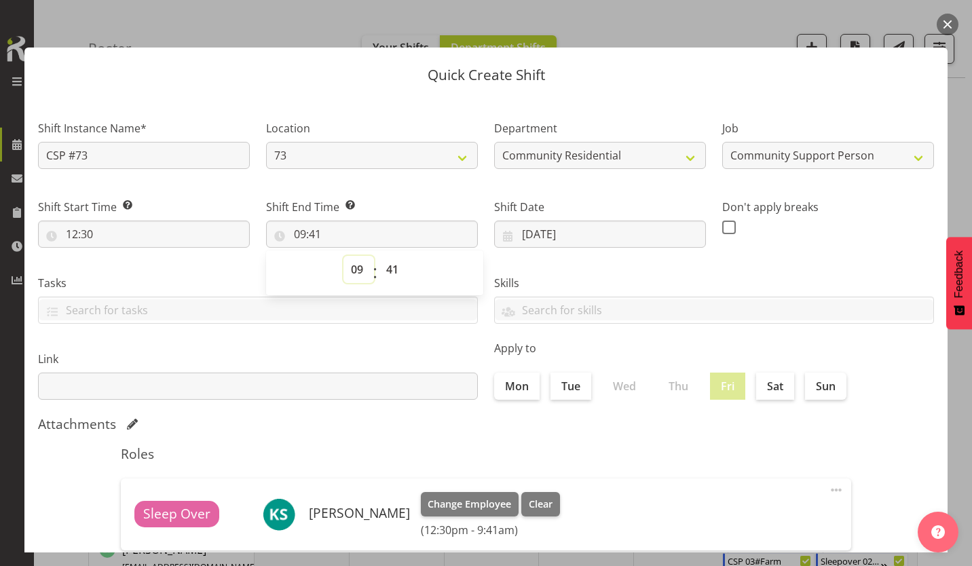
click at [356, 256] on select "00 01 02 03 04 05 06 07 08 09 10 11 12 13 14 15 16 17 18 19 20 21 22 23" at bounding box center [358, 269] width 31 height 27
select select "16"
click at [345, 256] on select "00 01 02 03 04 05 06 07 08 09 10 11 12 13 14 15 16 17 18 19 20 21 22 23" at bounding box center [358, 269] width 31 height 27
type input "16:41"
click at [390, 256] on select "00 01 02 03 04 05 06 07 08 09 10 11 12 13 14 15 16 17 18 19 20 21 22 23 24 25 2…" at bounding box center [394, 269] width 31 height 27
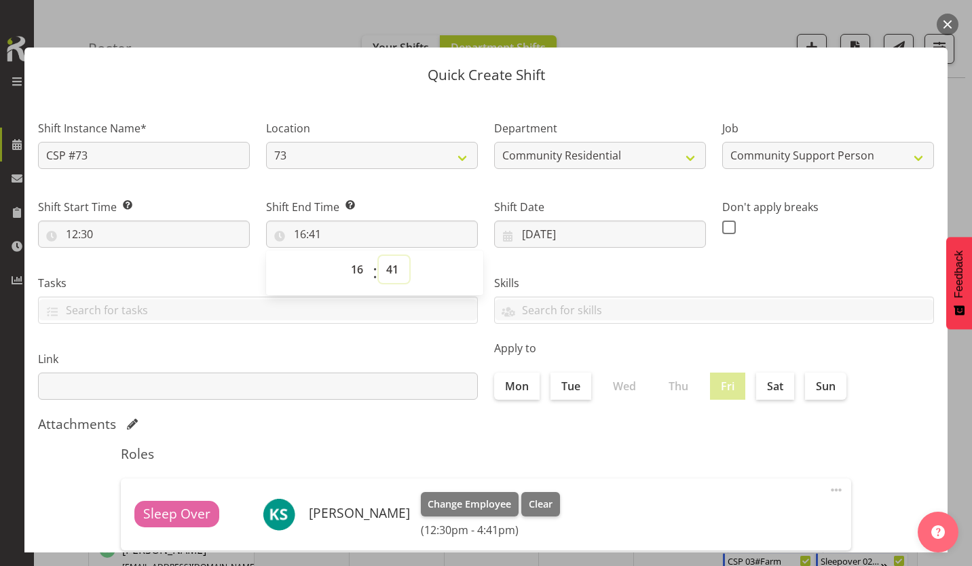
select select "0"
click at [379, 256] on select "00 01 02 03 04 05 06 07 08 09 10 11 12 13 14 15 16 17 18 19 20 21 22 23 24 25 2…" at bounding box center [394, 269] width 31 height 27
type input "16:00"
click at [722, 221] on span at bounding box center [729, 228] width 14 height 14
click at [722, 223] on input "checkbox" at bounding box center [726, 227] width 9 height 9
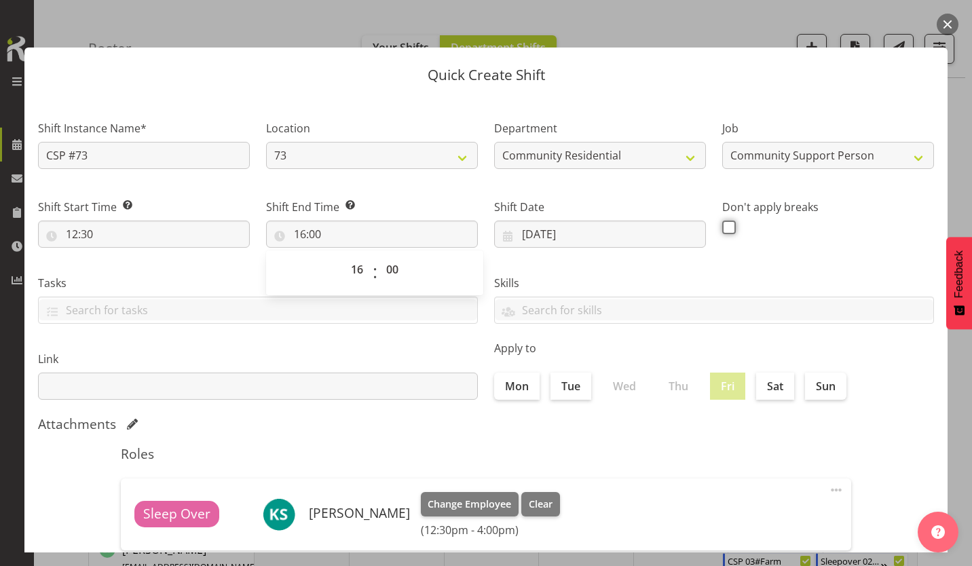
checkbox input "true"
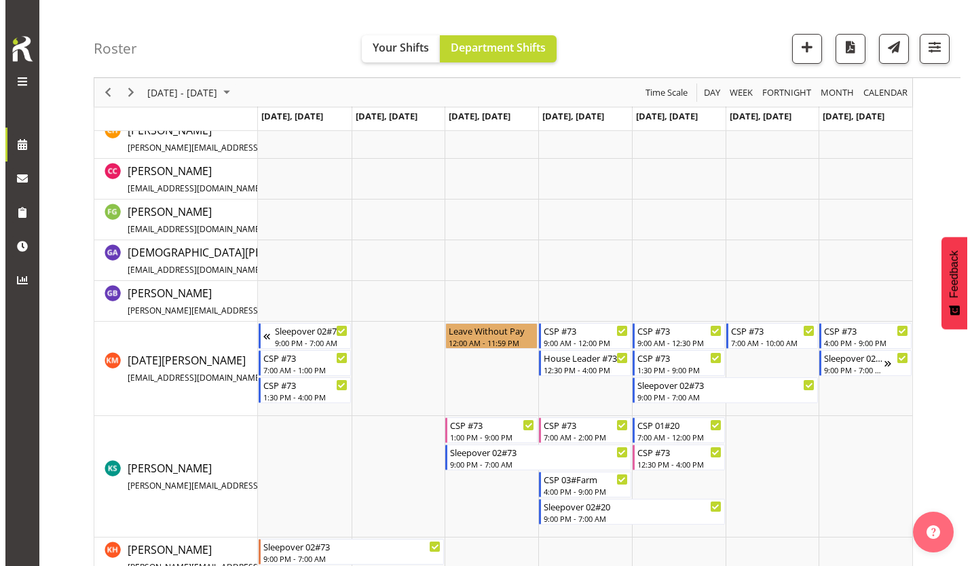
scroll to position [360, 0]
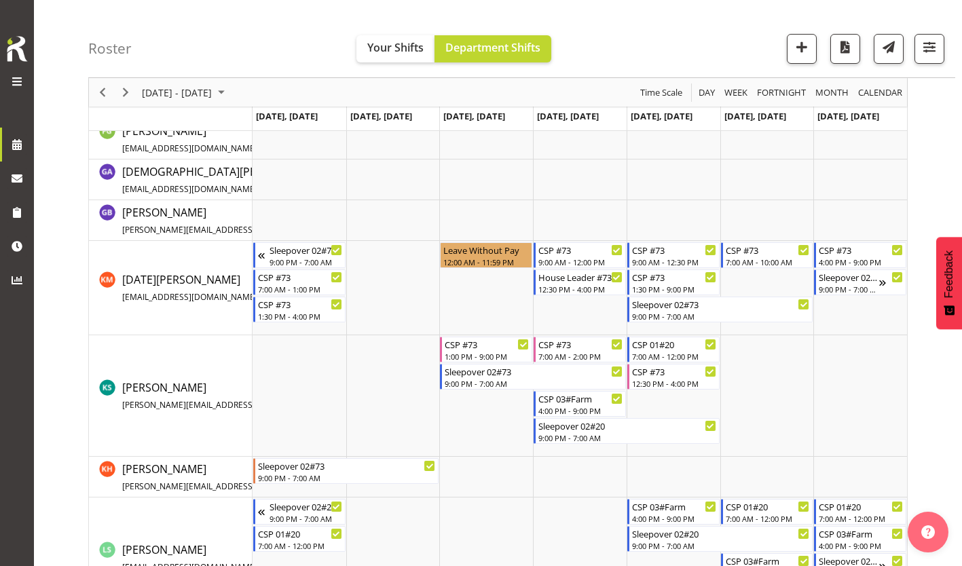
click at [751, 347] on td "Timeline Week of September 10, 2025" at bounding box center [767, 395] width 94 height 121
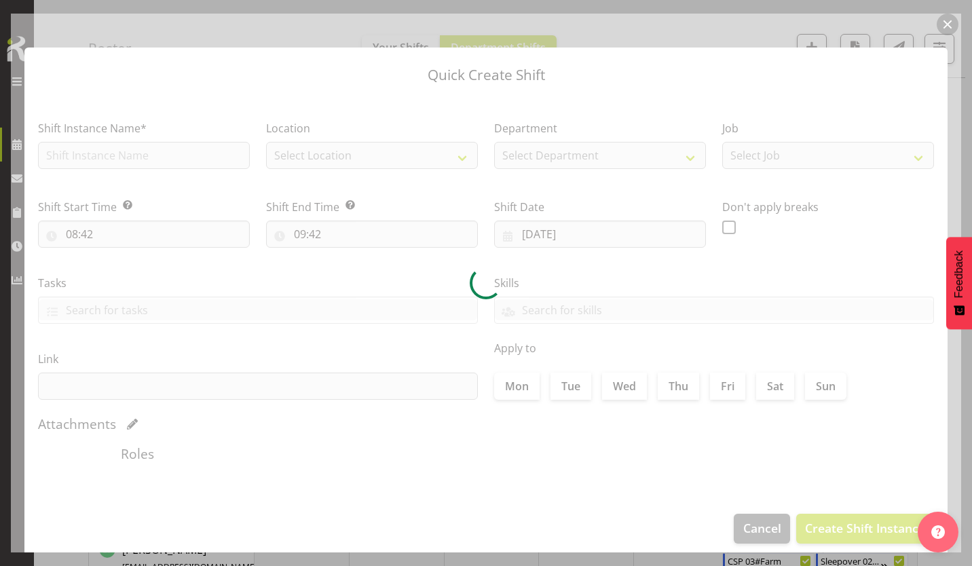
type input "[DATE]"
checkbox input "true"
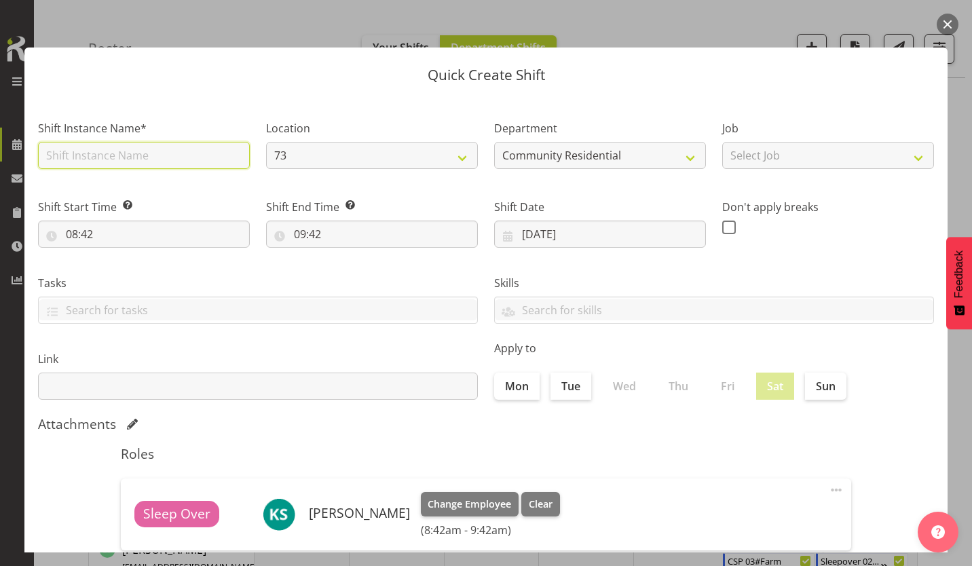
click at [175, 144] on input "text" at bounding box center [144, 155] width 212 height 27
type input "CSP #73"
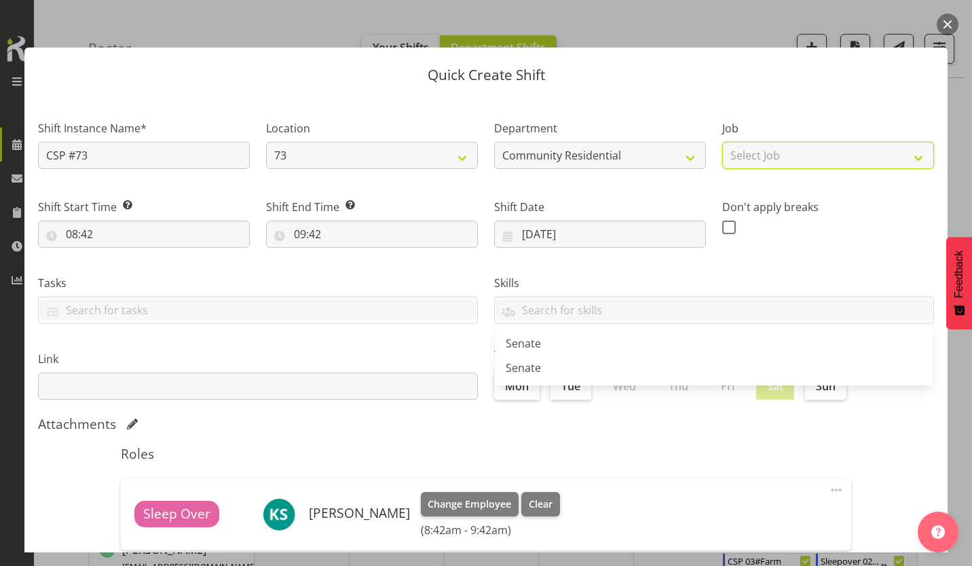
click at [738, 148] on select "Select Job Accounts Admin Art Coordinator Community Leader Community Support Pe…" at bounding box center [828, 155] width 212 height 27
select select "2"
click at [722, 142] on select "Select Job Accounts Admin Art Coordinator Community Leader Community Support Pe…" at bounding box center [828, 155] width 212 height 27
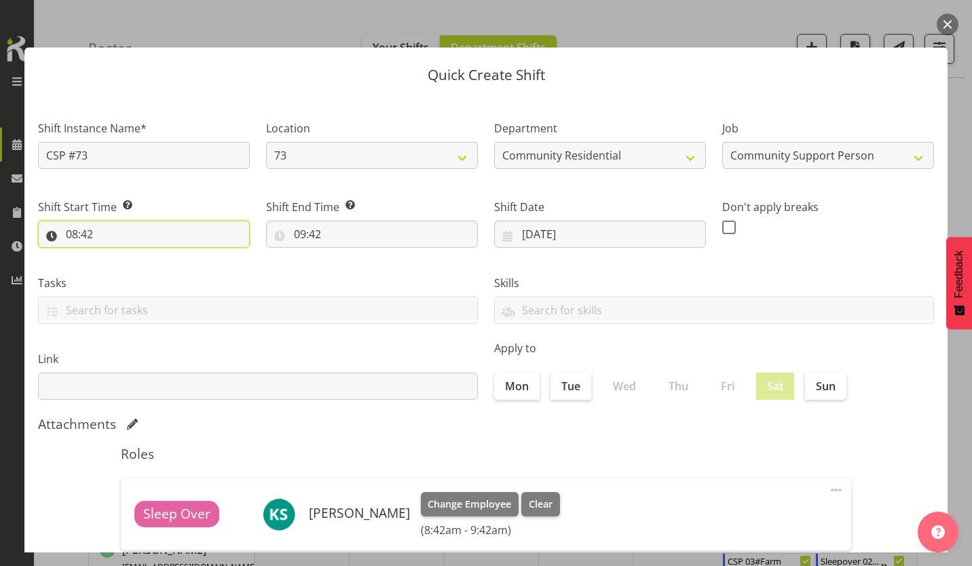
click at [68, 221] on input "08:42" at bounding box center [144, 234] width 212 height 27
click at [132, 256] on select "00 01 02 03 04 05 06 07 08 09 10 11 12 13 14 15 16 17 18 19 20 21 22 23" at bounding box center [130, 269] width 31 height 27
select select "9"
click at [121, 256] on select "00 01 02 03 04 05 06 07 08 09 10 11 12 13 14 15 16 17 18 19 20 21 22 23" at bounding box center [130, 269] width 31 height 27
type input "09:42"
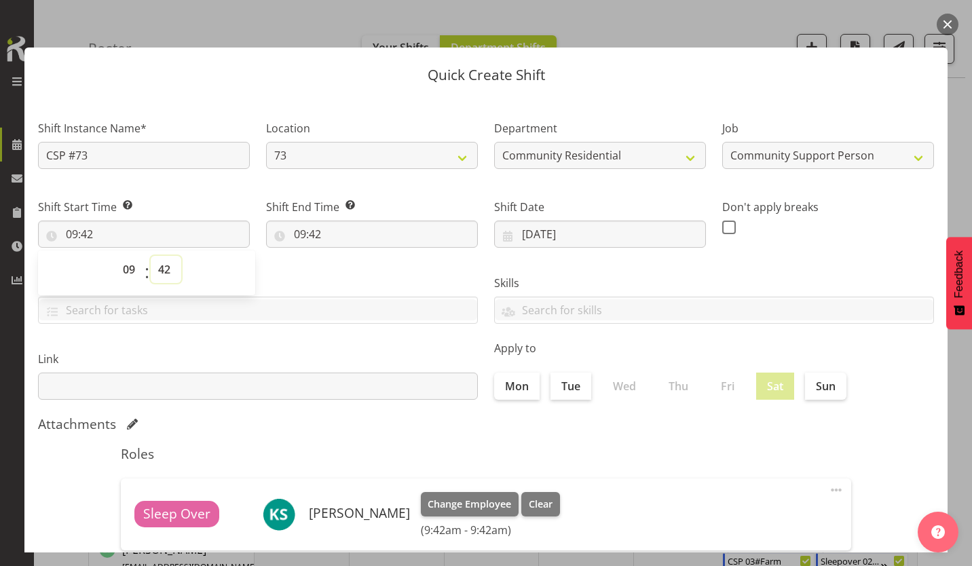
click at [159, 256] on select "00 01 02 03 04 05 06 07 08 09 10 11 12 13 14 15 16 17 18 19 20 21 22 23 24 25 2…" at bounding box center [166, 269] width 31 height 27
select select "0"
click at [151, 256] on select "00 01 02 03 04 05 06 07 08 09 10 11 12 13 14 15 16 17 18 19 20 21 22 23 24 25 2…" at bounding box center [166, 269] width 31 height 27
type input "09:00"
click at [292, 221] on input "09:42" at bounding box center [372, 234] width 212 height 27
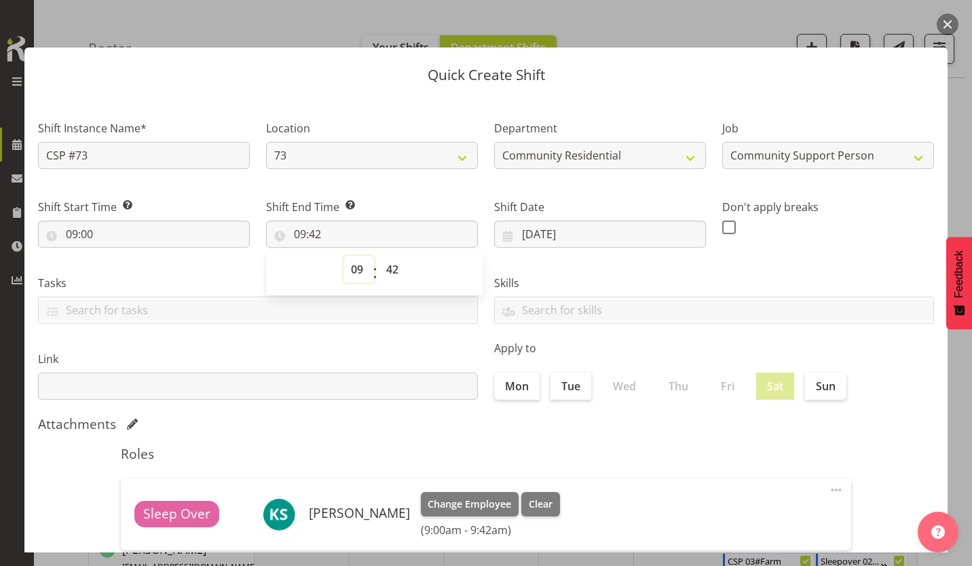
click at [360, 256] on select "00 01 02 03 04 05 06 07 08 09 10 11 12 13 14 15 16 17 18 19 20 21 22 23" at bounding box center [358, 269] width 31 height 27
select select "12"
click at [345, 256] on select "00 01 02 03 04 05 06 07 08 09 10 11 12 13 14 15 16 17 18 19 20 21 22 23" at bounding box center [358, 269] width 31 height 27
type input "12:42"
click at [385, 256] on select "00 01 02 03 04 05 06 07 08 09 10 11 12 13 14 15 16 17 18 19 20 21 22 23 24 25 2…" at bounding box center [394, 269] width 31 height 27
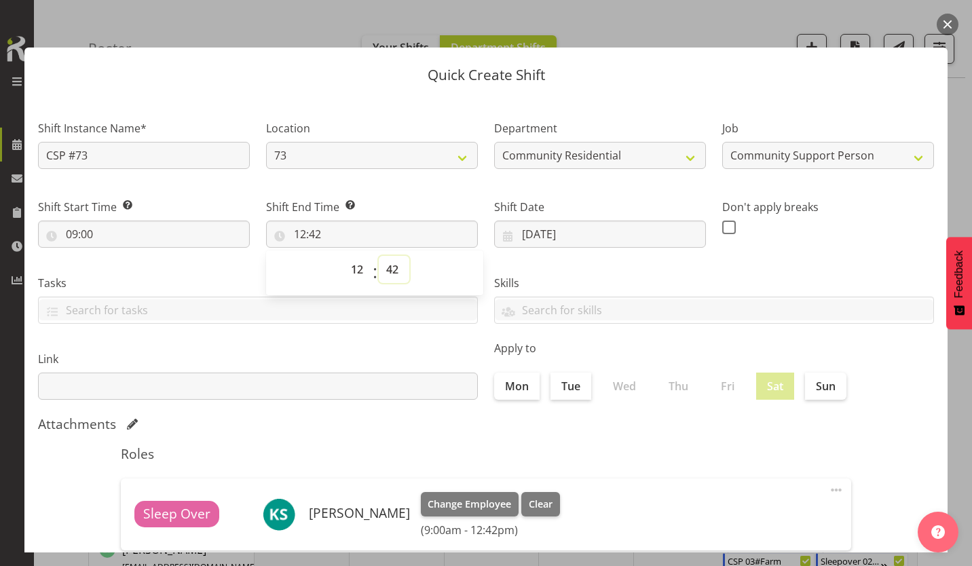
select select "30"
click at [379, 256] on select "00 01 02 03 04 05 06 07 08 09 10 11 12 13 14 15 16 17 18 19 20 21 22 23 24 25 2…" at bounding box center [394, 269] width 31 height 27
type input "12:30"
click at [722, 221] on span at bounding box center [729, 228] width 14 height 14
click at [722, 223] on input "checkbox" at bounding box center [726, 227] width 9 height 9
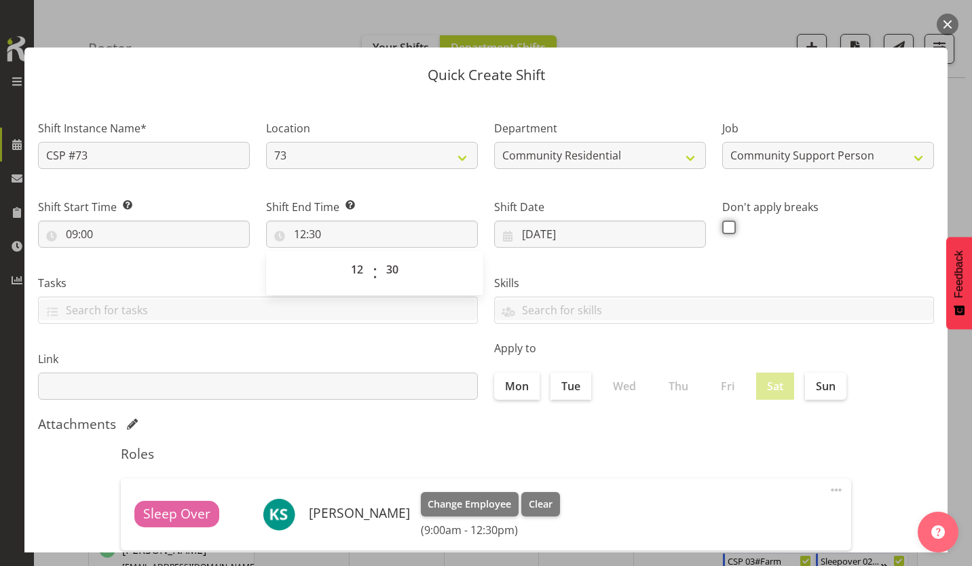
checkbox input "true"
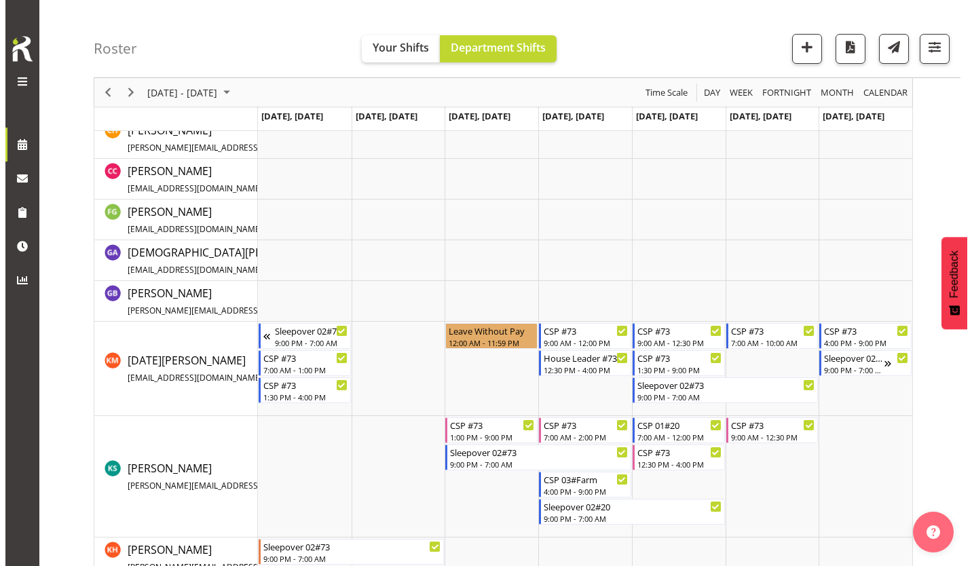
scroll to position [360, 0]
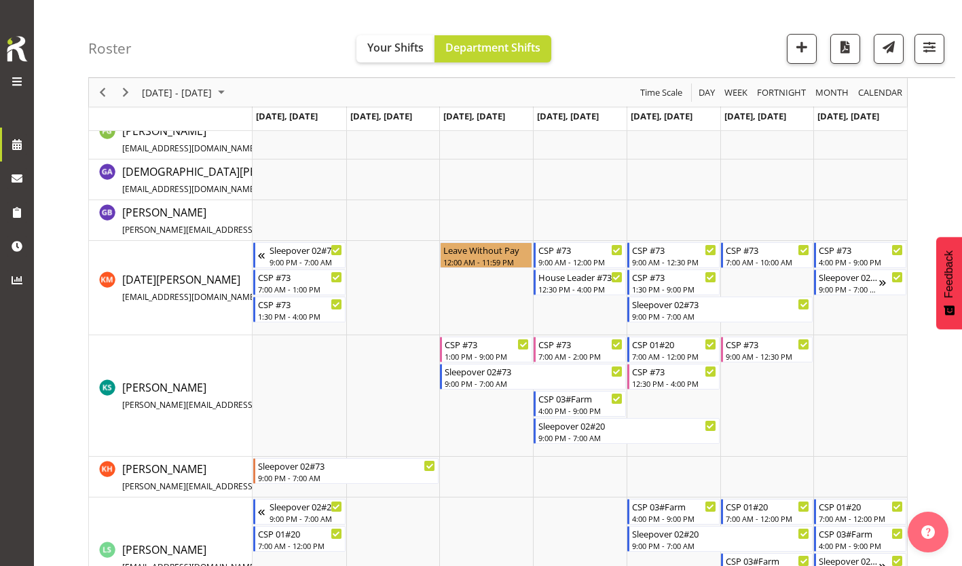
click at [786, 403] on td "Timeline Week of September 10, 2025" at bounding box center [767, 395] width 94 height 121
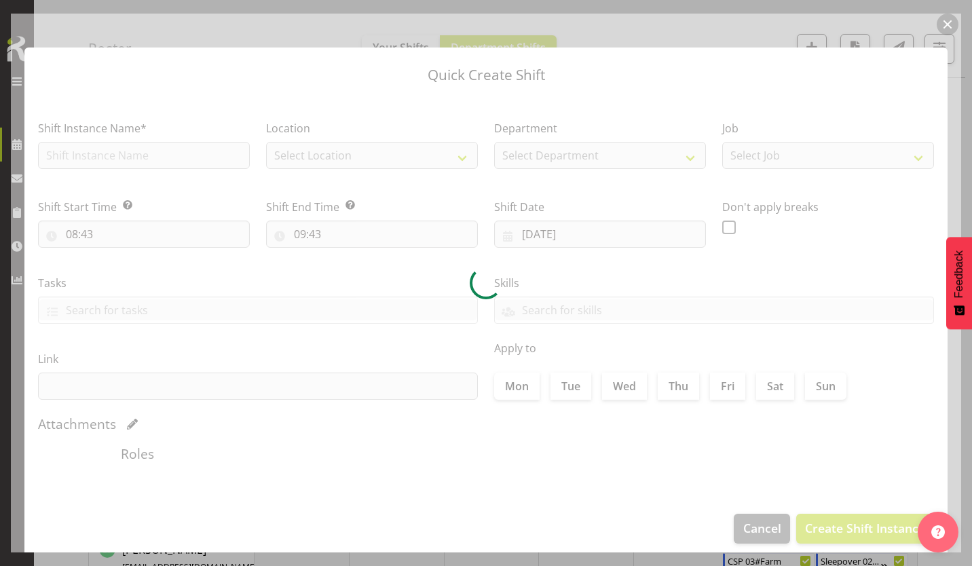
type input "[DATE]"
checkbox input "true"
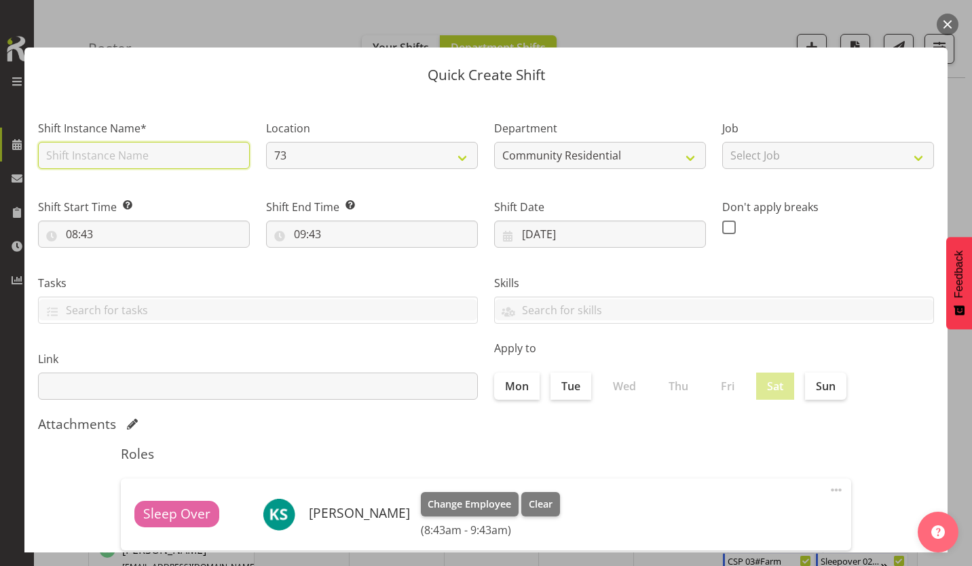
click at [172, 143] on input "text" at bounding box center [144, 155] width 212 height 27
type input "CSP #73"
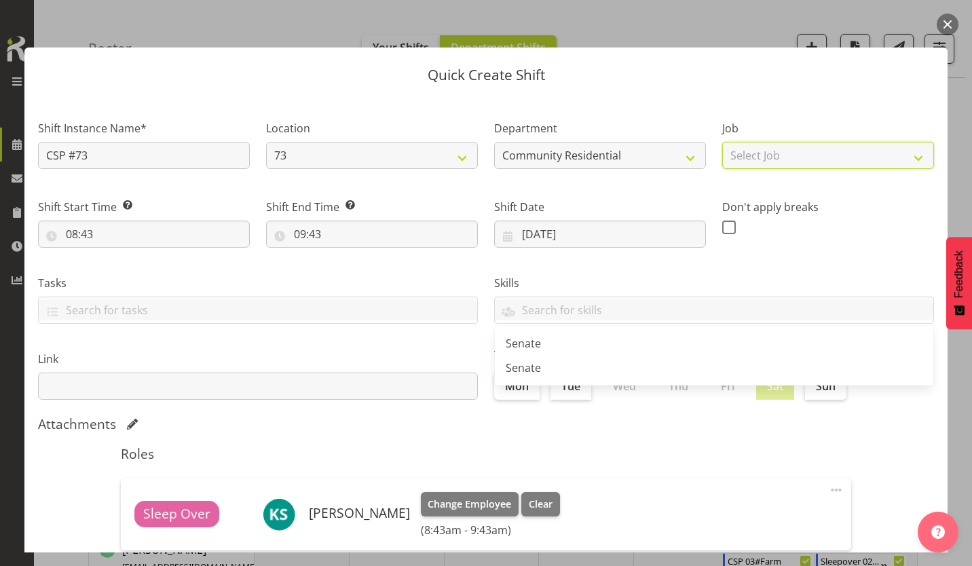
click at [755, 147] on select "Select Job Accounts Admin Art Coordinator Community Leader Community Support Pe…" at bounding box center [828, 155] width 212 height 27
select select "2"
click at [722, 142] on select "Select Job Accounts Admin Art Coordinator Community Leader Community Support Pe…" at bounding box center [828, 155] width 212 height 27
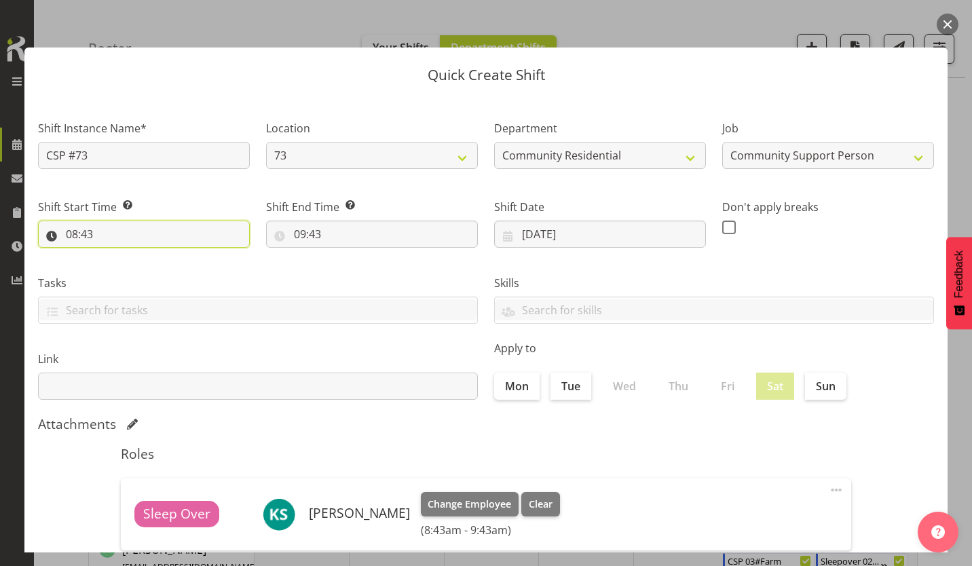
click at [64, 221] on input "08:43" at bounding box center [144, 234] width 212 height 27
click at [132, 256] on select "00 01 02 03 04 05 06 07 08 09 10 11 12 13 14 15 16 17 18 19 20 21 22 23" at bounding box center [130, 269] width 31 height 27
select select "13"
click at [121, 256] on select "00 01 02 03 04 05 06 07 08 09 10 11 12 13 14 15 16 17 18 19 20 21 22 23" at bounding box center [130, 269] width 31 height 27
type input "13:43"
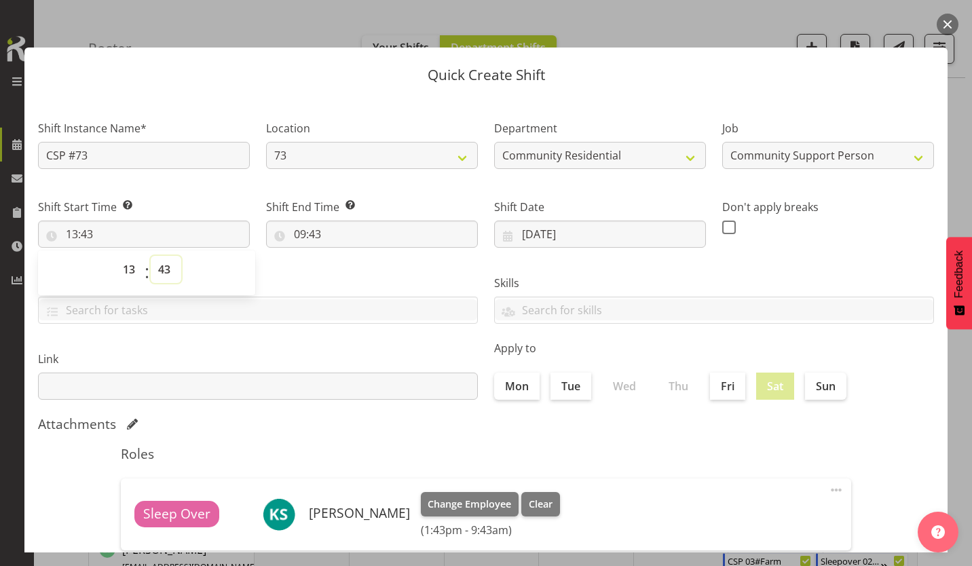
click at [162, 256] on select "00 01 02 03 04 05 06 07 08 09 10 11 12 13 14 15 16 17 18 19 20 21 22 23 24 25 2…" at bounding box center [166, 269] width 31 height 27
select select "0"
click at [151, 256] on select "00 01 02 03 04 05 06 07 08 09 10 11 12 13 14 15 16 17 18 19 20 21 22 23 24 25 2…" at bounding box center [166, 269] width 31 height 27
type input "13:00"
click at [295, 221] on input "09:43" at bounding box center [372, 234] width 212 height 27
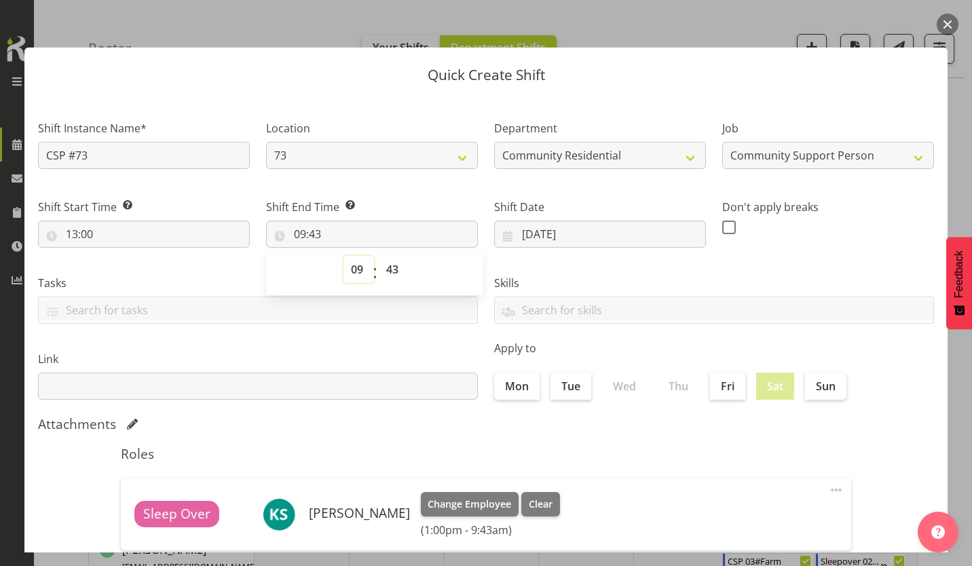
click at [358, 256] on select "00 01 02 03 04 05 06 07 08 09 10 11 12 13 14 15 16 17 18 19 20 21 22 23" at bounding box center [358, 269] width 31 height 27
select select "16"
click at [345, 256] on select "00 01 02 03 04 05 06 07 08 09 10 11 12 13 14 15 16 17 18 19 20 21 22 23" at bounding box center [358, 269] width 31 height 27
type input "16:43"
click at [388, 256] on select "00 01 02 03 04 05 06 07 08 09 10 11 12 13 14 15 16 17 18 19 20 21 22 23 24 25 2…" at bounding box center [394, 269] width 31 height 27
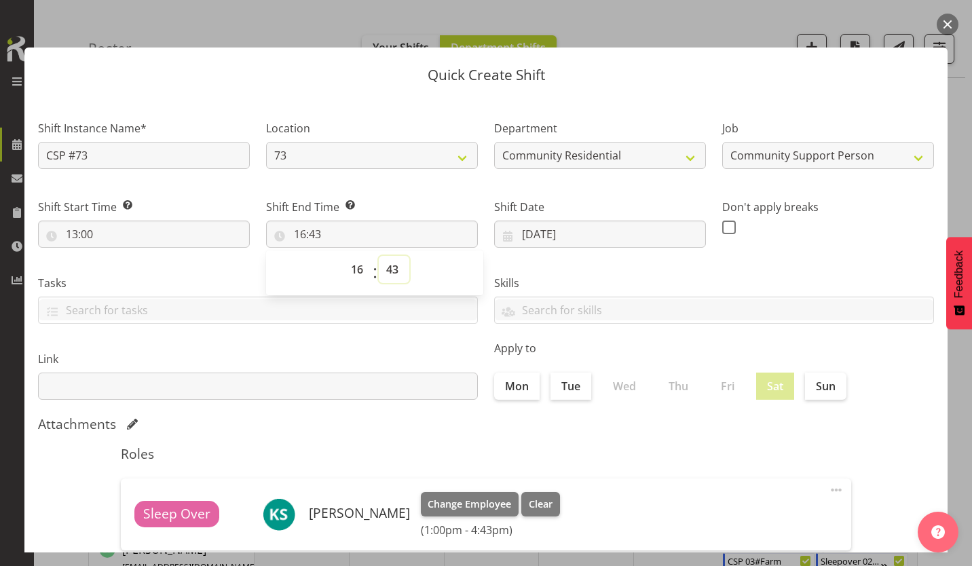
select select "0"
click at [379, 256] on select "00 01 02 03 04 05 06 07 08 09 10 11 12 13 14 15 16 17 18 19 20 21 22 23 24 25 2…" at bounding box center [394, 269] width 31 height 27
type input "16:00"
click at [722, 221] on span at bounding box center [729, 228] width 14 height 14
click at [722, 223] on input "checkbox" at bounding box center [726, 227] width 9 height 9
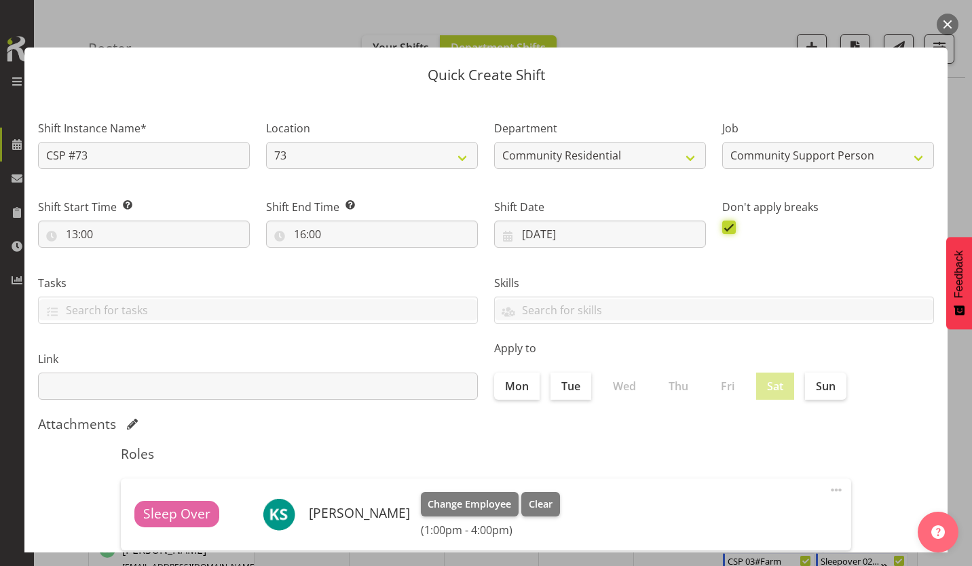
scroll to position [58, 0]
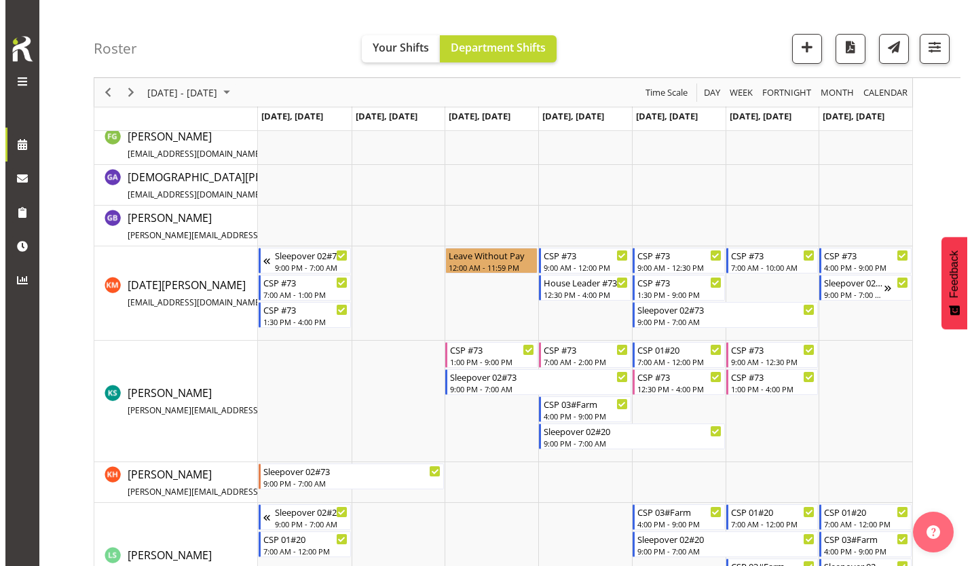
scroll to position [353, 0]
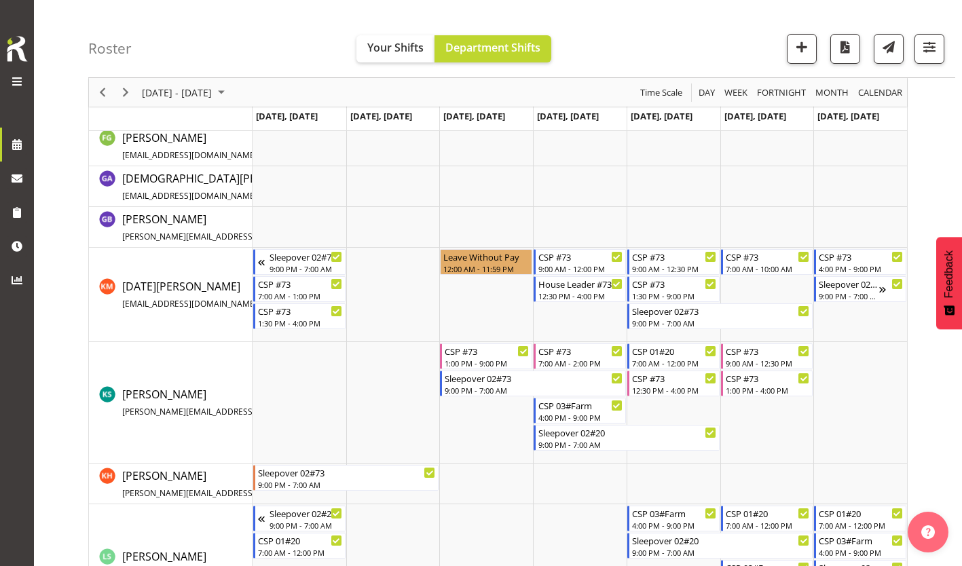
click at [844, 360] on td "Timeline Week of September 10, 2025" at bounding box center [860, 402] width 94 height 121
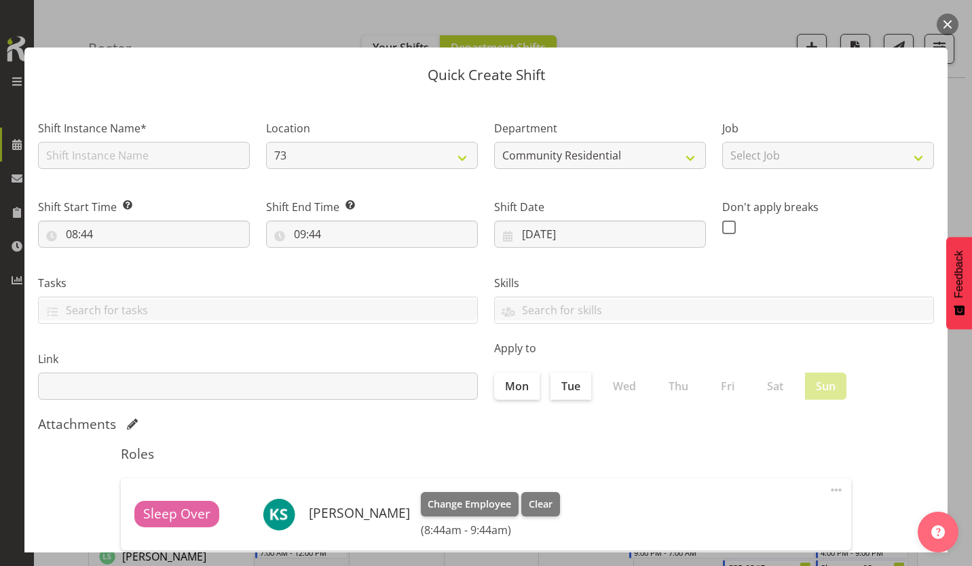
click at [945, 20] on button "button" at bounding box center [948, 25] width 22 height 22
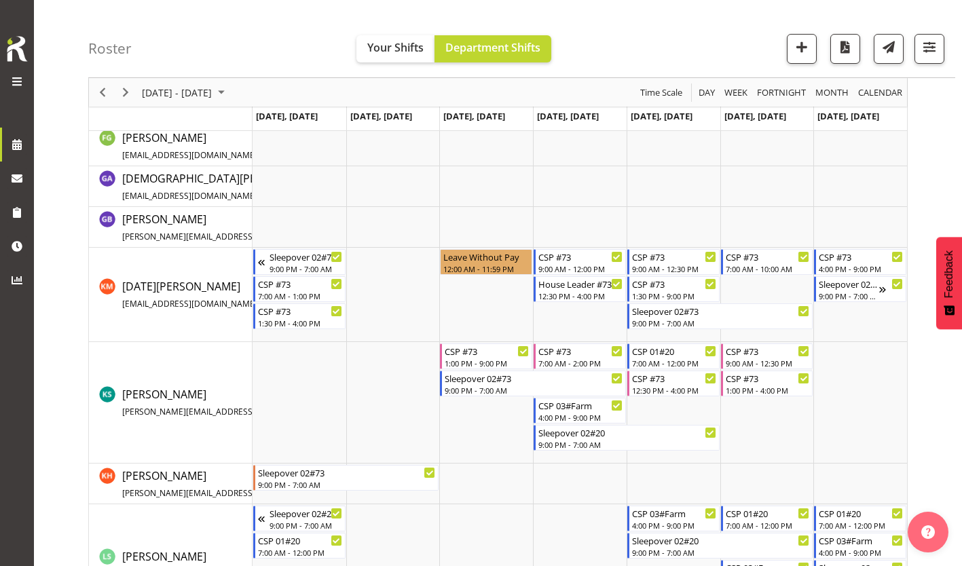
click at [362, 405] on td "Timeline Week of September 10, 2025" at bounding box center [393, 402] width 94 height 121
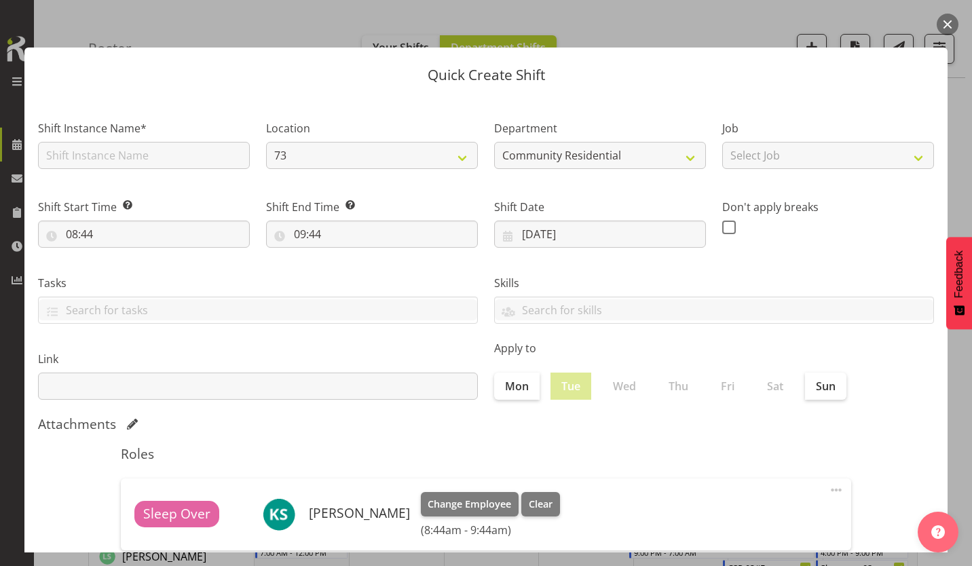
click at [947, 19] on button "button" at bounding box center [948, 25] width 22 height 22
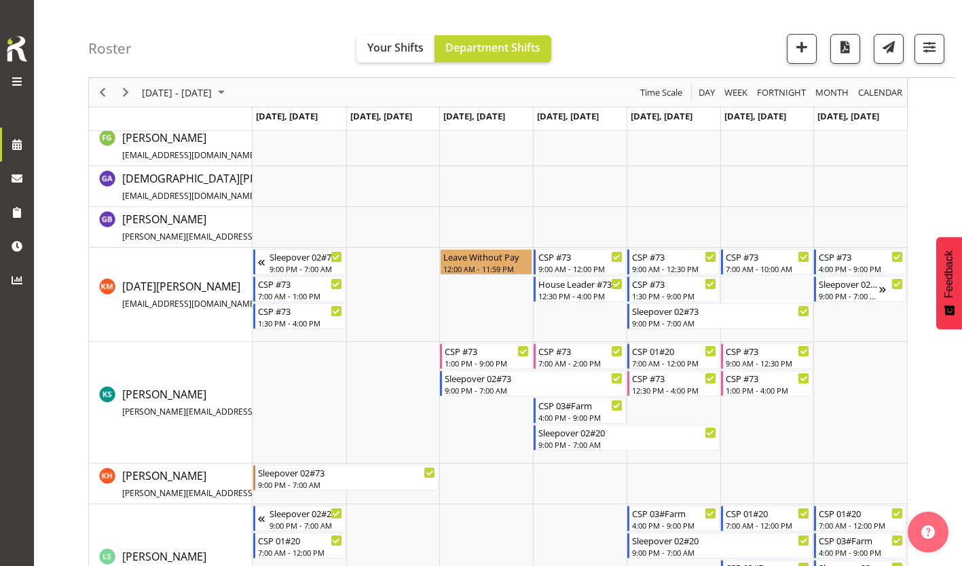
click at [845, 354] on td "Timeline Week of September 10, 2025" at bounding box center [860, 402] width 94 height 121
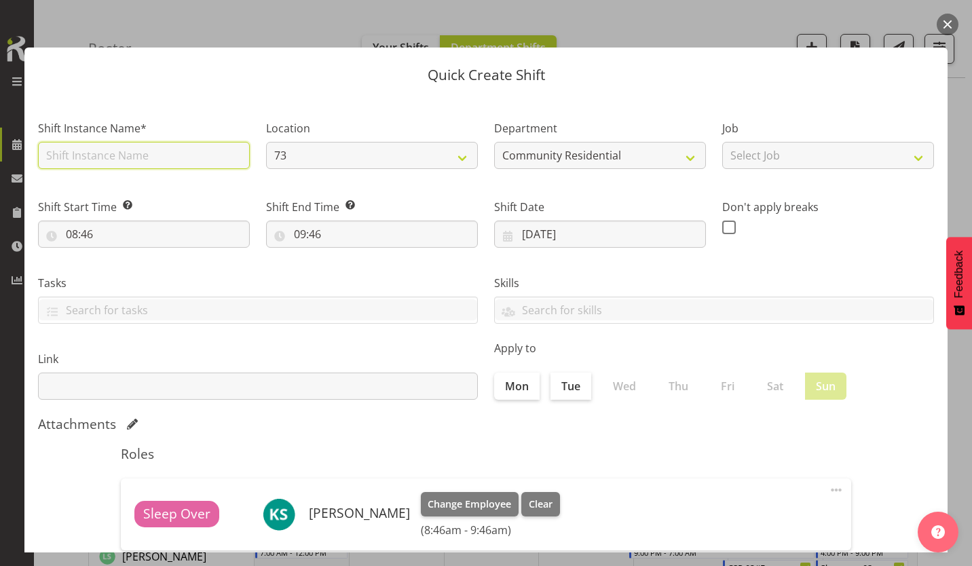
click at [94, 145] on input "text" at bounding box center [144, 155] width 212 height 27
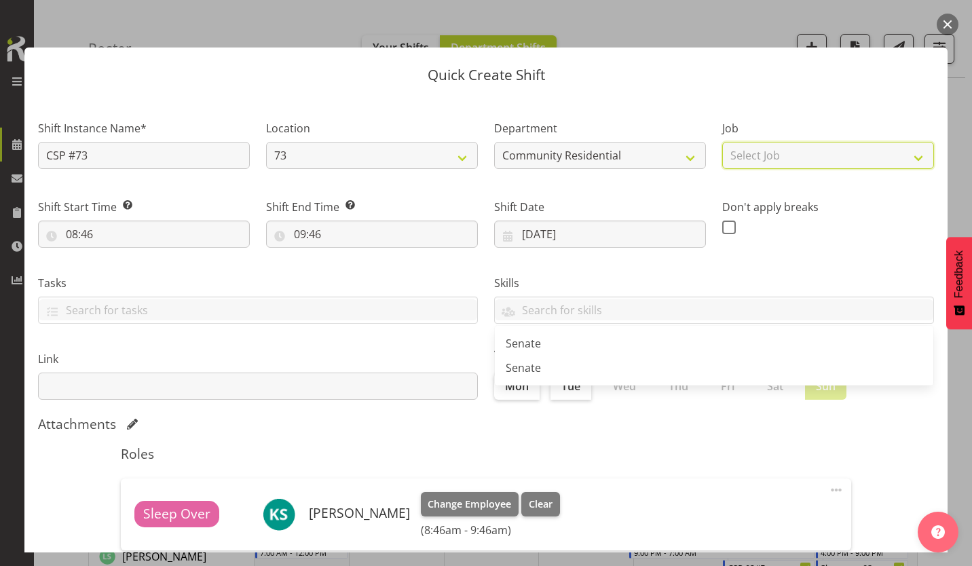
click at [760, 143] on select "Select Job Accounts Admin Art Coordinator Community Leader Community Support Pe…" at bounding box center [828, 155] width 212 height 27
click at [722, 142] on select "Select Job Accounts Admin Art Coordinator Community Leader Community Support Pe…" at bounding box center [828, 155] width 212 height 27
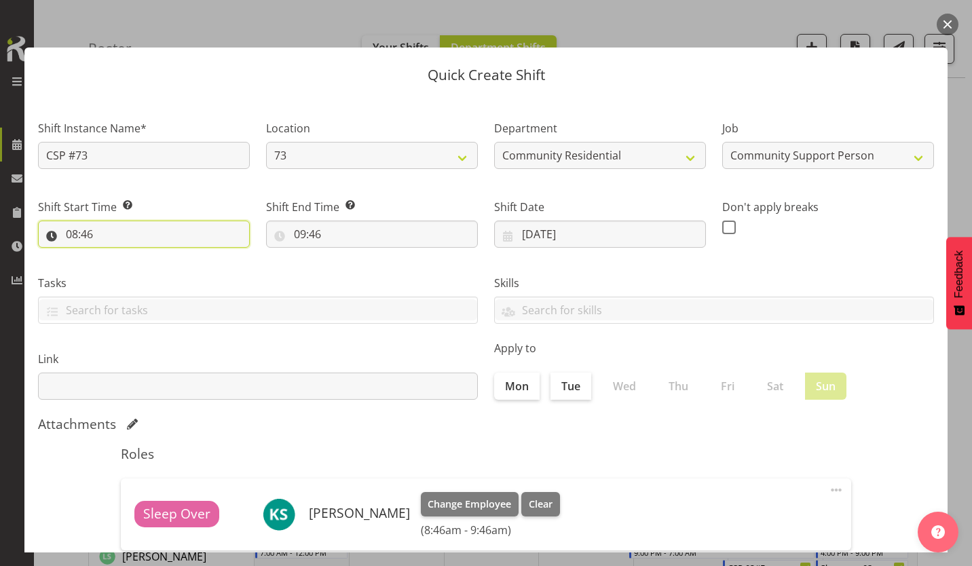
click at [69, 221] on input "08:46" at bounding box center [144, 234] width 212 height 27
click at [130, 256] on select "00 01 02 03 04 05 06 07 08 09 10 11 12 13 14 15 16 17 18 19 20 21 22 23" at bounding box center [130, 269] width 31 height 27
click at [121, 256] on select "00 01 02 03 04 05 06 07 08 09 10 11 12 13 14 15 16 17 18 19 20 21 22 23" at bounding box center [130, 269] width 31 height 27
click at [162, 256] on select "00 01 02 03 04 05 06 07 08 09 10 11 12 13 14 15 16 17 18 19 20 21 22 23 24 25 2…" at bounding box center [166, 269] width 31 height 27
click at [151, 256] on select "00 01 02 03 04 05 06 07 08 09 10 11 12 13 14 15 16 17 18 19 20 21 22 23 24 25 2…" at bounding box center [166, 269] width 31 height 27
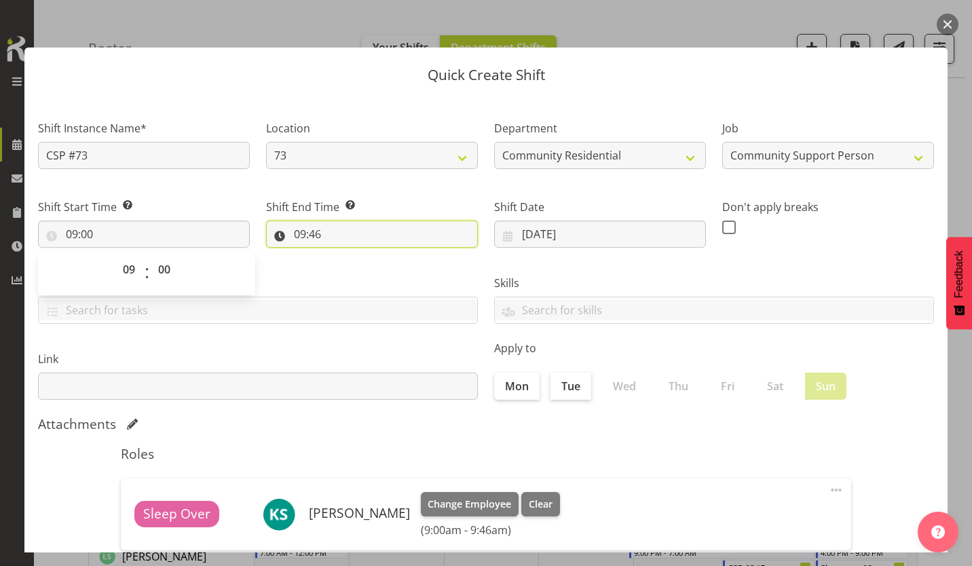
click at [290, 221] on input "09:46" at bounding box center [372, 234] width 212 height 27
click at [357, 256] on select "00 01 02 03 04 05 06 07 08 09 10 11 12 13 14 15 16 17 18 19 20 21 22 23" at bounding box center [358, 269] width 31 height 27
click at [345, 256] on select "00 01 02 03 04 05 06 07 08 09 10 11 12 13 14 15 16 17 18 19 20 21 22 23" at bounding box center [358, 269] width 31 height 27
click at [388, 256] on select "00 01 02 03 04 05 06 07 08 09 10 11 12 13 14 15 16 17 18 19 20 21 22 23 24 25 2…" at bounding box center [394, 269] width 31 height 27
click at [379, 256] on select "00 01 02 03 04 05 06 07 08 09 10 11 12 13 14 15 16 17 18 19 20 21 22 23 24 25 2…" at bounding box center [394, 269] width 31 height 27
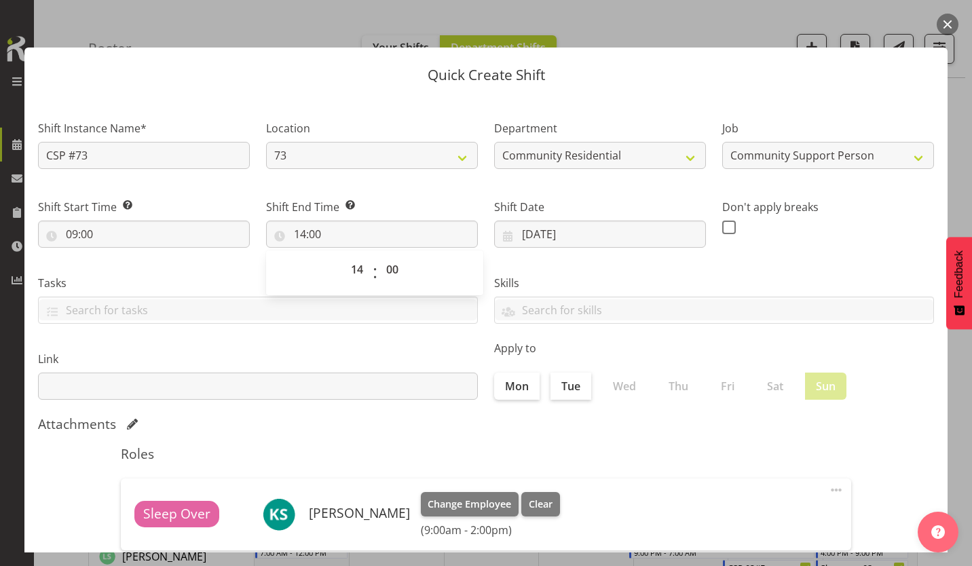
click at [722, 221] on span at bounding box center [729, 228] width 14 height 14
click at [722, 223] on input "checkbox" at bounding box center [726, 227] width 9 height 9
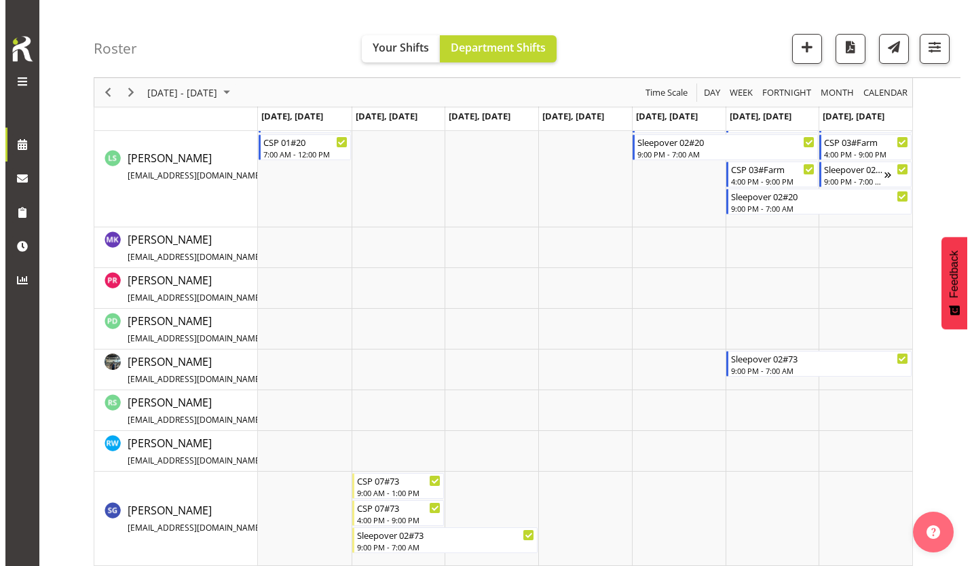
scroll to position [756, 0]
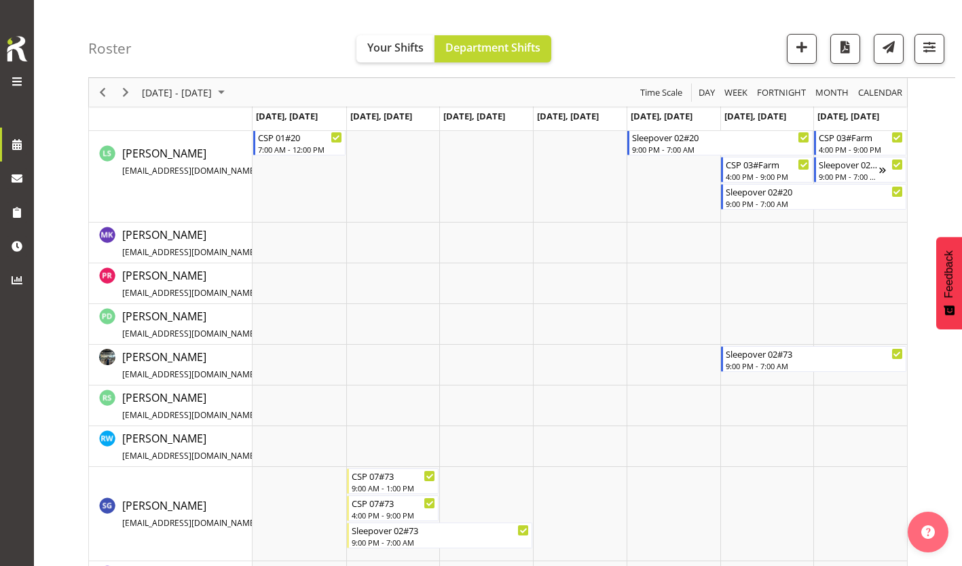
click at [483, 479] on td "Timeline Week of September 10, 2025" at bounding box center [486, 514] width 94 height 94
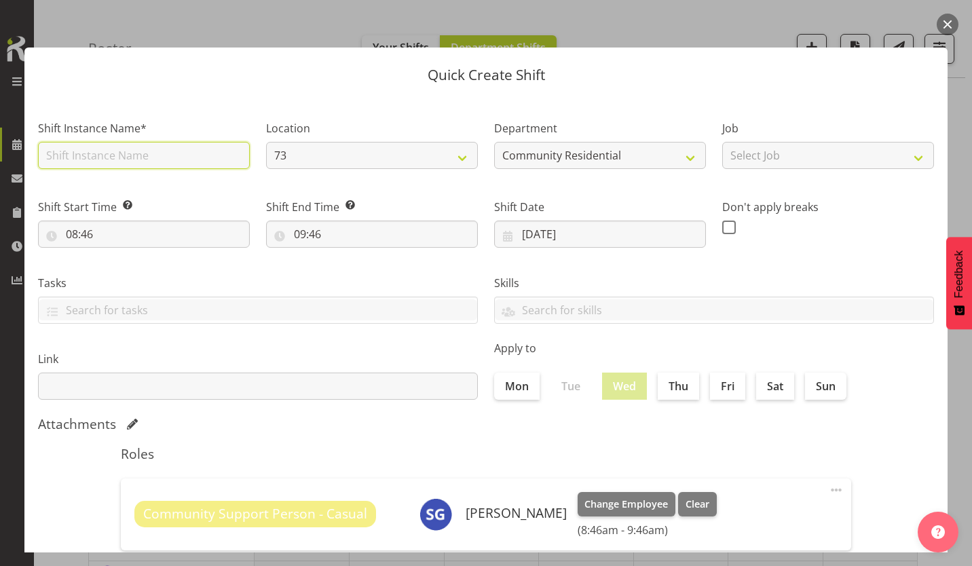
click at [112, 143] on input "text" at bounding box center [144, 155] width 212 height 27
drag, startPoint x: 143, startPoint y: 140, endPoint x: -3, endPoint y: 136, distance: 145.3
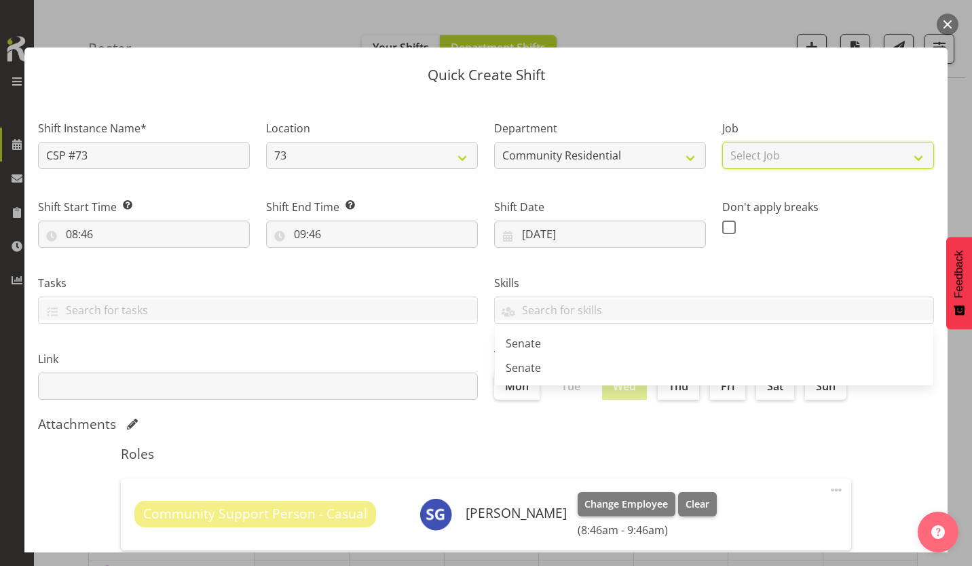
click at [753, 147] on select "Select Job Accounts Admin Art Coordinator Community Leader Community Support Pe…" at bounding box center [828, 155] width 212 height 27
click at [722, 142] on select "Select Job Accounts Admin Art Coordinator Community Leader Community Support Pe…" at bounding box center [828, 155] width 212 height 27
click at [798, 143] on select "Accounts Admin Art Coordinator Community Leader Community Support Person Commun…" at bounding box center [828, 155] width 212 height 27
click at [722, 142] on select "Accounts Admin Art Coordinator Community Leader Community Support Person Commun…" at bounding box center [828, 155] width 212 height 27
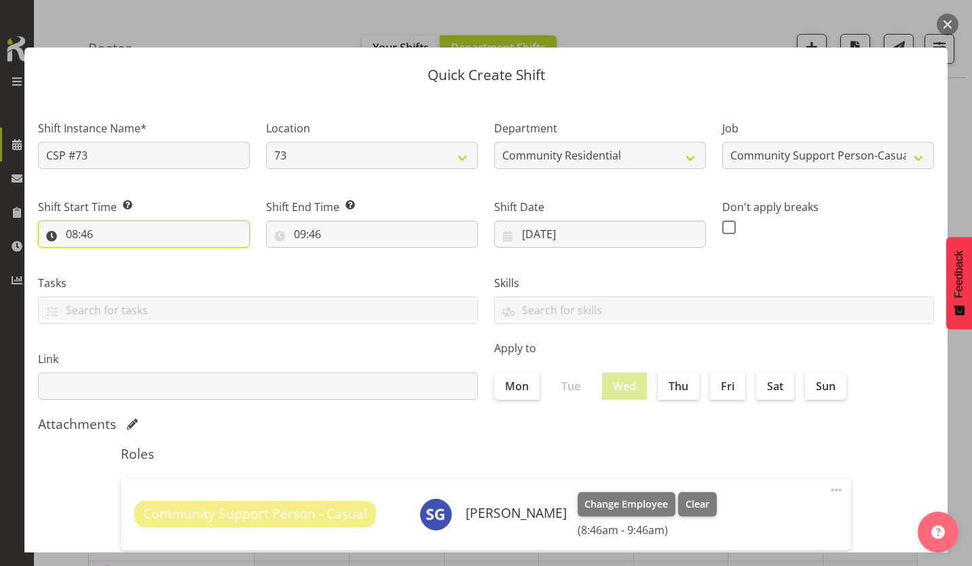
click at [64, 221] on input "08:46" at bounding box center [144, 234] width 212 height 27
click at [132, 256] on select "00 01 02 03 04 05 06 07 08 09 10 11 12 13 14 15 16 17 18 19 20 21 22 23" at bounding box center [130, 269] width 31 height 27
click at [121, 256] on select "00 01 02 03 04 05 06 07 08 09 10 11 12 13 14 15 16 17 18 19 20 21 22 23" at bounding box center [130, 269] width 31 height 27
click at [164, 256] on select "00 01 02 03 04 05 06 07 08 09 10 11 12 13 14 15 16 17 18 19 20 21 22 23 24 25 2…" at bounding box center [166, 269] width 31 height 27
click at [151, 256] on select "00 01 02 03 04 05 06 07 08 09 10 11 12 13 14 15 16 17 18 19 20 21 22 23 24 25 2…" at bounding box center [166, 269] width 31 height 27
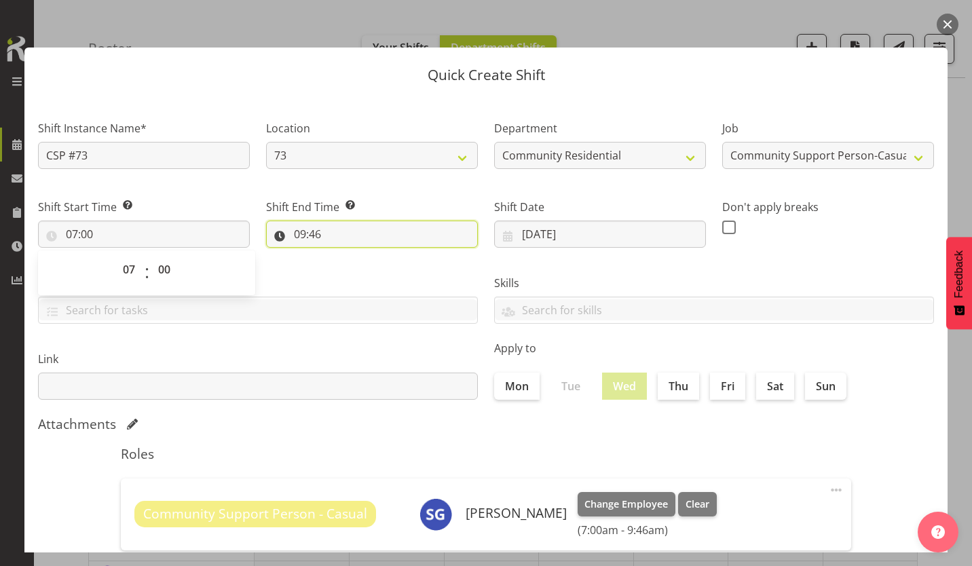
click at [291, 221] on input "09:46" at bounding box center [372, 234] width 212 height 27
click at [354, 256] on select "00 01 02 03 04 05 06 07 08 09 10 11 12 13 14 15 16 17 18 19 20 21 22 23" at bounding box center [358, 269] width 31 height 27
click at [345, 256] on select "00 01 02 03 04 05 06 07 08 09 10 11 12 13 14 15 16 17 18 19 20 21 22 23" at bounding box center [358, 269] width 31 height 27
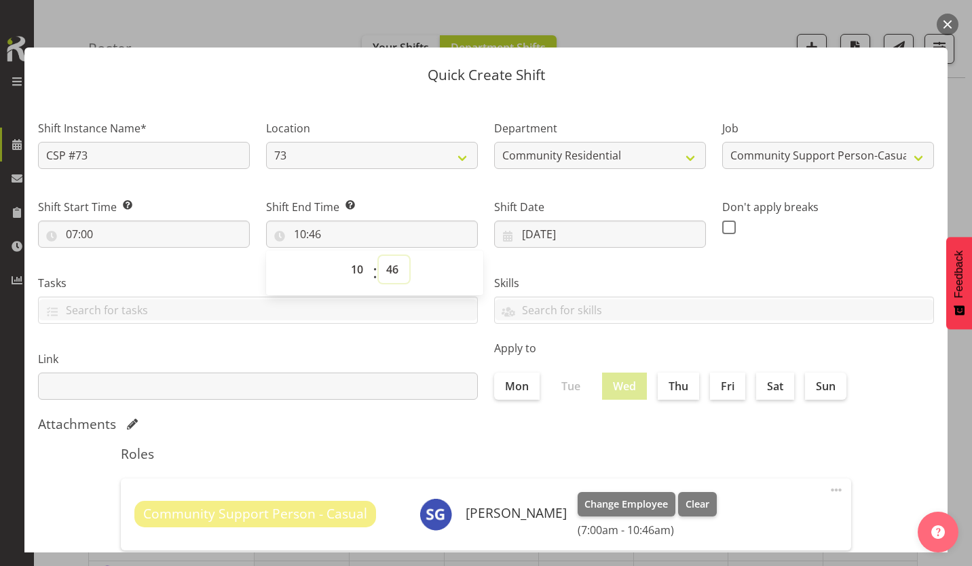
click at [389, 256] on select "00 01 02 03 04 05 06 07 08 09 10 11 12 13 14 15 16 17 18 19 20 21 22 23 24 25 2…" at bounding box center [394, 269] width 31 height 27
click at [379, 256] on select "00 01 02 03 04 05 06 07 08 09 10 11 12 13 14 15 16 17 18 19 20 21 22 23 24 25 2…" at bounding box center [394, 269] width 31 height 27
click at [718, 416] on div "Attachments" at bounding box center [486, 424] width 896 height 16
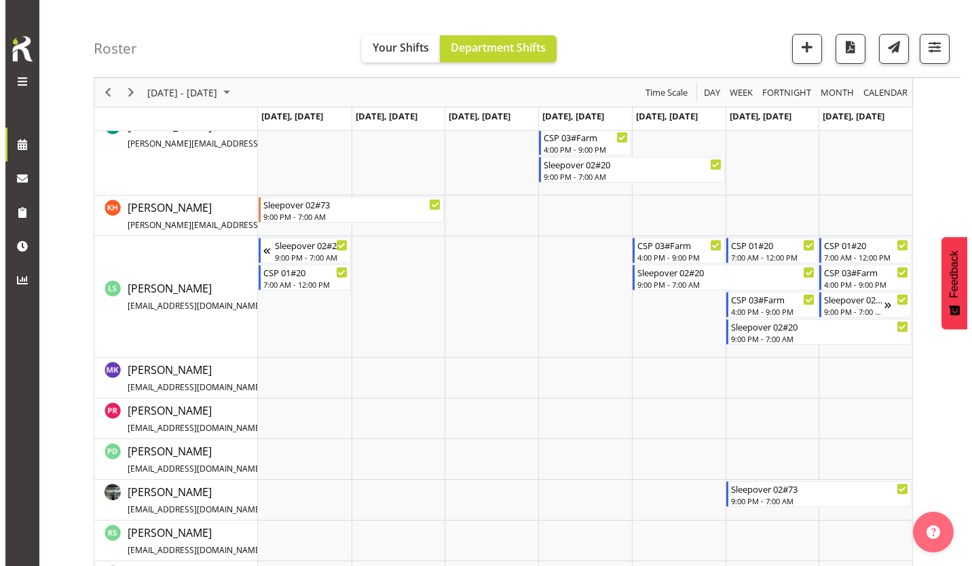
scroll to position [620, 0]
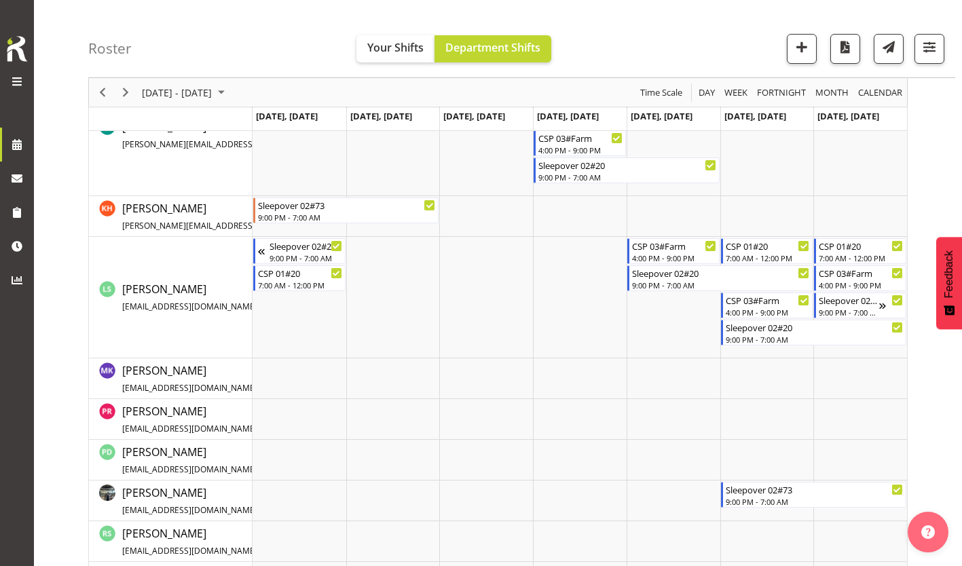
click at [494, 411] on td "Timeline Week of September 10, 2025" at bounding box center [486, 419] width 94 height 41
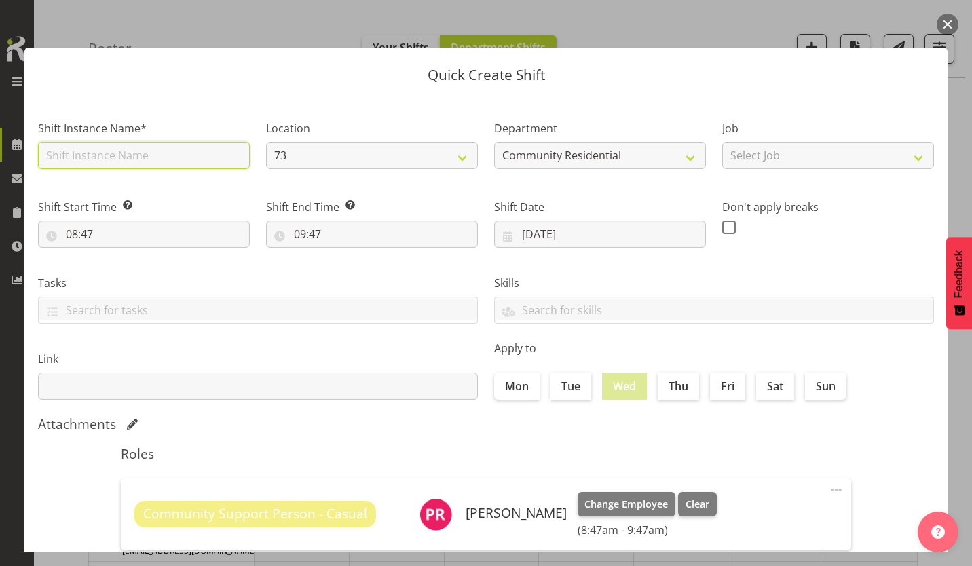
click at [164, 148] on input "text" at bounding box center [144, 155] width 212 height 27
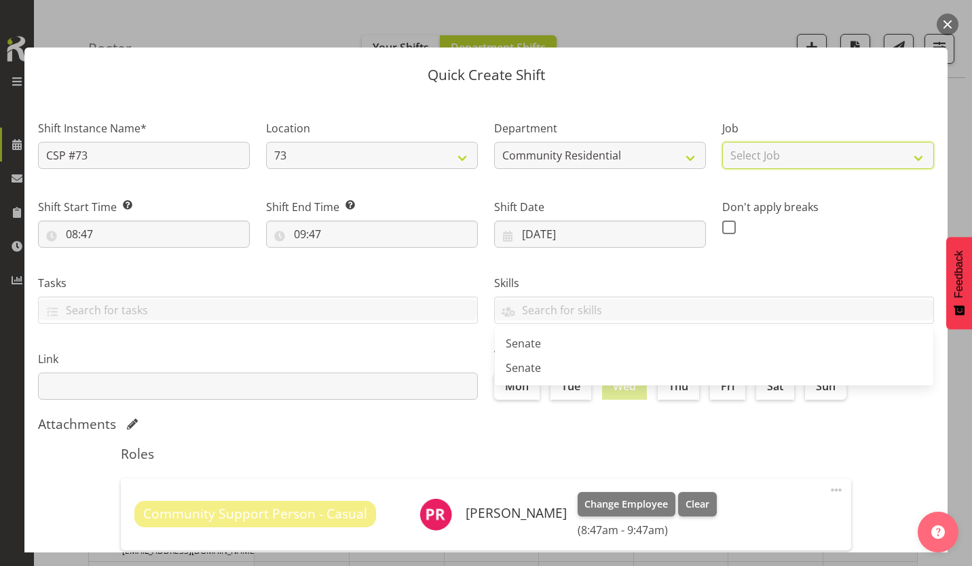
click at [777, 142] on select "Select Job Accounts Admin Art Coordinator Community Leader Community Support Pe…" at bounding box center [828, 155] width 212 height 27
click at [722, 142] on select "Select Job Accounts Admin Art Coordinator Community Leader Community Support Pe…" at bounding box center [828, 155] width 212 height 27
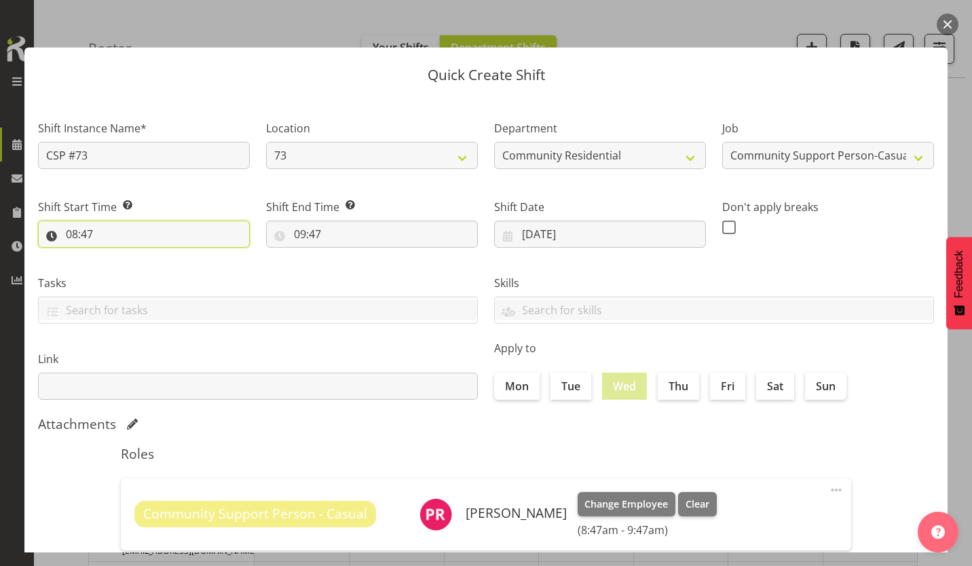
click at [64, 221] on input "08:47" at bounding box center [144, 234] width 212 height 27
click at [132, 256] on select "00 01 02 03 04 05 06 07 08 09 10 11 12 13 14 15 16 17 18 19 20 21 22 23" at bounding box center [130, 269] width 31 height 27
click at [121, 256] on select "00 01 02 03 04 05 06 07 08 09 10 11 12 13 14 15 16 17 18 19 20 21 22 23" at bounding box center [130, 269] width 31 height 27
click at [162, 256] on select "00 01 02 03 04 05 06 07 08 09 10 11 12 13 14 15 16 17 18 19 20 21 22 23 24 25 2…" at bounding box center [166, 269] width 31 height 27
click at [151, 256] on select "00 01 02 03 04 05 06 07 08 09 10 11 12 13 14 15 16 17 18 19 20 21 22 23 24 25 2…" at bounding box center [166, 269] width 31 height 27
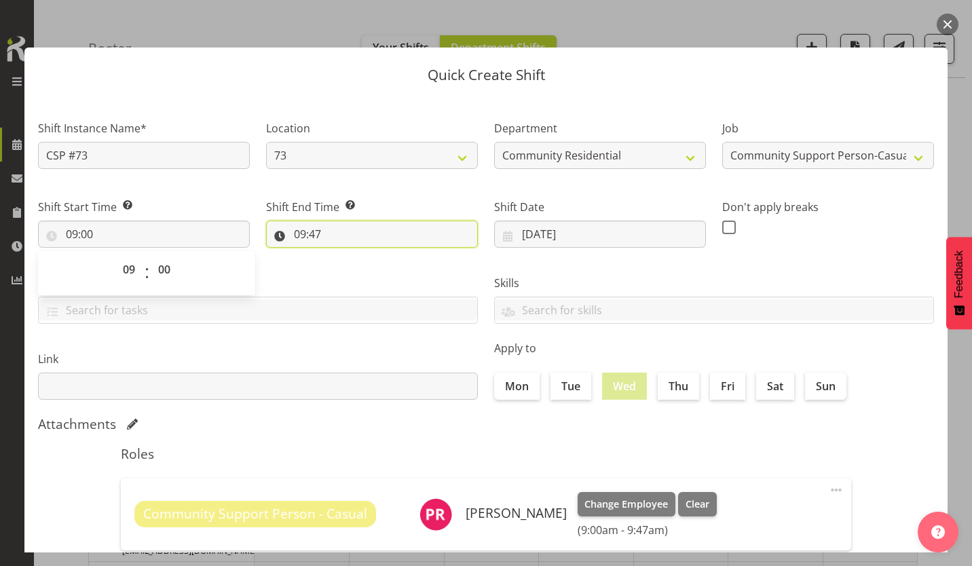
click at [290, 221] on input "09:47" at bounding box center [372, 234] width 212 height 27
click at [354, 256] on select "00 01 02 03 04 05 06 07 08 09 10 11 12 13 14 15 16 17 18 19 20 21 22 23" at bounding box center [358, 269] width 31 height 27
click at [345, 256] on select "00 01 02 03 04 05 06 07 08 09 10 11 12 13 14 15 16 17 18 19 20 21 22 23" at bounding box center [358, 269] width 31 height 27
click at [388, 256] on select "00 01 02 03 04 05 06 07 08 09 10 11 12 13 14 15 16 17 18 19 20 21 22 23 24 25 2…" at bounding box center [394, 269] width 31 height 27
click at [379, 256] on select "00 01 02 03 04 05 06 07 08 09 10 11 12 13 14 15 16 17 18 19 20 21 22 23 24 25 2…" at bounding box center [394, 269] width 31 height 27
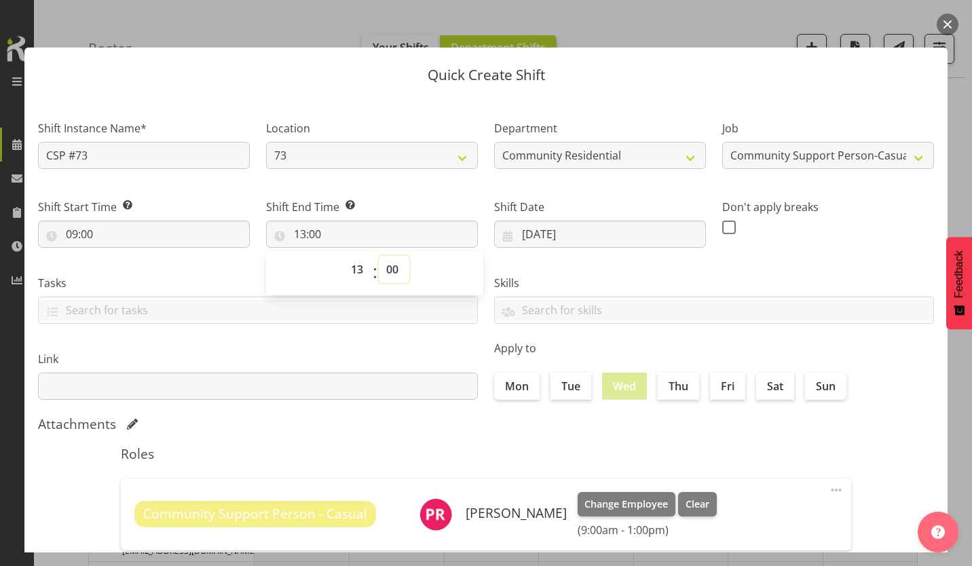
scroll to position [58, 0]
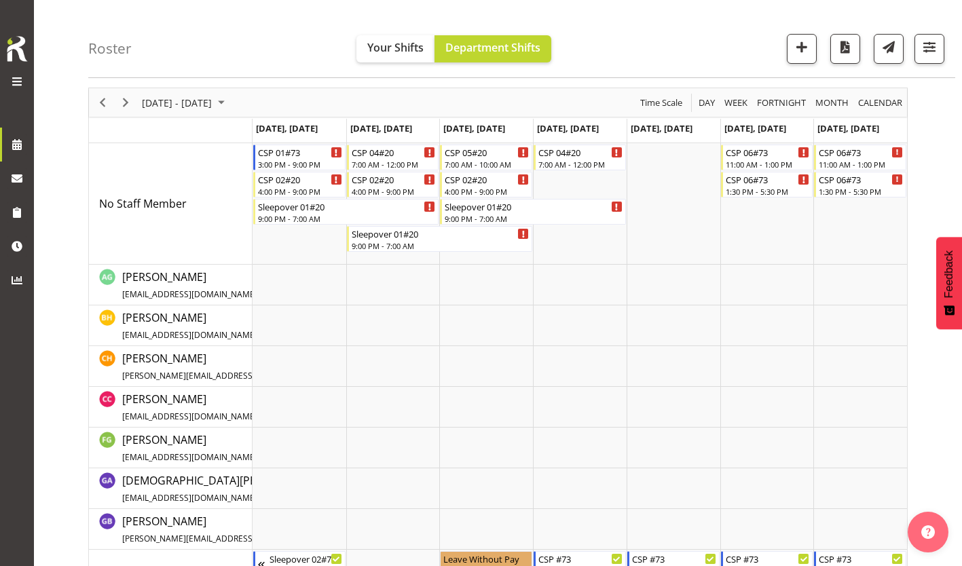
scroll to position [0, 0]
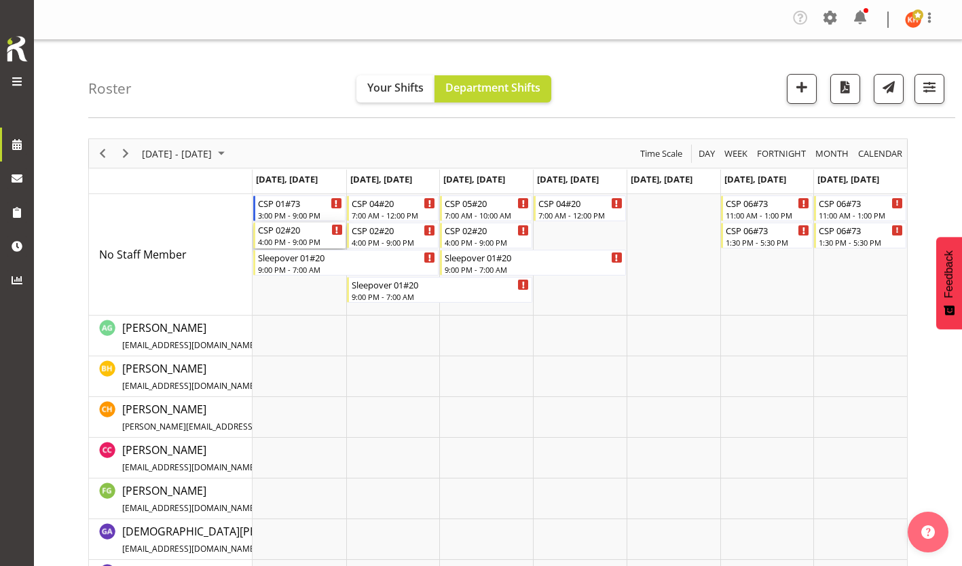
click at [267, 223] on div "CSP 02#20" at bounding box center [300, 230] width 85 height 14
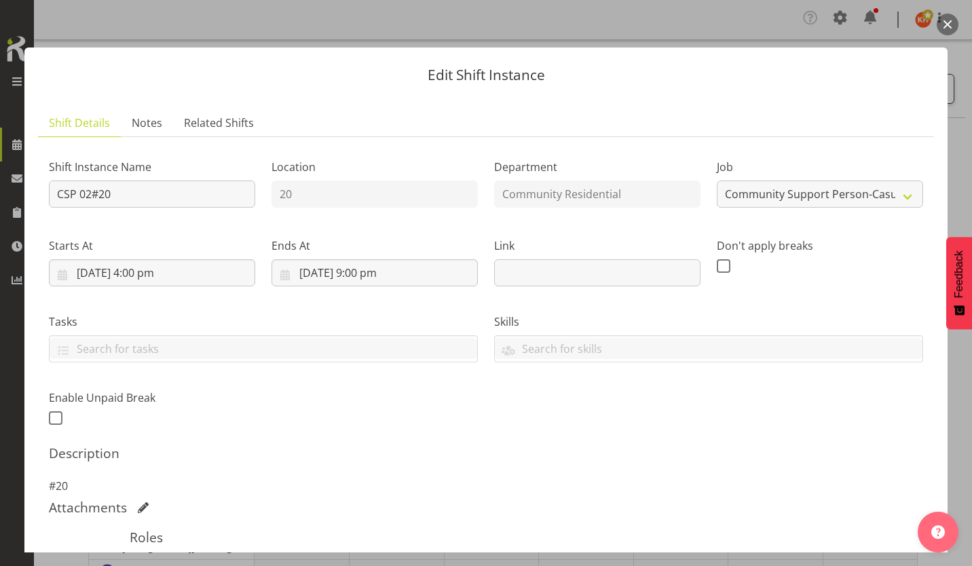
click at [0, 0] on span "Select Employee" at bounding box center [0, 0] width 0 height 0
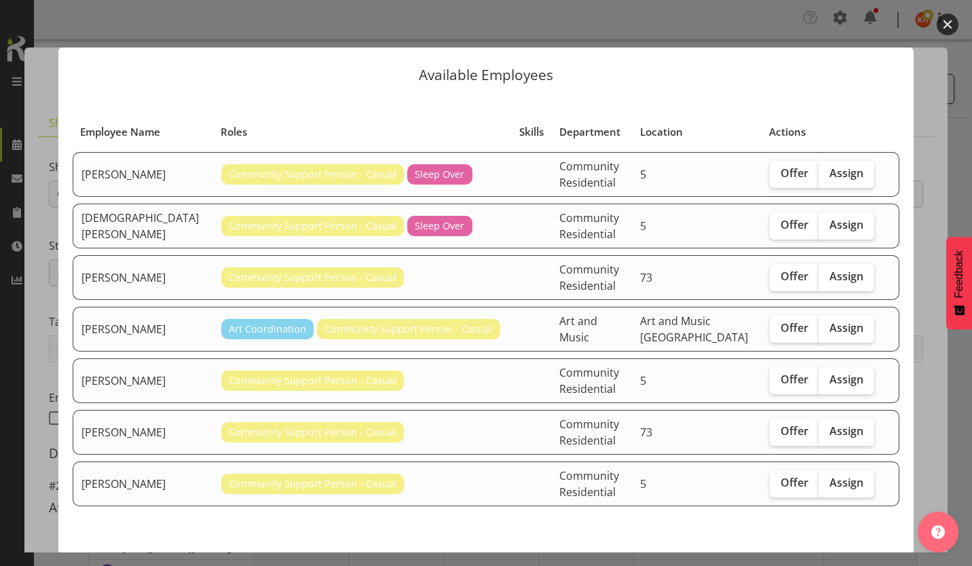
click at [620, 563] on span "Close" at bounding box center [604, 572] width 31 height 18
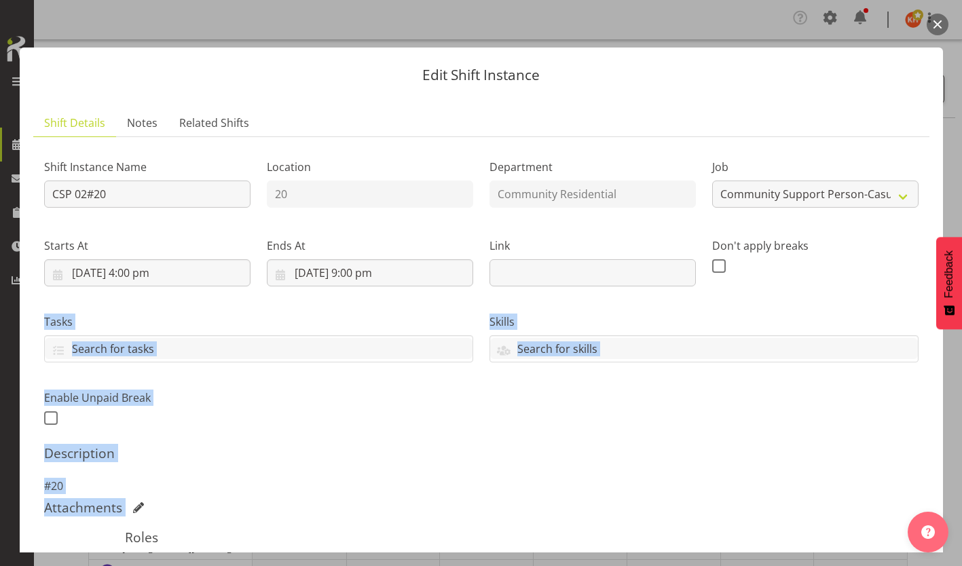
drag, startPoint x: 470, startPoint y: 428, endPoint x: 727, endPoint y: 223, distance: 327.9
click at [727, 223] on div "Shift Instance Name CSP 02#20 Location 20 Department Community Residential Job …" at bounding box center [481, 421] width 874 height 546
click at [936, 21] on button "button" at bounding box center [937, 25] width 22 height 22
